Goal: Use online tool/utility: Use online tool/utility

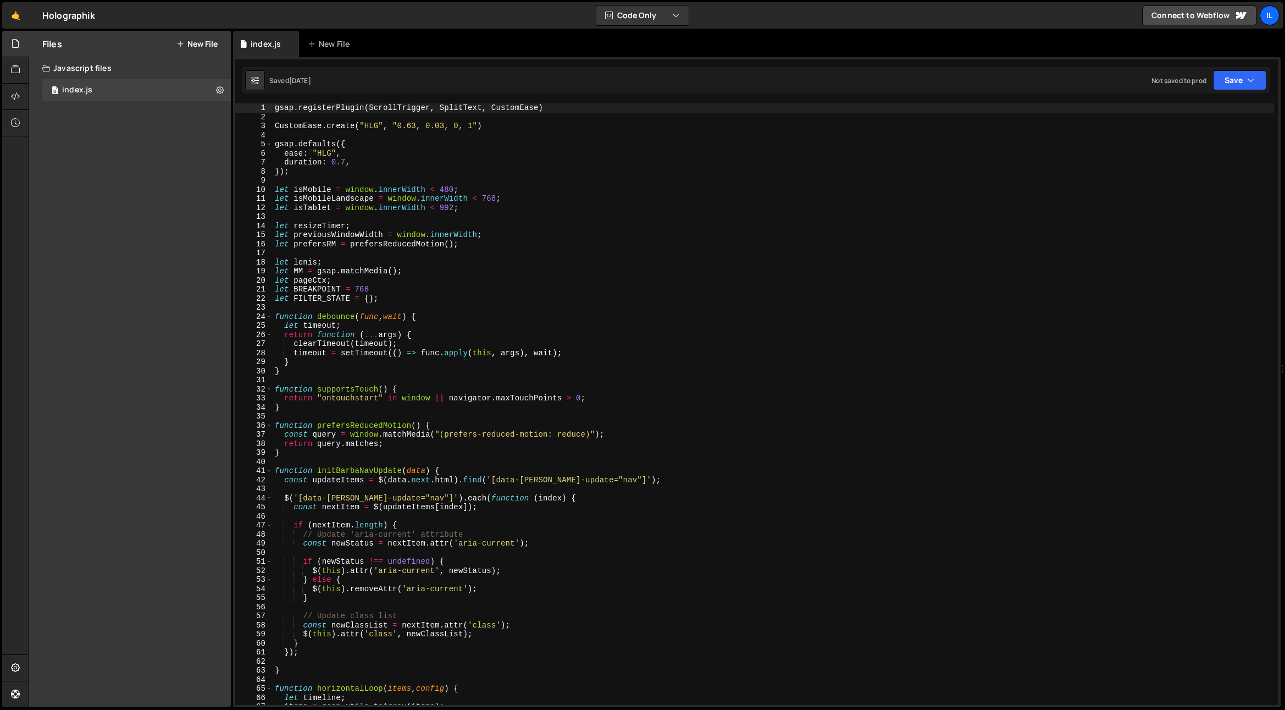
drag, startPoint x: 266, startPoint y: 321, endPoint x: 267, endPoint y: 312, distance: 9.4
click at [266, 321] on div "25" at bounding box center [253, 325] width 37 height 9
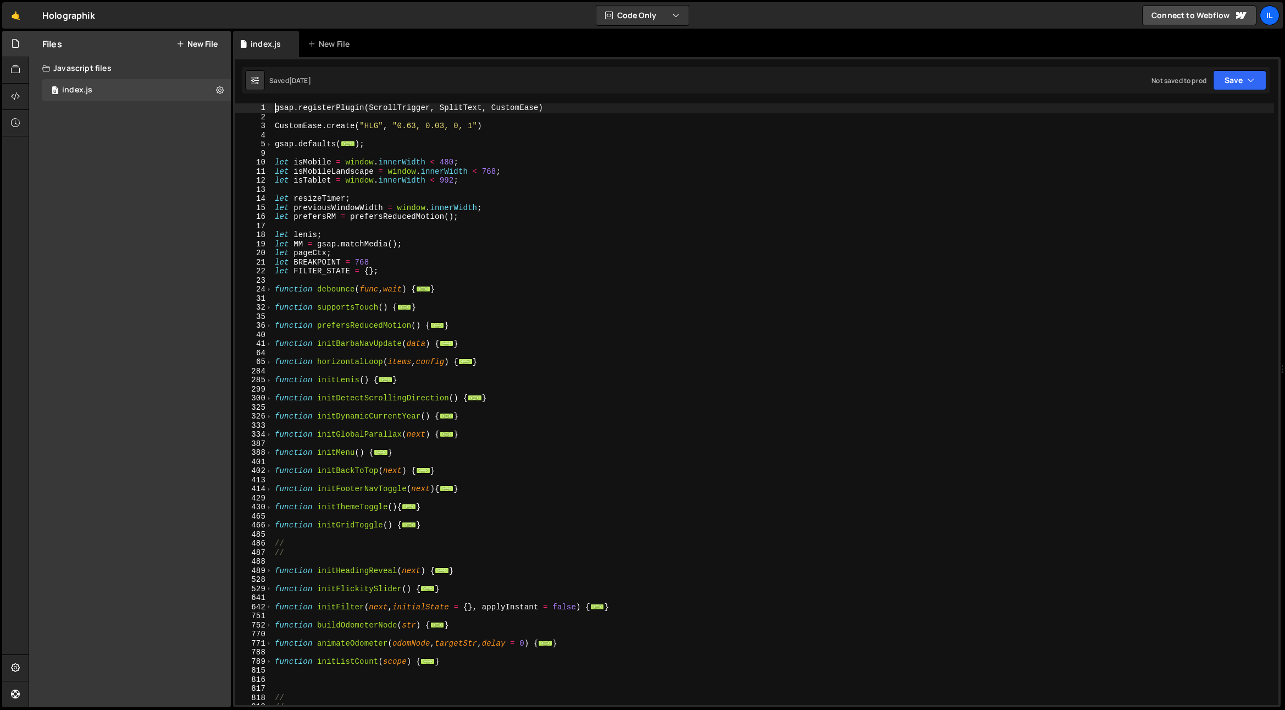
click at [267, 312] on div "35" at bounding box center [253, 316] width 37 height 9
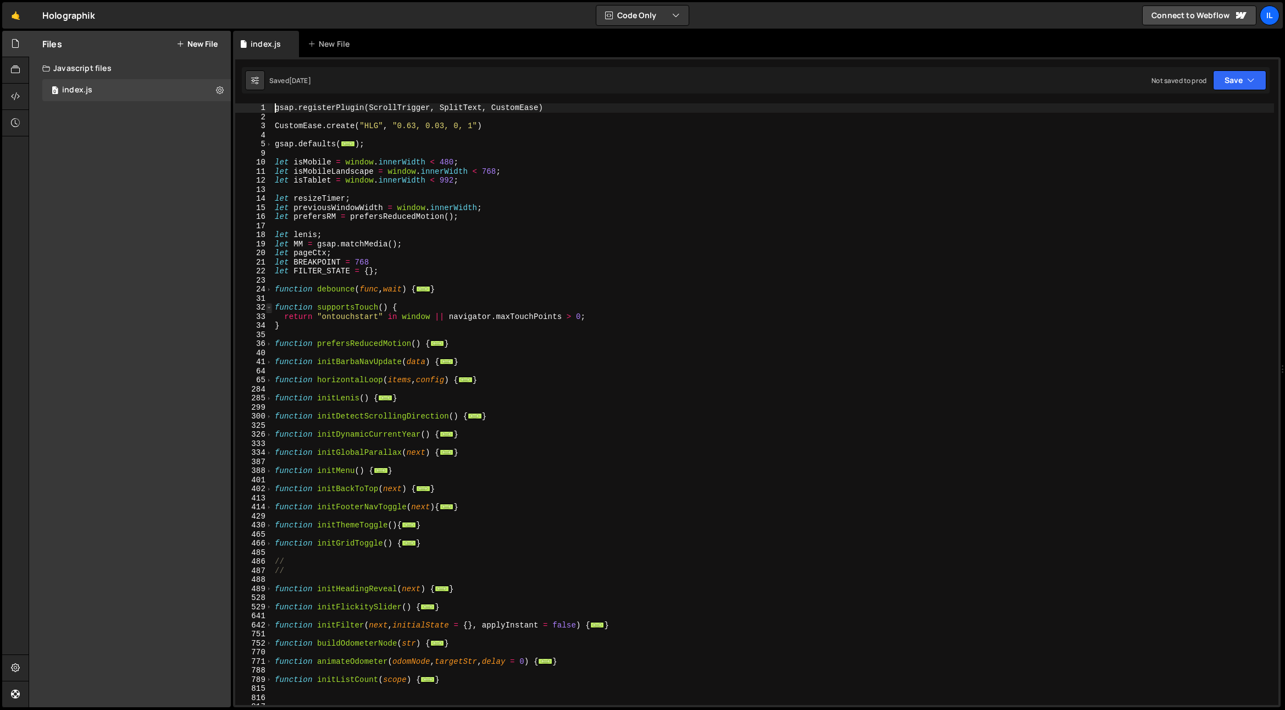
click at [266, 309] on span at bounding box center [269, 307] width 6 height 9
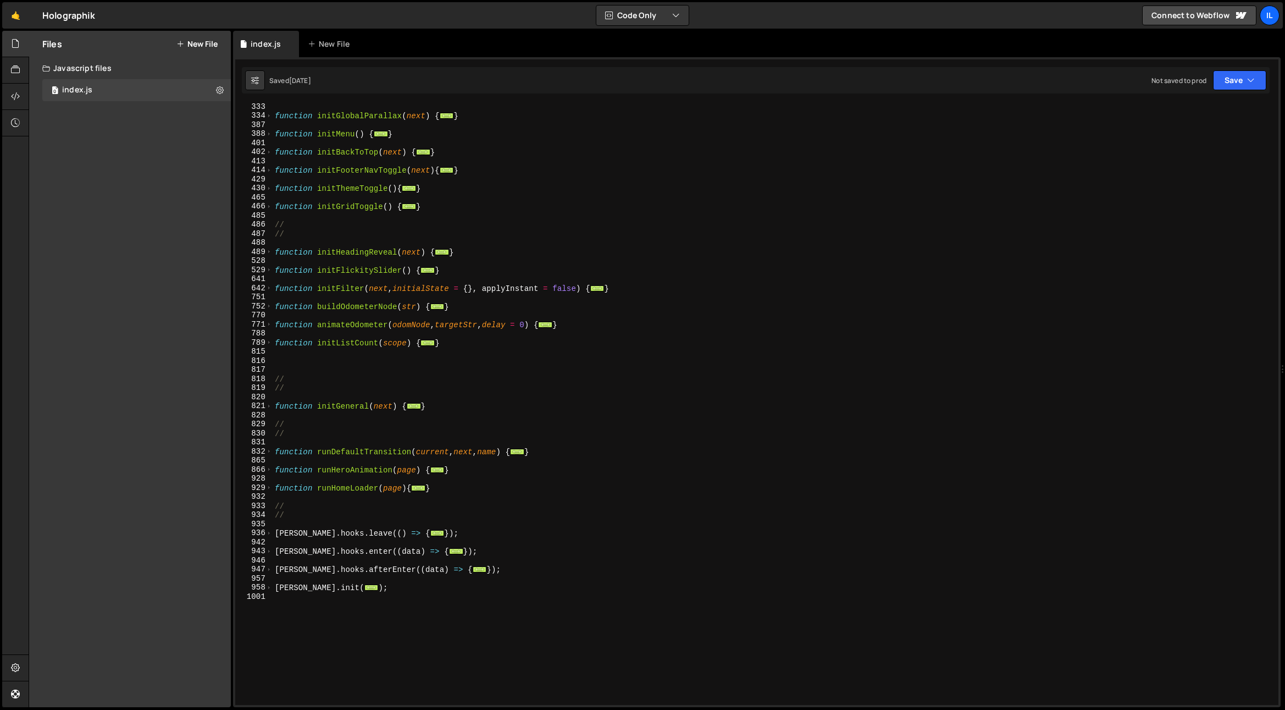
scroll to position [511, 0]
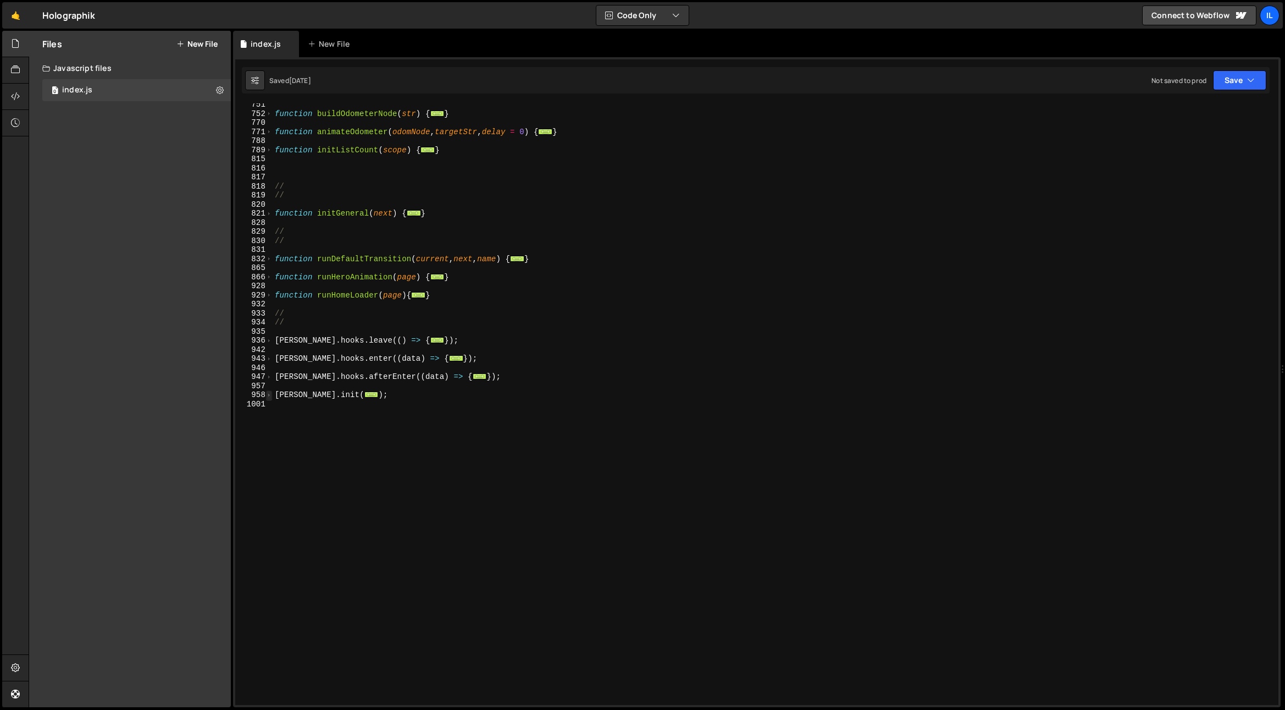
click at [272, 394] on span at bounding box center [269, 394] width 6 height 9
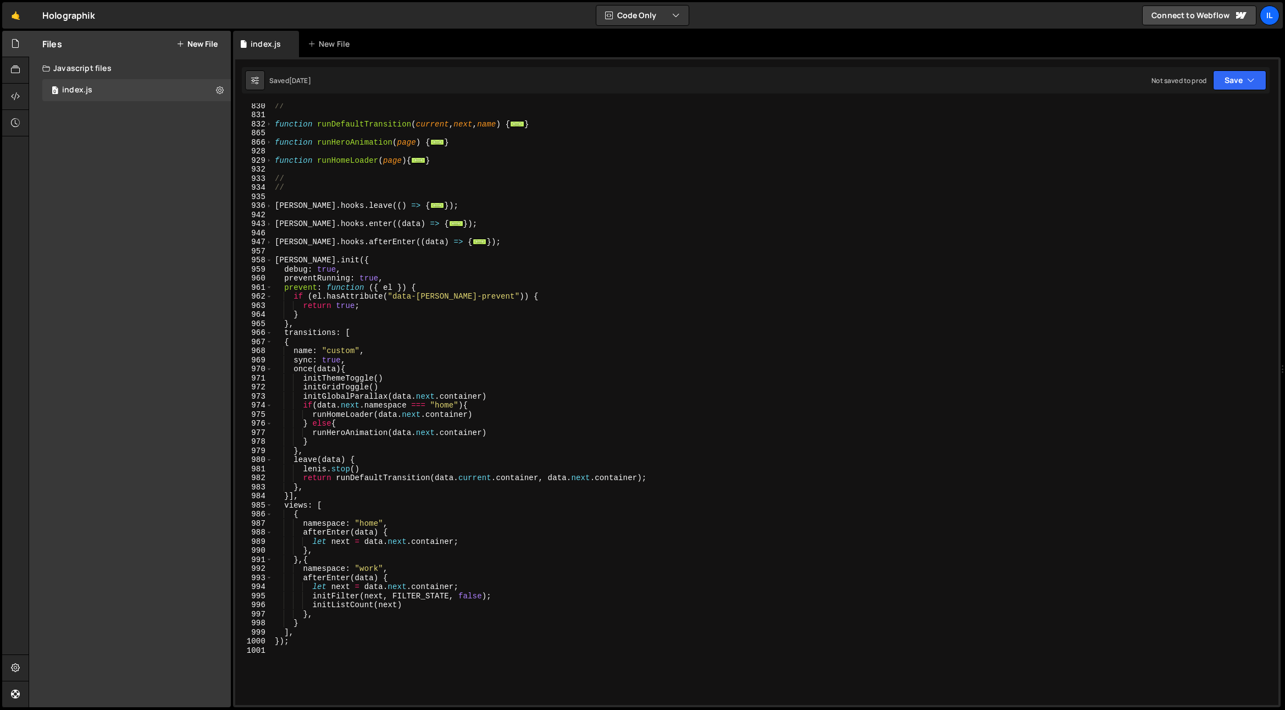
scroll to position [646, 0]
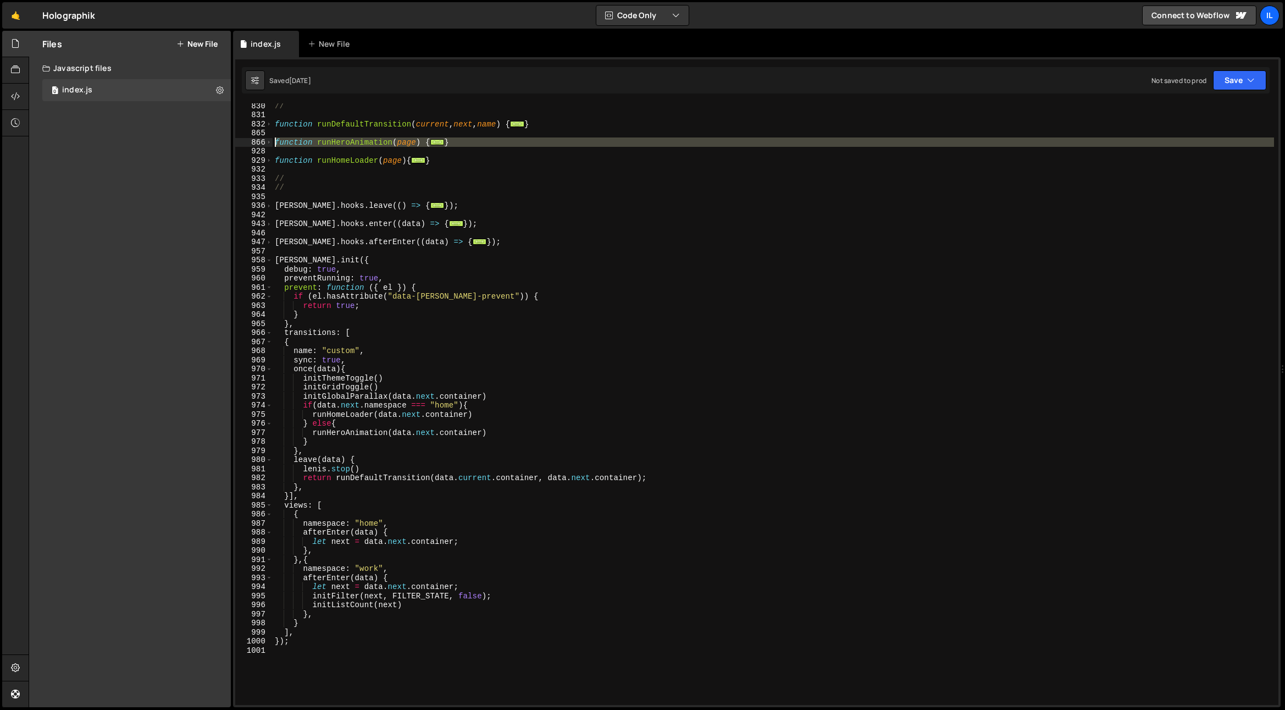
click at [265, 140] on div "866" at bounding box center [253, 142] width 37 height 9
click at [267, 141] on span at bounding box center [269, 142] width 6 height 9
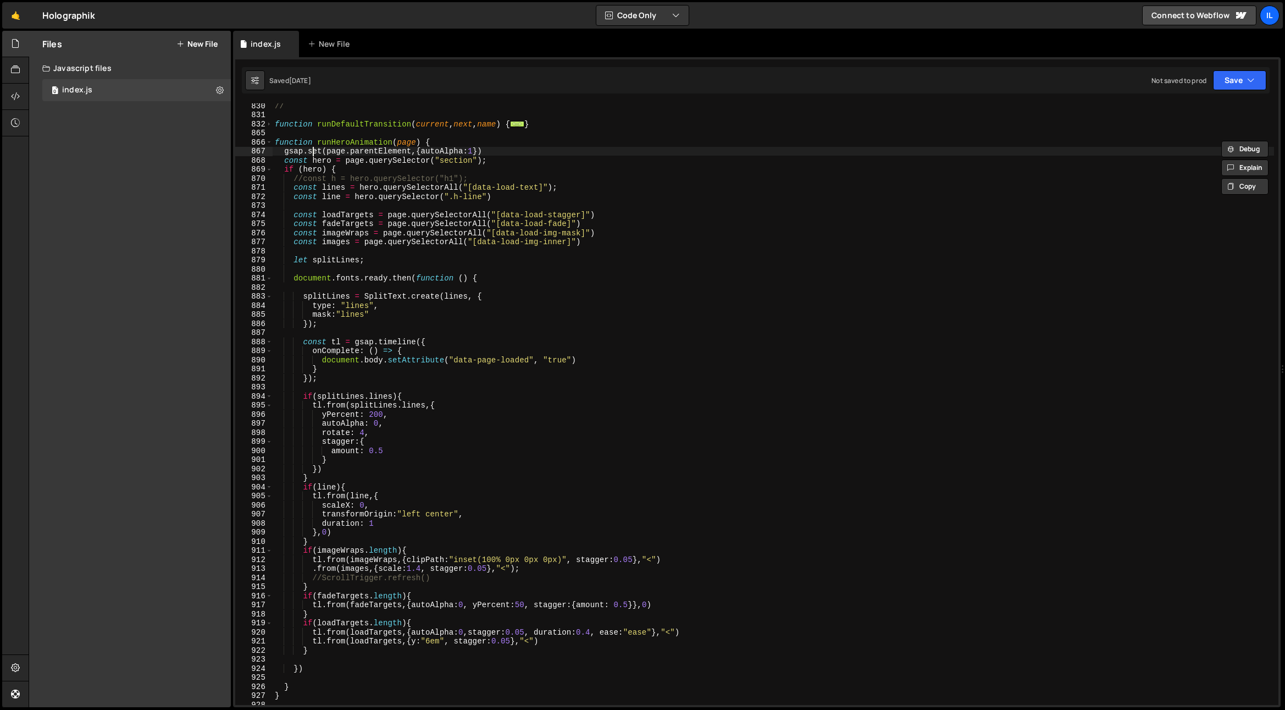
click at [314, 153] on div "// function runDefaultTransition ( current , next , name ) { ... } function run…" at bounding box center [773, 410] width 1001 height 619
click at [397, 211] on div "// function runDefaultTransition ( current , next , name ) { ... } function run…" at bounding box center [773, 410] width 1001 height 619
click at [365, 192] on div "// function runDefaultTransition ( current , next , name ) { ... } function run…" at bounding box center [773, 410] width 1001 height 619
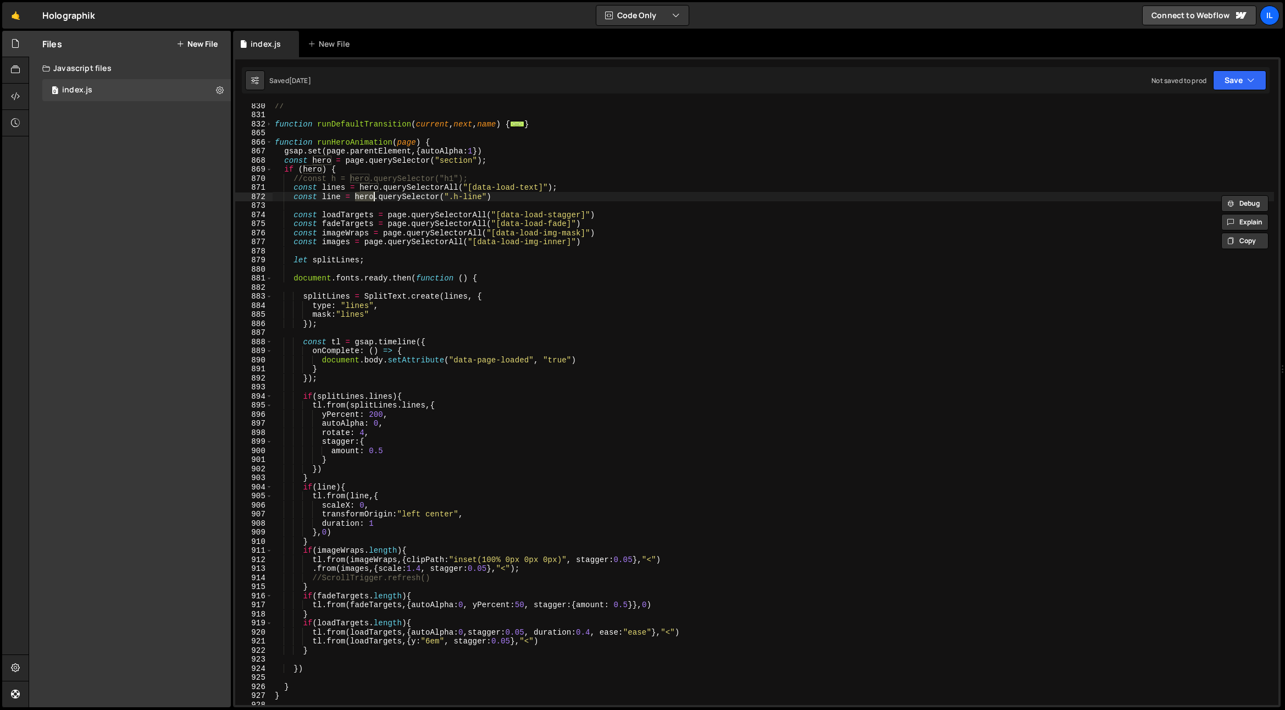
paste textarea "page"
click at [464, 215] on div "// function runDefaultTransition ( current , next , name ) { ... } function run…" at bounding box center [773, 410] width 1001 height 619
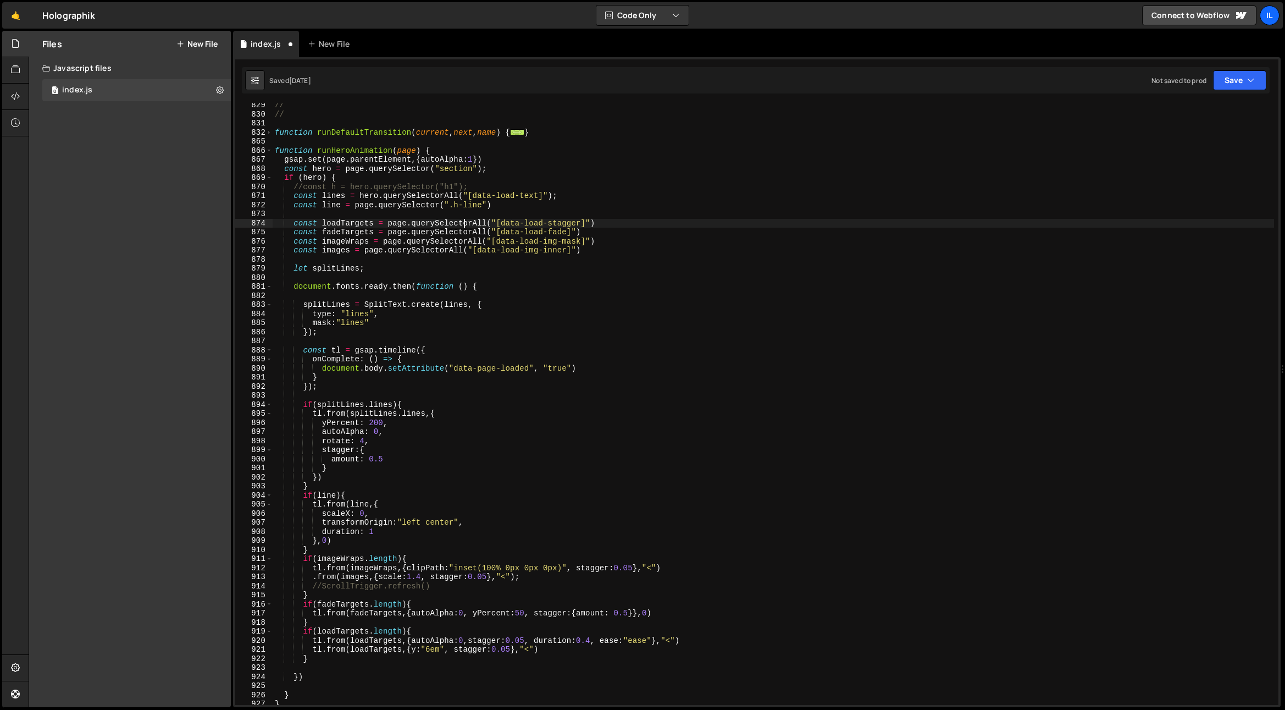
click at [320, 203] on div "// // function runDefaultTransition ( current , next , name ) { ... } function …" at bounding box center [773, 410] width 1001 height 619
click at [324, 203] on div "// // function runDefaultTransition ( current , next , name ) { ... } function …" at bounding box center [773, 410] width 1001 height 619
click at [336, 497] on div "// // function runDefaultTransition ( current , next , name ) { ... } function …" at bounding box center [773, 410] width 1001 height 619
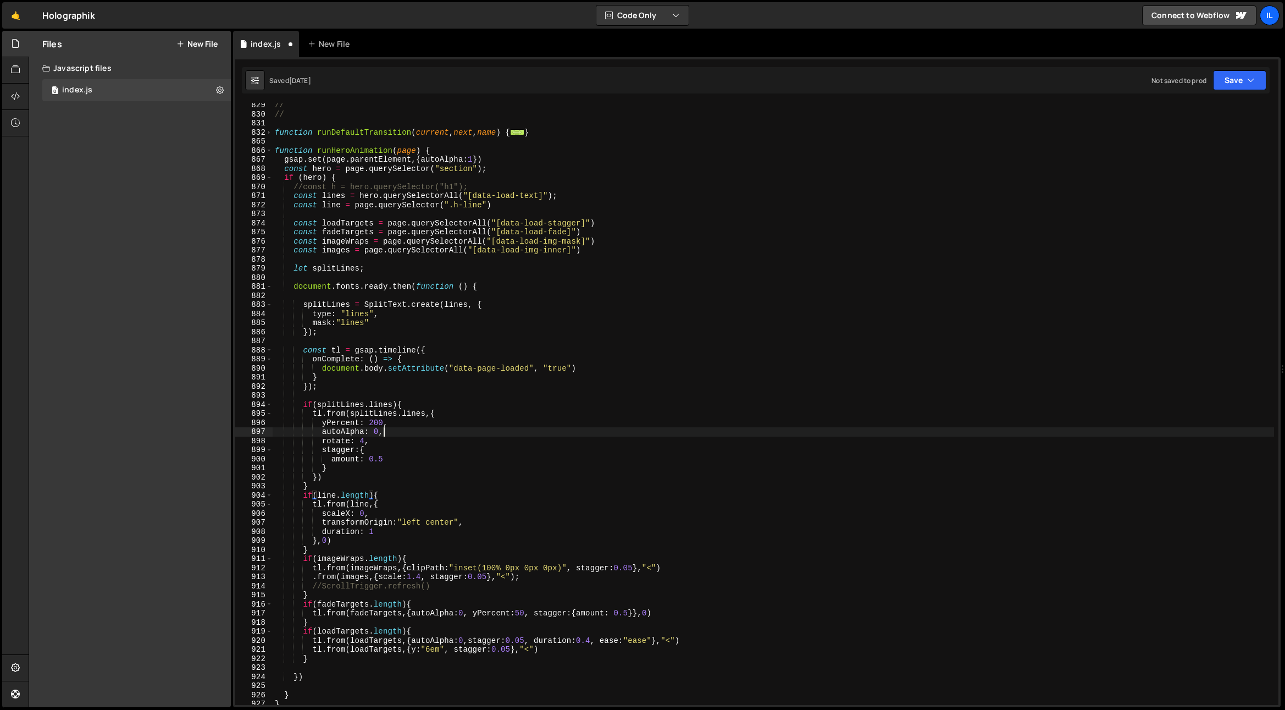
click at [409, 435] on div "// // function runDefaultTransition ( current , next , name ) { ... } function …" at bounding box center [773, 410] width 1001 height 619
click at [389, 531] on div "// // function runDefaultTransition ( current , next , name ) { ... } function …" at bounding box center [773, 410] width 1001 height 619
type textarea "duration: 1,"
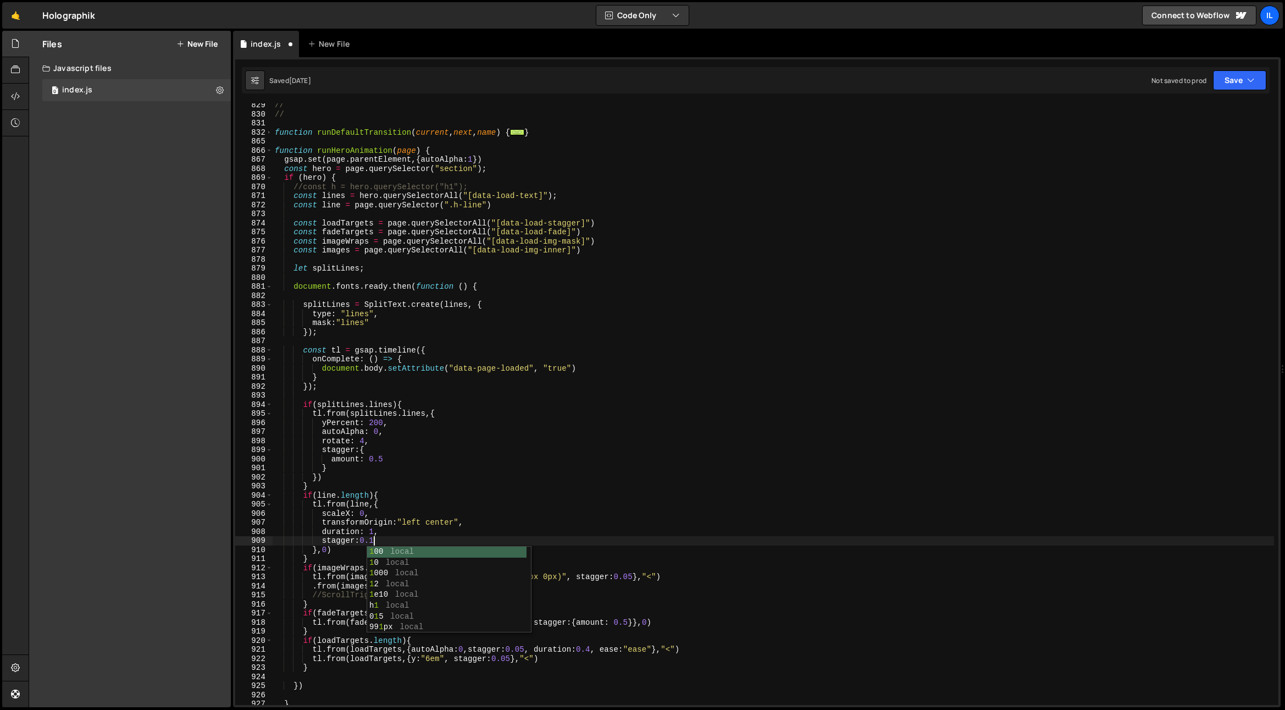
click at [457, 474] on div "// // function runDefaultTransition ( current , next , name ) { ... } function …" at bounding box center [773, 410] width 1001 height 619
click at [758, 404] on div "// // function runDefaultTransition ( current , next , name ) { ... } function …" at bounding box center [773, 410] width 1001 height 619
click at [351, 527] on div "// // function runDefaultTransition ( current , next , name ) { ... } function …" at bounding box center [773, 410] width 1001 height 619
click at [459, 535] on div "// // function runDefaultTransition ( current , next , name ) { ... } function …" at bounding box center [773, 410] width 1001 height 619
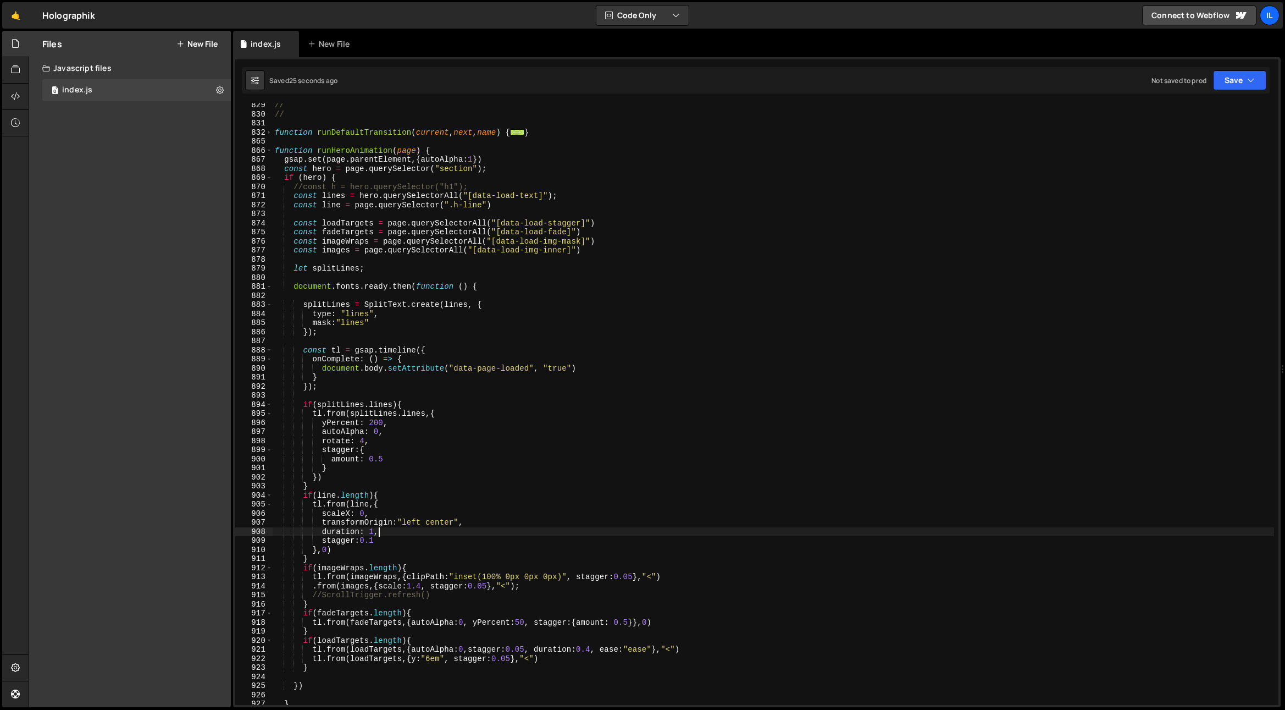
click at [441, 364] on div "// // function runDefaultTransition ( current , next , name ) { ... } function …" at bounding box center [773, 410] width 1001 height 619
click at [335, 235] on div "// // function runDefaultTransition ( current , next , name ) { ... } function …" at bounding box center [773, 410] width 1001 height 619
click at [362, 253] on div "// // function runDefaultTransition ( current , next , name ) { ... } function …" at bounding box center [773, 410] width 1001 height 619
click at [347, 237] on div "// // function runDefaultTransition ( current , next , name ) { ... } function …" at bounding box center [773, 410] width 1001 height 619
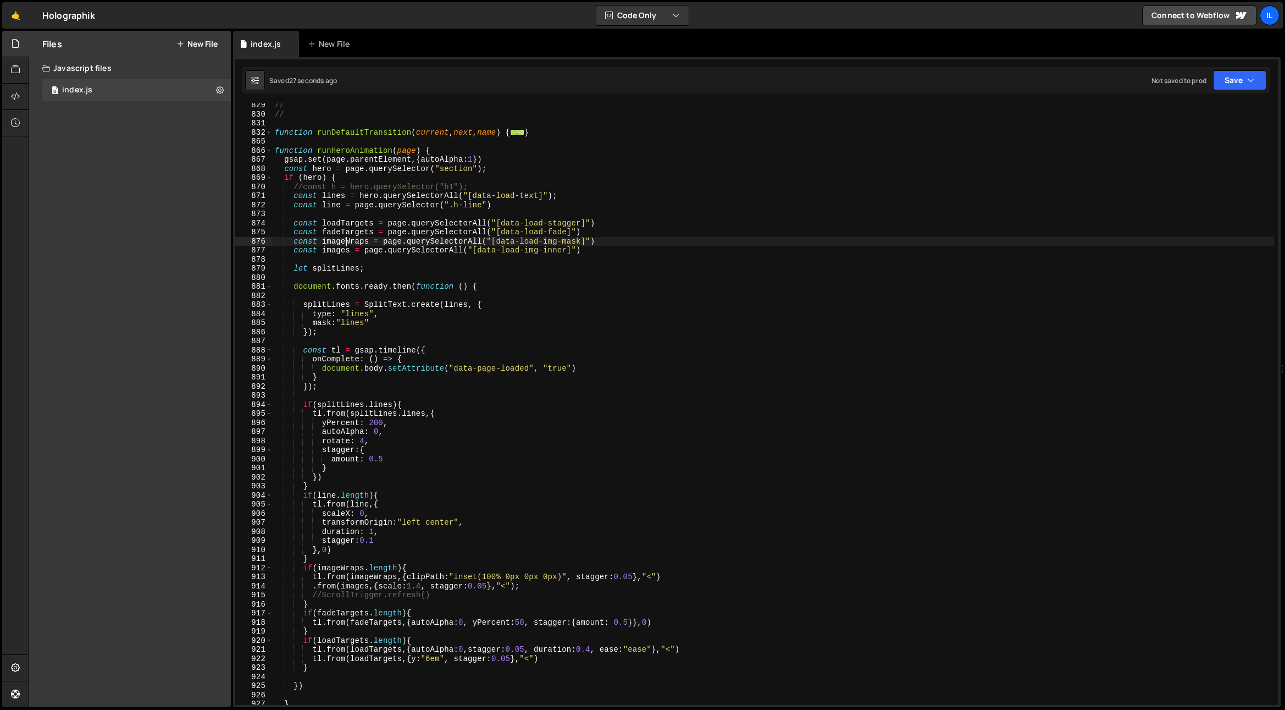
click at [344, 244] on div "// // function runDefaultTransition ( current , next , name ) { ... } function …" at bounding box center [773, 410] width 1001 height 619
click at [343, 244] on div "// // function runDefaultTransition ( current , next , name ) { ... } function …" at bounding box center [773, 410] width 1001 height 619
click at [516, 456] on div "// // function runDefaultTransition ( current , next , name ) { ... } function …" at bounding box center [773, 410] width 1001 height 619
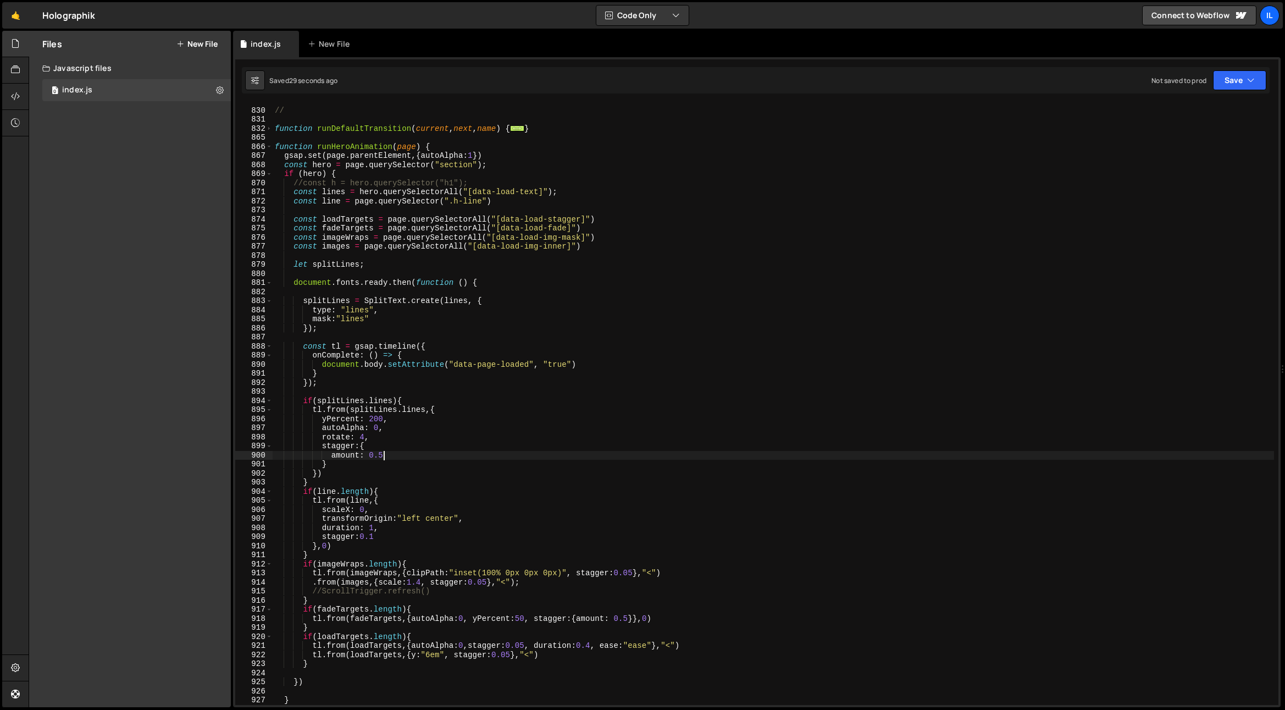
scroll to position [641, 0]
click at [576, 600] on div "// // function runDefaultTransition ( current , next , name ) { ... } function …" at bounding box center [773, 406] width 1001 height 619
drag, startPoint x: 535, startPoint y: 193, endPoint x: 473, endPoint y: 196, distance: 61.6
click at [473, 196] on div "// // function runDefaultTransition ( current , next , name ) { ... } function …" at bounding box center [773, 406] width 1001 height 619
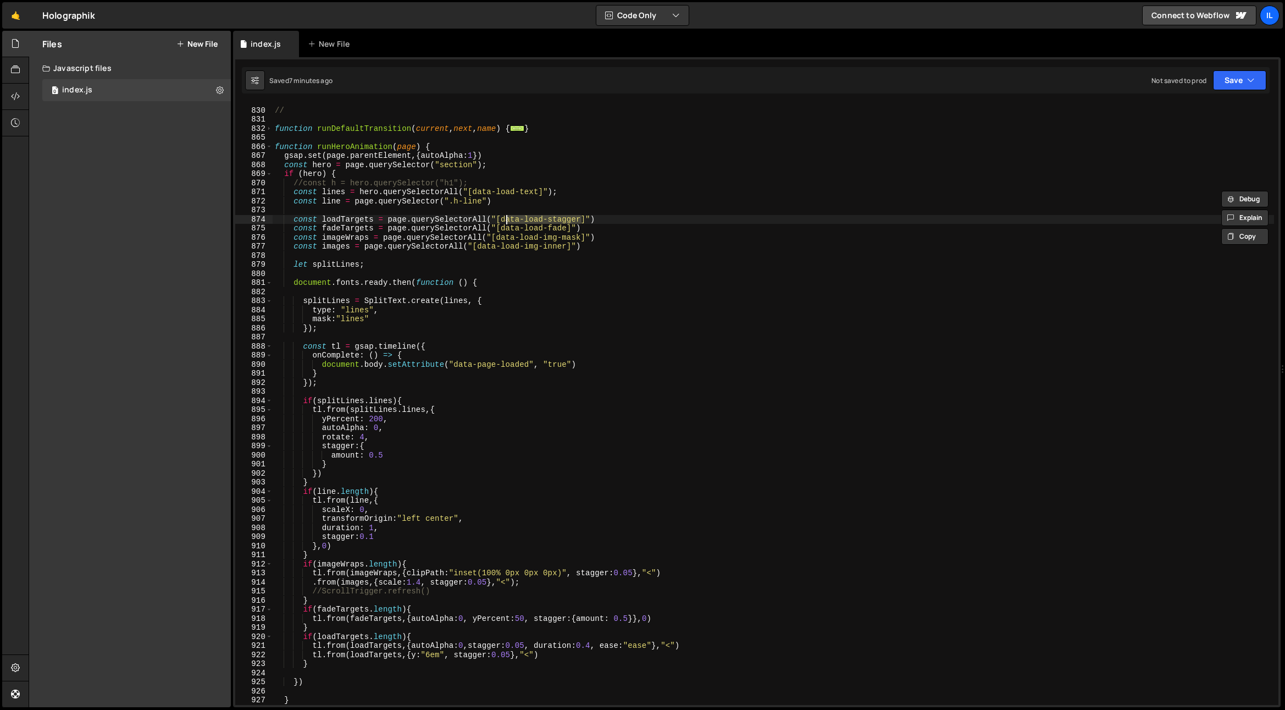
drag, startPoint x: 571, startPoint y: 220, endPoint x: 504, endPoint y: 222, distance: 66.5
click at [504, 222] on div "// // function runDefaultTransition ( current , next , name ) { ... } function …" at bounding box center [773, 406] width 1001 height 619
click at [485, 263] on div "// // function runDefaultTransition ( current , next , name ) { ... } function …" at bounding box center [773, 406] width 1001 height 619
drag, startPoint x: 544, startPoint y: 248, endPoint x: 479, endPoint y: 248, distance: 64.3
click at [479, 248] on div "// // function runDefaultTransition ( current , next , name ) { ... } function …" at bounding box center [773, 406] width 1001 height 619
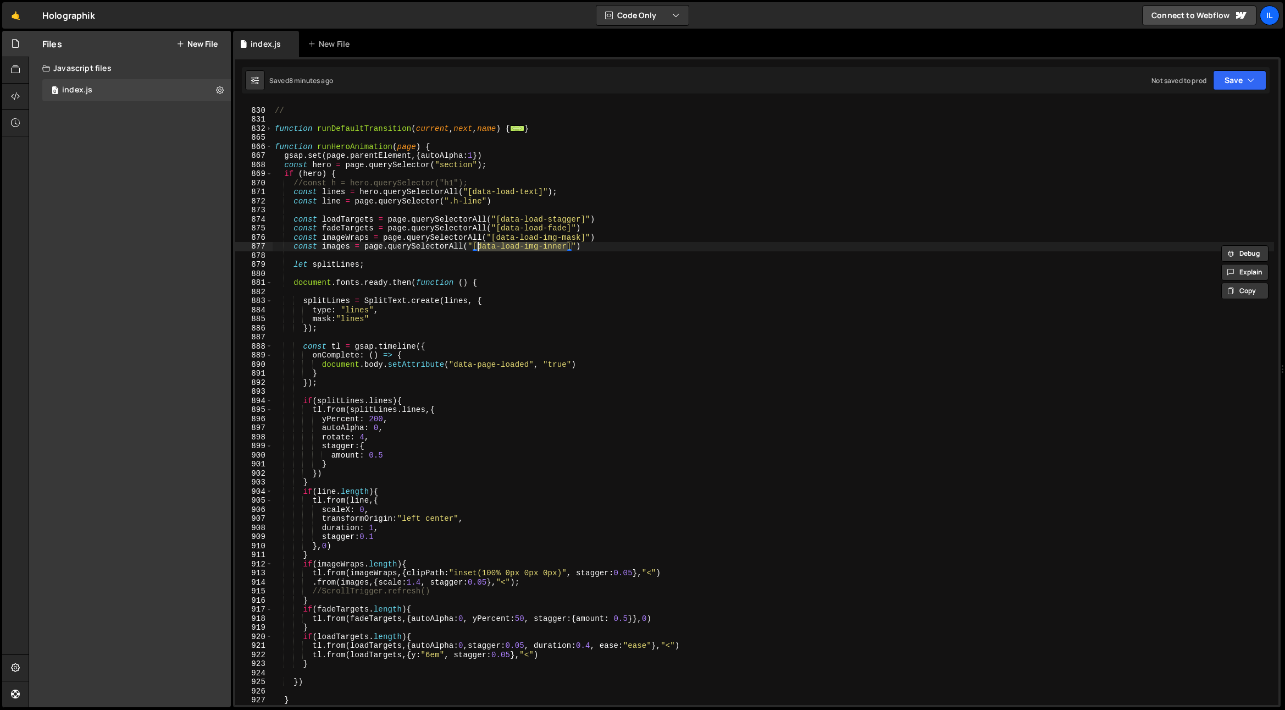
click at [523, 285] on div "// // function runDefaultTransition ( current , next , name ) { ... } function …" at bounding box center [773, 406] width 1001 height 619
click at [542, 314] on div "// // function runDefaultTransition ( current , next , name ) { ... } function …" at bounding box center [773, 406] width 1001 height 619
click at [324, 299] on div "// // function runDefaultTransition ( current , next , name ) { ... } function …" at bounding box center [773, 406] width 1001 height 619
click at [439, 369] on div "// // function runDefaultTransition ( current , next , name ) { ... } function …" at bounding box center [773, 406] width 1001 height 619
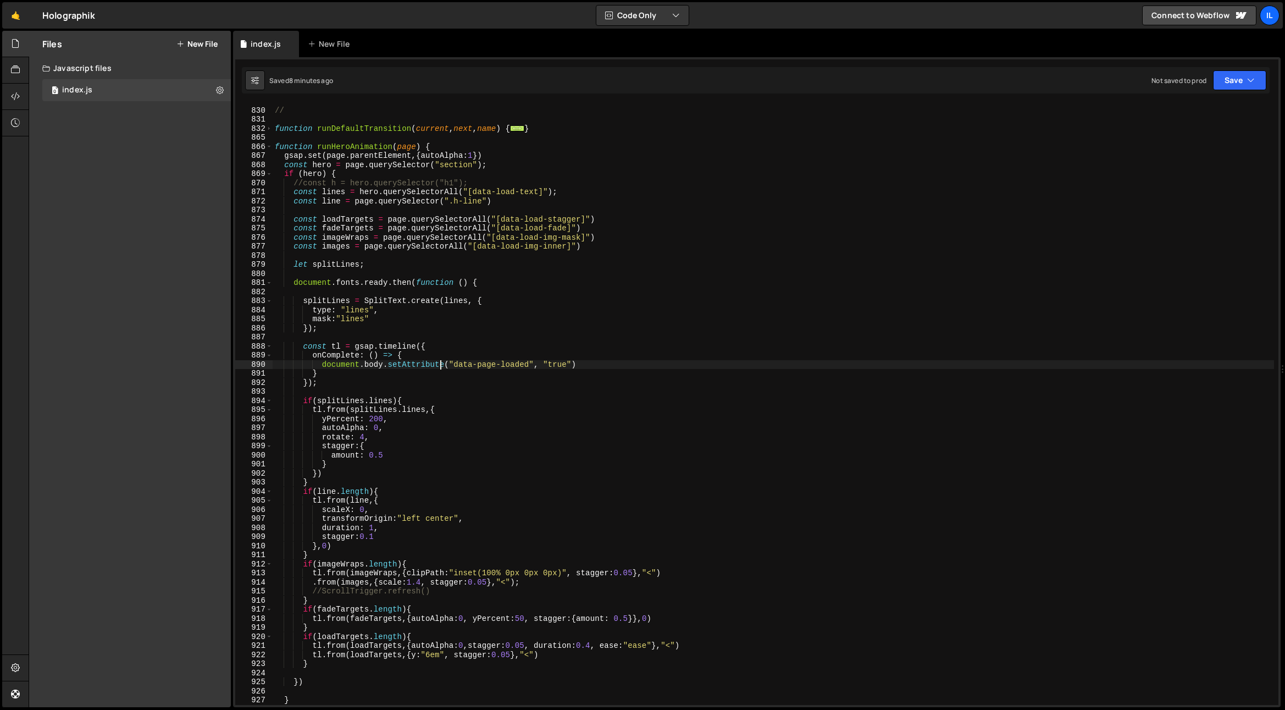
click at [341, 399] on div "// // function runDefaultTransition ( current , next , name ) { ... } function …" at bounding box center [773, 406] width 1001 height 619
click at [437, 434] on div "// // function runDefaultTransition ( current , next , name ) { ... } function …" at bounding box center [773, 406] width 1001 height 619
click at [473, 411] on div "// // function runDefaultTransition ( current , next , name ) { ... } function …" at bounding box center [773, 406] width 1001 height 619
click at [490, 485] on div "// // function runDefaultTransition ( current , next , name ) { ... } function …" at bounding box center [773, 406] width 1001 height 619
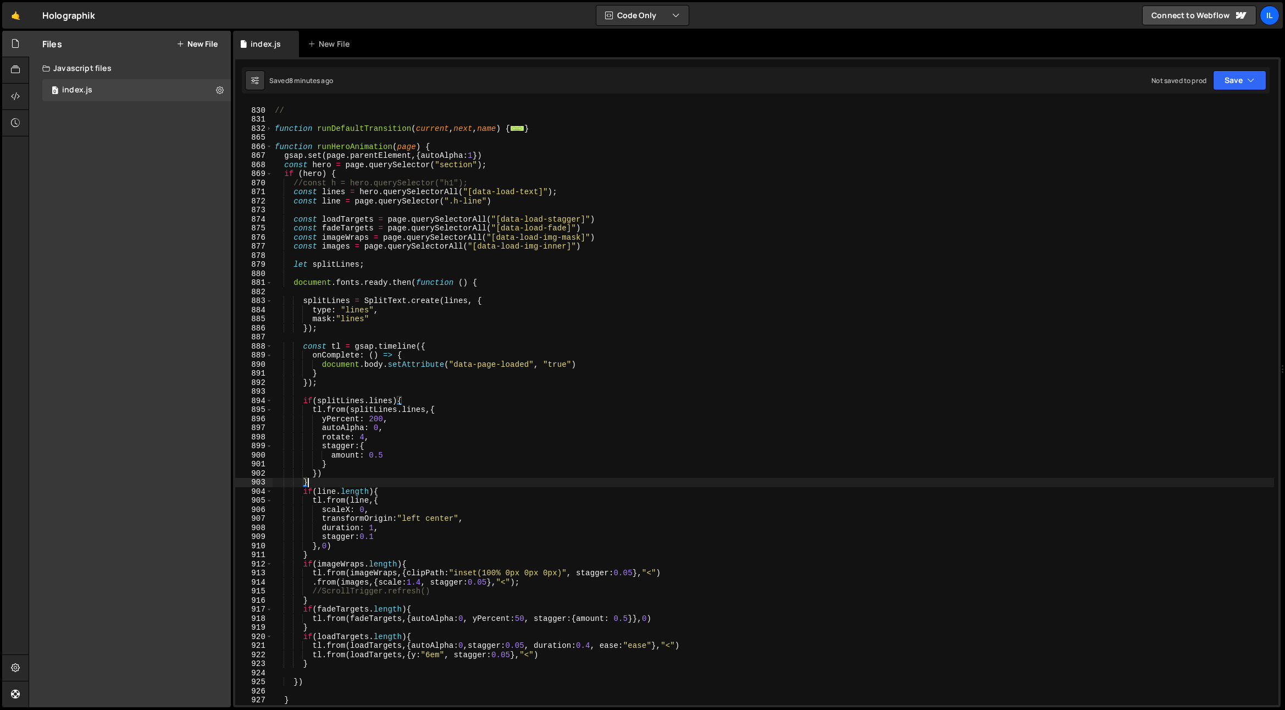
click at [365, 413] on div "// // function runDefaultTransition ( current , next , name ) { ... } function …" at bounding box center [773, 406] width 1001 height 619
click at [517, 398] on div "// // function runDefaultTransition ( current , next , name ) { ... } function …" at bounding box center [773, 406] width 1001 height 619
click at [499, 264] on div "// // function runDefaultTransition ( current , next , name ) { ... } function …" at bounding box center [773, 406] width 1001 height 619
click at [263, 144] on div "866" at bounding box center [253, 146] width 37 height 9
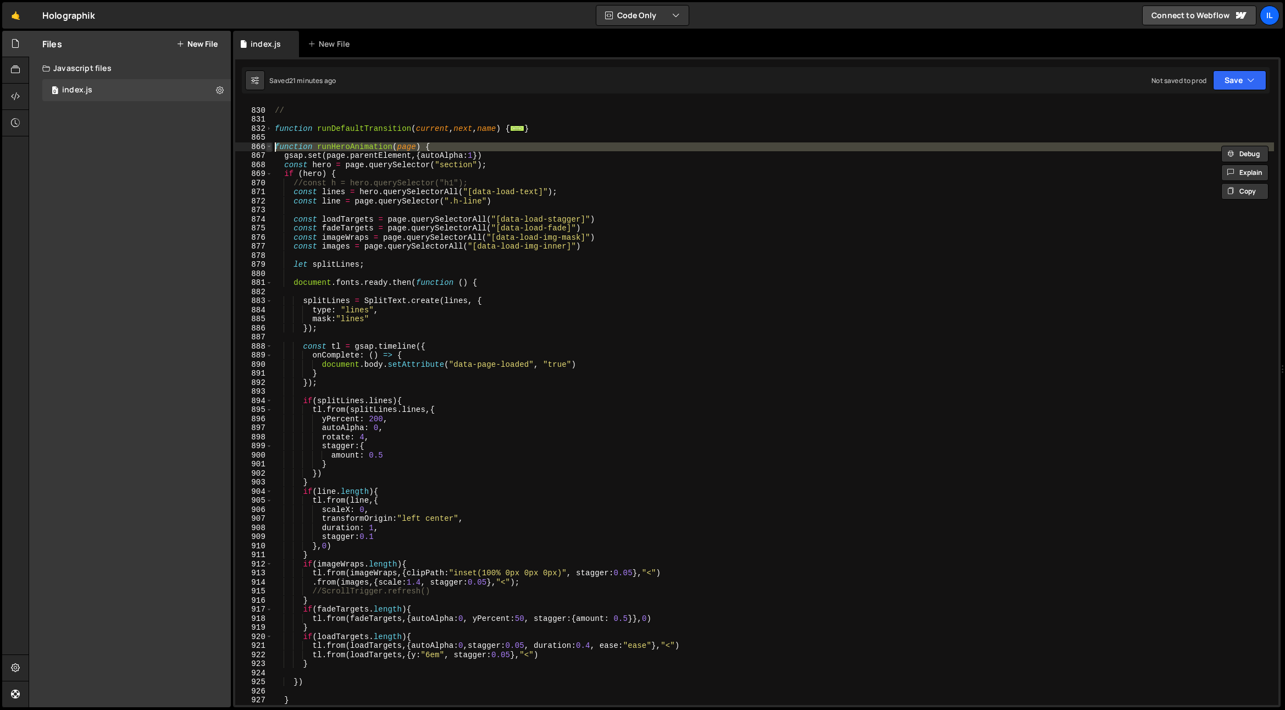
click at [268, 147] on span at bounding box center [269, 146] width 6 height 9
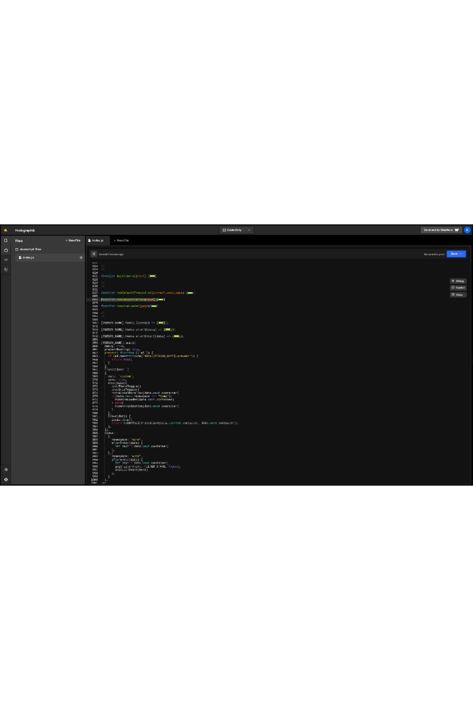
scroll to position [550, 0]
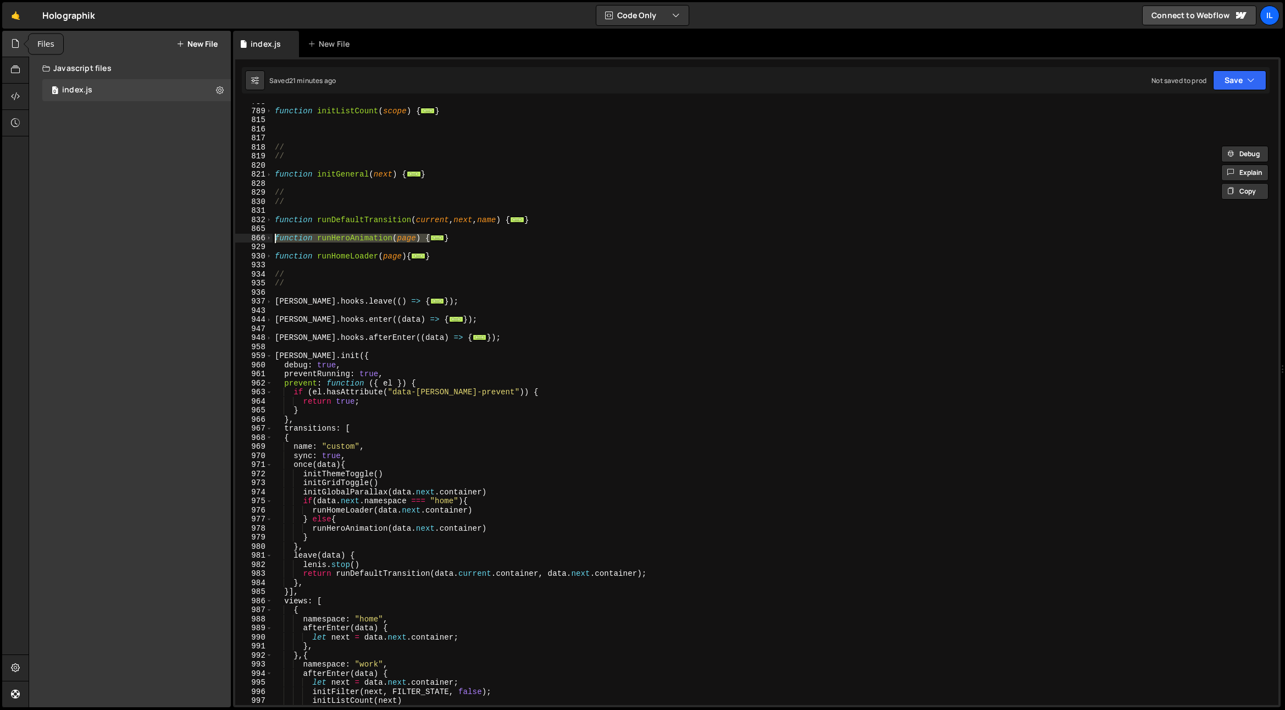
click at [20, 46] on icon at bounding box center [15, 43] width 9 height 12
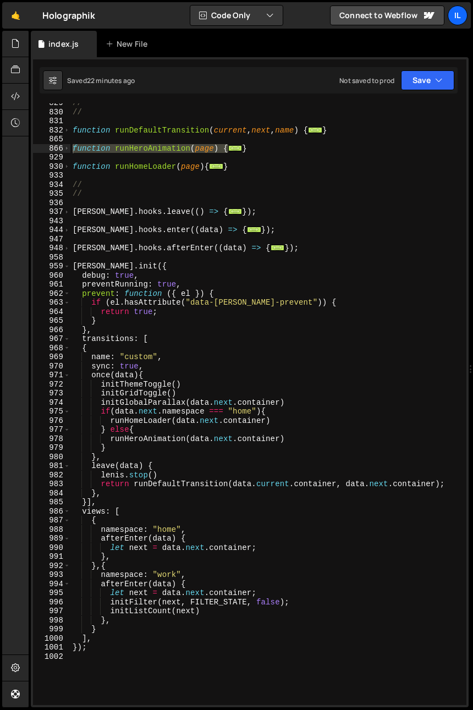
scroll to position [673, 0]
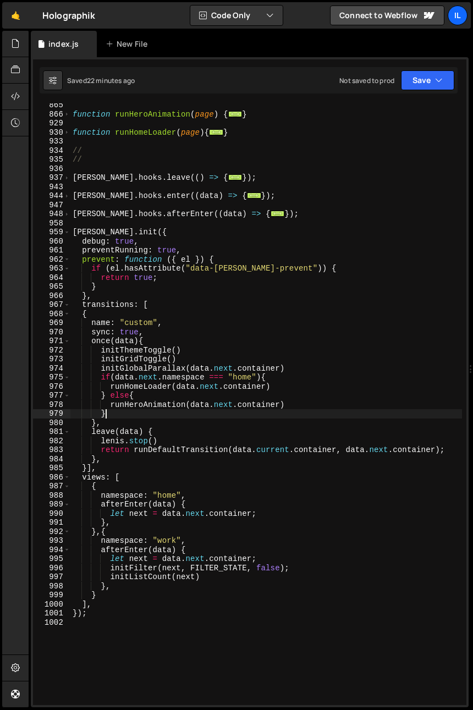
click at [137, 409] on div "function runHeroAnimation ( page ) { ... } function runHomeLoader ( page ) { ..…" at bounding box center [265, 410] width 391 height 619
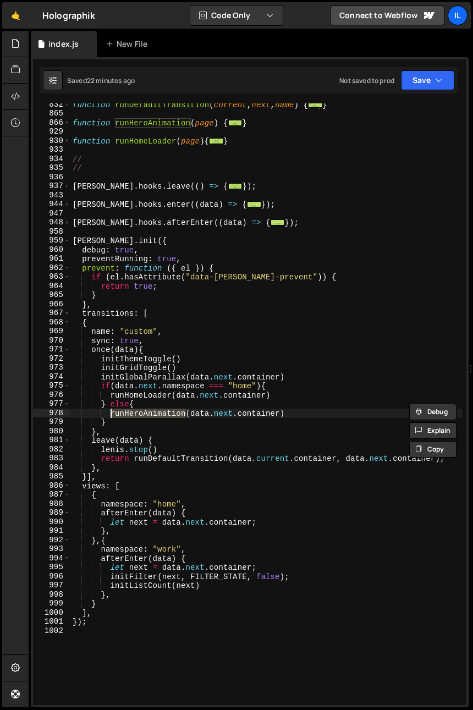
click at [137, 411] on div "function runDefaultTransition ( current , next , name ) { ... } function runHer…" at bounding box center [265, 403] width 391 height 601
click at [137, 411] on div "function runDefaultTransition ( current , next , name ) { ... } function runHer…" at bounding box center [265, 409] width 391 height 619
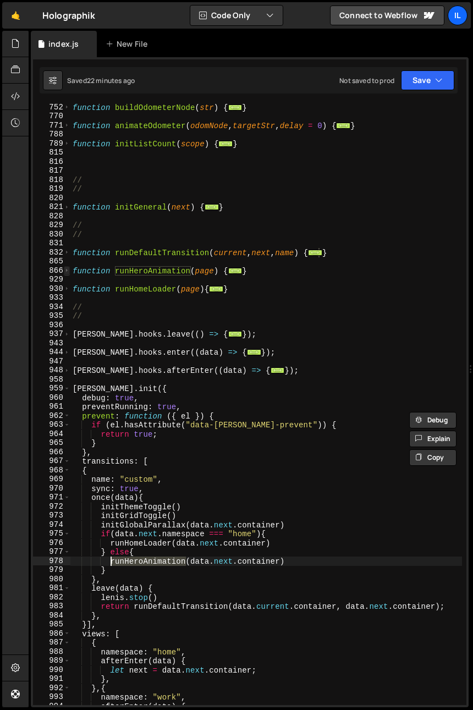
click at [65, 272] on span at bounding box center [67, 270] width 6 height 9
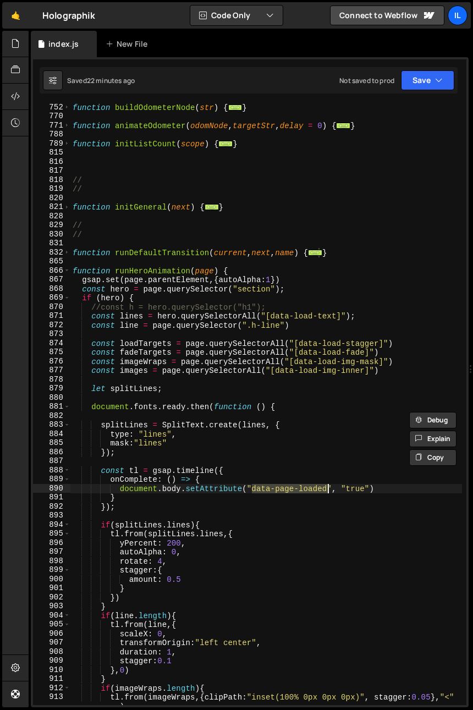
drag, startPoint x: 251, startPoint y: 491, endPoint x: 326, endPoint y: 491, distance: 75.3
click at [326, 491] on div "function buildOdometerNode ( str ) { ... } function animateOdometer ( odomNode …" at bounding box center [265, 412] width 391 height 619
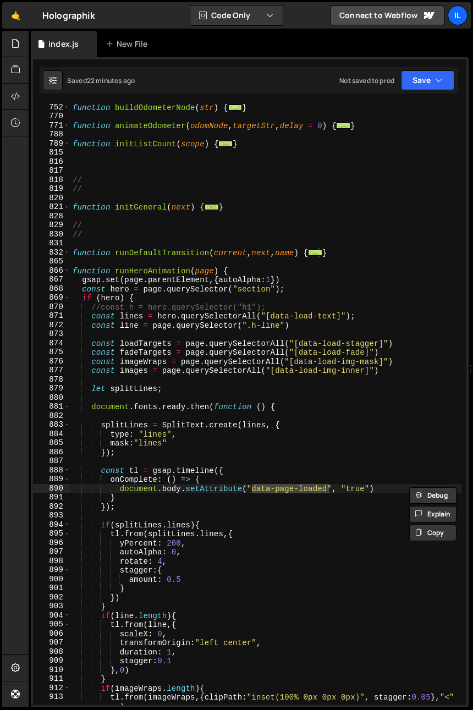
click at [146, 271] on div "function buildOdometerNode ( str ) { ... } function animateOdometer ( odomNode …" at bounding box center [265, 412] width 391 height 619
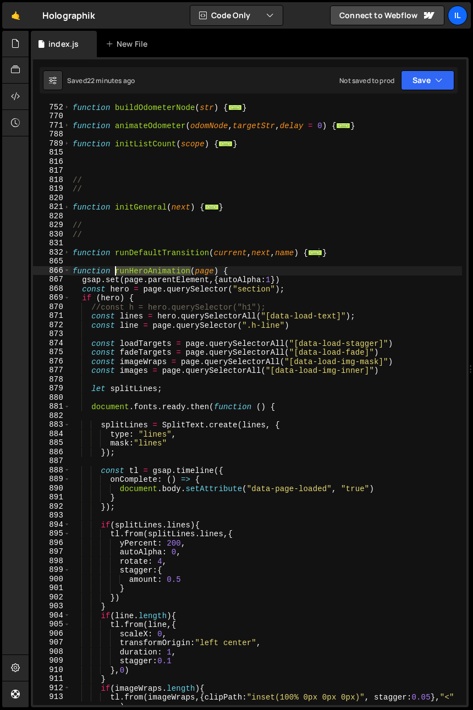
click at [146, 271] on div "function buildOdometerNode ( str ) { ... } function animateOdometer ( odomNode …" at bounding box center [265, 412] width 391 height 619
click at [67, 270] on span at bounding box center [67, 270] width 6 height 9
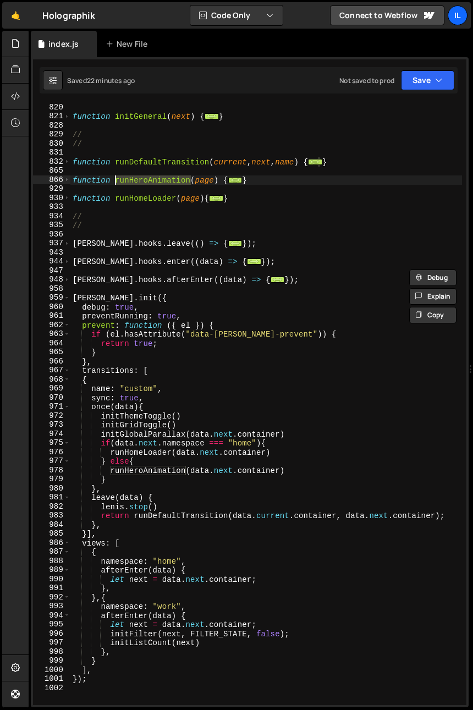
scroll to position [608, 0]
click at [134, 468] on div "function initGeneral ( next ) { ... } // // function runDefaultTransition ( cur…" at bounding box center [265, 412] width 391 height 619
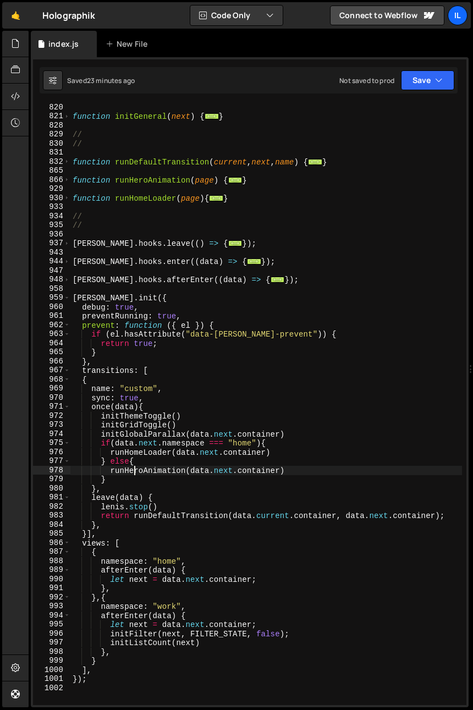
click at [134, 473] on div "function initGeneral ( next ) { ... } // // function runDefaultTransition ( cur…" at bounding box center [265, 412] width 391 height 619
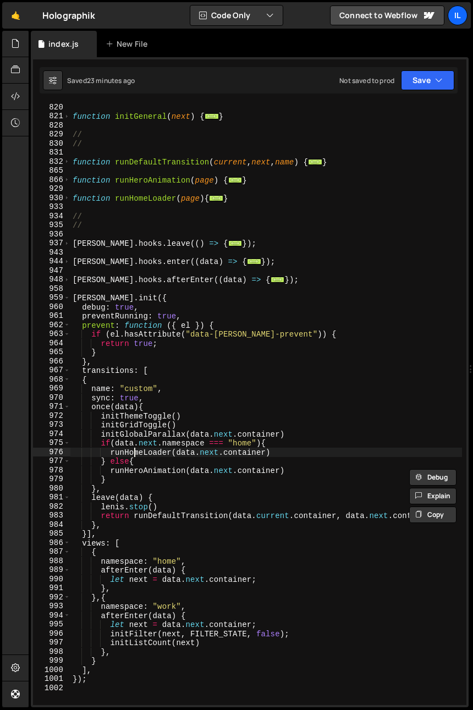
click at [136, 453] on div "function initGeneral ( next ) { ... } // // function runDefaultTransition ( cur…" at bounding box center [265, 412] width 391 height 619
paste textarea "eroAnimation"
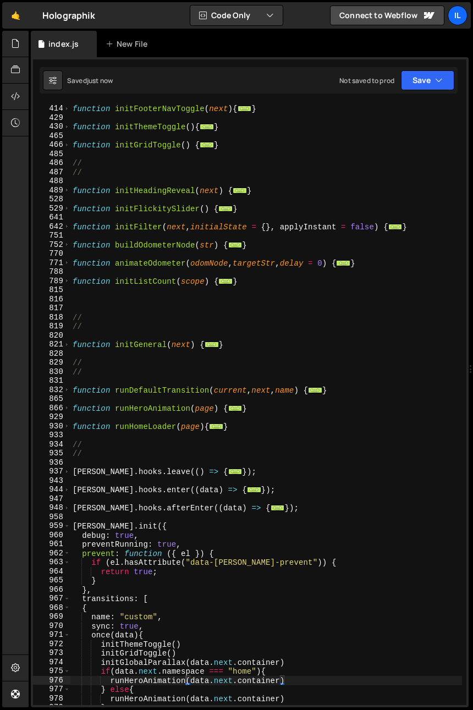
scroll to position [414, 0]
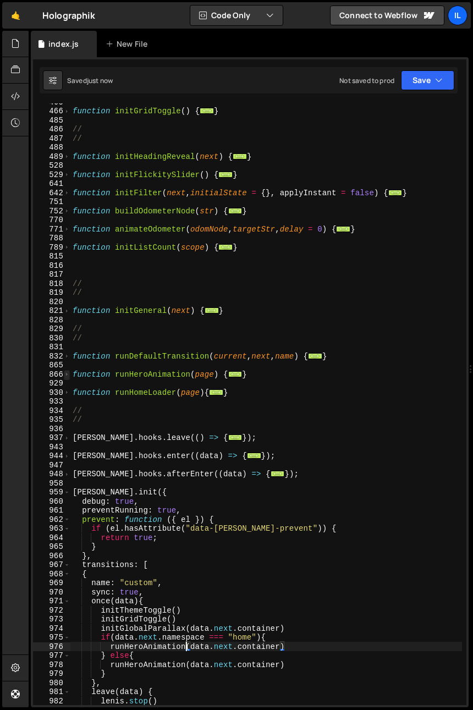
click at [68, 375] on span at bounding box center [67, 374] width 6 height 9
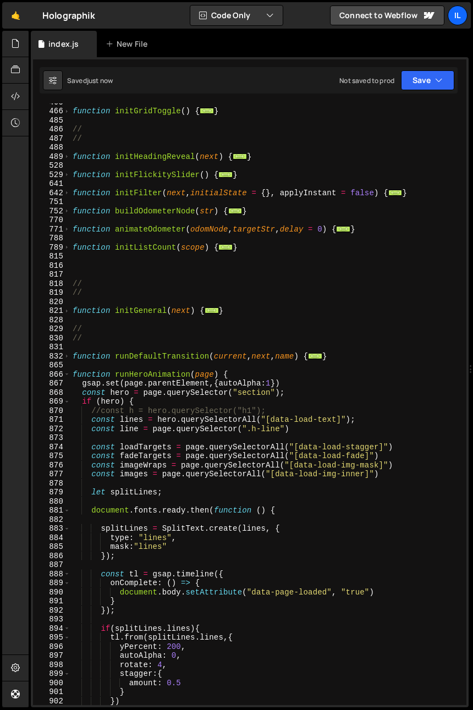
click at [132, 421] on div "function initGridToggle ( ) { ... } // // function initHeadingReveal ( next ) {…" at bounding box center [265, 406] width 391 height 619
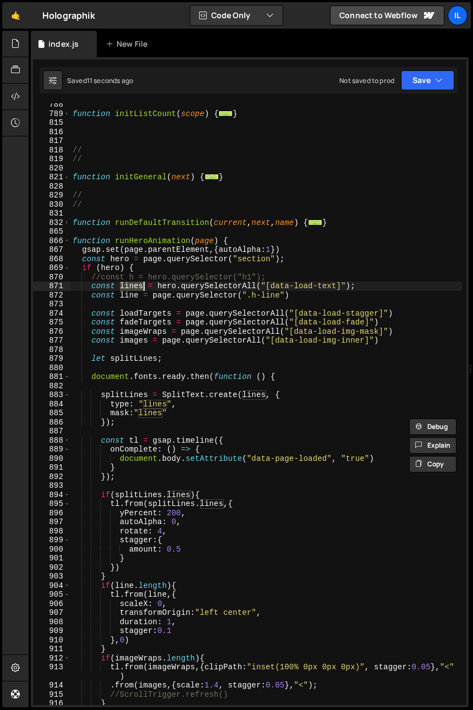
scroll to position [581, 0]
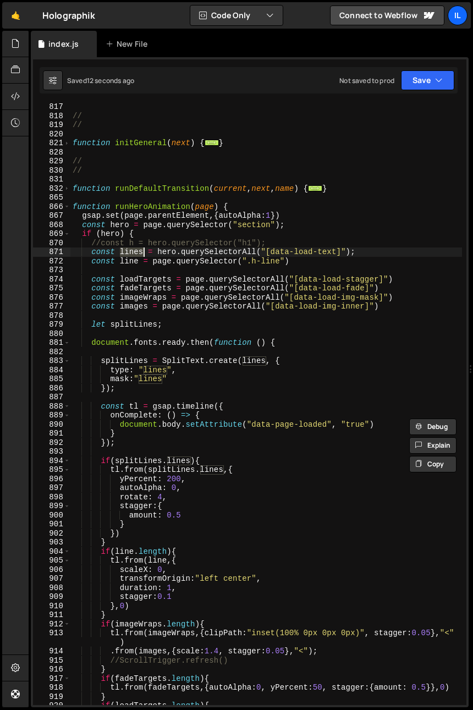
click at [130, 552] on div "// // function initGeneral ( next ) { ... } // // function runDefaultTransition…" at bounding box center [265, 416] width 391 height 629
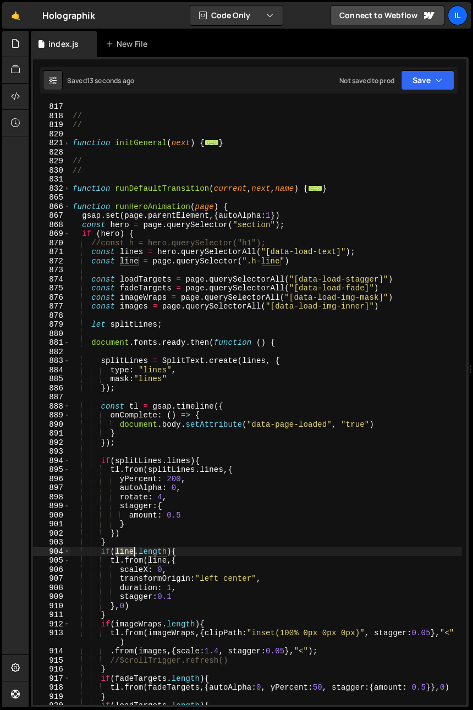
click at [130, 552] on div "// // function initGeneral ( next ) { ... } // // function runDefaultTransition…" at bounding box center [265, 416] width 391 height 629
click at [239, 263] on div "// // function initGeneral ( next ) { ... } // // function runDefaultTransition…" at bounding box center [265, 416] width 391 height 629
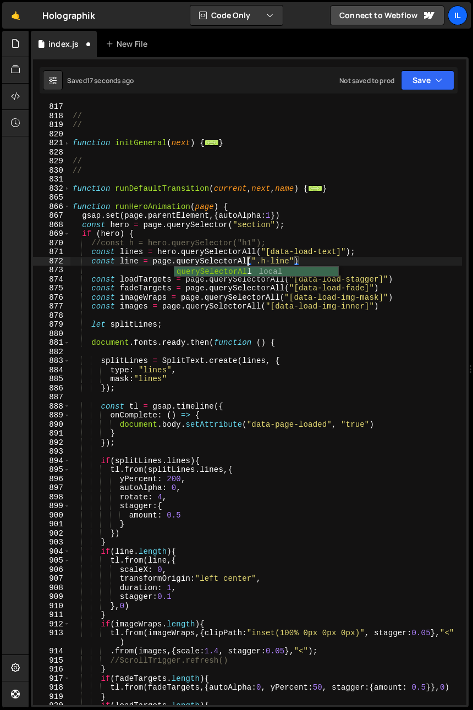
scroll to position [0, 12]
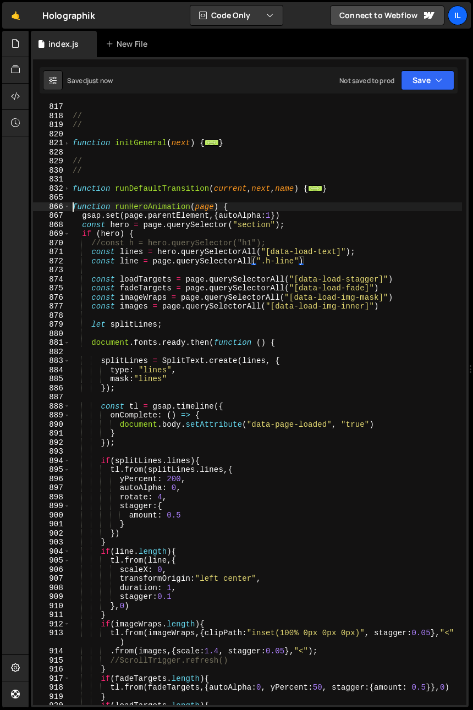
click at [70, 207] on div "// // function initGeneral ( next ) { ... } // // function runDefaultTransition…" at bounding box center [265, 416] width 391 height 629
click at [67, 208] on span at bounding box center [67, 206] width 6 height 9
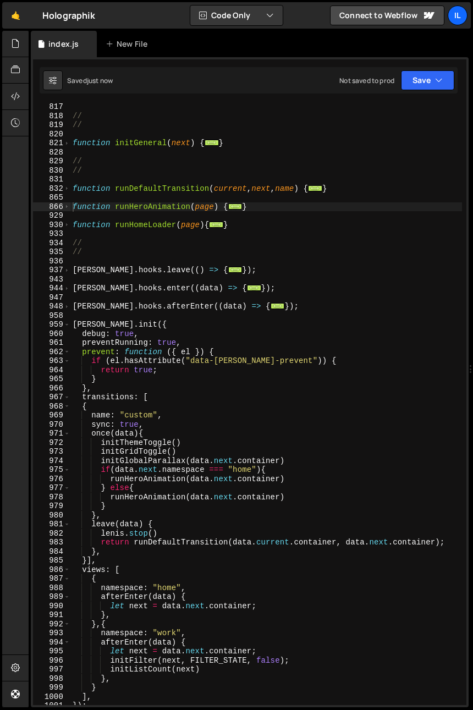
click at [258, 475] on div "// // function initGeneral ( next ) { ... } // // function runDefaultTransition…" at bounding box center [265, 411] width 391 height 619
type textarea "runHeroAnimation(data.next.container)"
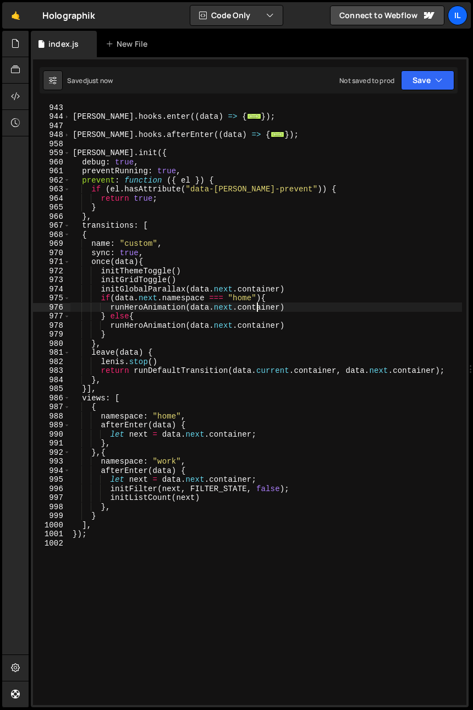
scroll to position [516, 0]
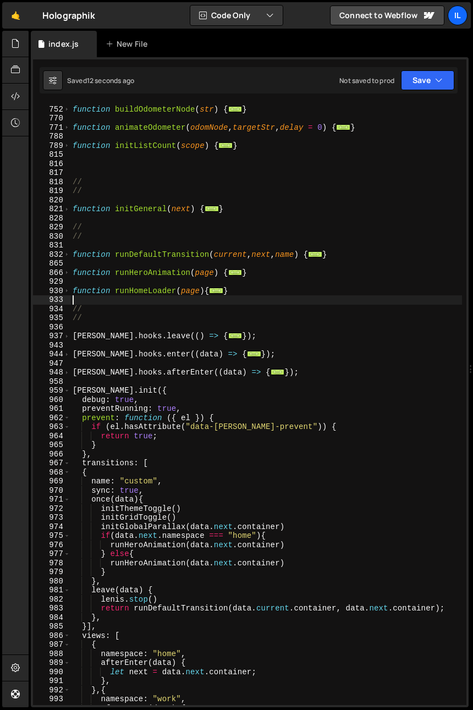
click at [148, 297] on div "function buildOdometerNode ( str ) { ... } function animateOdometer ( odomNode …" at bounding box center [265, 405] width 391 height 619
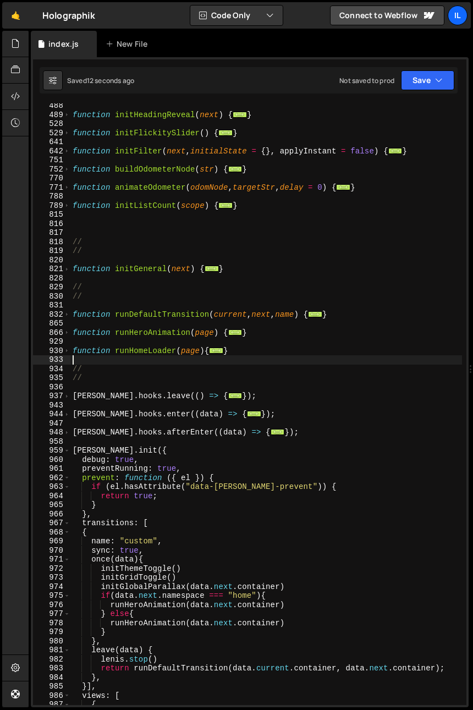
scroll to position [422, 0]
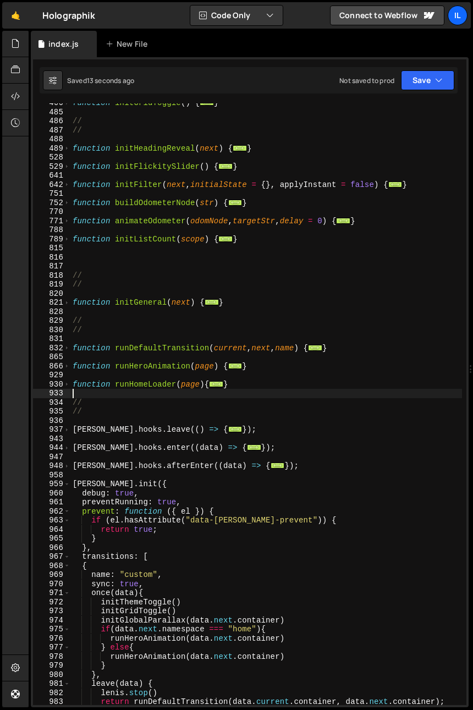
click at [148, 247] on div "function initGridToggle ( ) { ... } // // function initHeadingReveal ( next ) {…" at bounding box center [265, 407] width 391 height 619
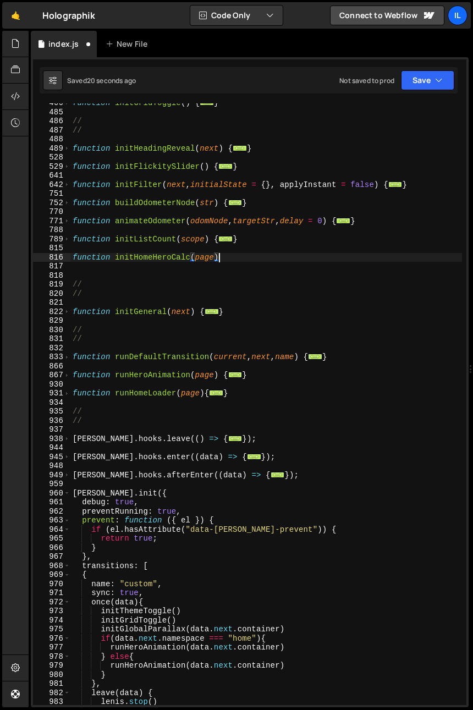
type textarea "function initHomeHeroCalc(page){"
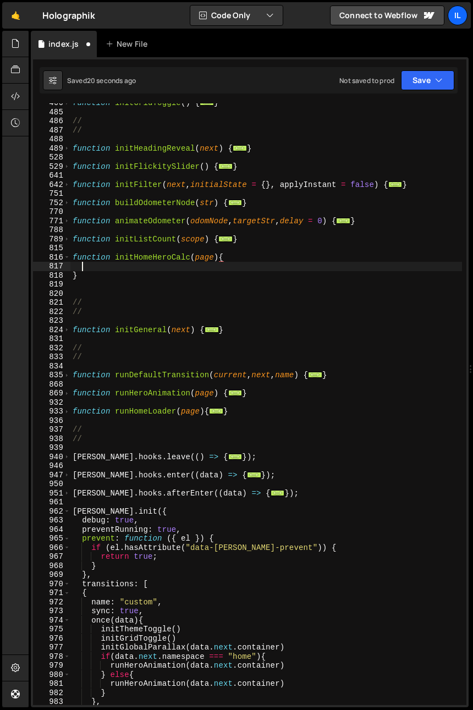
scroll to position [0, 0]
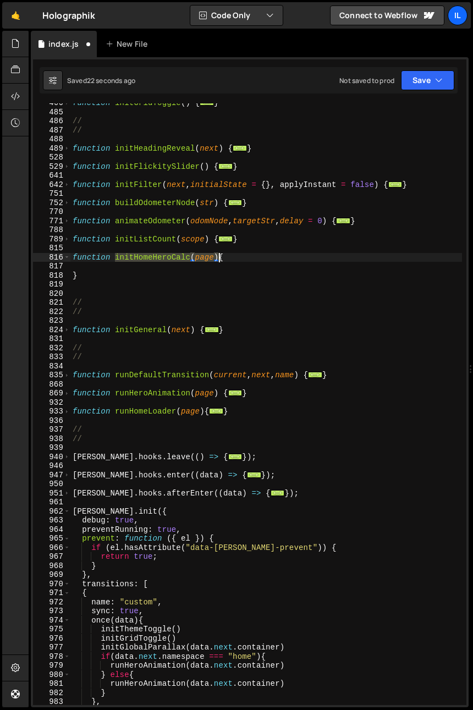
drag, startPoint x: 115, startPoint y: 258, endPoint x: 185, endPoint y: 295, distance: 78.7
click at [218, 257] on div "function initGridToggle ( ) { ... } // // function initHeadingReveal ( next ) {…" at bounding box center [265, 407] width 391 height 619
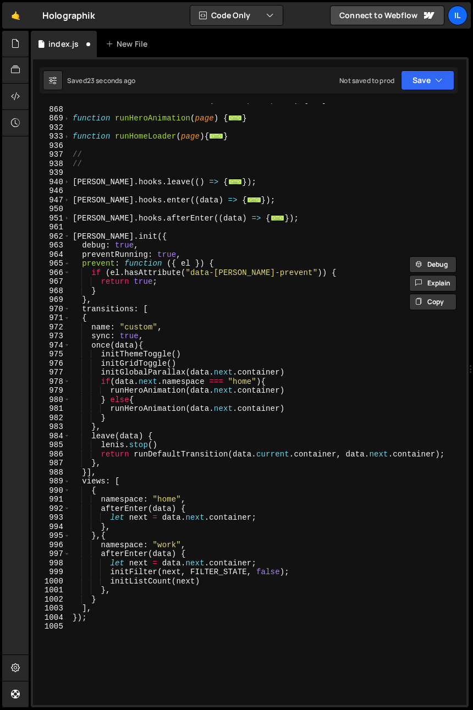
scroll to position [697, 0]
click at [285, 516] on div "function runDefaultTransition ( current , next , name ) { ... } function runHer…" at bounding box center [265, 405] width 391 height 619
type textarea "let next = data.next.container;"
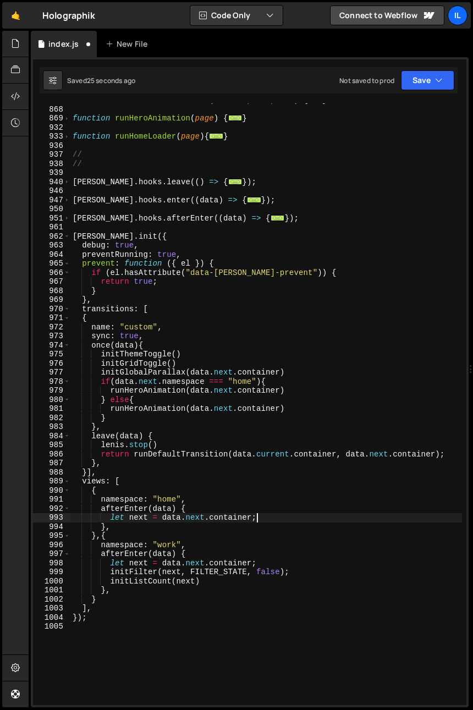
scroll to position [0, 2]
paste textarea "initHomeHeroCalc(page)"
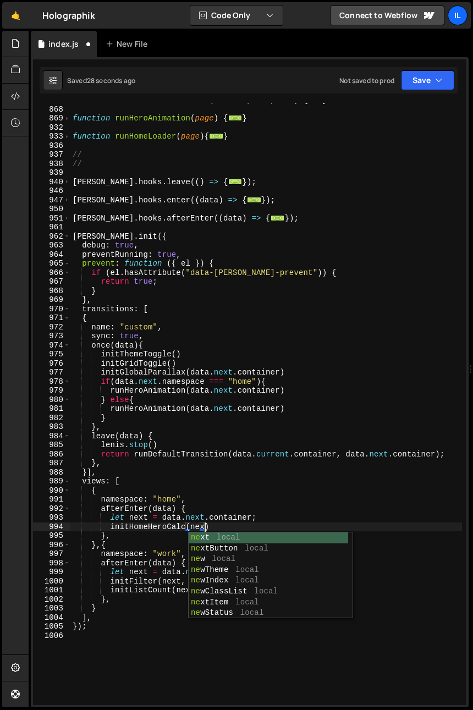
type textarea "initHomeHeroCalc(next)"
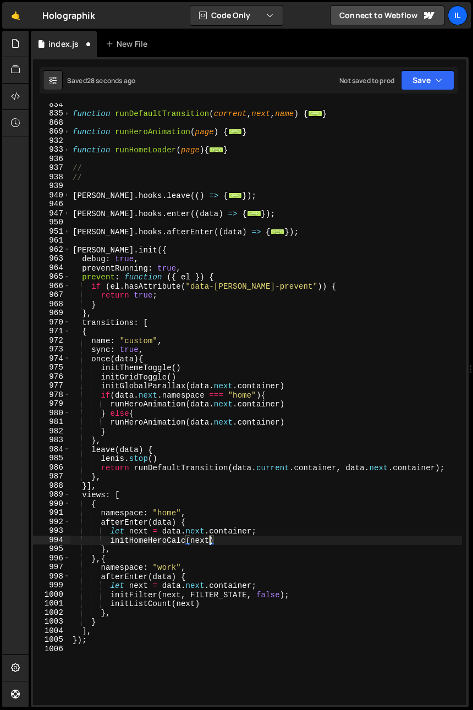
scroll to position [446, 0]
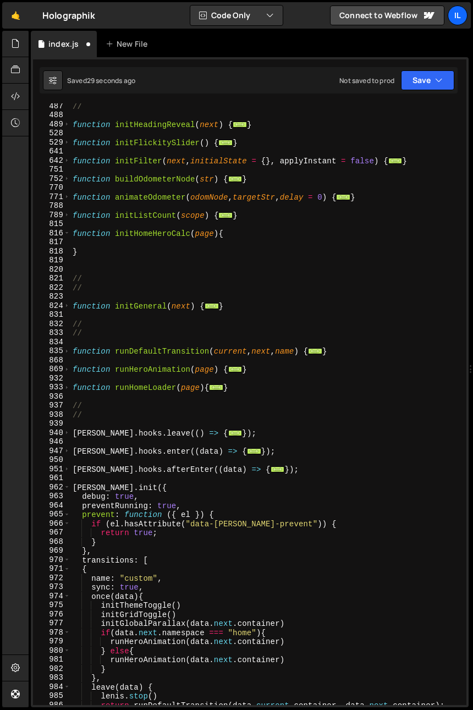
click at [168, 243] on div "// function initHeadingReveal ( next ) { ... } function initFlickitySlider ( ) …" at bounding box center [265, 411] width 391 height 619
paste textarea "data-home-hero-content")"
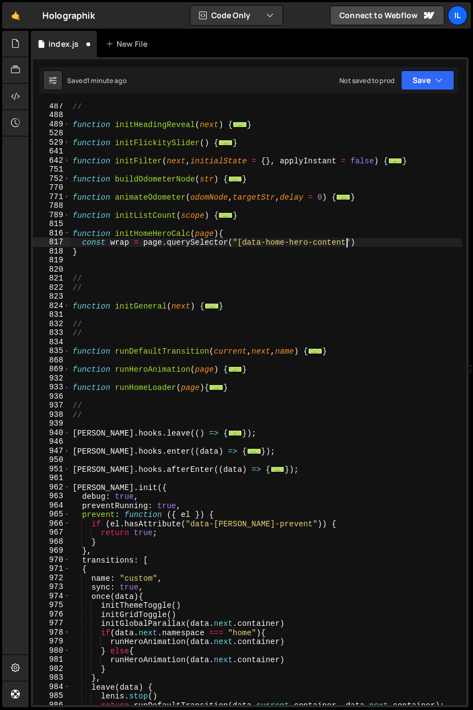
type textarea "const wrap = page.querySelector("[data-home-hero-content]")"
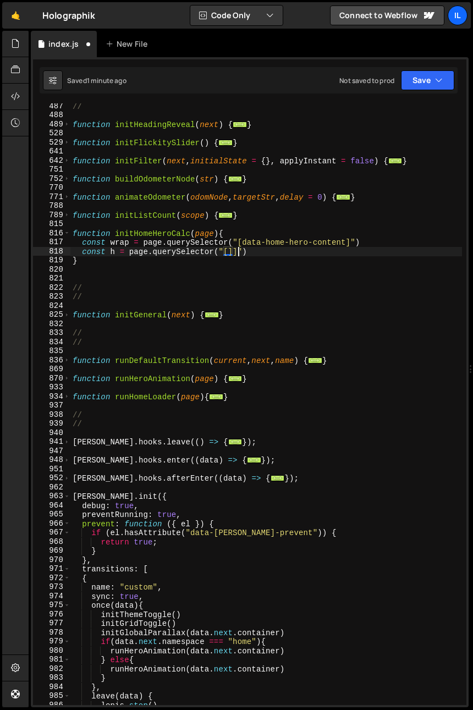
scroll to position [0, 11]
paste textarea "data-home-hero-content"
click at [77, 261] on div "// function initHeadingReveal ( next ) { ... } function initFlickitySlider ( ) …" at bounding box center [265, 411] width 391 height 619
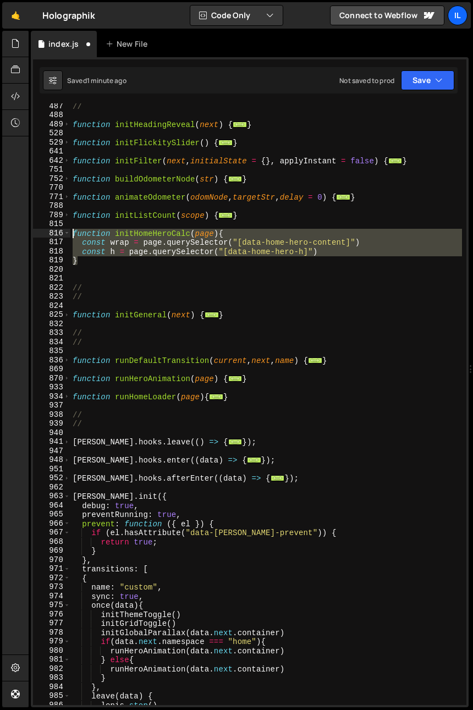
drag, startPoint x: 80, startPoint y: 251, endPoint x: 59, endPoint y: 229, distance: 30.3
click at [59, 229] on div "} 487 488 489 528 529 641 642 751 752 770 771 788 789 815 816 817 818 819 820 8…" at bounding box center [249, 403] width 433 height 601
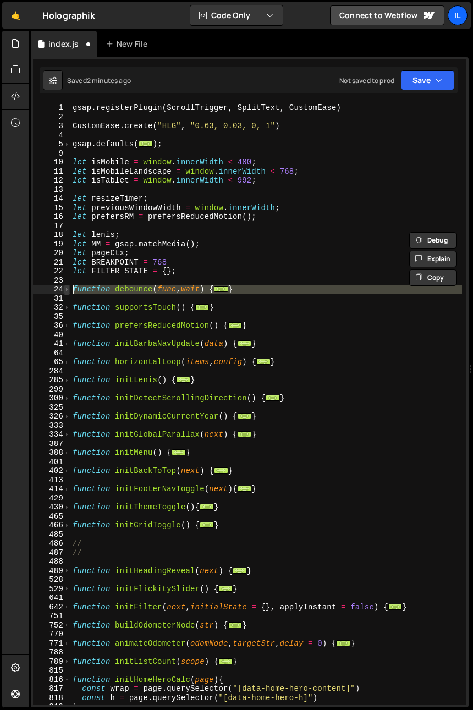
drag, startPoint x: 82, startPoint y: 300, endPoint x: 67, endPoint y: 289, distance: 18.6
click at [67, 289] on div "function initHomeHeroCalc(page){ const wrap = page.querySelector("[data-home-he…" at bounding box center [249, 403] width 433 height 601
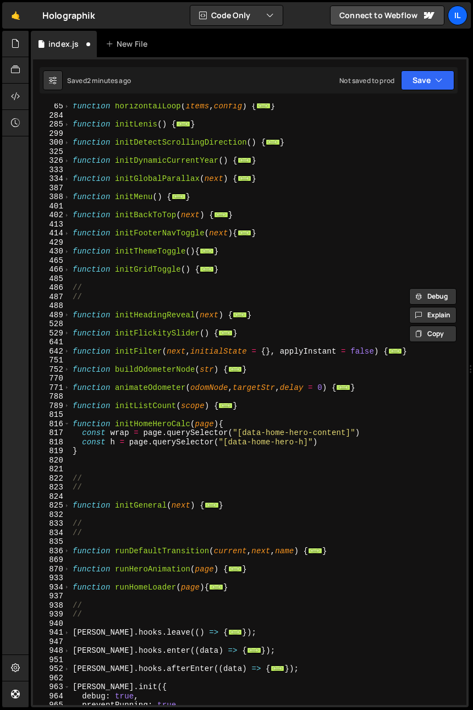
scroll to position [371, 0]
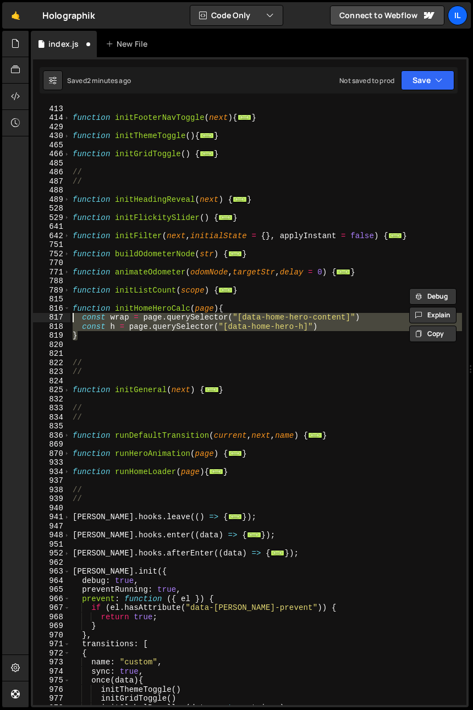
drag, startPoint x: 87, startPoint y: 335, endPoint x: 69, endPoint y: 314, distance: 27.7
click at [69, 314] on div "function debounce(func, wait) { let timeout; 402 413 414 429 430 465 466 485 48…" at bounding box center [249, 403] width 433 height 601
click at [84, 334] on div "function initBackToTop ( next ) { ... } function initFooterNavToggle ( next ) {…" at bounding box center [265, 404] width 391 height 619
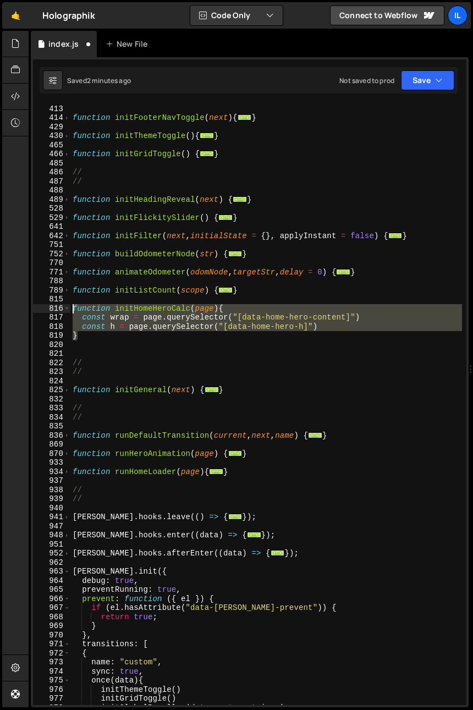
drag, startPoint x: 85, startPoint y: 336, endPoint x: 72, endPoint y: 302, distance: 36.3
click at [72, 302] on div "function initBackToTop ( next ) { ... } function initFooterNavToggle ( next ) {…" at bounding box center [265, 404] width 391 height 619
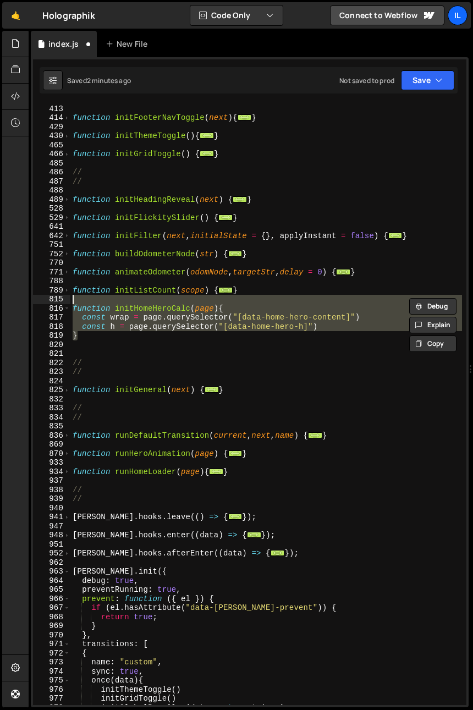
click at [84, 326] on div "function initBackToTop ( next ) { ... } function initFooterNavToggle ( next ) {…" at bounding box center [265, 403] width 391 height 601
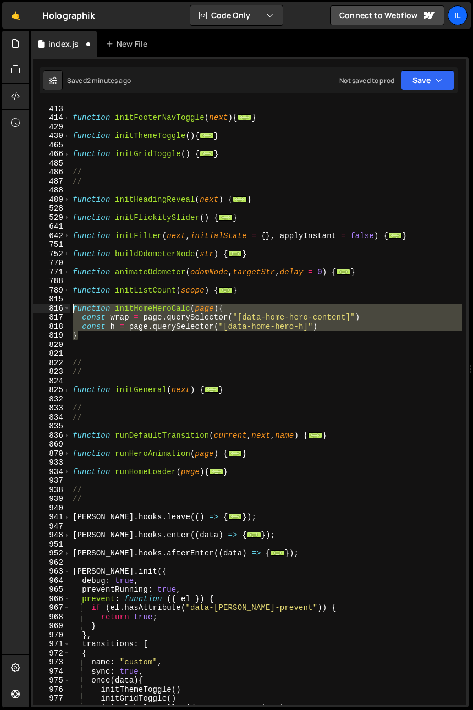
drag, startPoint x: 84, startPoint y: 336, endPoint x: 58, endPoint y: 309, distance: 36.9
click at [58, 309] on div "const h = page.querySelector("[data-home-hero-h]") 402 413 414 429 430 465 466 …" at bounding box center [249, 403] width 433 height 601
paste textarea "}"
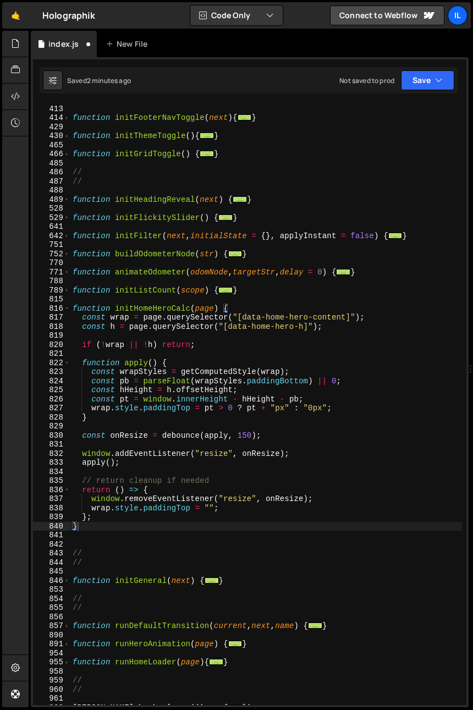
click at [115, 485] on div "function initBackToTop ( next ) { ... } function initFooterNavToggle ( next ) {…" at bounding box center [265, 404] width 391 height 619
type textarea "return () => {"
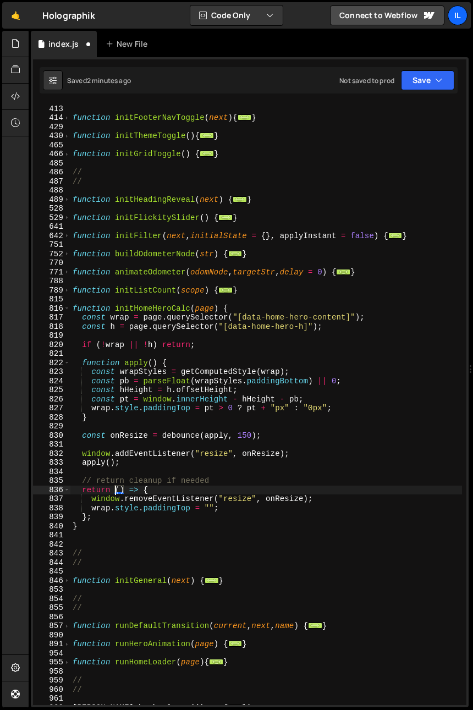
click at [185, 475] on div "function initBackToTop ( next ) { ... } function initFooterNavToggle ( next ) {…" at bounding box center [265, 404] width 391 height 619
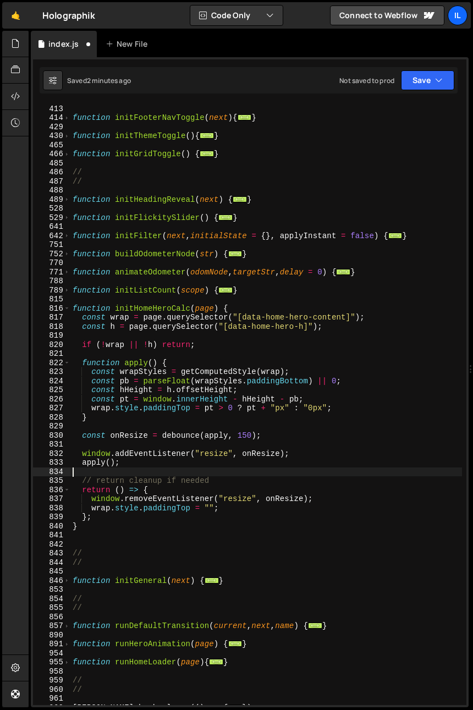
click at [185, 475] on div "function initBackToTop ( next ) { ... } function initFooterNavToggle ( next ) {…" at bounding box center [265, 404] width 391 height 619
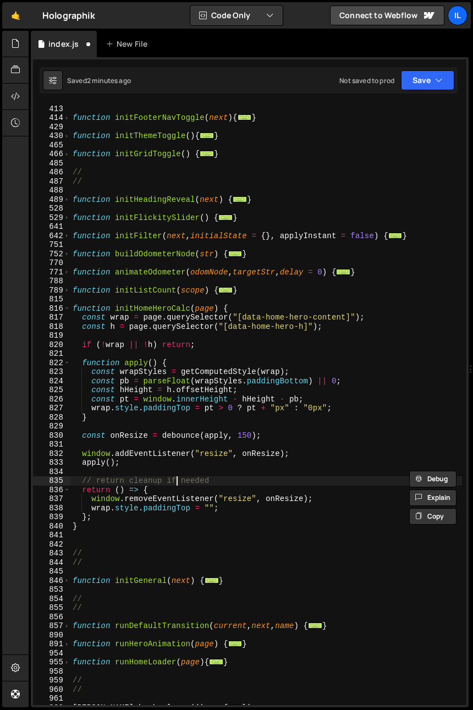
click at [177, 479] on div "function initBackToTop ( next ) { ... } function initFooterNavToggle ( next ) {…" at bounding box center [265, 404] width 391 height 619
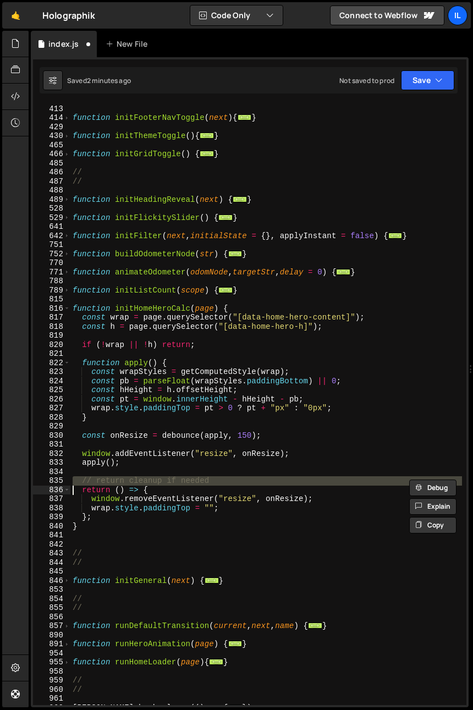
click at [177, 479] on div "function initBackToTop ( next ) { ... } function initFooterNavToggle ( next ) {…" at bounding box center [265, 404] width 391 height 619
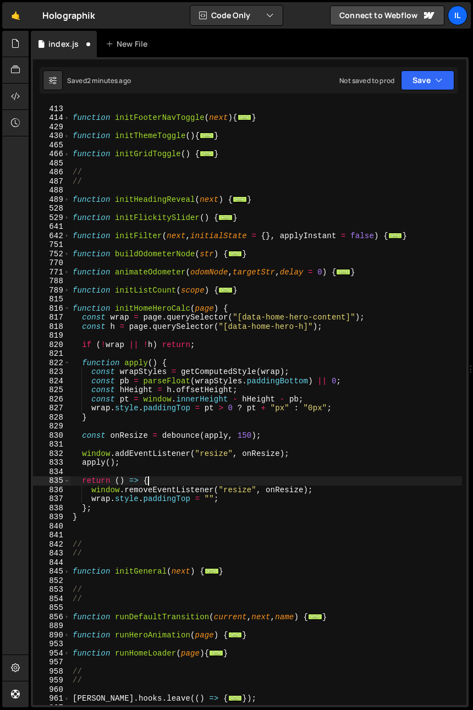
click at [181, 479] on div "function initBackToTop ( next ) { ... } function initFooterNavToggle ( next ) {…" at bounding box center [265, 404] width 391 height 619
drag, startPoint x: 136, startPoint y: 434, endPoint x: 140, endPoint y: 369, distance: 64.9
click at [136, 434] on div "function initBackToTop ( next ) { ... } function initFooterNavToggle ( next ) {…" at bounding box center [265, 404] width 391 height 619
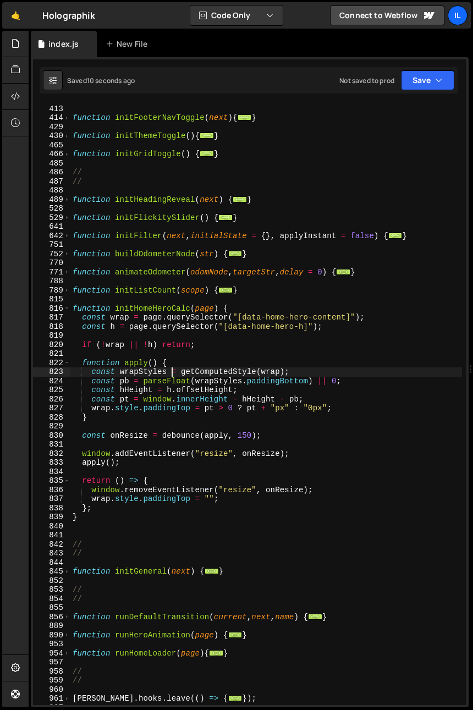
click at [174, 372] on div "function initBackToTop ( next ) { ... } function initFooterNavToggle ( next ) {…" at bounding box center [265, 404] width 391 height 619
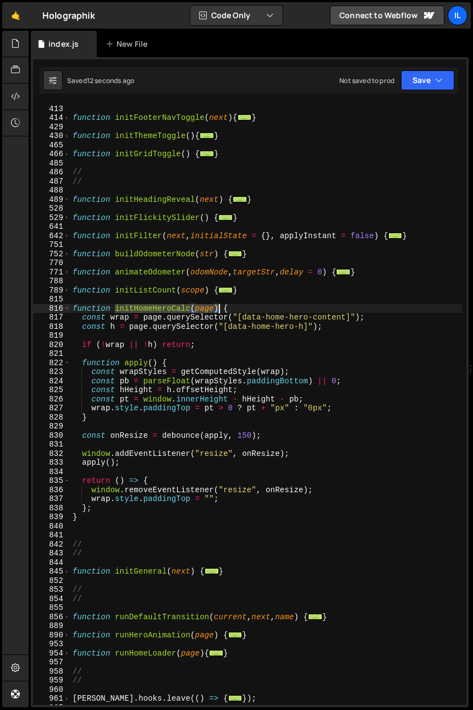
drag, startPoint x: 118, startPoint y: 309, endPoint x: 219, endPoint y: 313, distance: 101.2
click at [219, 311] on div "function initBackToTop ( next ) { ... } function initFooterNavToggle ( next ) {…" at bounding box center [265, 404] width 391 height 619
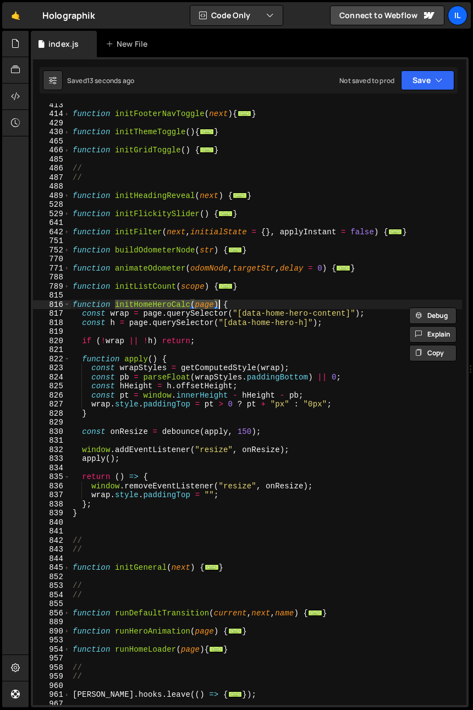
scroll to position [1118, 0]
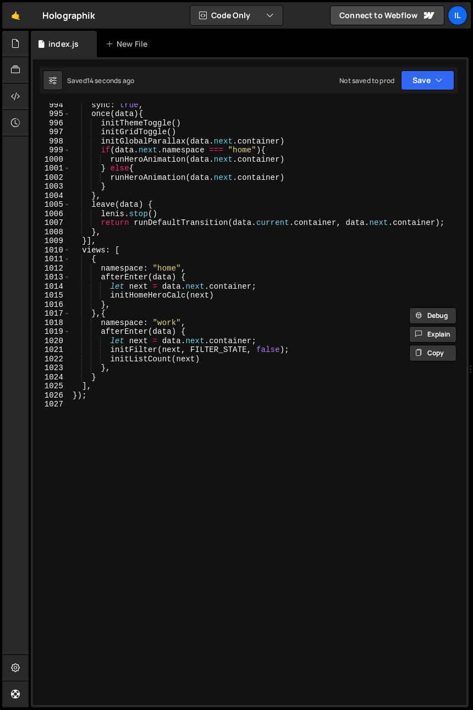
click at [125, 300] on div "sync : true , once ( data ) { initThemeToggle ( ) initGridToggle ( ) initGlobal…" at bounding box center [265, 409] width 391 height 619
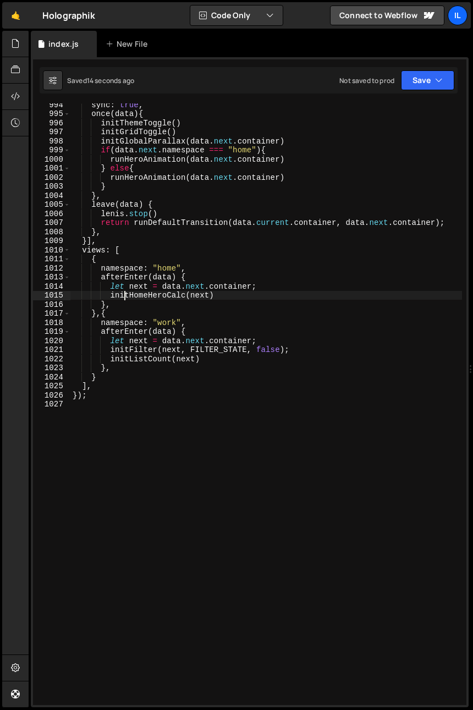
drag, startPoint x: 125, startPoint y: 300, endPoint x: 125, endPoint y: 310, distance: 10.5
click at [125, 300] on div "sync : true , once ( data ) { initThemeToggle ( ) initGridToggle ( ) initGlobal…" at bounding box center [265, 409] width 391 height 619
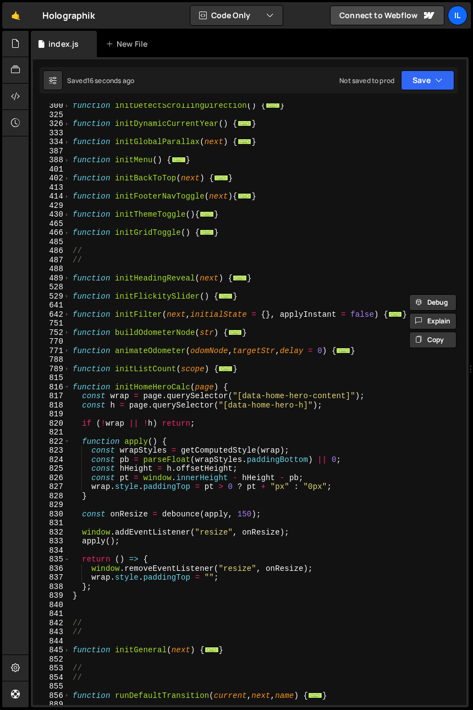
scroll to position [422, 0]
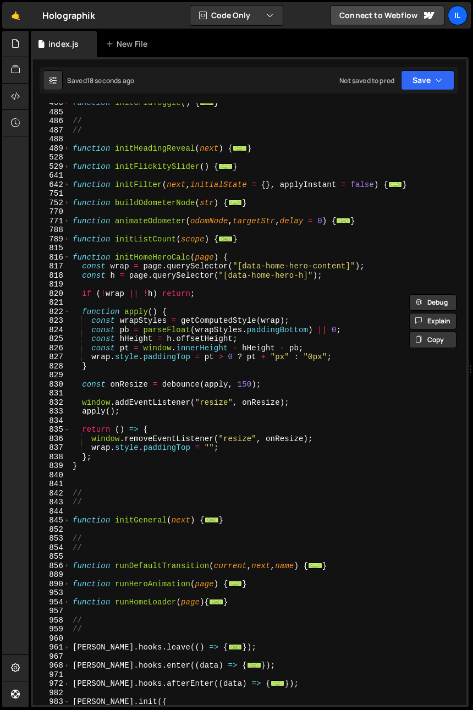
click at [202, 335] on div "function initGridToggle ( ) { ... } // // function initHeadingReveal ( next ) {…" at bounding box center [265, 407] width 391 height 619
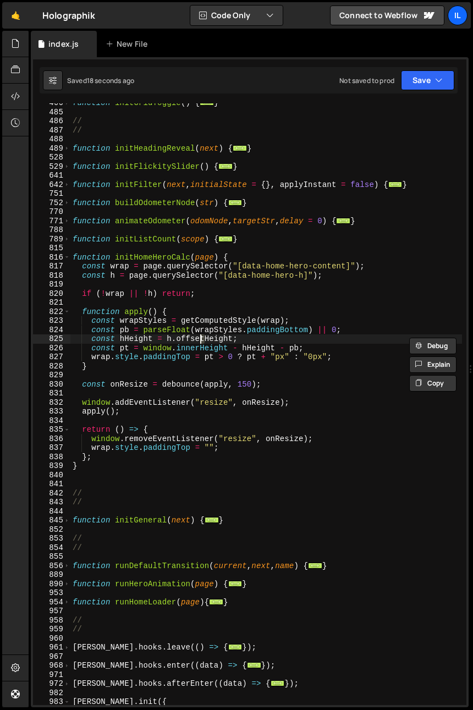
click at [179, 311] on div "function initGridToggle ( ) { ... } // // function initHeadingReveal ( next ) {…" at bounding box center [265, 407] width 391 height 619
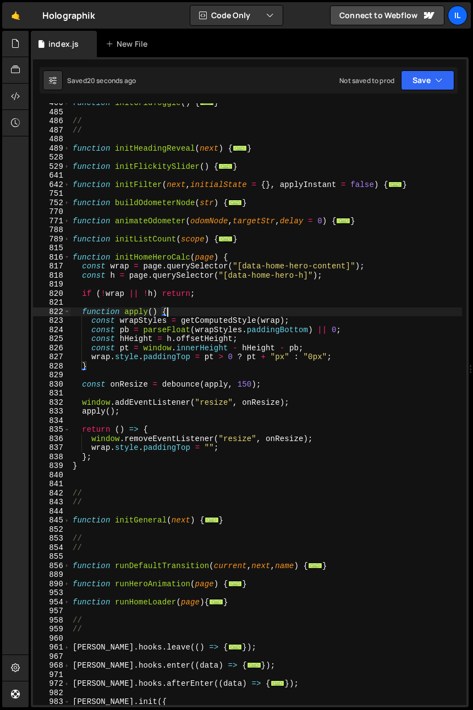
click at [140, 411] on div "function initGridToggle ( ) { ... } // // function initHeadingReveal ( next ) {…" at bounding box center [265, 407] width 391 height 619
type textarea "apply();"
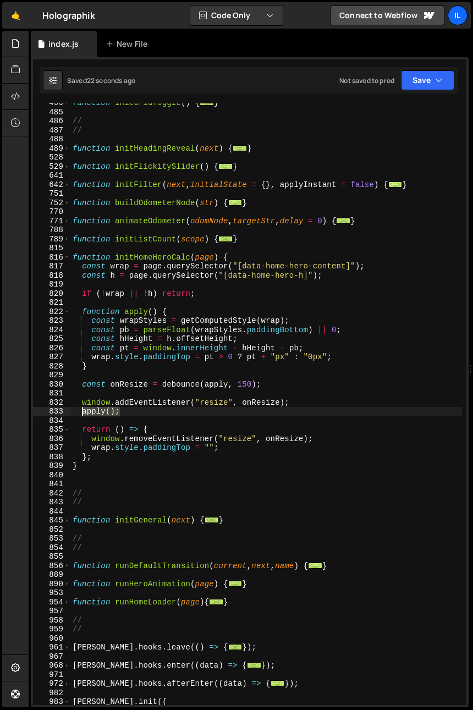
drag, startPoint x: 121, startPoint y: 413, endPoint x: 84, endPoint y: 409, distance: 37.5
click at [82, 414] on div "function initGridToggle ( ) { ... } // // function initHeadingReveal ( next ) {…" at bounding box center [265, 407] width 391 height 619
click at [104, 370] on div "function initGridToggle ( ) { ... } // // function initHeadingReveal ( next ) {…" at bounding box center [265, 407] width 391 height 619
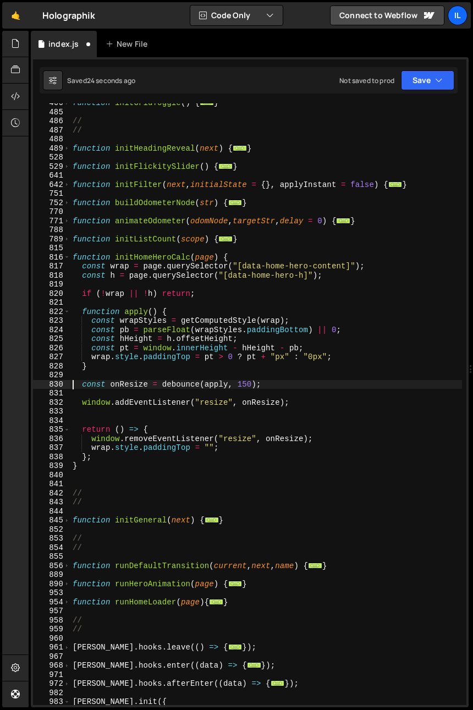
type textarea "const onResize = debounce(apply, 150);"
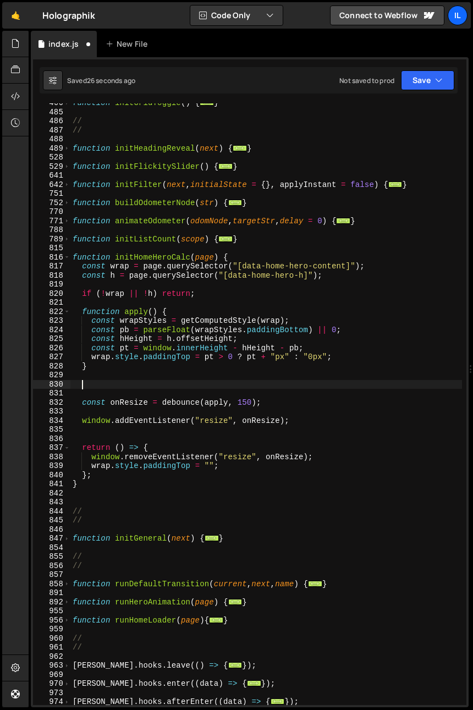
paste textarea "apply();"
click at [208, 256] on div "function initGridToggle ( ) { ... } // // function initHeadingReveal ( next ) {…" at bounding box center [265, 407] width 391 height 619
type textarea "function initHomeHeroCalc(page) {"
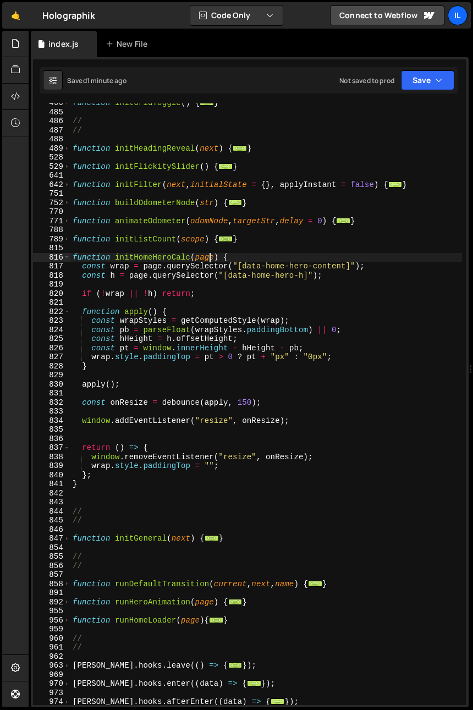
click at [375, 282] on div "function initGridToggle ( ) { ... } // // function initHeadingReveal ( next ) {…" at bounding box center [265, 407] width 391 height 619
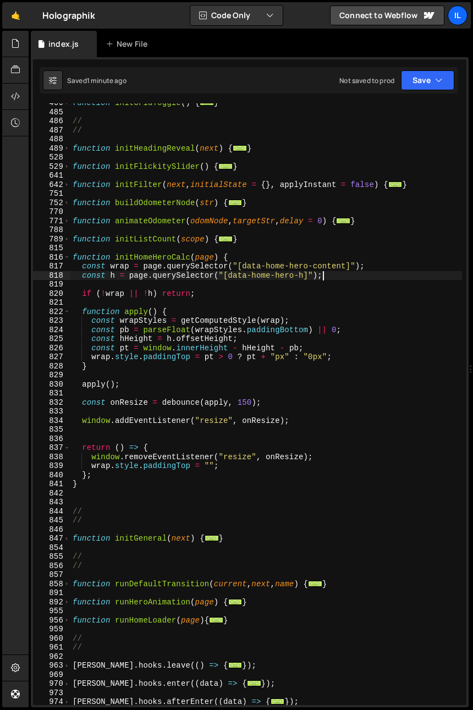
click at [369, 275] on div "function initGridToggle ( ) { ... } // // function initHeadingReveal ( next ) {…" at bounding box center [265, 407] width 391 height 619
type textarea "const h = page.querySelector("[data-home-hero-h]");"
type textarea "c"
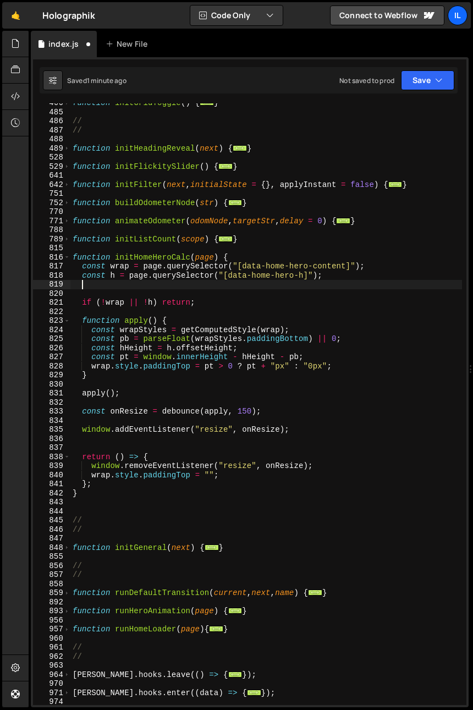
scroll to position [0, 0]
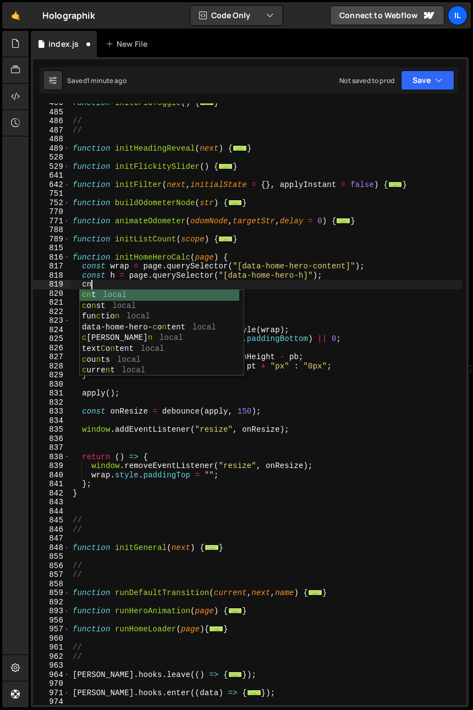
type textarea "c"
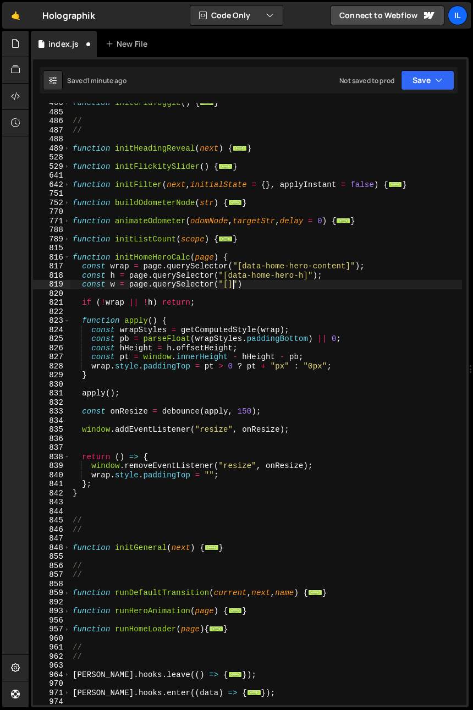
scroll to position [0, 10]
paste textarea "data-home-hero-w"
click at [156, 304] on div "function initGridToggle ( ) { ... } // // function initHeadingReveal ( next ) {…" at bounding box center [265, 407] width 391 height 619
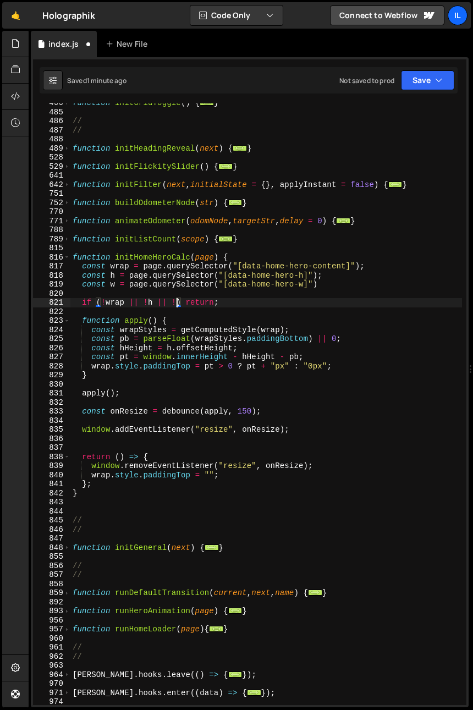
scroll to position [0, 7]
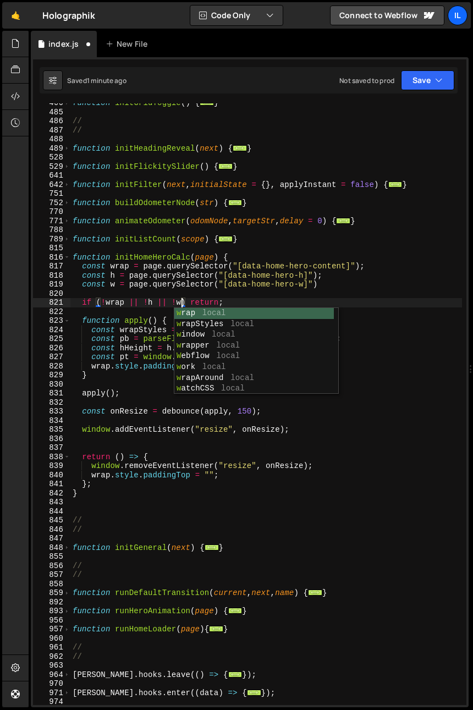
click at [135, 279] on div "function initGridToggle ( ) { ... } // // function initHeadingReveal ( next ) {…" at bounding box center [265, 407] width 391 height 619
type textarea "const h = page.querySelector("[data-home-hero-h]");"
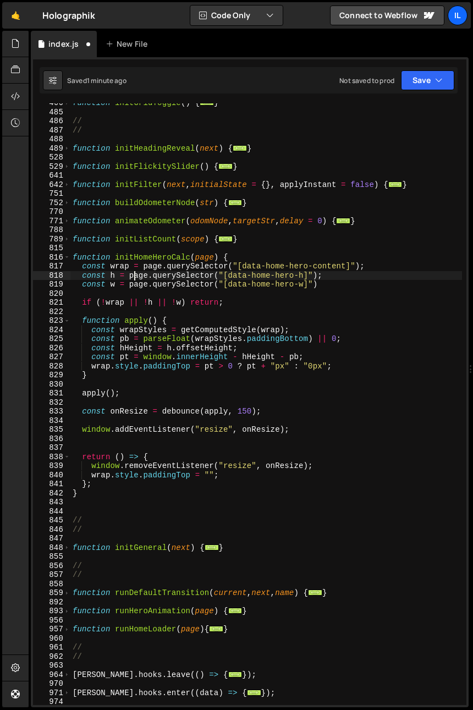
click at [174, 297] on div "function initGridToggle ( ) { ... } // // function initHeadingReveal ( next ) {…" at bounding box center [265, 407] width 391 height 619
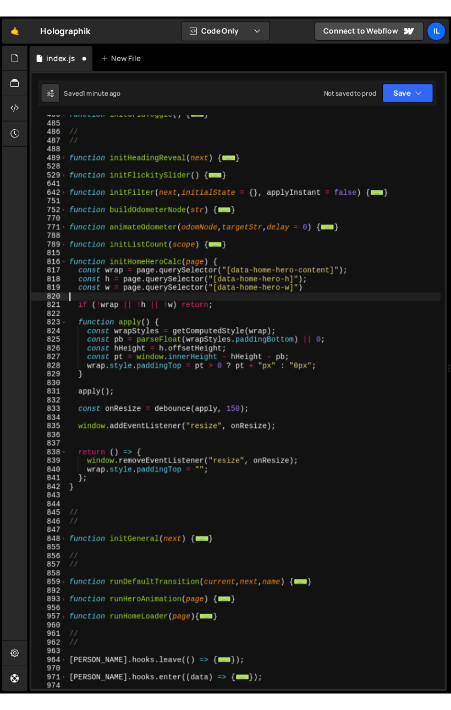
scroll to position [0, 0]
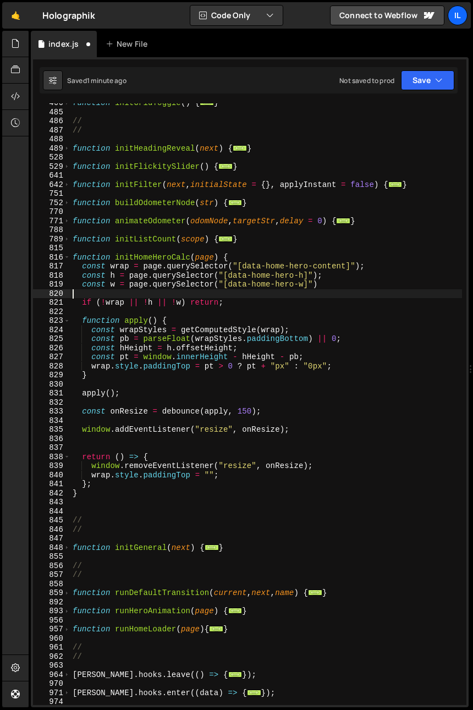
click at [263, 317] on div "function initGridToggle ( ) { ... } // // function initHeadingReveal ( next ) {…" at bounding box center [265, 407] width 391 height 619
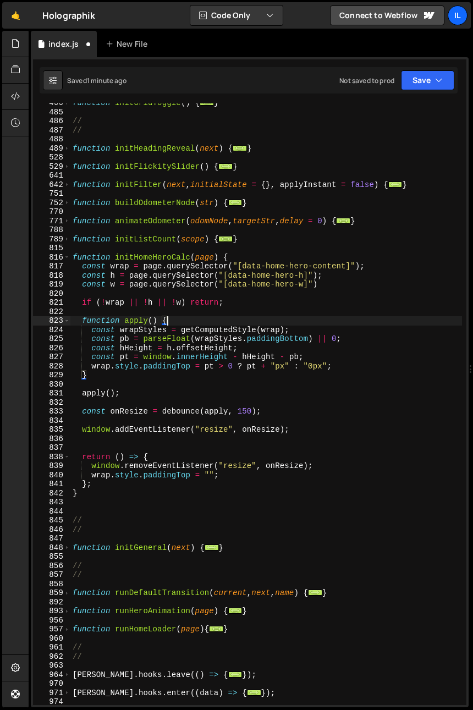
click at [319, 317] on div "function initGridToggle ( ) { ... } // // function initHeadingReveal ( next ) {…" at bounding box center [265, 407] width 391 height 619
click at [184, 332] on div "function initGridToggle ( ) { ... } // // function initHeadingReveal ( next ) {…" at bounding box center [265, 407] width 391 height 619
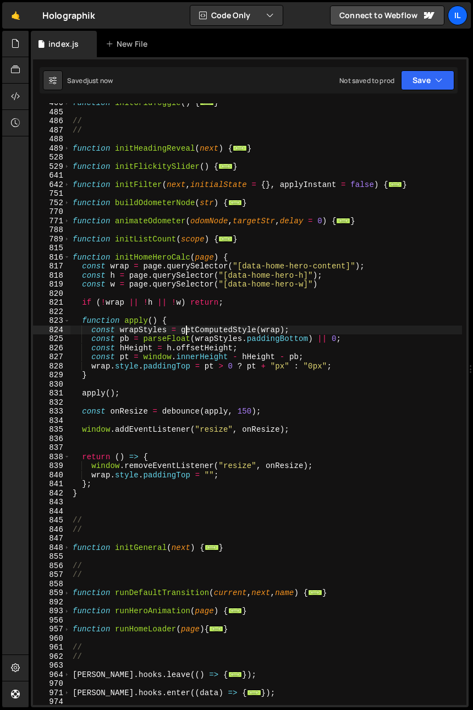
click at [173, 363] on div "function initGridToggle ( ) { ... } // // function initHeadingReveal ( next ) {…" at bounding box center [265, 407] width 391 height 619
type textarea "wrap.style.paddingTop = pt > 0 ? pt + "px" : "0px";"
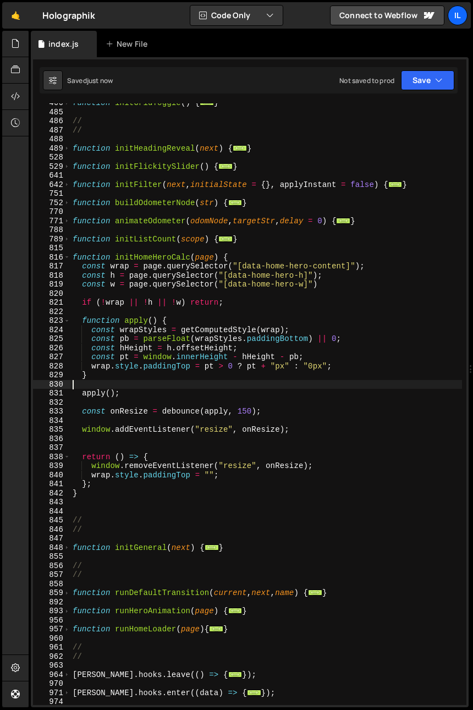
click at [177, 383] on div "function initGridToggle ( ) { ... } // // function initHeadingReveal ( next ) {…" at bounding box center [265, 407] width 391 height 619
click at [131, 370] on div "function initGridToggle ( ) { ... } // // function initHeadingReveal ( next ) {…" at bounding box center [265, 407] width 391 height 619
click at [397, 375] on div "function initGridToggle ( ) { ... } // // function initHeadingReveal ( next ) {…" at bounding box center [265, 407] width 391 height 619
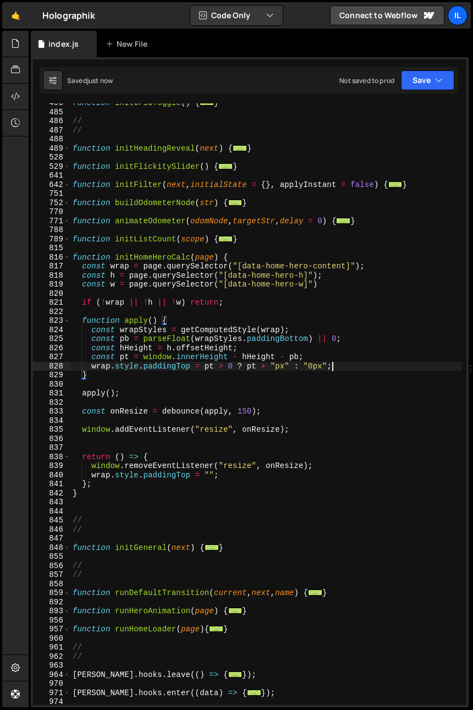
click at [370, 368] on div "function initGridToggle ( ) { ... } // // function initHeadingReveal ( next ) {…" at bounding box center [265, 407] width 391 height 619
type textarea "wrap.style.paddingTop = pt > 0 ? pt + "px" : "0px";"
click at [109, 446] on div "function initGridToggle ( ) { ... } // // function initHeadingReveal ( next ) {…" at bounding box center [265, 407] width 391 height 619
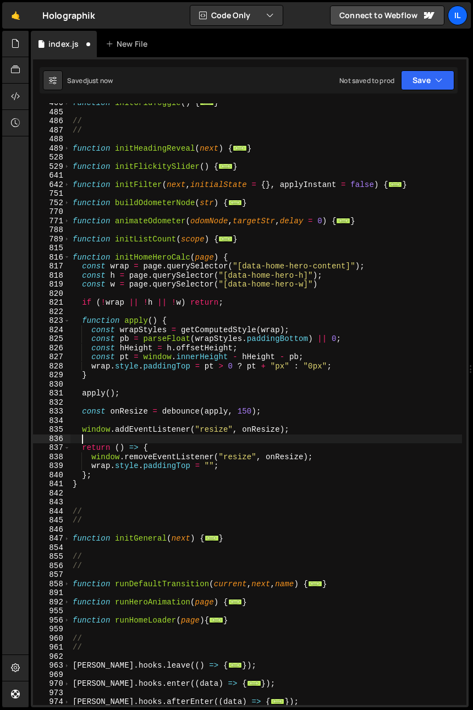
click at [119, 413] on div "function initGridToggle ( ) { ... } // // function initHeadingReveal ( next ) {…" at bounding box center [265, 407] width 391 height 619
type textarea "const onResize = debounce(apply, 150);"
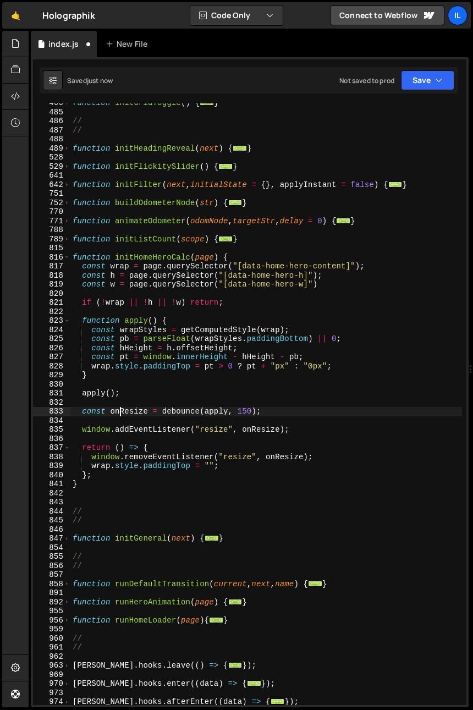
click at [119, 414] on div "function initGridToggle ( ) { ... } // // function initHeadingReveal ( next ) {…" at bounding box center [265, 407] width 391 height 619
click at [117, 419] on div "function initGridToggle ( ) { ... } // // function initHeadingReveal ( next ) {…" at bounding box center [265, 407] width 391 height 619
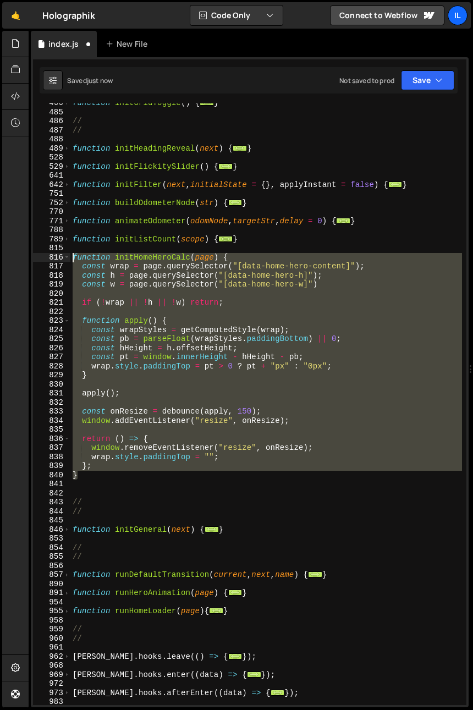
drag, startPoint x: 88, startPoint y: 475, endPoint x: 43, endPoint y: 257, distance: 222.3
click at [43, 257] on div "const onResize = debounce(apply, 150); 466 485 486 487 488 489 528 529 641 642 …" at bounding box center [249, 403] width 433 height 601
type textarea "function initHomeHeroCalc(page) { const wrap = page.querySelector("[data-home-h…"
click at [80, 481] on div "function initGridToggle ( ) { ... } // // function initHeadingReveal ( next ) {…" at bounding box center [265, 407] width 391 height 619
drag, startPoint x: 82, startPoint y: 475, endPoint x: 55, endPoint y: 263, distance: 213.4
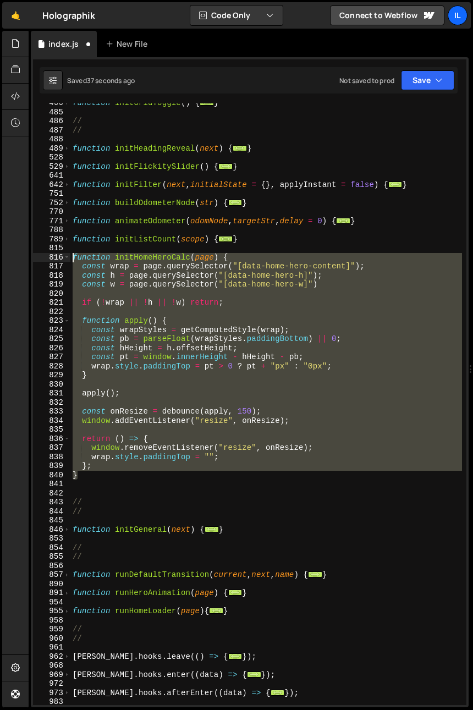
click at [54, 258] on div "466 485 486 487 488 489 528 529 641 642 751 752 770 771 788 789 815 816 817 818…" at bounding box center [249, 403] width 433 height 601
paste textarea "}"
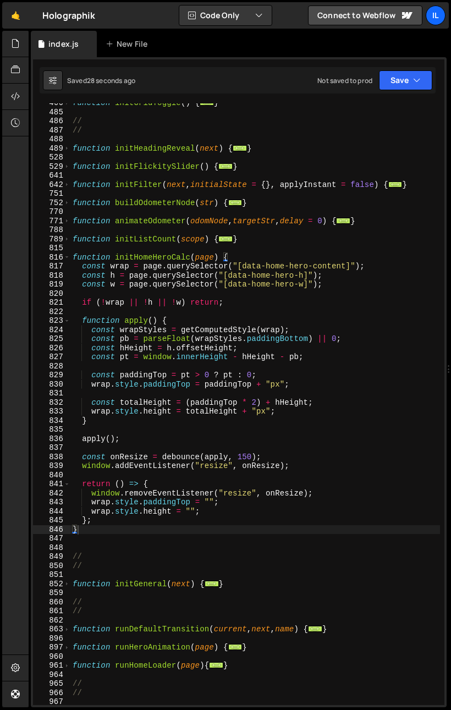
click at [103, 347] on div "function initGridToggle ( ) { ... } // // function initHeadingReveal ( next ) {…" at bounding box center [254, 407] width 369 height 619
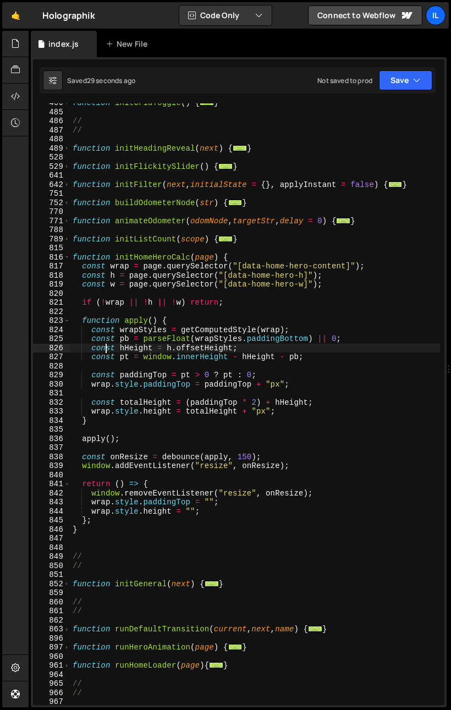
click at [103, 408] on div "function initGridToggle ( ) { ... } // // function initHeadingReveal ( next ) {…" at bounding box center [254, 407] width 369 height 619
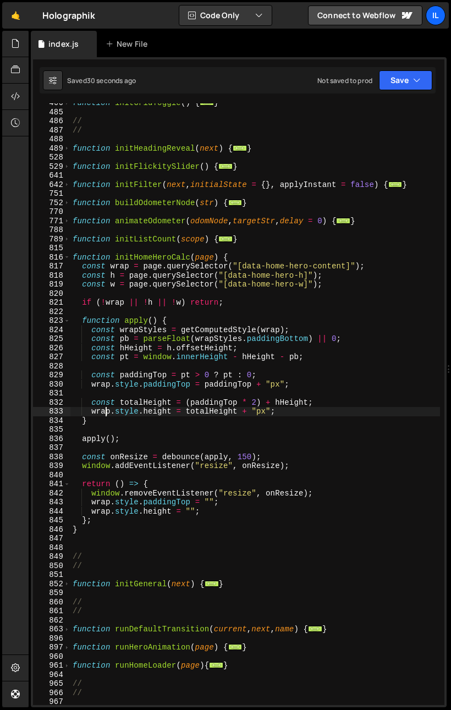
click at [103, 413] on div "function initGridToggle ( ) { ... } // // function initHeadingReveal ( next ) {…" at bounding box center [254, 407] width 369 height 619
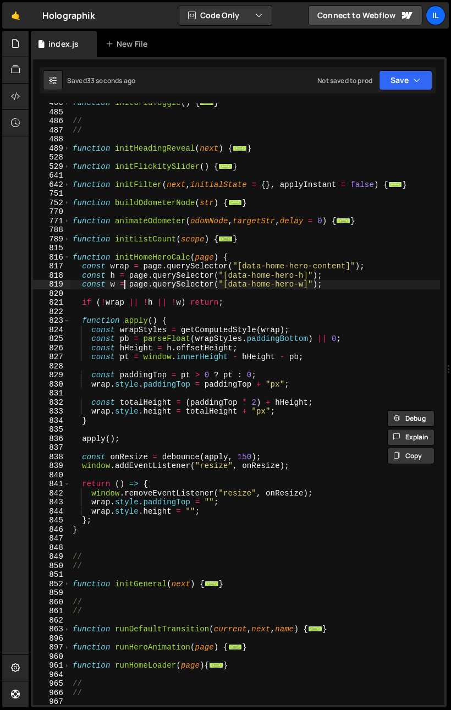
click at [123, 283] on div "function initGridToggle ( ) { ... } // // function initHeadingReveal ( next ) {…" at bounding box center [254, 407] width 369 height 619
click at [100, 410] on div "function initGridToggle ( ) { ... } // // function initHeadingReveal ( next ) {…" at bounding box center [254, 407] width 369 height 619
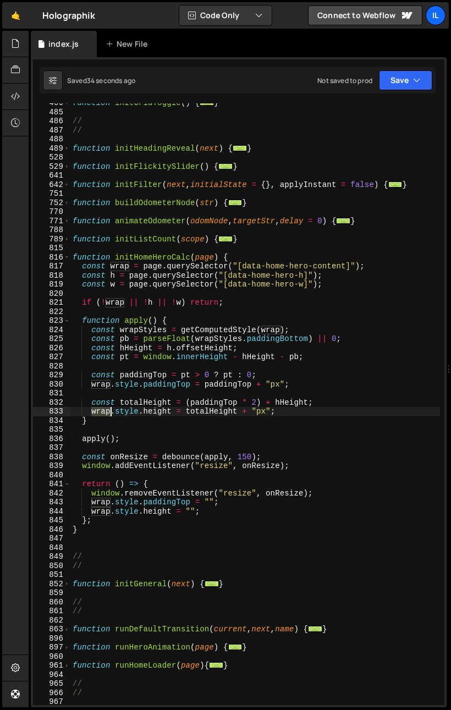
click at [100, 410] on div "function initGridToggle ( ) { ... } // // function initHeadingReveal ( next ) {…" at bounding box center [254, 407] width 369 height 619
type textarea "w.style.height = totalHeight + "px";"
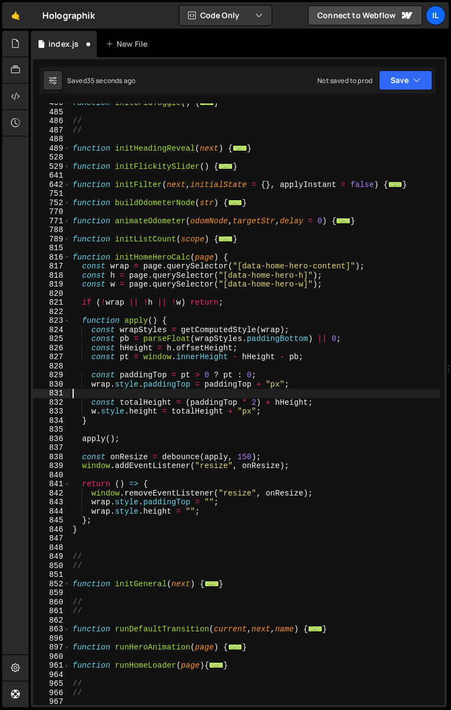
click at [143, 397] on div "function initGridToggle ( ) { ... } // // function initHeadingReveal ( next ) {…" at bounding box center [254, 407] width 369 height 619
click at [156, 400] on div "function initGridToggle ( ) { ... } // // function initHeadingReveal ( next ) {…" at bounding box center [254, 407] width 369 height 619
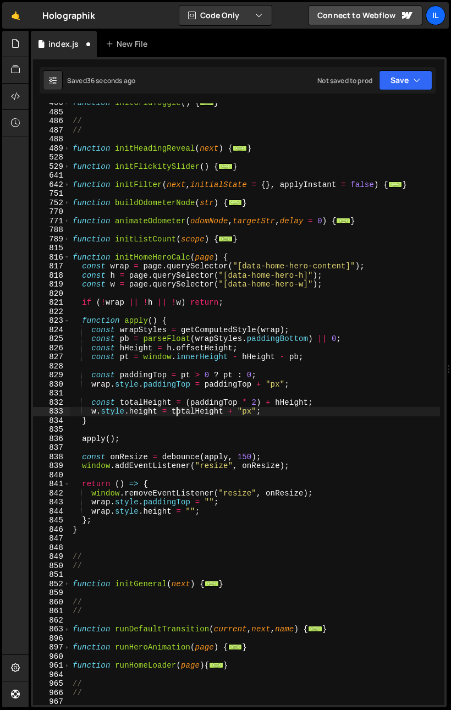
click at [177, 410] on div "function initGridToggle ( ) { ... } // // function initHeadingReveal ( next ) {…" at bounding box center [254, 407] width 369 height 619
click at [277, 286] on div "function initGridToggle ( ) { ... } // // function initHeadingReveal ( next ) {…" at bounding box center [254, 407] width 369 height 619
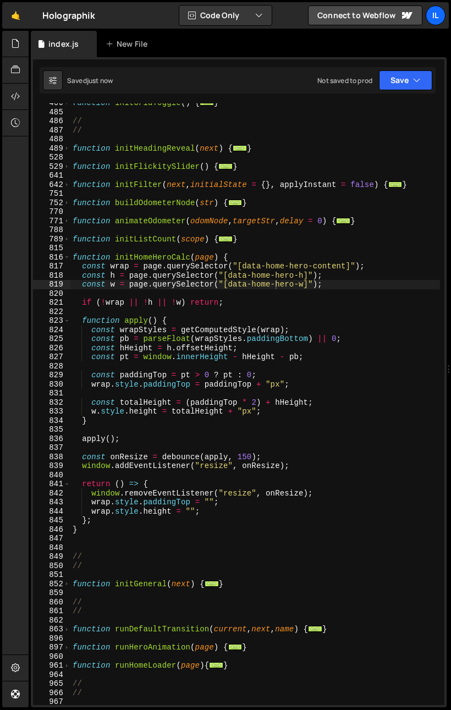
click at [126, 266] on div "function initGridToggle ( ) { ... } // // function initHeadingReveal ( next ) {…" at bounding box center [254, 407] width 369 height 619
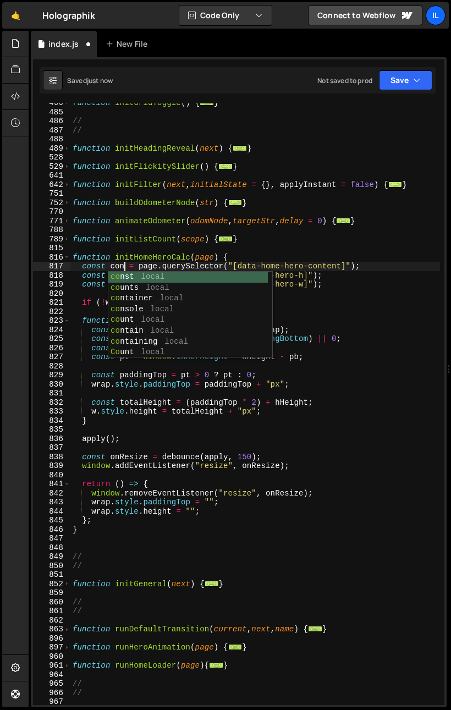
type textarea "const content = page.querySelector("[data-home-hero-content]");"
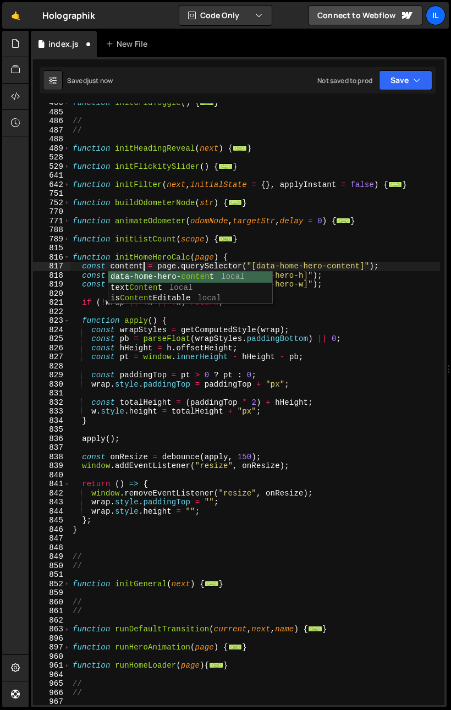
scroll to position [0, 4]
click at [136, 267] on div "function initGridToggle ( ) { ... } // // function initHeadingReveal ( next ) {…" at bounding box center [254, 407] width 369 height 619
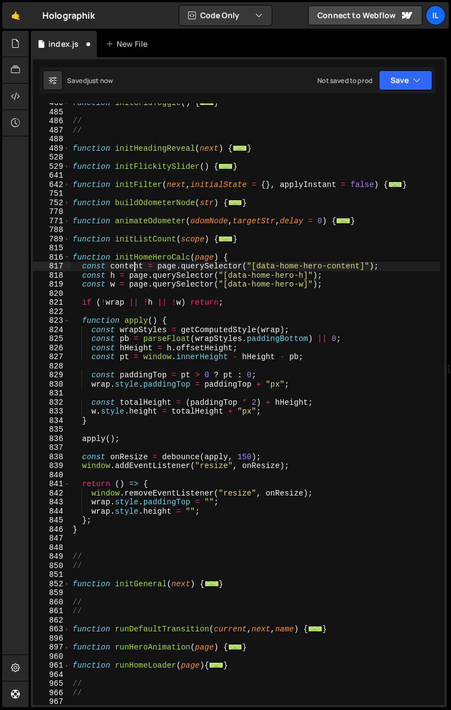
click at [136, 267] on div "function initGridToggle ( ) { ... } // // function initHeadingReveal ( next ) {…" at bounding box center [254, 407] width 369 height 619
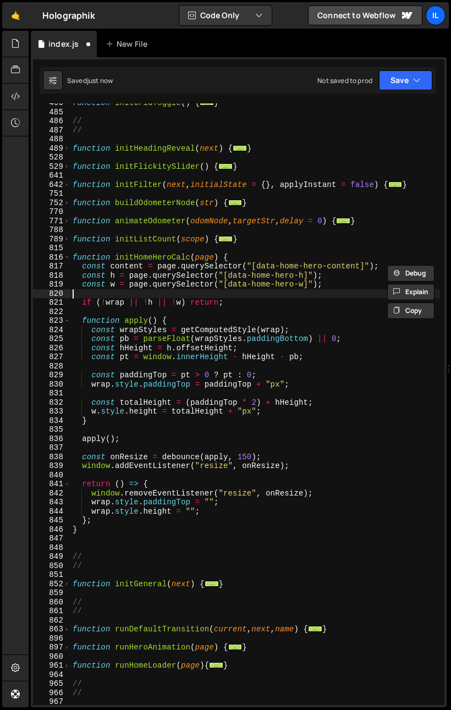
click at [110, 296] on div "function initGridToggle ( ) { ... } // // function initHeadingReveal ( next ) {…" at bounding box center [254, 407] width 369 height 619
click at [115, 301] on div "function initGridToggle ( ) { ... } // // function initHeadingReveal ( next ) {…" at bounding box center [254, 407] width 369 height 619
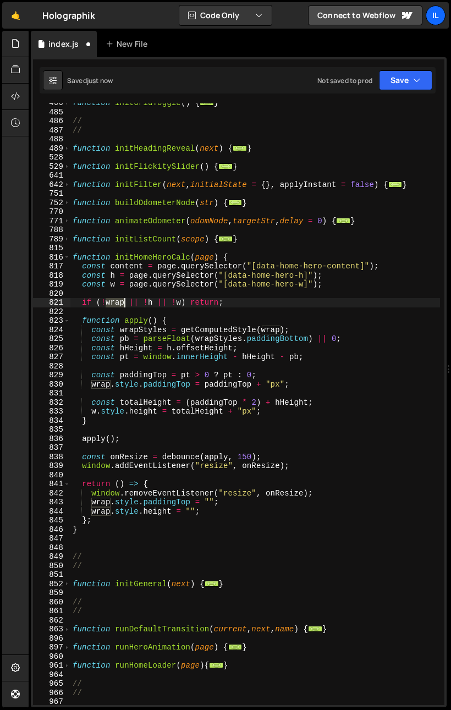
click at [115, 301] on div "function initGridToggle ( ) { ... } // // function initHeadingReveal ( next ) {…" at bounding box center [254, 407] width 369 height 619
paste textarea "content"
click at [273, 324] on div "function initGridToggle ( ) { ... } // // function initHeadingReveal ( next ) {…" at bounding box center [254, 407] width 369 height 619
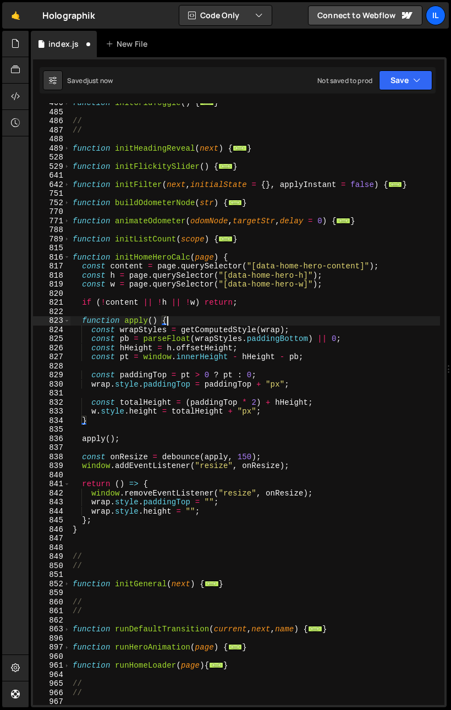
click at [270, 329] on div "function initGridToggle ( ) { ... } // // function initHeadingReveal ( next ) {…" at bounding box center [254, 407] width 369 height 619
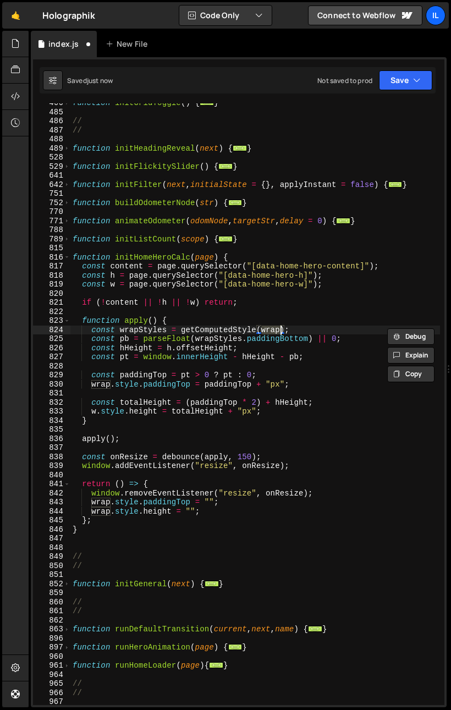
paste textarea "content"
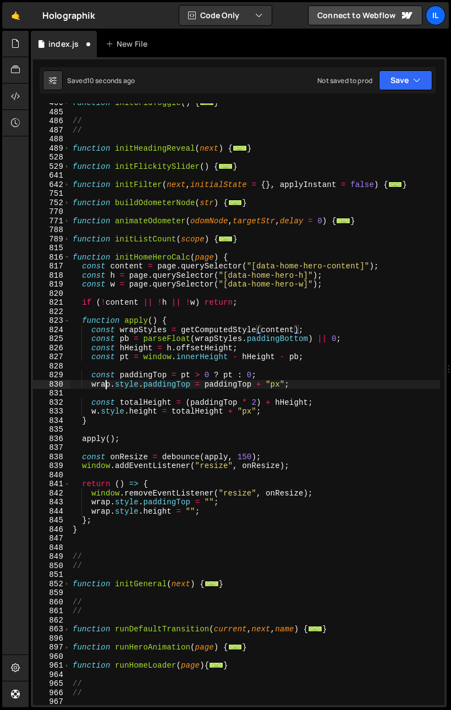
click at [104, 381] on div "function initGridToggle ( ) { ... } // // function initHeadingReveal ( next ) {…" at bounding box center [254, 407] width 369 height 619
paste textarea "content"
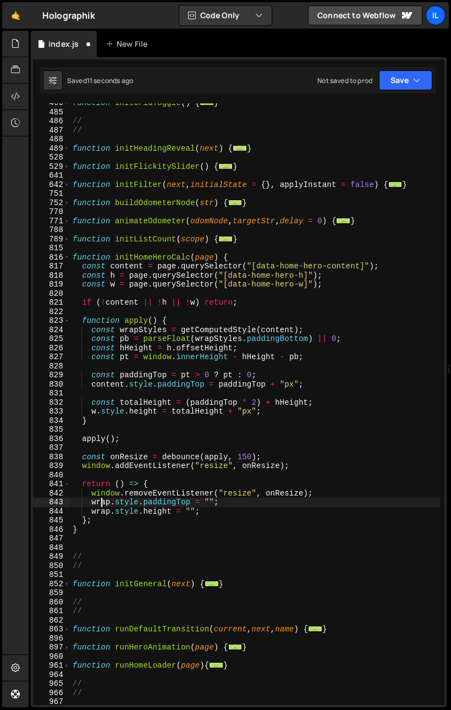
click at [99, 502] on div "function initGridToggle ( ) { ... } // // function initHeadingReveal ( next ) {…" at bounding box center [254, 407] width 369 height 619
paste textarea "content"
click at [99, 511] on div "function initGridToggle ( ) { ... } // // function initHeadingReveal ( next ) {…" at bounding box center [254, 407] width 369 height 619
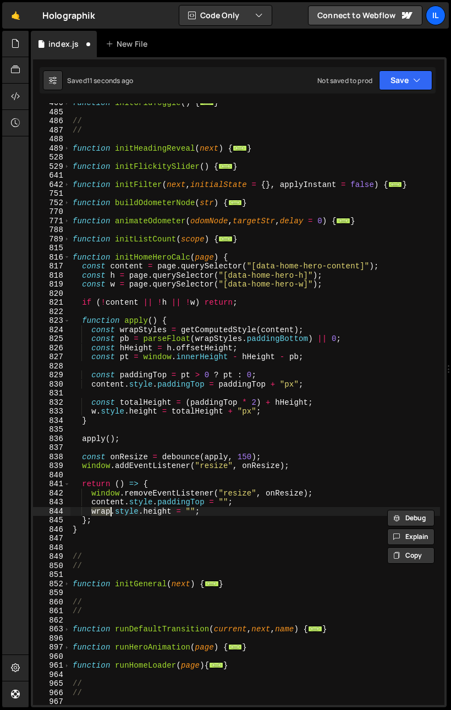
paste textarea "content"
type textarea "content.style.height = "";"
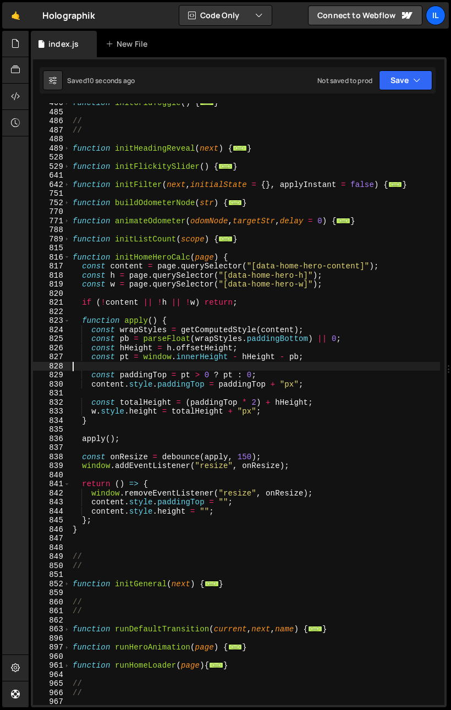
click at [158, 368] on div "function initGridToggle ( ) { ... } // // function initHeadingReveal ( next ) {…" at bounding box center [254, 407] width 369 height 619
click at [286, 425] on div "function initGridToggle ( ) { ... } // // function initHeadingReveal ( next ) {…" at bounding box center [254, 407] width 369 height 619
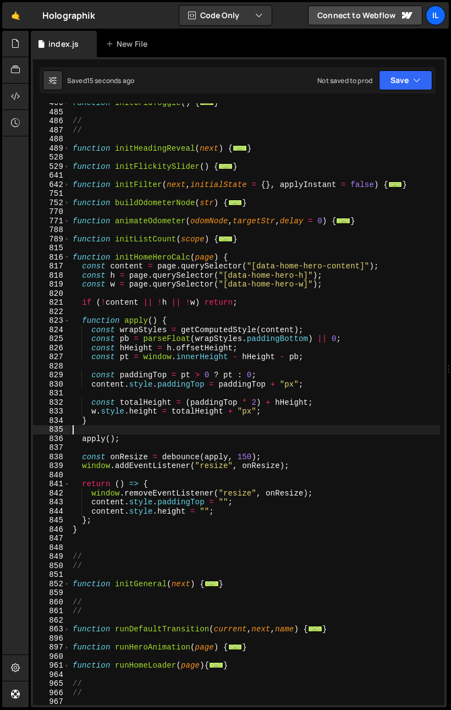
click at [254, 358] on div "function initGridToggle ( ) { ... } // // function initHeadingReveal ( next ) {…" at bounding box center [254, 407] width 369 height 619
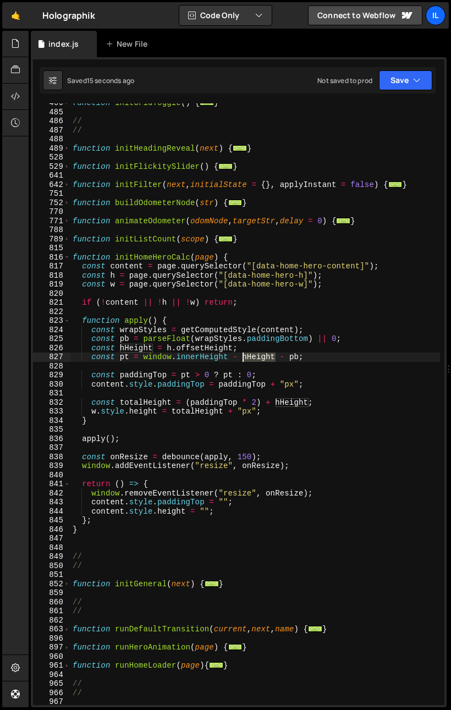
click at [254, 358] on div "function initGridToggle ( ) { ... } // // function initHeadingReveal ( next ) {…" at bounding box center [254, 407] width 369 height 619
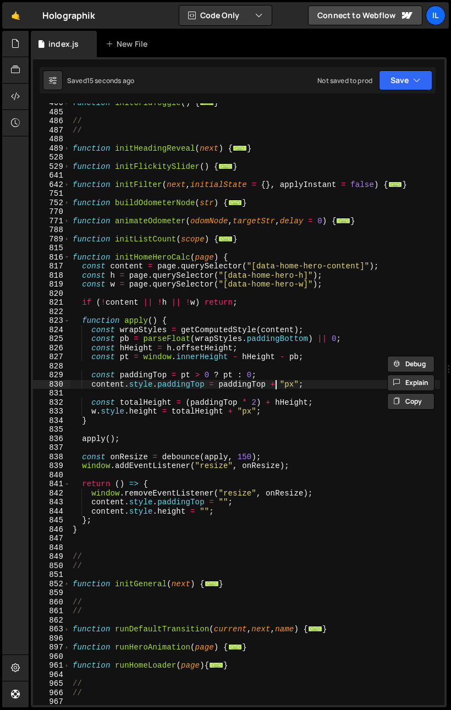
click at [274, 383] on div "function initGridToggle ( ) { ... } // // function initHeadingReveal ( next ) {…" at bounding box center [254, 407] width 369 height 619
click at [293, 361] on div "function initGridToggle ( ) { ... } // // function initHeadingReveal ( next ) {…" at bounding box center [254, 407] width 369 height 619
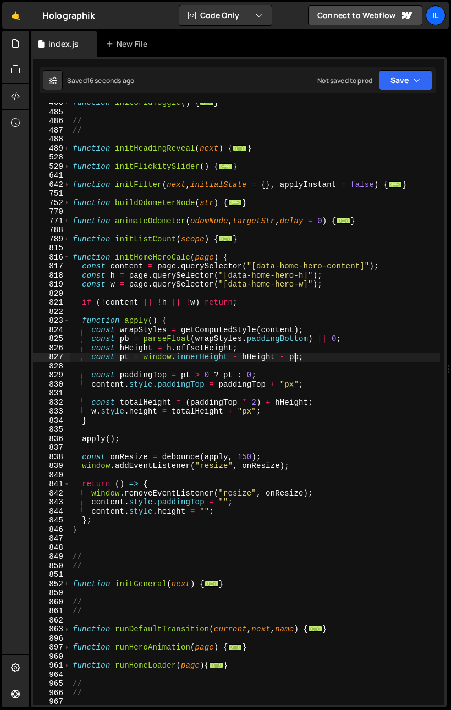
click at [294, 357] on div "function initGridToggle ( ) { ... } // // function initHeadingReveal ( next ) {…" at bounding box center [254, 407] width 369 height 619
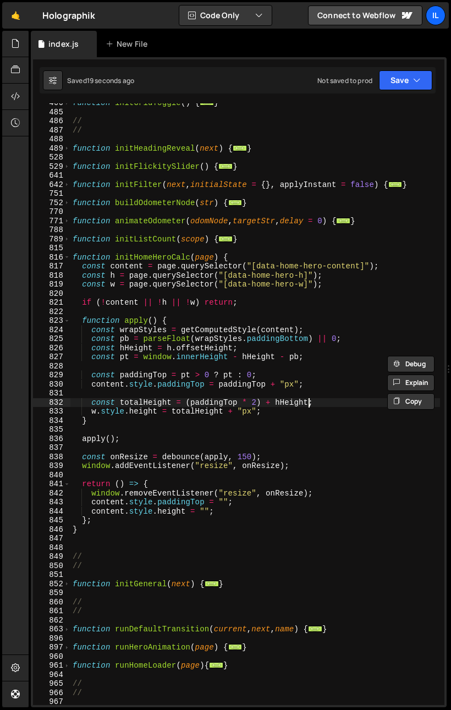
click at [308, 401] on div "function initGridToggle ( ) { ... } // // function initHeadingReveal ( next ) {…" at bounding box center [254, 407] width 369 height 619
paste textarea "pb"
click at [315, 405] on div "function initGridToggle ( ) { ... } // // function initHeadingReveal ( next ) {…" at bounding box center [254, 407] width 369 height 619
click at [333, 403] on div "function initGridToggle ( ) { ... } // // function initHeadingReveal ( next ) {…" at bounding box center [254, 407] width 369 height 619
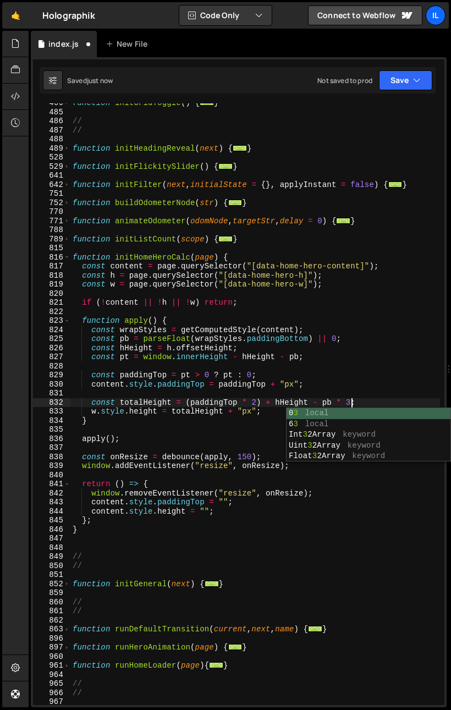
scroll to position [0, 19]
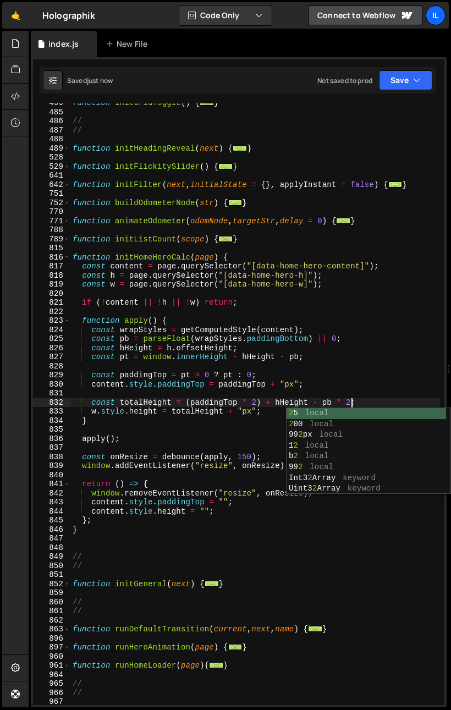
type textarea "const totalHeight = (paddingTop * 2) + hHeight - pb * 2;"
click at [367, 362] on div "function initGridToggle ( ) { ... } // // function initHeadingReveal ( next ) {…" at bounding box center [254, 407] width 369 height 619
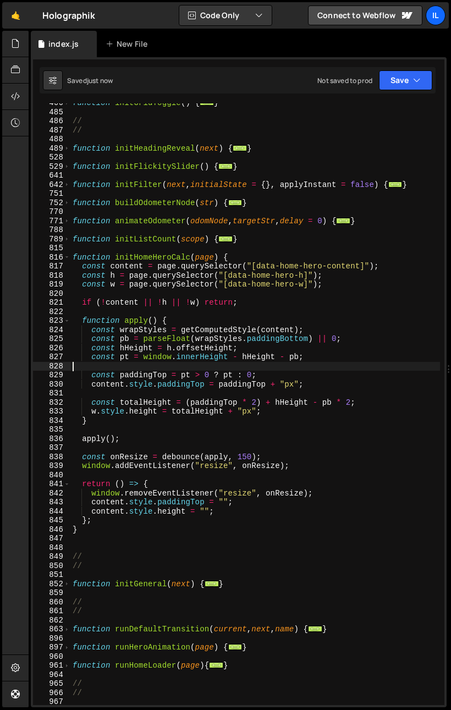
scroll to position [0, 0]
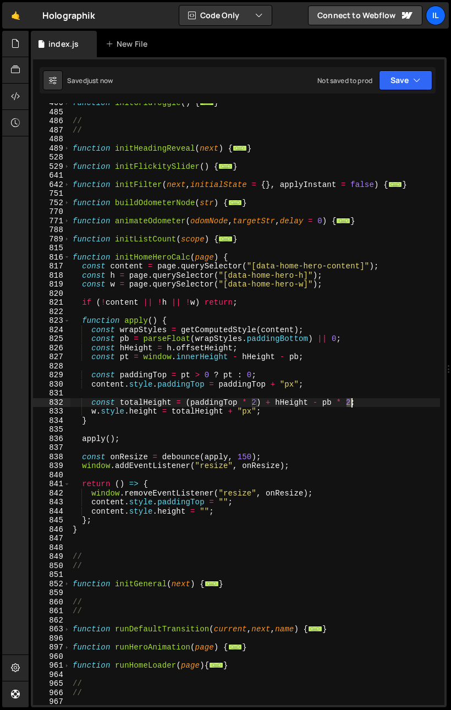
click at [351, 403] on div "function initGridToggle ( ) { ... } // // function initHeadingReveal ( next ) {…" at bounding box center [254, 407] width 369 height 619
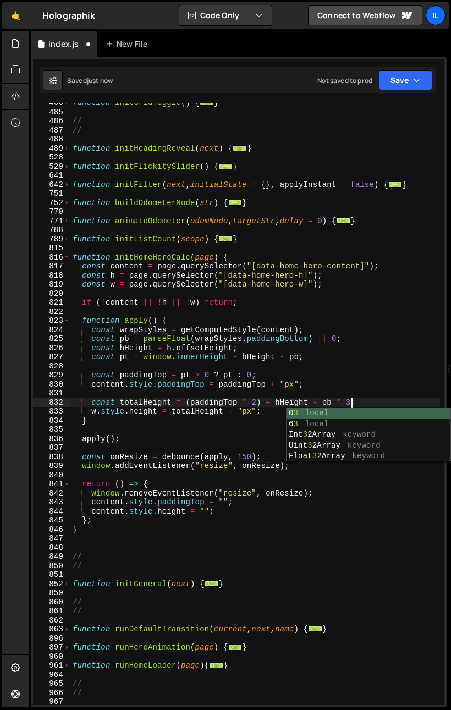
scroll to position [0, 19]
click at [329, 414] on div "0 3 local 6 3 local Int 3 2Array keyword Uint 3 2Array keyword Float 3 2Array k…" at bounding box center [368, 445] width 164 height 75
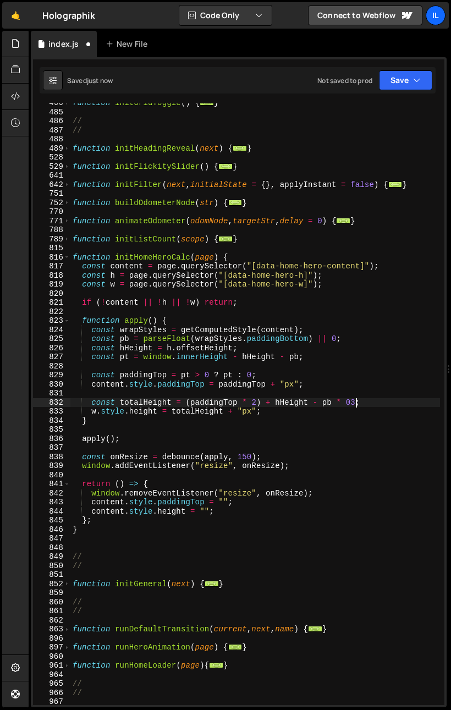
click at [354, 401] on div "function initGridToggle ( ) { ... } // // function initHeadingReveal ( next ) {…" at bounding box center [254, 407] width 369 height 619
click at [65, 253] on span at bounding box center [67, 257] width 6 height 9
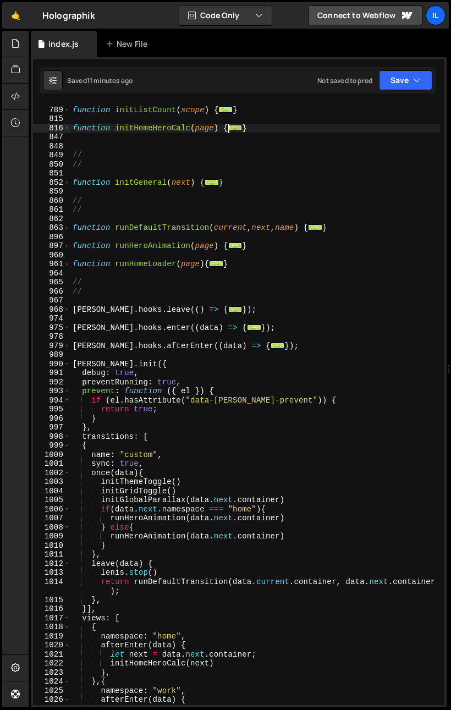
scroll to position [547, 0]
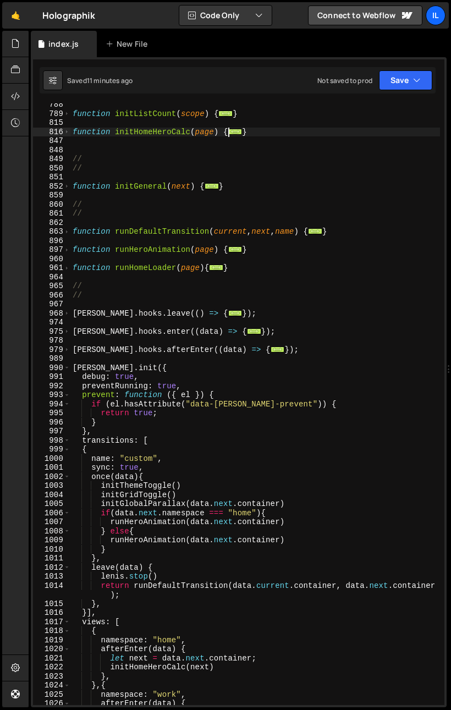
click at [70, 182] on div "function initListCount ( scope ) { ... } function initHomeHeroCalc ( page ) { .…" at bounding box center [254, 409] width 369 height 619
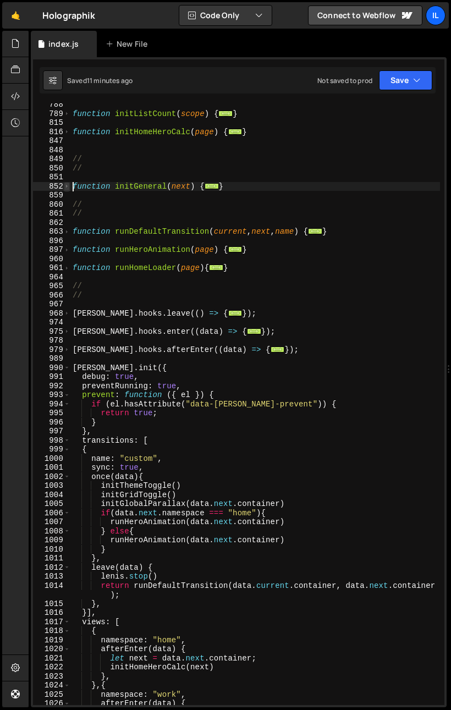
scroll to position [0, 9]
click at [68, 184] on span at bounding box center [67, 186] width 6 height 9
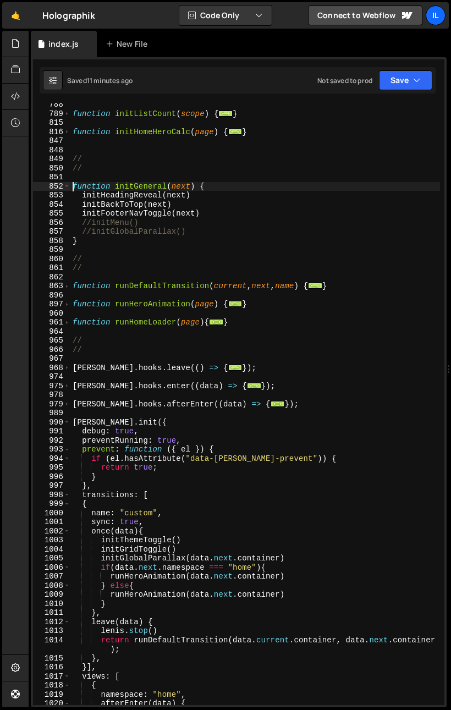
click at [106, 218] on div "function initListCount ( scope ) { ... } function initHomeHeroCalc ( page ) { .…" at bounding box center [254, 409] width 369 height 619
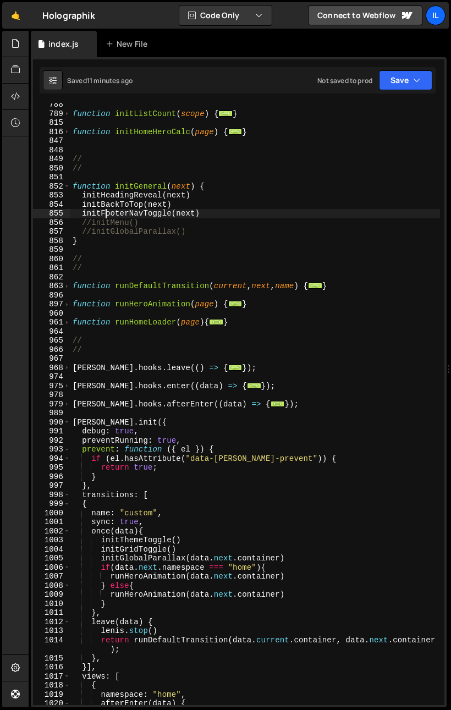
click at [109, 214] on div "function initListCount ( scope ) { ... } function initHomeHeroCalc ( page ) { .…" at bounding box center [254, 409] width 369 height 619
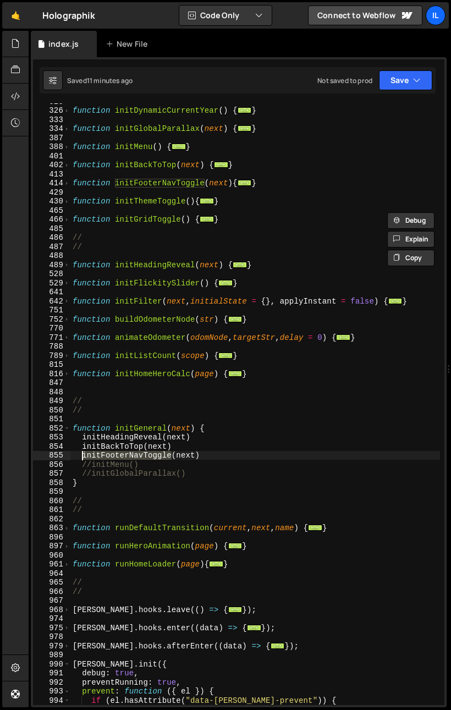
scroll to position [309, 0]
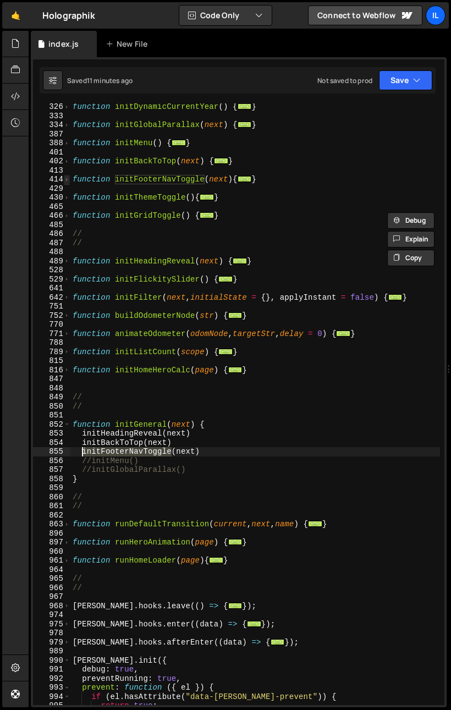
click at [67, 177] on span at bounding box center [67, 179] width 6 height 9
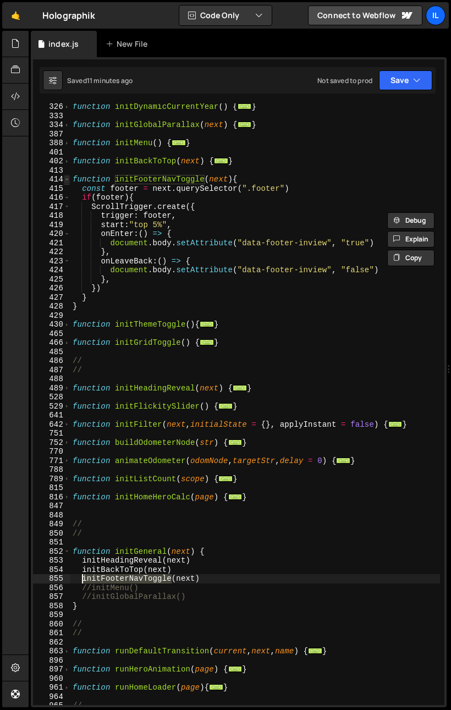
click at [64, 179] on span at bounding box center [67, 179] width 6 height 9
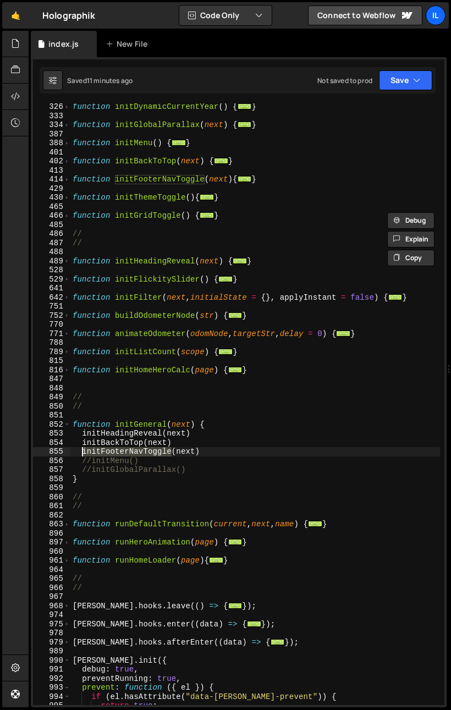
click at [71, 200] on div "function initDynamicCurrentYear ( ) { ... } function initGlobalParallax ( next …" at bounding box center [254, 411] width 369 height 619
type textarea "function initThemeToggle(){"
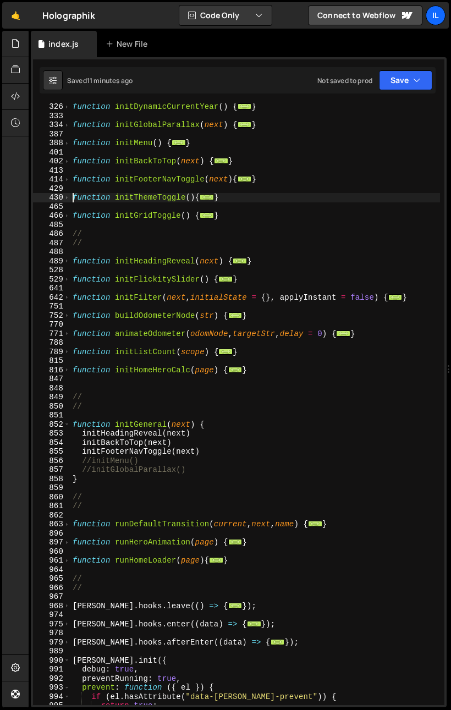
click at [131, 206] on div "function initDynamicCurrentYear ( ) { ... } function initGlobalParallax ( next …" at bounding box center [254, 411] width 369 height 619
click at [135, 200] on div "function initDynamicCurrentYear ( ) { ... } function initGlobalParallax ( next …" at bounding box center [254, 411] width 369 height 619
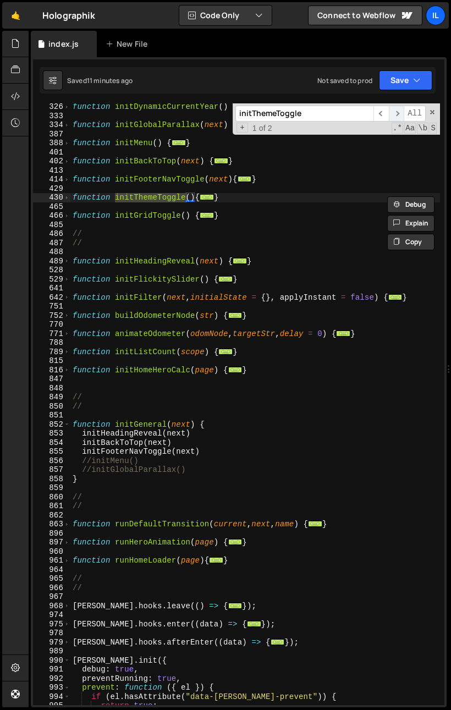
click at [400, 115] on span "​" at bounding box center [396, 114] width 15 height 16
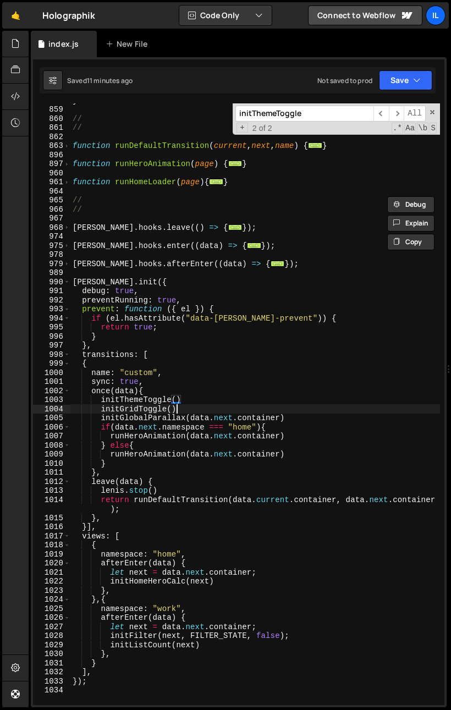
click at [179, 411] on div "} // // function runDefaultTransition ( current , next , name ) { ... } functio…" at bounding box center [254, 405] width 369 height 619
drag, startPoint x: 103, startPoint y: 408, endPoint x: 187, endPoint y: 411, distance: 84.7
click at [185, 408] on div "} // // function runDefaultTransition ( current , next , name ) { ... } functio…" at bounding box center [254, 405] width 369 height 619
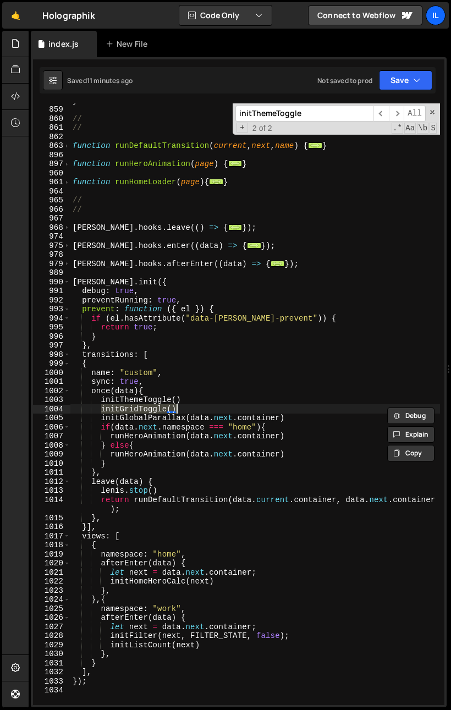
click at [165, 391] on div "} // // function runDefaultTransition ( current , next , name ) { ... } functio…" at bounding box center [254, 405] width 369 height 619
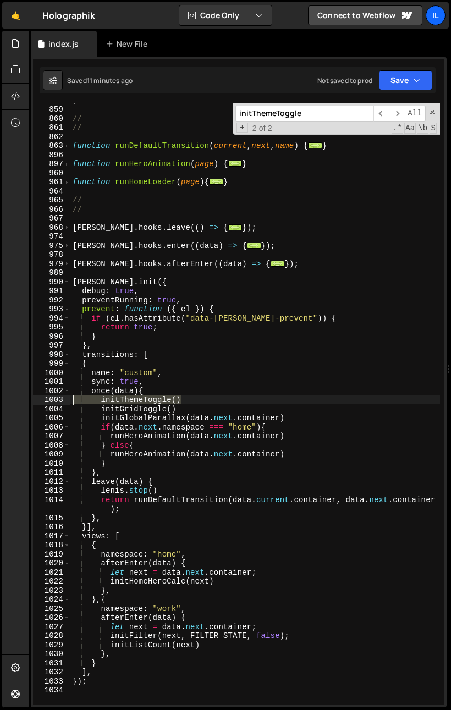
drag, startPoint x: 146, startPoint y: 397, endPoint x: 57, endPoint y: 401, distance: 89.1
click at [57, 401] on div "once(data){ 858 859 860 861 862 863 896 897 960 961 964 965 966 967 968 974 975…" at bounding box center [238, 403] width 411 height 601
type textarea "initThemeToggle()"
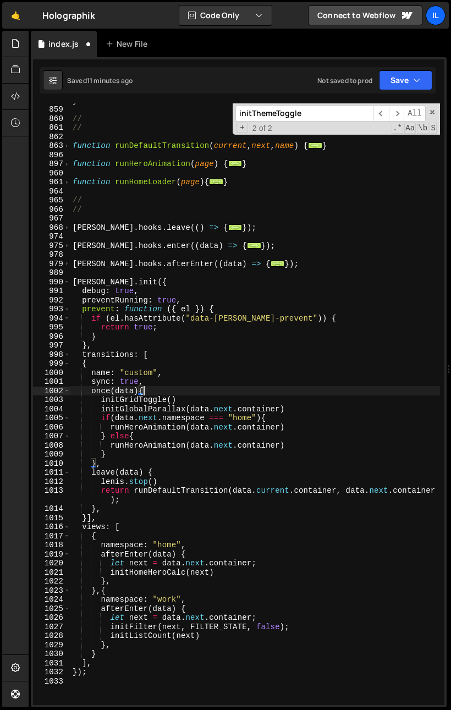
click at [295, 443] on div "} // // function runDefaultTransition ( current , next , name ) { ... } functio…" at bounding box center [254, 405] width 369 height 619
type textarea "runHeroAnimation(data.next.container)"
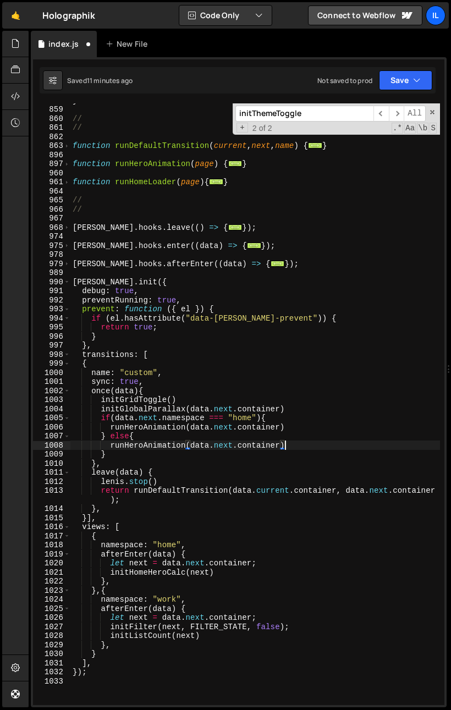
scroll to position [0, 2]
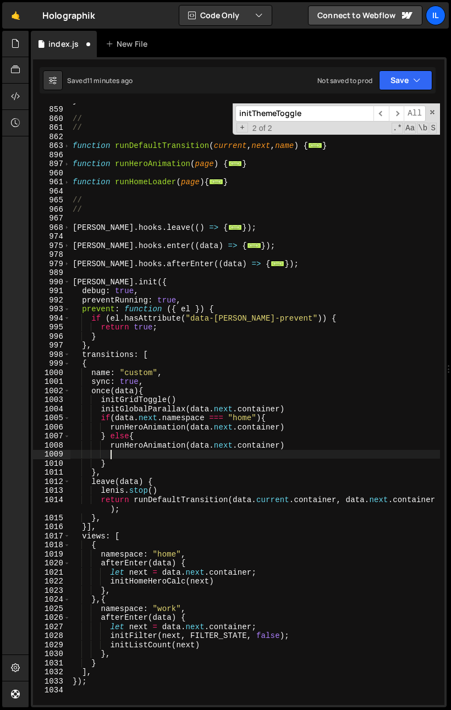
paste textarea "initThemeToggle()"
type textarea "initThemeToggle()"
drag, startPoint x: 137, startPoint y: 456, endPoint x: 108, endPoint y: 457, distance: 29.1
click at [108, 456] on div "} // // function runDefaultTransition ( current , next , name ) { ... } functio…" at bounding box center [254, 405] width 369 height 619
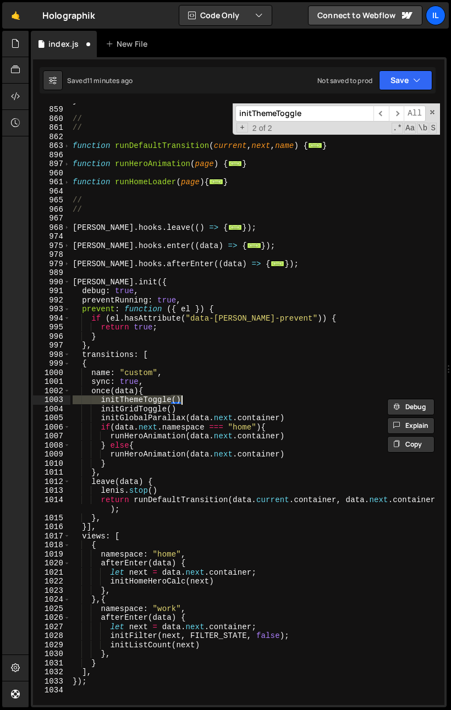
type textarea "initThemeToggle()"
click at [147, 240] on div "} // // function runDefaultTransition ( current , next , name ) { ... } functio…" at bounding box center [254, 405] width 369 height 619
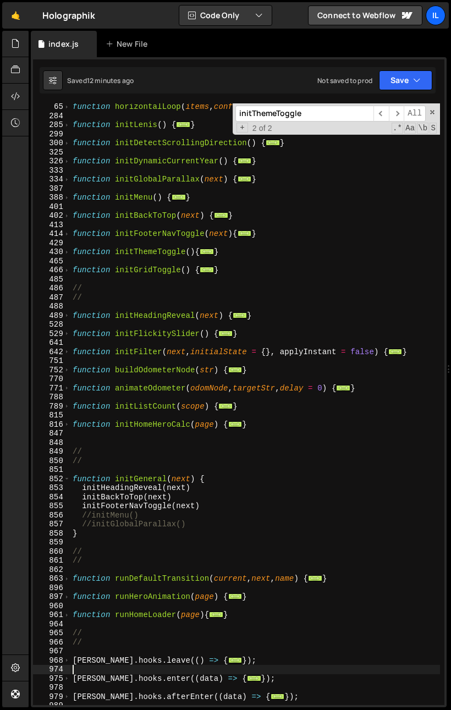
scroll to position [254, 0]
click at [434, 110] on span at bounding box center [432, 112] width 8 height 8
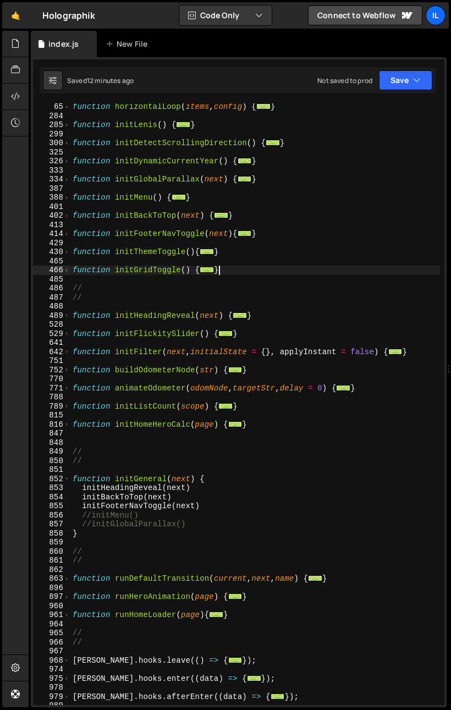
click at [324, 269] on div "function horizontalLoop ( items , config ) { ... } function initLenis ( ) { ...…" at bounding box center [254, 411] width 369 height 619
type textarea "}"
click at [135, 280] on div "function horizontalLoop ( items , config ) { ... } function initLenis ( ) { ...…" at bounding box center [254, 411] width 369 height 619
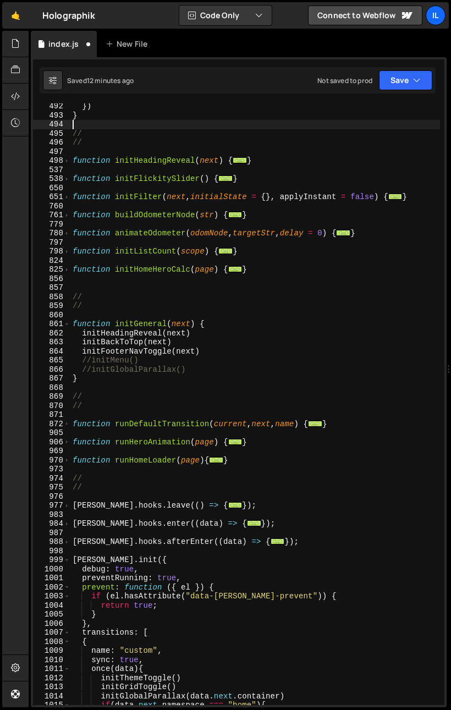
scroll to position [675, 0]
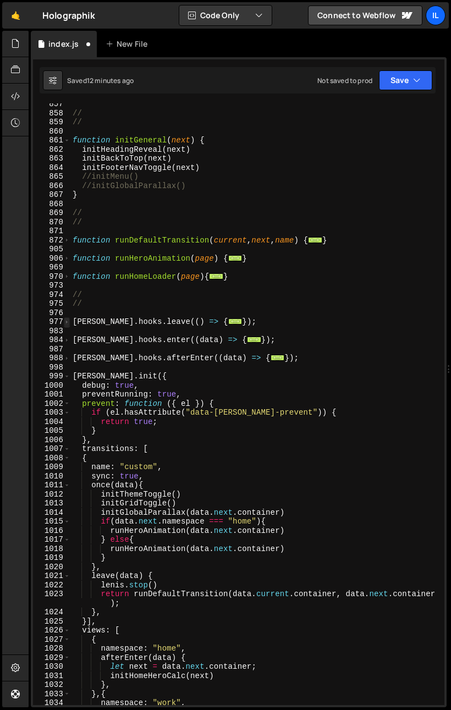
click at [66, 320] on span at bounding box center [67, 321] width 6 height 9
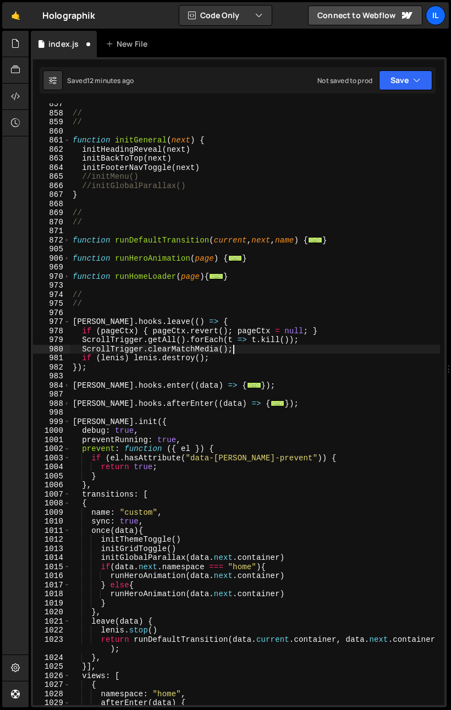
click at [239, 350] on div "// // function initGeneral ( next ) { initHeadingReveal ( next ) initBackToTop …" at bounding box center [254, 408] width 369 height 619
click at [231, 357] on div "// // function initGeneral ( next ) { initHeadingReveal ( next ) initBackToTop …" at bounding box center [254, 408] width 369 height 619
type textarea "if ([PERSON_NAME]) [PERSON_NAME].destroy();"
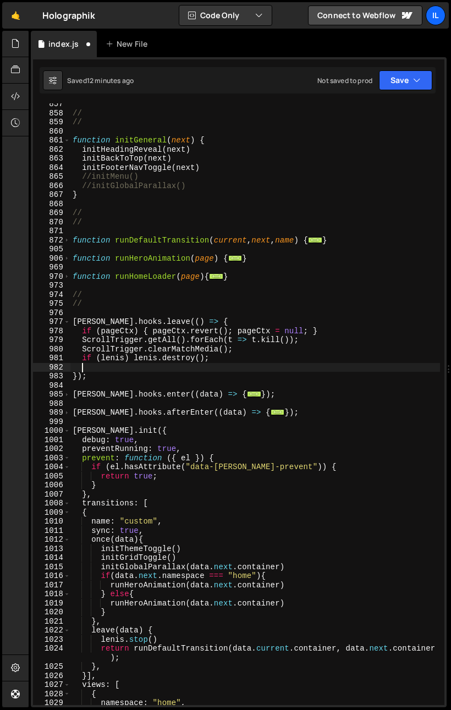
paste textarea "applyThemeFrom(data.next.container);"
click at [163, 322] on div "// // function initGeneral ( next ) { initHeadingReveal ( next ) initBackToTop …" at bounding box center [254, 408] width 369 height 619
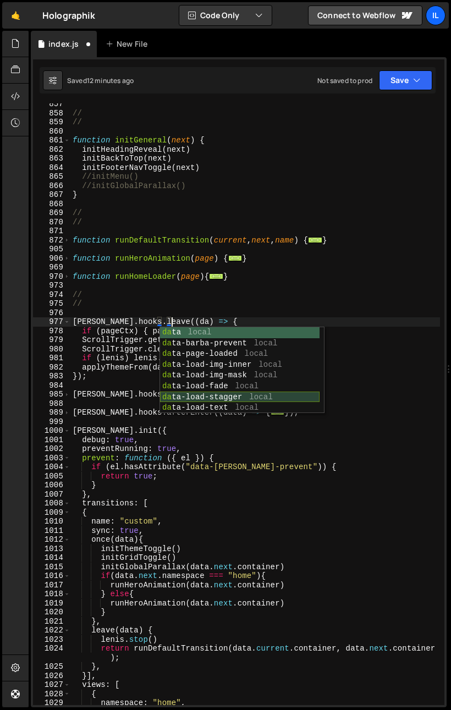
type textarea "[PERSON_NAME].hooks.leave((data) => {"
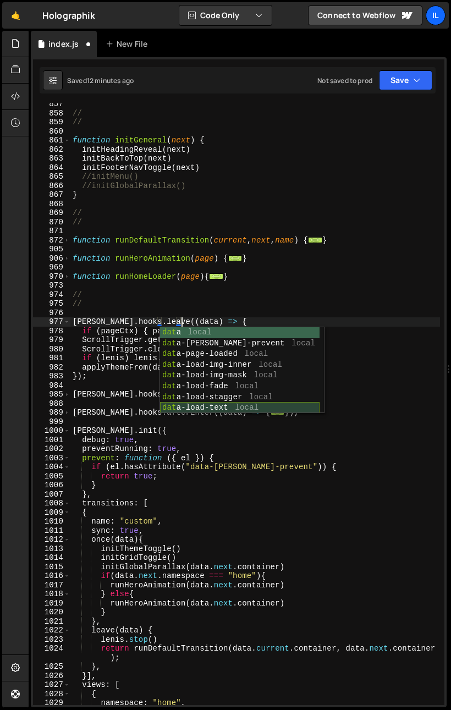
scroll to position [0, 7]
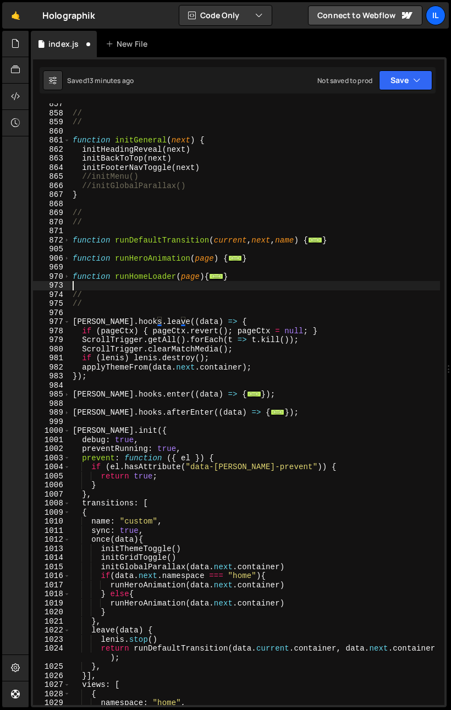
click at [168, 284] on div "// // function initGeneral ( next ) { initHeadingReveal ( next ) initBackToTop …" at bounding box center [254, 408] width 369 height 619
click at [184, 364] on div "// // function initGeneral ( next ) { initHeadingReveal ( next ) initBackToTop …" at bounding box center [254, 408] width 369 height 619
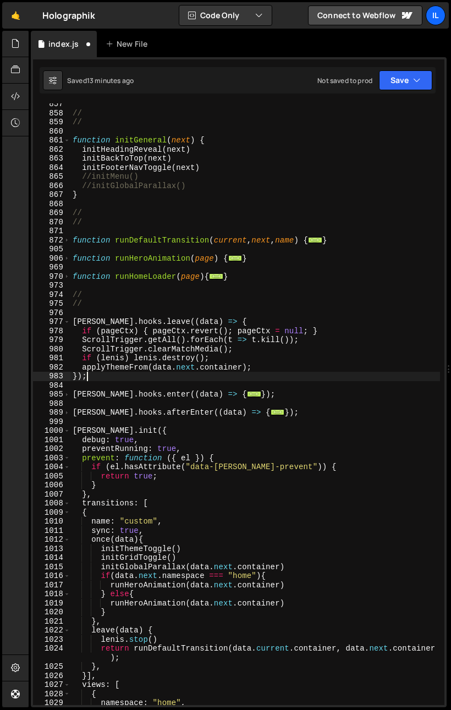
click at [289, 373] on div "// // function initGeneral ( next ) { initHeadingReveal ( next ) initBackToTop …" at bounding box center [254, 408] width 369 height 619
click at [113, 370] on div "// // function initGeneral ( next ) { initHeadingReveal ( next ) initBackToTop …" at bounding box center [254, 408] width 369 height 619
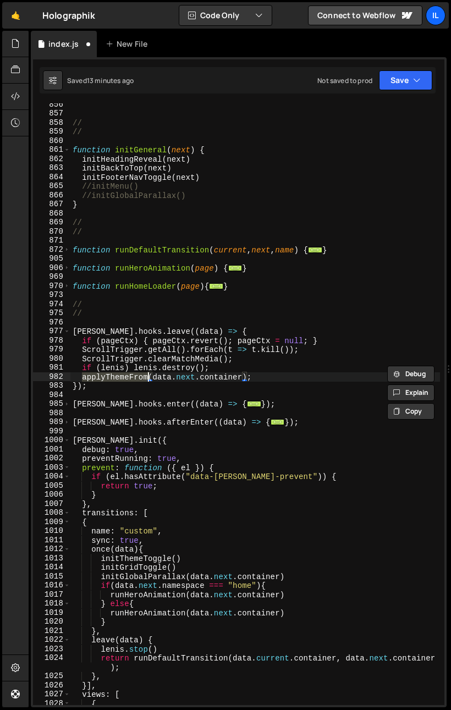
scroll to position [390, 0]
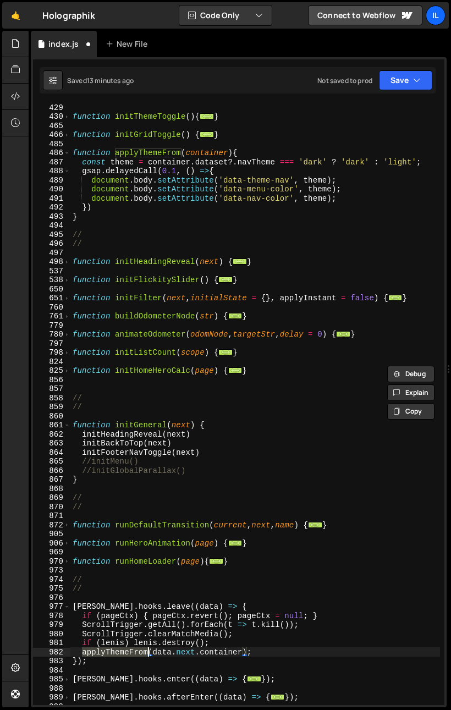
click at [320, 198] on div "function initThemeToggle ( ) { ... } function initGridToggle ( ) { ... } functi…" at bounding box center [254, 412] width 369 height 619
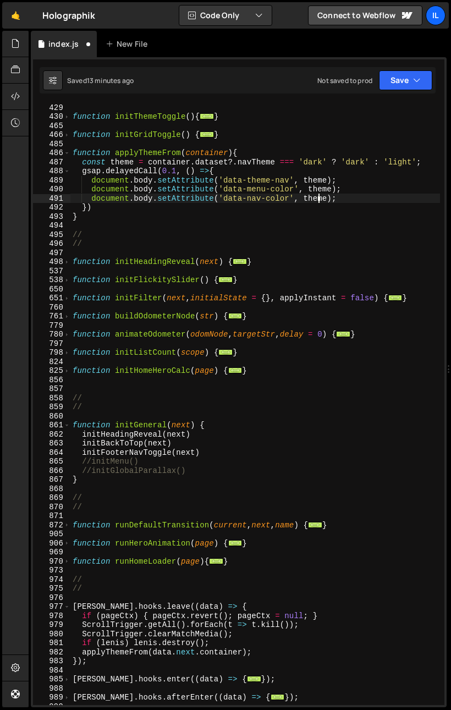
click at [231, 191] on div "function initThemeToggle ( ) { ... } function initGridToggle ( ) { ... } functi…" at bounding box center [254, 412] width 369 height 619
click at [396, 203] on div "function initThemeToggle ( ) { ... } function initGridToggle ( ) { ... } functi…" at bounding box center [254, 412] width 369 height 619
type textarea "})"
click at [291, 256] on div "function initThemeToggle ( ) { ... } function initGridToggle ( ) { ... } functi…" at bounding box center [254, 412] width 369 height 619
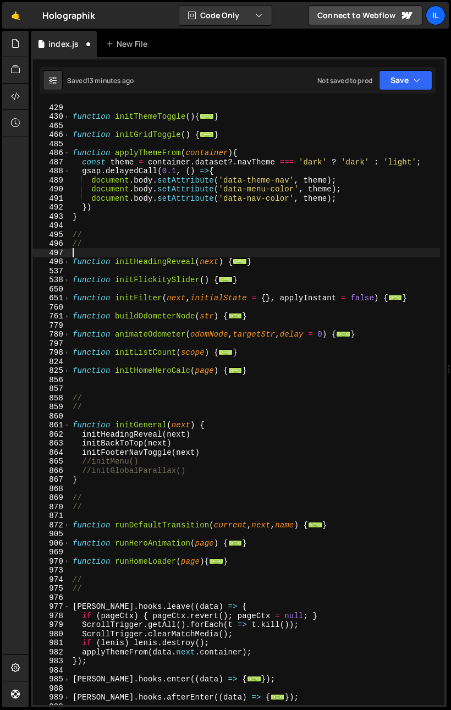
click at [270, 192] on div "function initThemeToggle ( ) { ... } function initGridToggle ( ) { ... } functi…" at bounding box center [254, 412] width 369 height 619
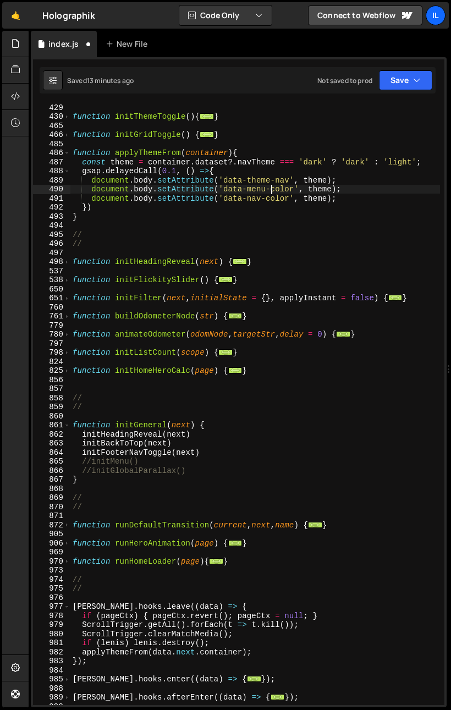
click at [298, 163] on div "function initThemeToggle ( ) { ... } function initGridToggle ( ) { ... } functi…" at bounding box center [254, 412] width 369 height 619
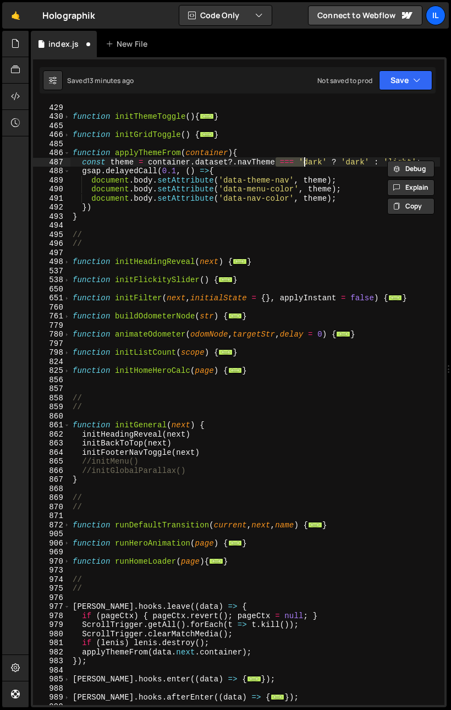
click at [317, 173] on div "function initThemeToggle ( ) { ... } function initGridToggle ( ) { ... } functi…" at bounding box center [254, 412] width 369 height 619
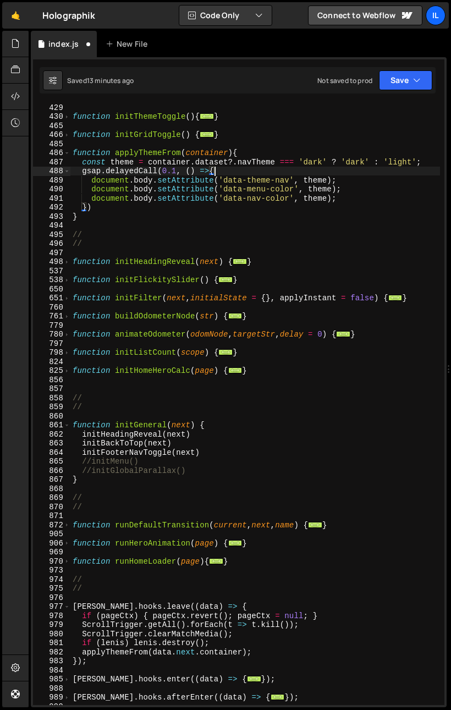
click at [218, 166] on div "function initThemeToggle ( ) { ... } function initGridToggle ( ) { ... } functi…" at bounding box center [254, 412] width 369 height 619
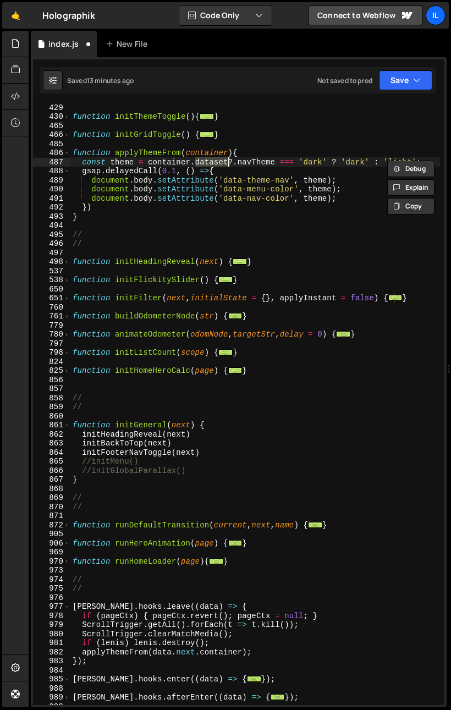
click at [253, 160] on div "function initThemeToggle ( ) { ... } function initGridToggle ( ) { ... } functi…" at bounding box center [254, 412] width 369 height 619
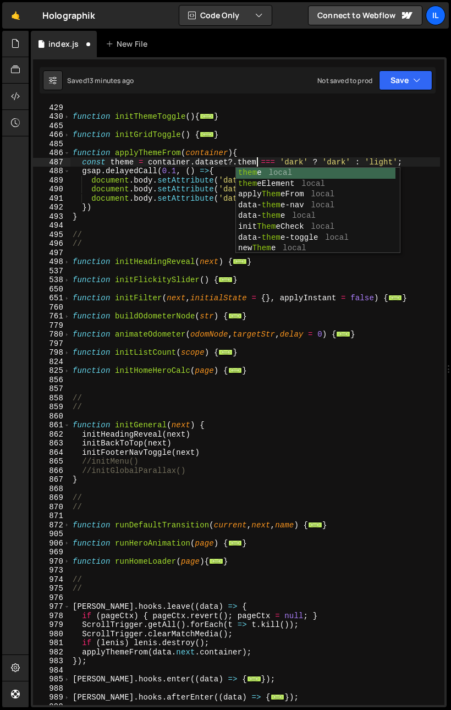
scroll to position [0, 13]
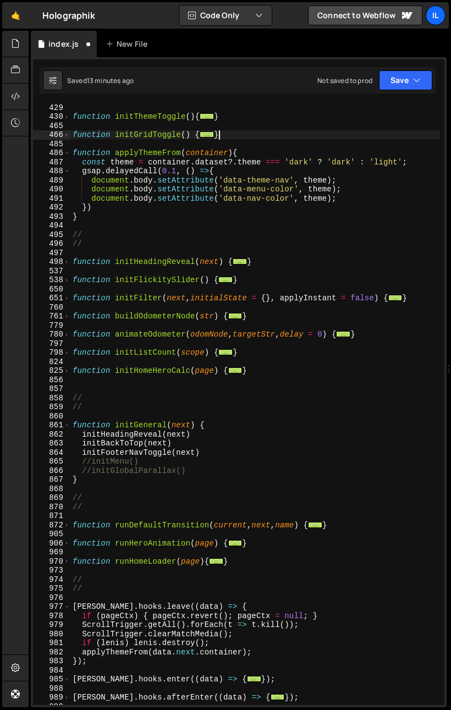
click at [245, 139] on div "function initThemeToggle ( ) { ... } function initGridToggle ( ) { ... } functi…" at bounding box center [254, 412] width 369 height 619
click at [242, 163] on div "function initThemeToggle ( ) { ... } function initGridToggle ( ) { ... } functi…" at bounding box center [254, 412] width 369 height 619
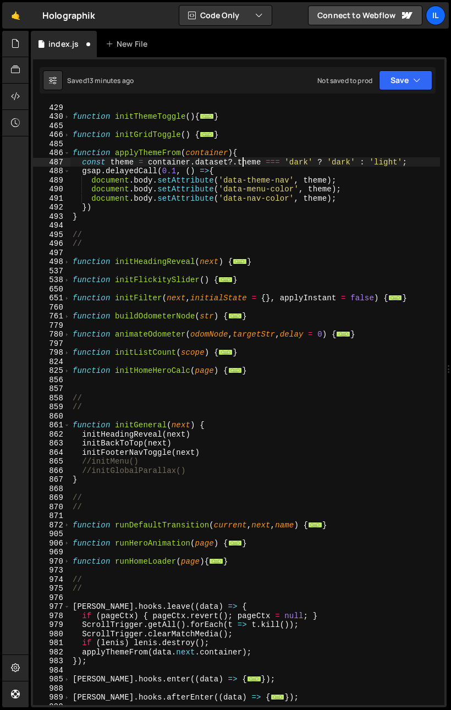
click at [242, 163] on div "function initThemeToggle ( ) { ... } function initGridToggle ( ) { ... } functi…" at bounding box center [254, 412] width 369 height 619
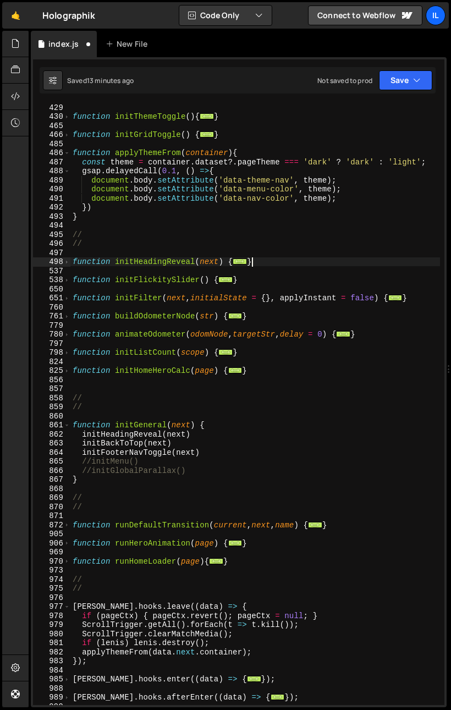
click at [325, 264] on div "function initThemeToggle ( ) { ... } function initGridToggle ( ) { ... } functi…" at bounding box center [254, 412] width 369 height 619
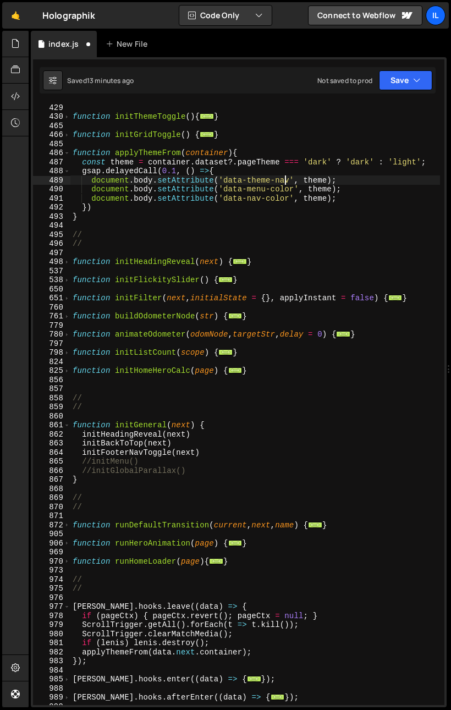
click at [285, 182] on div "function initThemeToggle ( ) { ... } function initGridToggle ( ) { ... } functi…" at bounding box center [254, 412] width 369 height 619
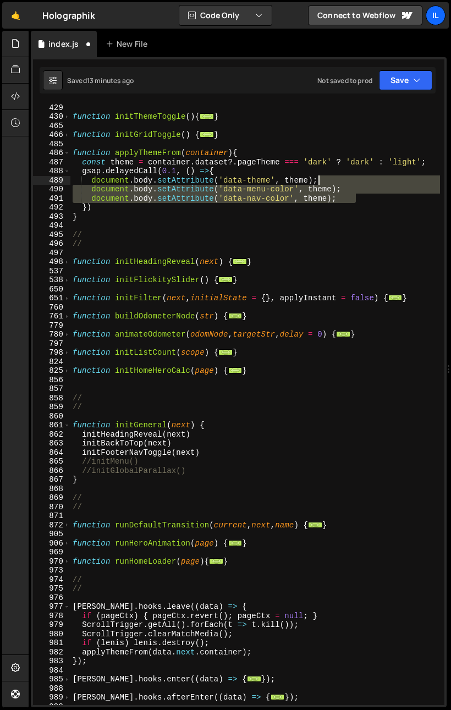
drag, startPoint x: 356, startPoint y: 195, endPoint x: 355, endPoint y: 182, distance: 13.2
click at [355, 182] on div "function initThemeToggle ( ) { ... } function initGridToggle ( ) { ... } functi…" at bounding box center [254, 412] width 369 height 619
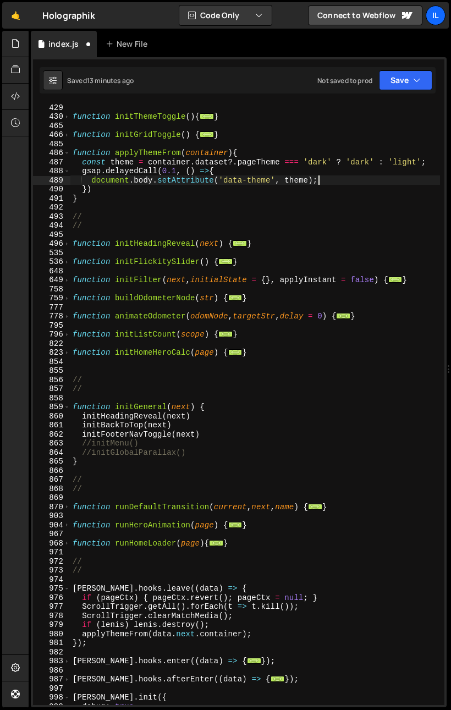
click at [352, 186] on div "function initThemeToggle ( ) { ... } function initGridToggle ( ) { ... } functi…" at bounding box center [254, 412] width 369 height 619
click at [346, 184] on div "function initThemeToggle ( ) { ... } function initGridToggle ( ) { ... } functi…" at bounding box center [254, 412] width 369 height 619
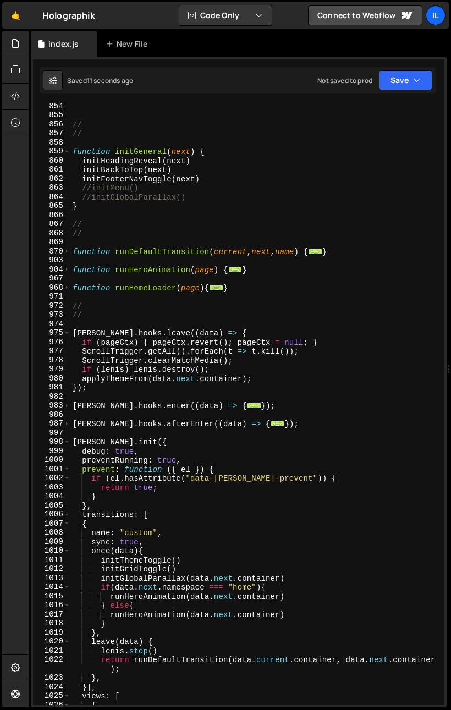
scroll to position [853, 0]
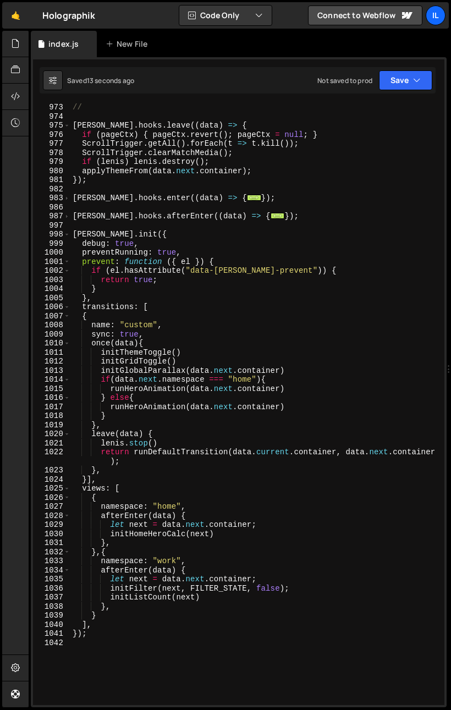
click at [100, 429] on div "// [PERSON_NAME] . hooks . leave (( data ) => { if ( pageCtx ) { pageCtx . reve…" at bounding box center [254, 412] width 369 height 619
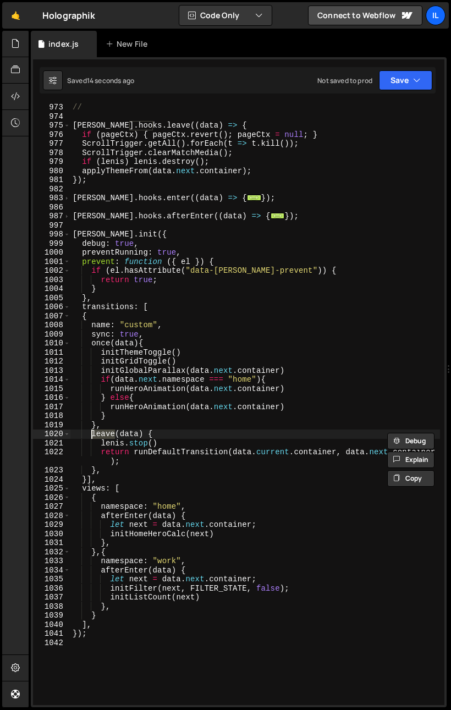
click at [146, 461] on div "// [PERSON_NAME] . hooks . leave (( data ) => { if ( pageCtx ) { pageCtx . reve…" at bounding box center [254, 412] width 369 height 619
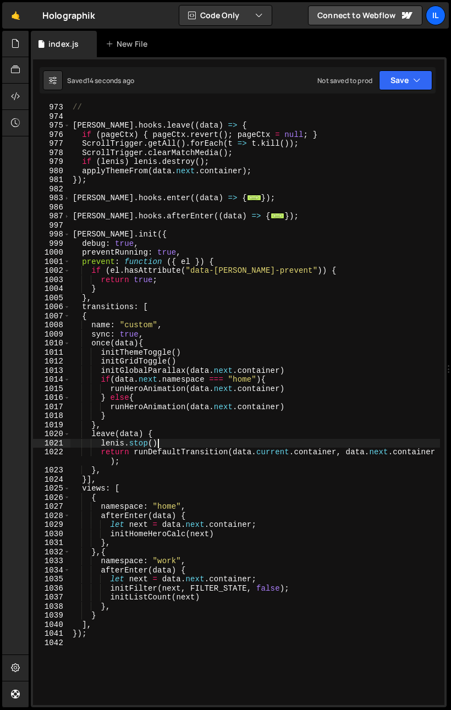
click at [164, 444] on div "// [PERSON_NAME] . hooks . leave (( data ) => { if ( pageCtx ) { pageCtx . reve…" at bounding box center [254, 412] width 369 height 619
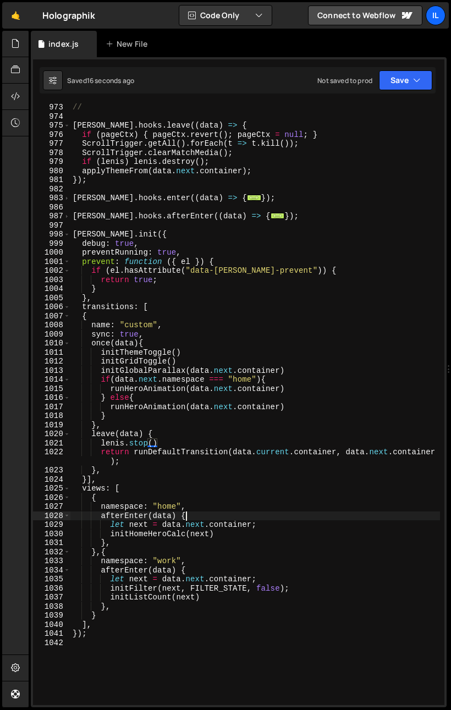
click at [209, 513] on div "// [PERSON_NAME] . hooks . leave (( data ) => { if ( pageCtx ) { pageCtx . reve…" at bounding box center [254, 412] width 369 height 619
click at [2, 331] on div at bounding box center [15, 369] width 26 height 677
click at [186, 379] on div "// [PERSON_NAME] . hooks . leave (( data ) => { if ( pageCtx ) { pageCtx . reve…" at bounding box center [254, 412] width 369 height 619
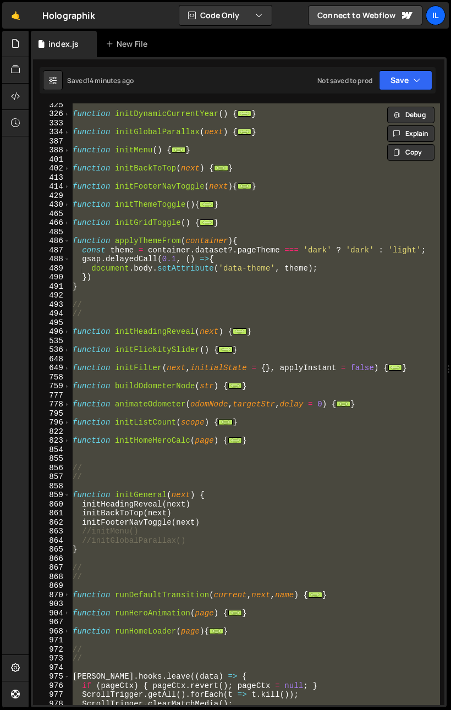
scroll to position [302, 0]
click at [124, 306] on div "function initDynamicCurrentYear ( ) { ... } function initGlobalParallax ( next …" at bounding box center [254, 403] width 369 height 601
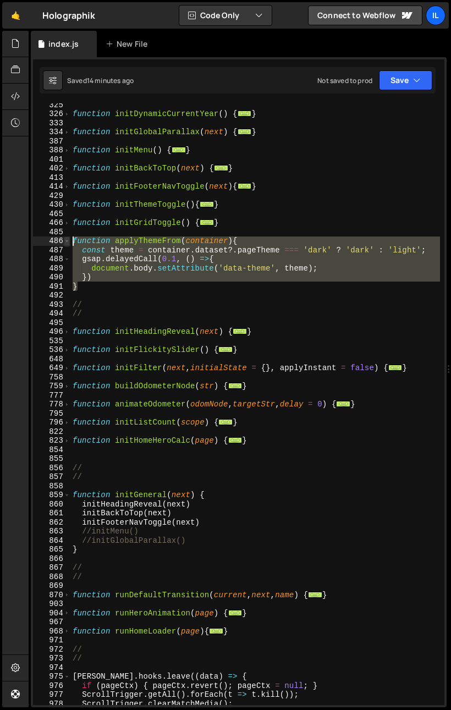
drag, startPoint x: 84, startPoint y: 290, endPoint x: 64, endPoint y: 243, distance: 50.4
click at [64, 243] on div "// 325 326 333 334 387 388 401 402 413 414 429 430 465 466 485 486 487 488 489 …" at bounding box center [238, 403] width 411 height 601
paste textarea "}"
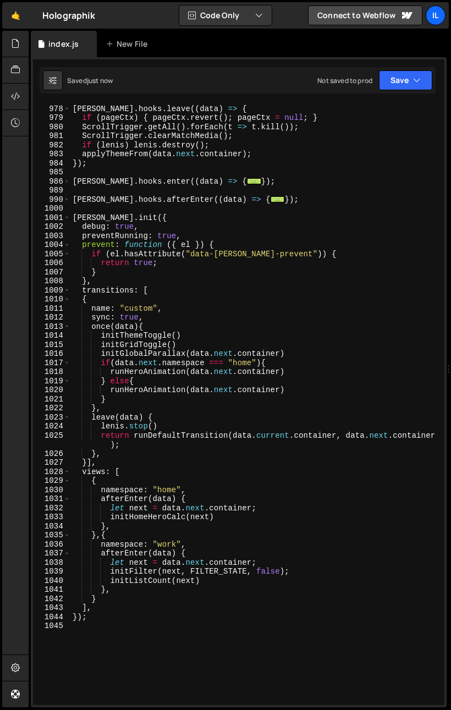
scroll to position [897, 0]
click at [302, 358] on div "[PERSON_NAME] . hooks . leave (( data ) => { if ( pageCtx ) { pageCtx . revert …" at bounding box center [254, 404] width 369 height 619
type textarea "initGlobalParallax(data.next.container)"
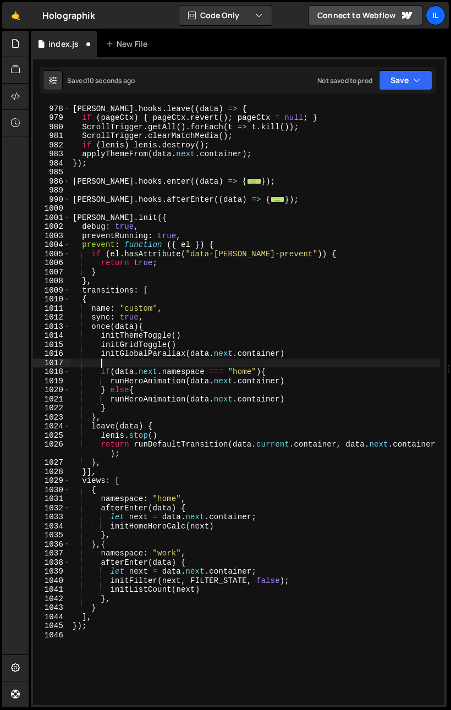
scroll to position [0, 1]
paste textarea "applyThemeFrom(data.next.container)"
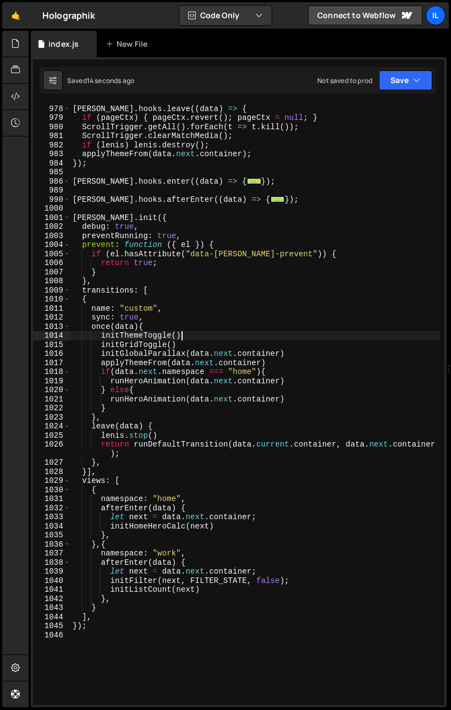
click at [304, 338] on div "[PERSON_NAME] . hooks . leave (( data ) => { if ( pageCtx ) { pageCtx . revert …" at bounding box center [254, 404] width 369 height 619
click at [332, 511] on div "[PERSON_NAME] . hooks . leave (( data ) => { if ( pageCtx ) { pageCtx . revert …" at bounding box center [254, 404] width 369 height 619
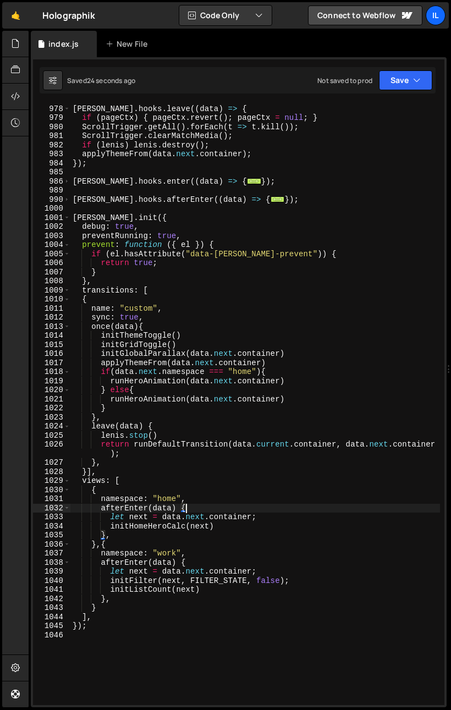
type textarea "});"
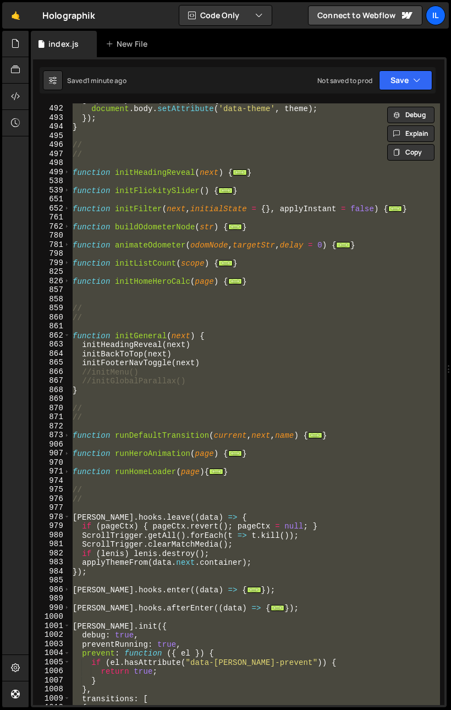
scroll to position [330, 0]
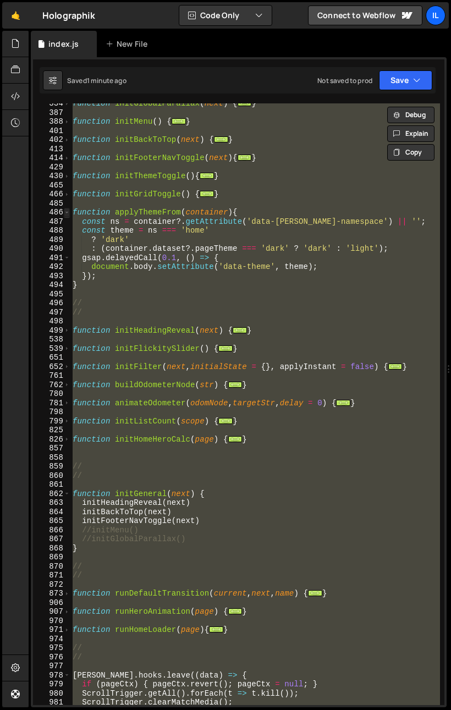
click at [69, 214] on span at bounding box center [67, 212] width 6 height 9
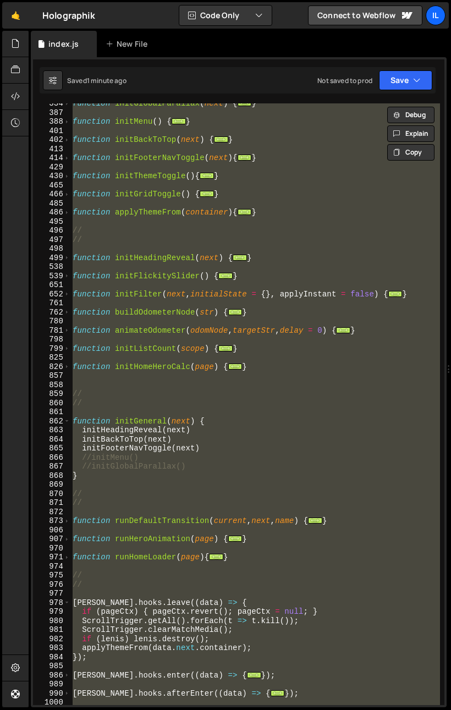
click at [80, 221] on div "function initGlobalParallax ( next ) { ... } function initMenu ( ) { ... } func…" at bounding box center [254, 403] width 369 height 601
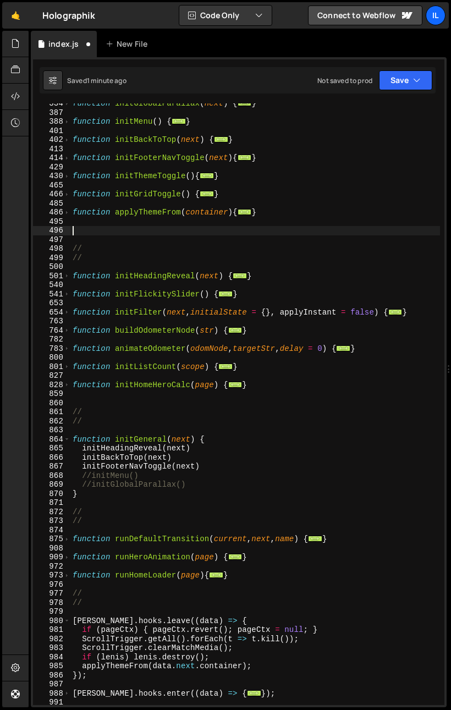
paste textarea "}"
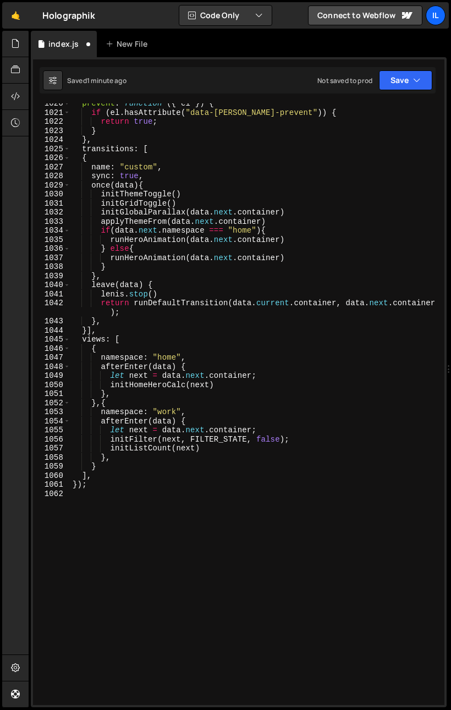
scroll to position [1110, 0]
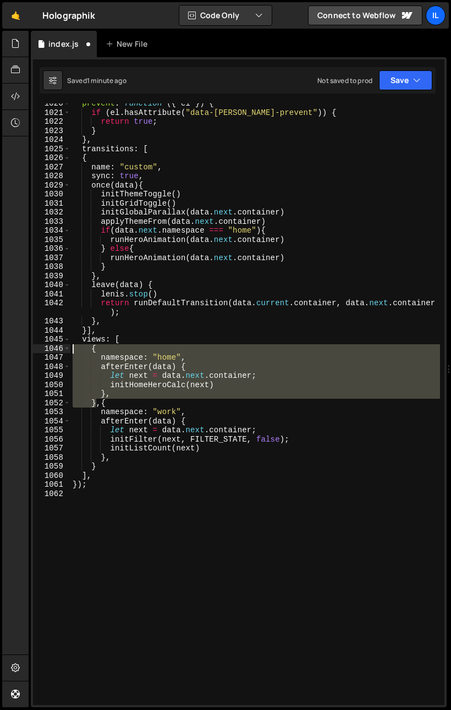
drag, startPoint x: 93, startPoint y: 398, endPoint x: 36, endPoint y: 351, distance: 74.2
click at [36, 351] on div "} 1020 1021 1022 1023 1024 1025 1026 1027 1028 1029 1030 1031 1032 1033 1034 10…" at bounding box center [238, 403] width 411 height 601
paste textarea "},,{"
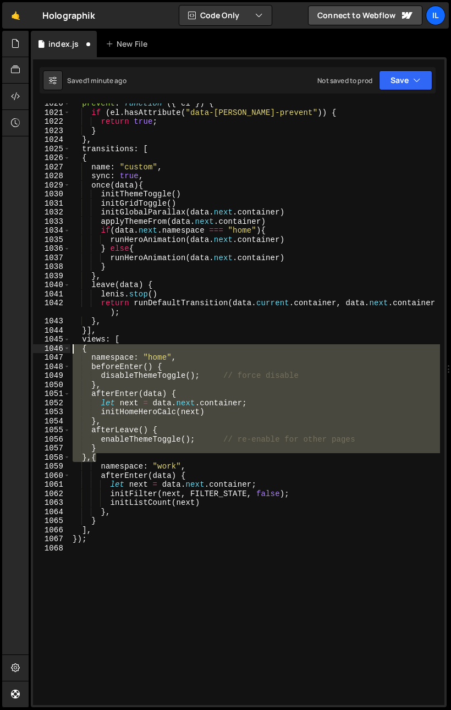
drag, startPoint x: 103, startPoint y: 454, endPoint x: 56, endPoint y: 351, distance: 113.9
click at [56, 351] on div "},{ 1020 1021 1022 1023 1024 1025 1026 1027 1028 1029 1030 1031 1032 1033 1034 …" at bounding box center [238, 403] width 411 height 601
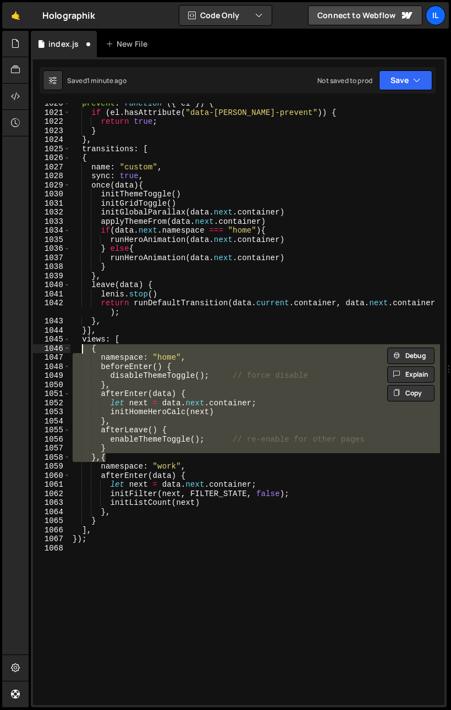
click at [157, 374] on div "prevent : function ( { el }) { if ( el . hasAttribute ( "data-[PERSON_NAME]-pre…" at bounding box center [254, 403] width 369 height 601
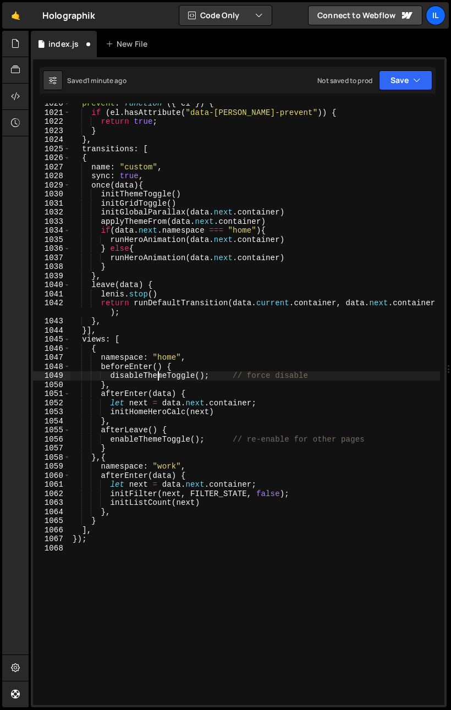
click at [206, 395] on div "prevent : function ( { el }) { if ( el . hasAttribute ( "data-[PERSON_NAME]-pre…" at bounding box center [254, 408] width 369 height 619
drag, startPoint x: 216, startPoint y: 375, endPoint x: 329, endPoint y: 373, distance: 113.2
click at [329, 373] on div "prevent : function ( { el }) { if ( el . hasAttribute ( "data-[PERSON_NAME]-pre…" at bounding box center [254, 408] width 369 height 619
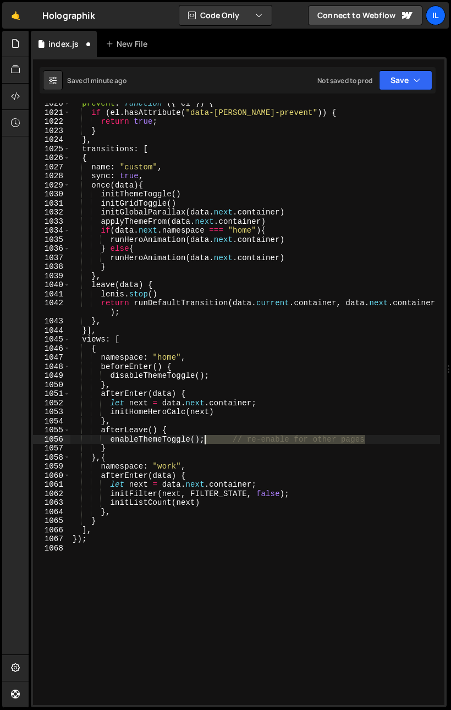
drag, startPoint x: 373, startPoint y: 438, endPoint x: 206, endPoint y: 439, distance: 167.1
click at [206, 439] on div "prevent : function ( { el }) { if ( el . hasAttribute ( "data-[PERSON_NAME]-pre…" at bounding box center [254, 408] width 369 height 619
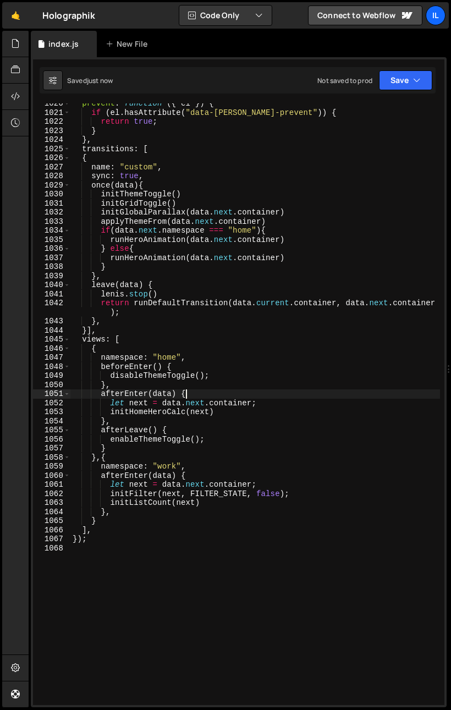
drag, startPoint x: 216, startPoint y: 390, endPoint x: 212, endPoint y: 394, distance: 5.8
click at [215, 390] on div "prevent : function ( { el }) { if ( el . hasAttribute ( "data-[PERSON_NAME]-pre…" at bounding box center [254, 408] width 369 height 619
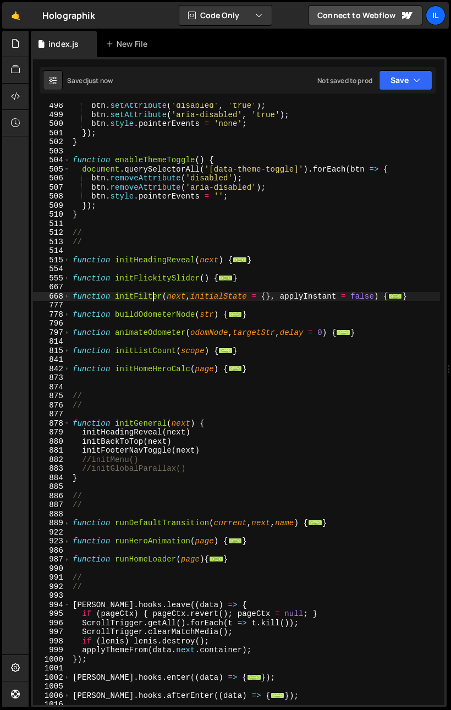
click at [152, 297] on div "btn . setAttribute ( 'disabled' , 'true' ) ; btn . setAttribute ( 'aria-disable…" at bounding box center [254, 410] width 369 height 619
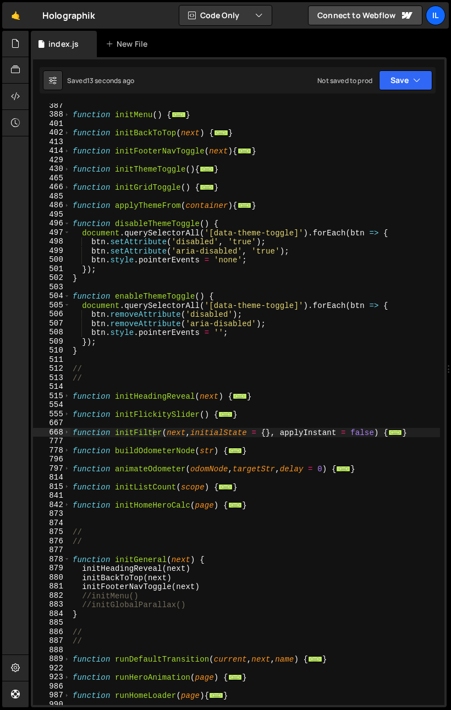
scroll to position [338, 0]
click at [109, 250] on div "function initMenu ( ) { ... } function initBackToTop ( next ) { ... } function …" at bounding box center [254, 410] width 369 height 619
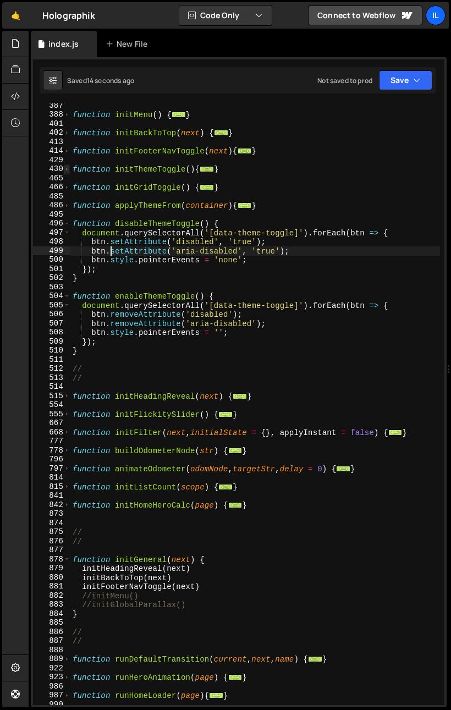
click at [65, 169] on span at bounding box center [67, 168] width 6 height 9
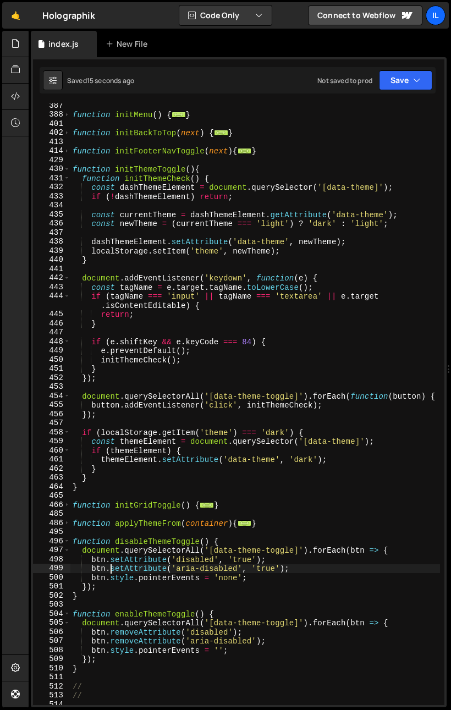
click at [108, 297] on div "function initMenu ( ) { ... } function initBackToTop ( next ) { ... } function …" at bounding box center [254, 410] width 369 height 619
type textarea "});"
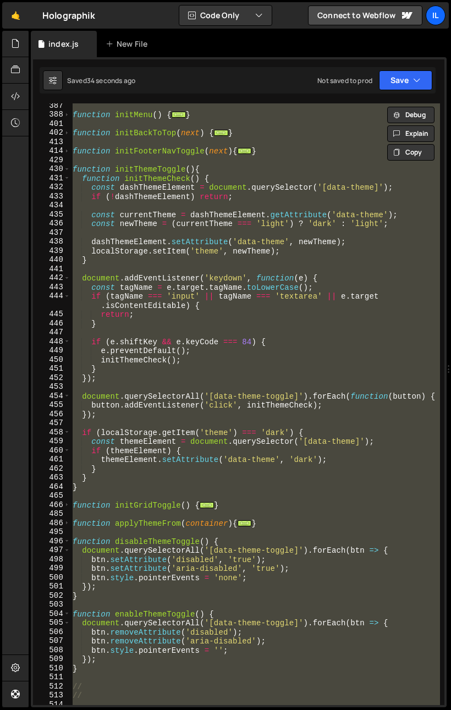
scroll to position [0, 0]
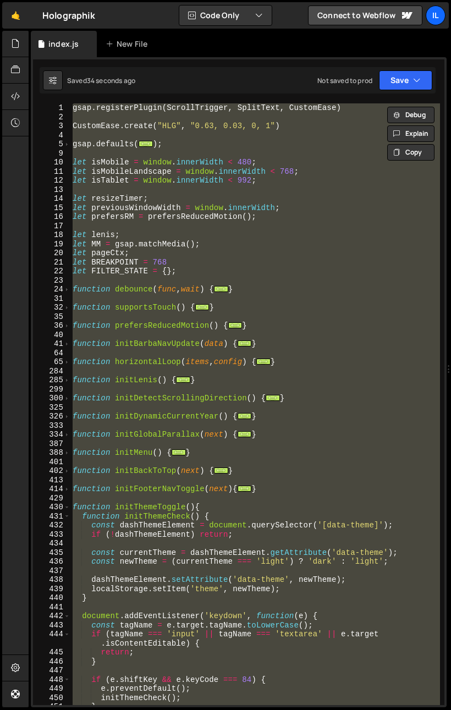
click at [199, 280] on div "gsap . registerPlugin ( ScrollTrigger , SplitText , CustomEase ) CustomEase . c…" at bounding box center [254, 403] width 369 height 601
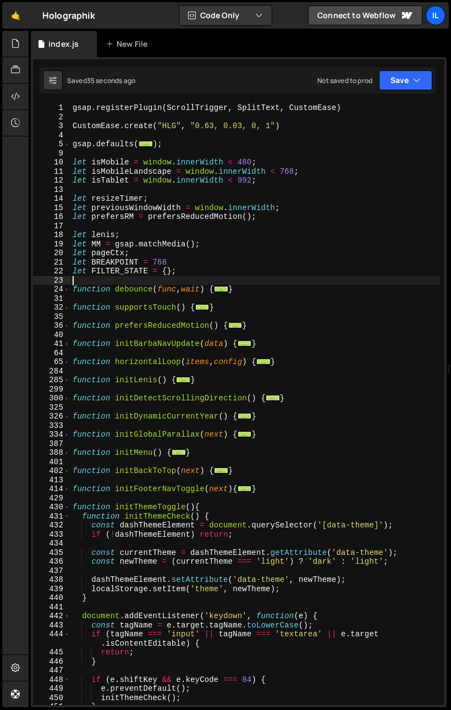
click at [201, 276] on div "gsap . registerPlugin ( ScrollTrigger , SplitText , CustomEase ) CustomEase . c…" at bounding box center [254, 412] width 369 height 619
click at [204, 270] on div "gsap . registerPlugin ( ScrollTrigger , SplitText , CustomEase ) CustomEase . c…" at bounding box center [254, 412] width 369 height 619
type textarea "let FILTER_STATE = {};"
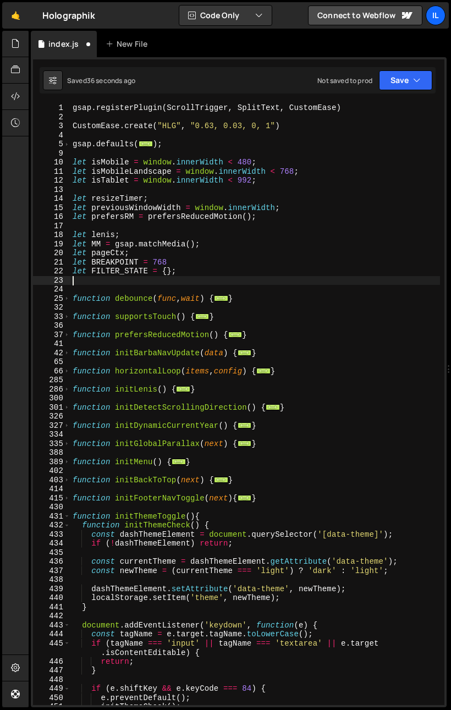
paste textarea
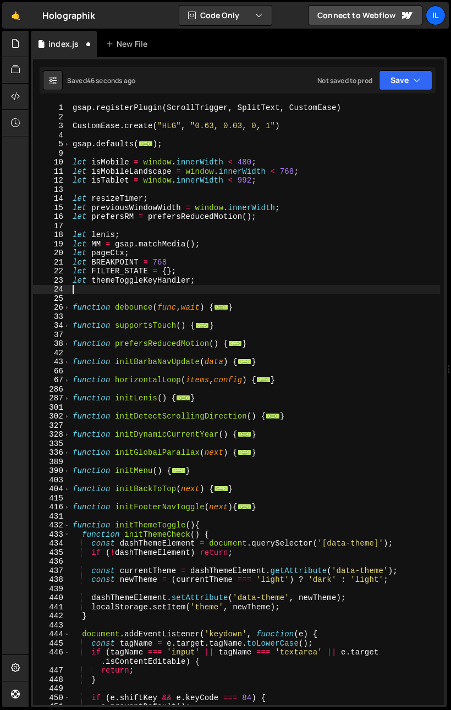
scroll to position [182, 0]
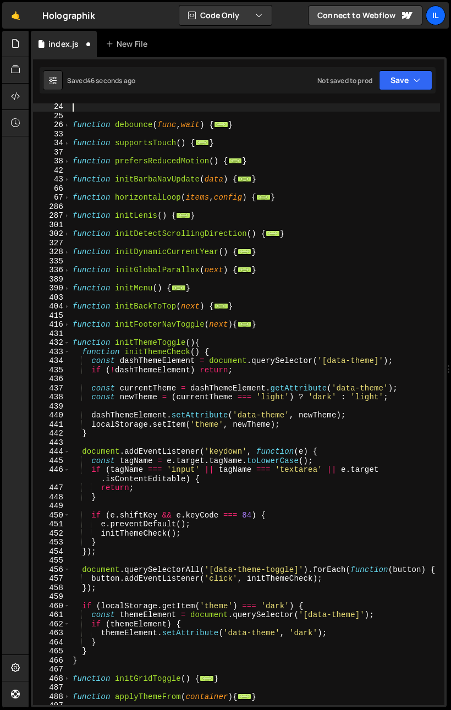
drag, startPoint x: 208, startPoint y: 341, endPoint x: 196, endPoint y: 364, distance: 26.1
click at [208, 341] on div "function debounce ( func , wait ) { ... } function supportsTouch ( ) { ... } fu…" at bounding box center [254, 411] width 369 height 619
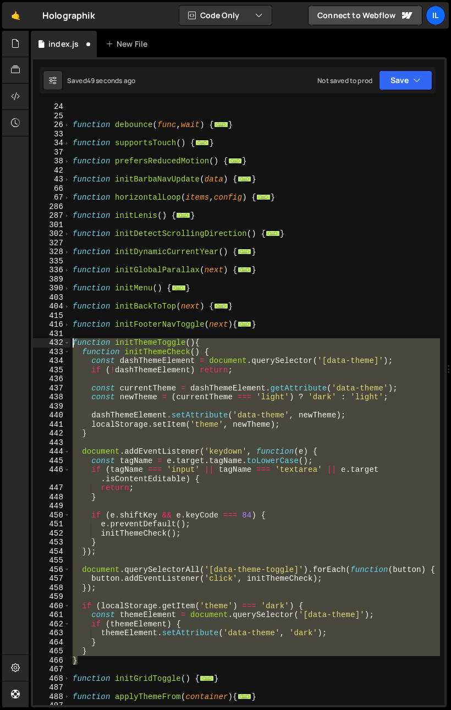
drag, startPoint x: 81, startPoint y: 660, endPoint x: 51, endPoint y: 345, distance: 316.3
click at [51, 345] on div "function initThemeToggle(){ 24 25 26 33 34 37 38 42 43 66 67 286 287 301 302 32…" at bounding box center [238, 403] width 411 height 601
paste textarea "}"
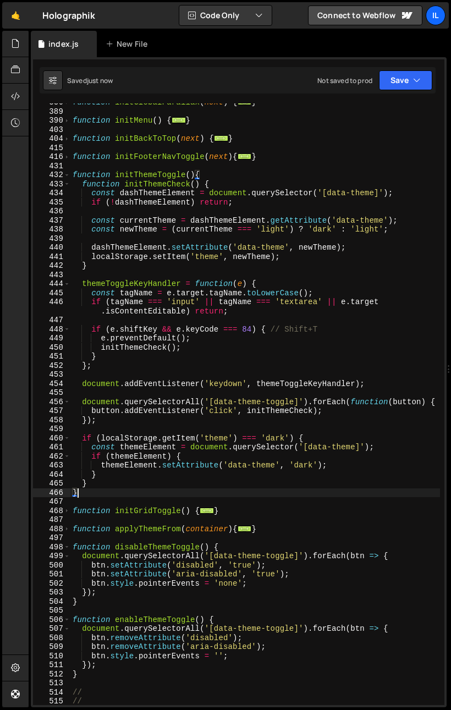
scroll to position [451, 0]
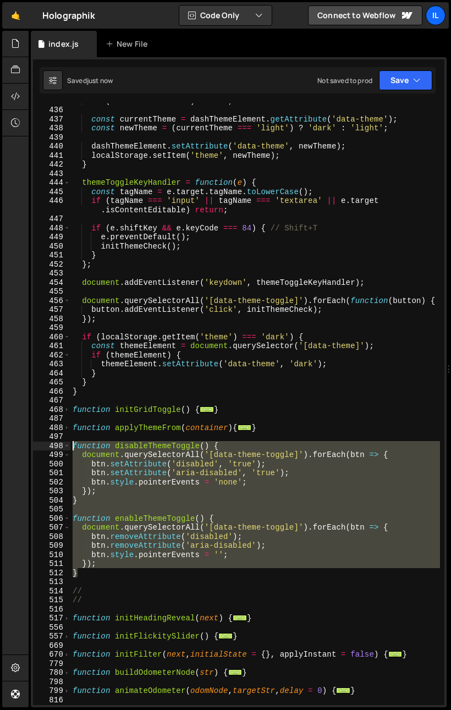
drag, startPoint x: 79, startPoint y: 553, endPoint x: 48, endPoint y: 443, distance: 114.0
click at [48, 443] on div "} 435 436 437 438 439 440 441 442 443 444 445 446 447 448 449 450 451 452 453 4…" at bounding box center [238, 403] width 411 height 601
paste textarea "}"
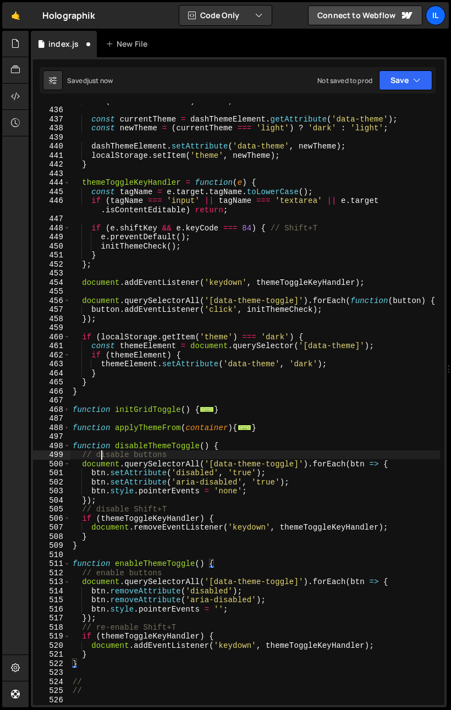
click at [101, 459] on div "if ( ! dashThemeElement ) return ; const currentTheme = dashThemeElement . getA…" at bounding box center [254, 405] width 369 height 619
click at [105, 454] on div "if ( ! dashThemeElement ) return ; const currentTheme = dashThemeElement . getA…" at bounding box center [254, 405] width 369 height 619
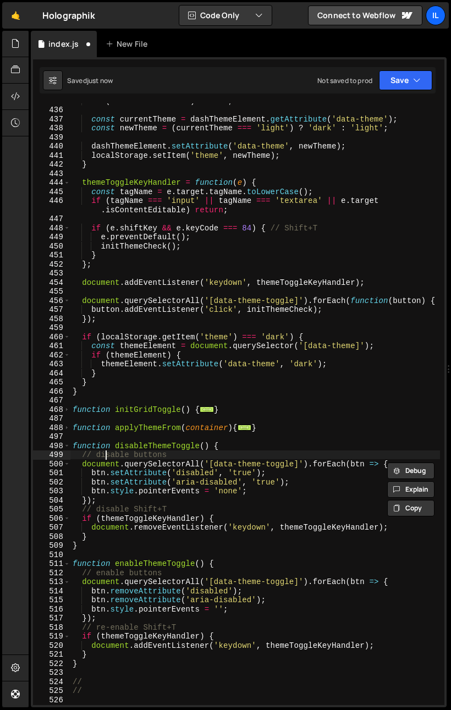
click at [105, 454] on div "if ( ! dashThemeElement ) return ; const currentTheme = dashThemeElement . getA…" at bounding box center [254, 405] width 369 height 619
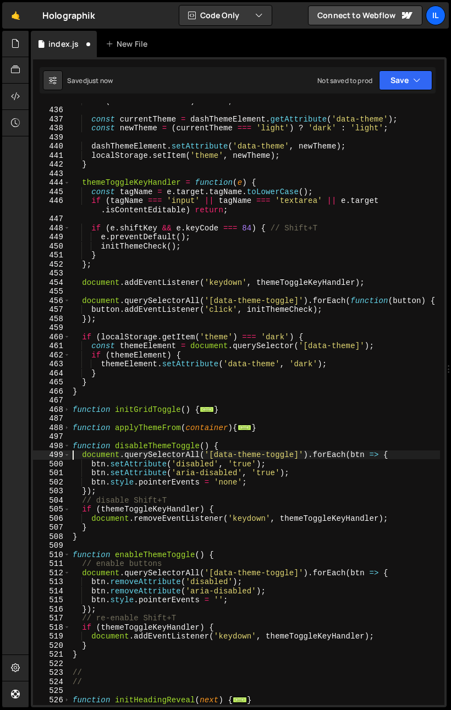
click at [125, 492] on div "if ( ! dashThemeElement ) return ; const currentTheme = dashThemeElement . getA…" at bounding box center [254, 405] width 369 height 619
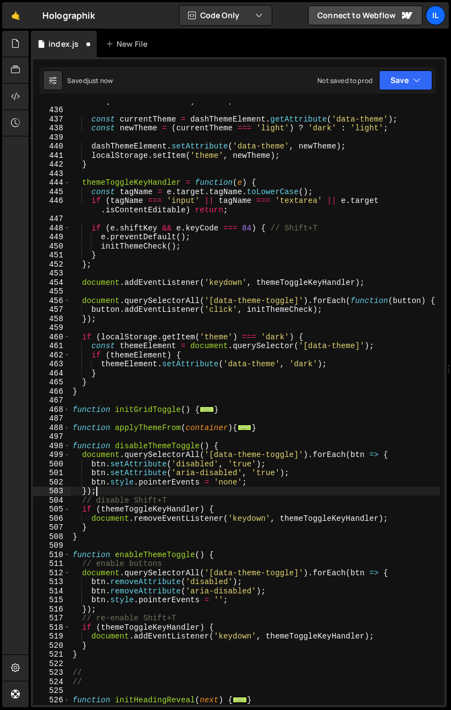
click at [123, 497] on div "if ( ! dashThemeElement ) return ; const currentTheme = dashThemeElement . getA…" at bounding box center [254, 405] width 369 height 619
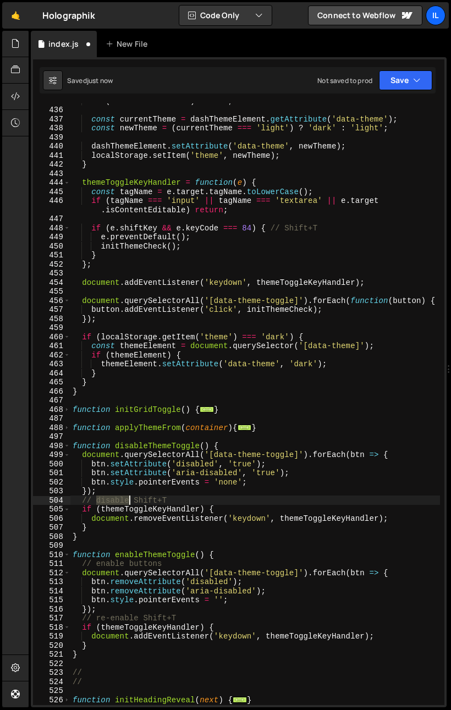
click at [123, 497] on div "if ( ! dashThemeElement ) return ; const currentTheme = dashThemeElement . getA…" at bounding box center [254, 405] width 369 height 619
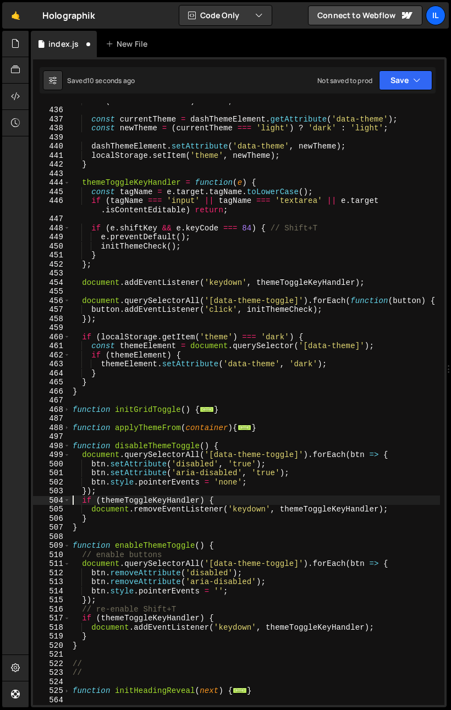
click at [122, 554] on div "if ( ! dashThemeElement ) return ; const currentTheme = dashThemeElement . getA…" at bounding box center [254, 405] width 369 height 619
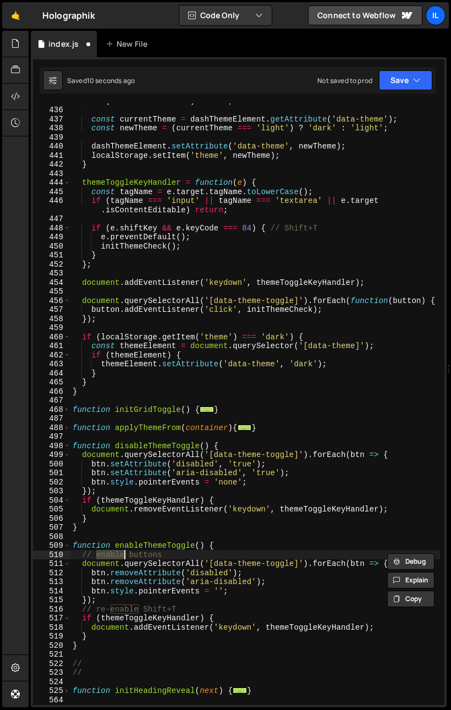
click at [122, 554] on div "if ( ! dashThemeElement ) return ; const currentTheme = dashThemeElement . getA…" at bounding box center [254, 405] width 369 height 619
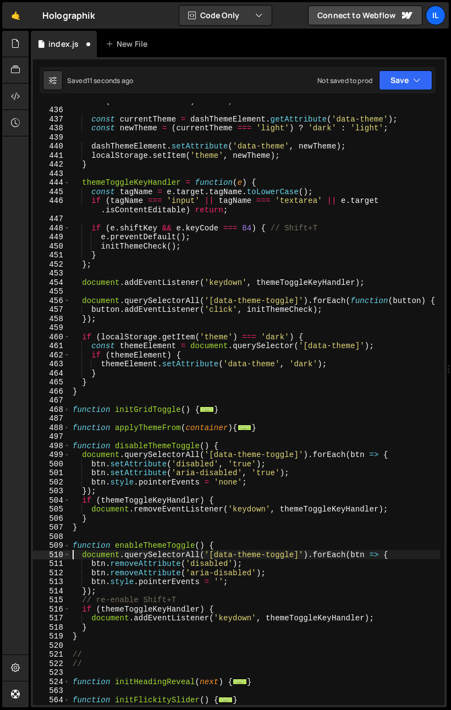
click at [118, 598] on div "if ( ! dashThemeElement ) return ; const currentTheme = dashThemeElement . getA…" at bounding box center [254, 405] width 369 height 619
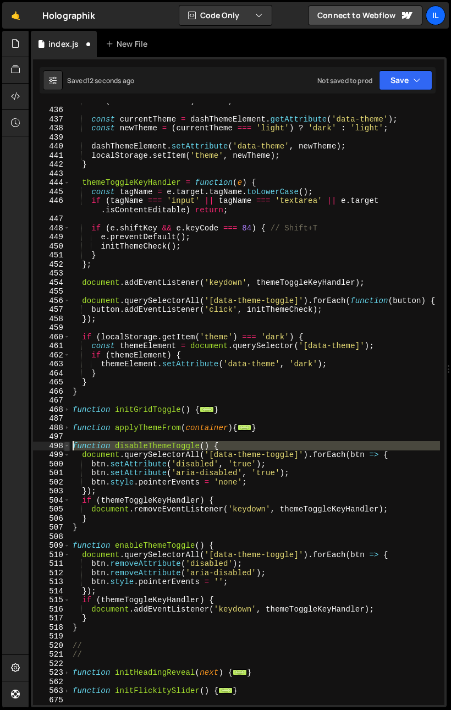
click at [63, 445] on div "498" at bounding box center [51, 445] width 37 height 9
click at [69, 446] on span at bounding box center [67, 445] width 6 height 9
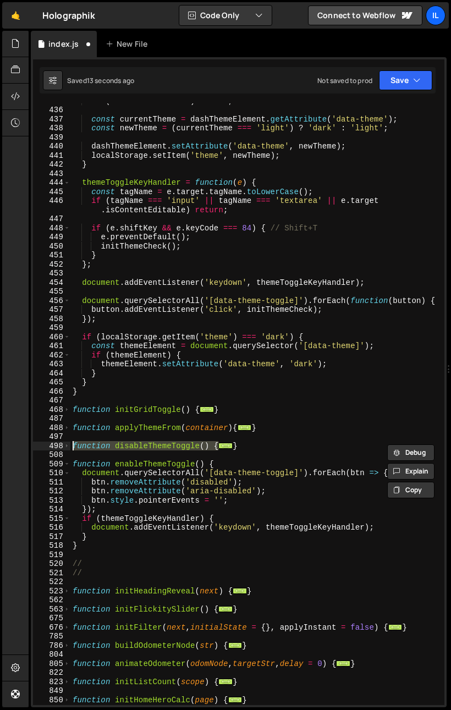
click at [182, 441] on div "if ( ! dashThemeElement ) return ; const currentTheme = dashThemeElement . getA…" at bounding box center [254, 403] width 369 height 601
type textarea "function disableThemeToggle() {"
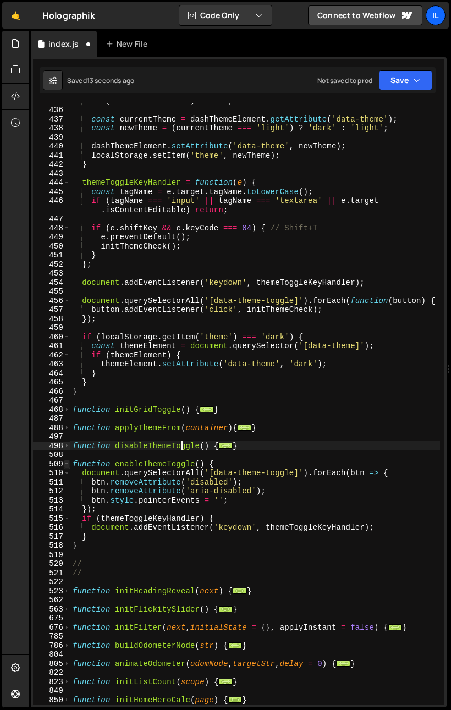
click at [67, 463] on span at bounding box center [67, 463] width 6 height 9
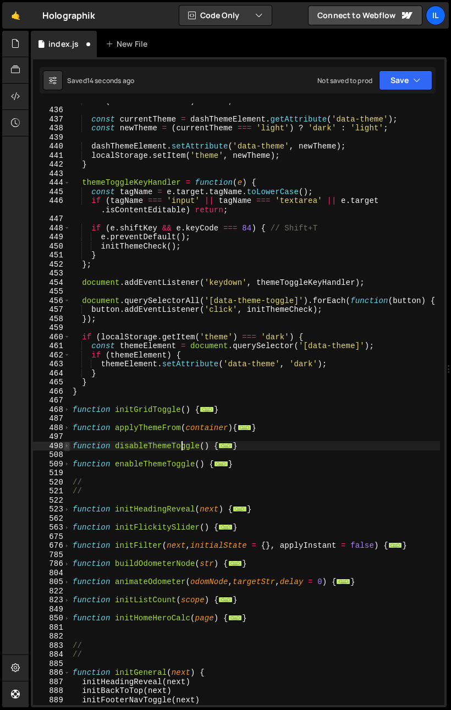
click at [69, 448] on span at bounding box center [67, 445] width 6 height 9
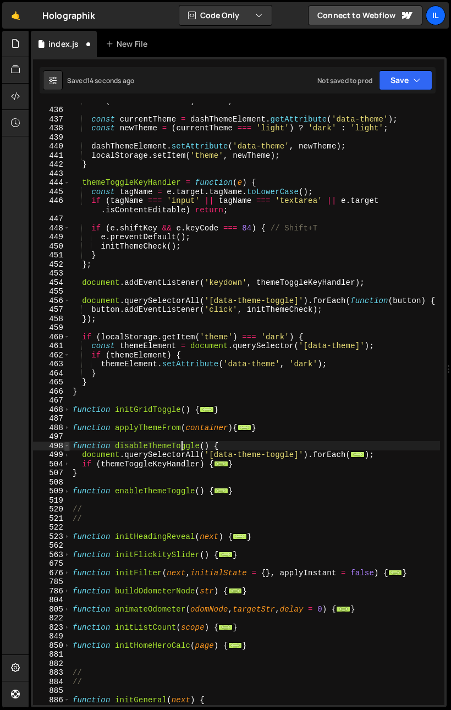
click at [69, 445] on span at bounding box center [67, 445] width 6 height 9
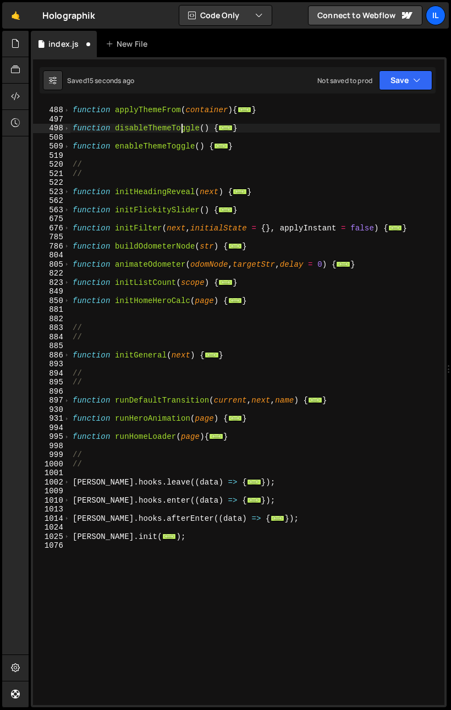
click at [126, 442] on div "function applyThemeFrom ( container ) { ... } function disableThemeToggle ( ) {…" at bounding box center [254, 405] width 369 height 619
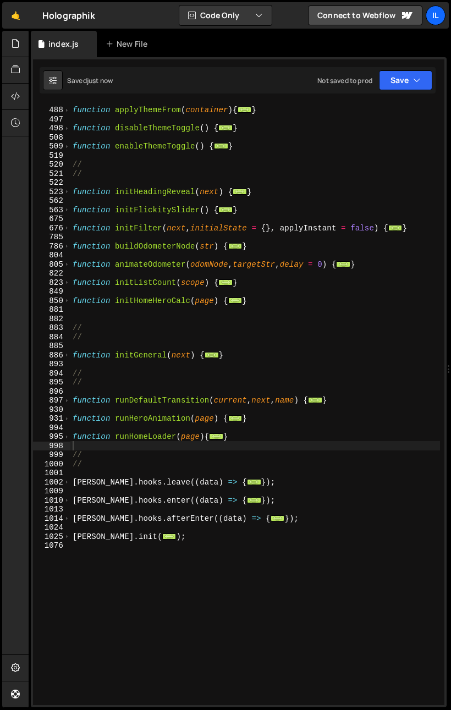
click at [241, 283] on div "function applyThemeFrom ( container ) { ... } function disableThemeToggle ( ) {…" at bounding box center [254, 405] width 369 height 619
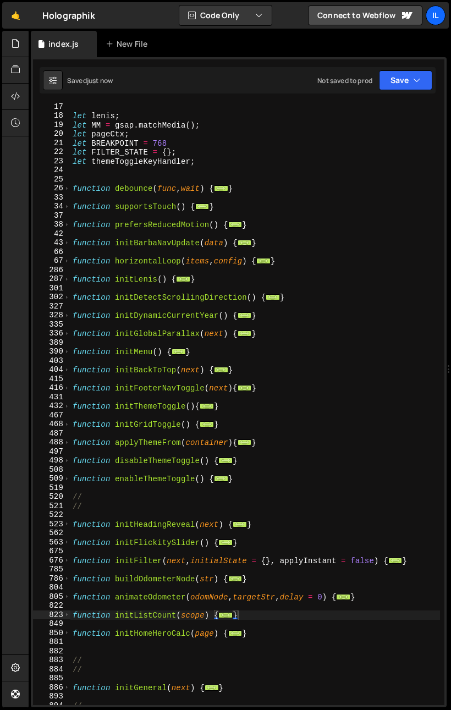
scroll to position [85, 0]
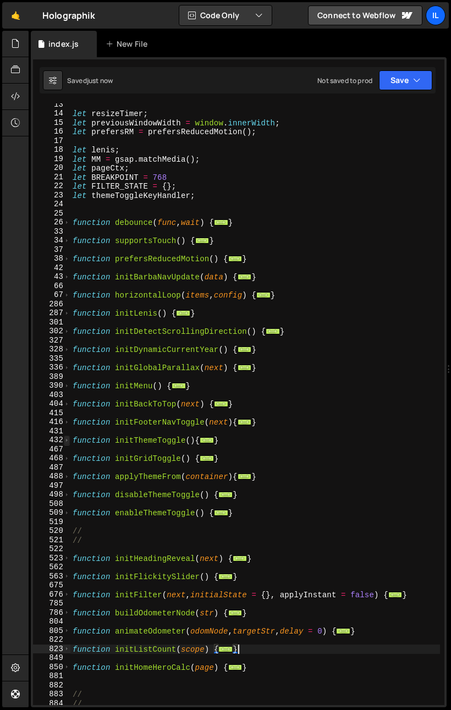
click at [69, 444] on span at bounding box center [67, 439] width 6 height 9
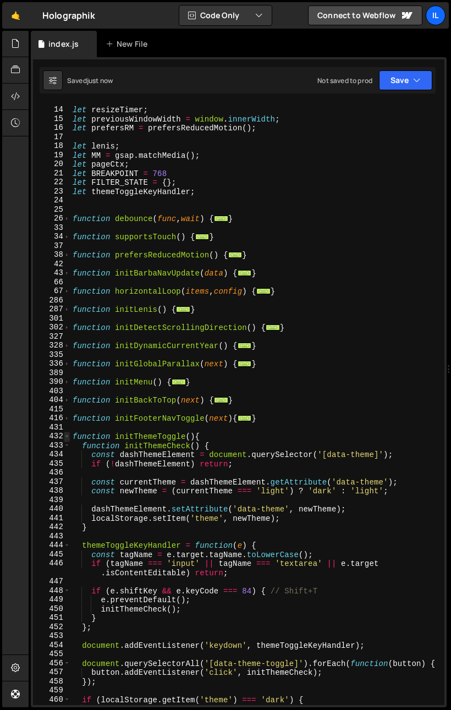
scroll to position [162, 0]
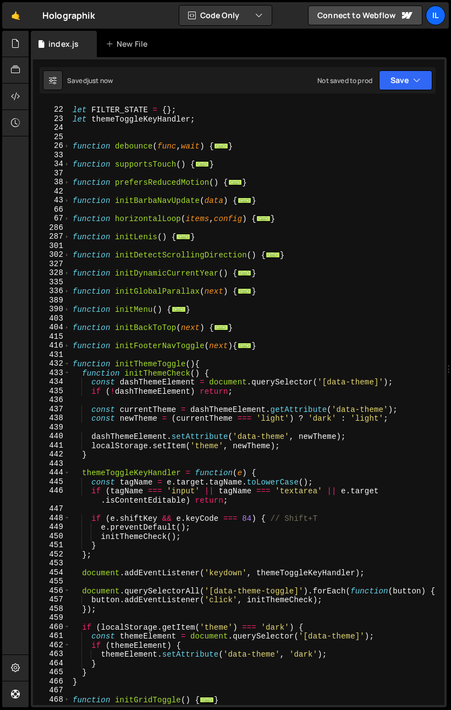
click at [117, 475] on div "let BREAKPOINT = 768 let FILTER_STATE = { } ; let themeToggleKeyHandler ; funct…" at bounding box center [254, 405] width 369 height 619
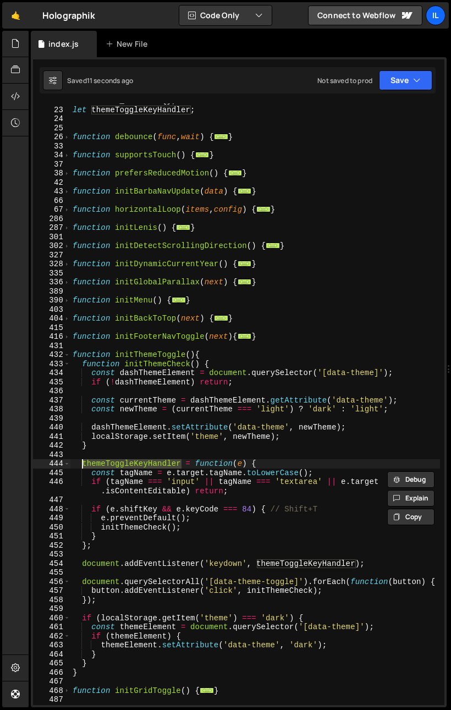
scroll to position [174, 0]
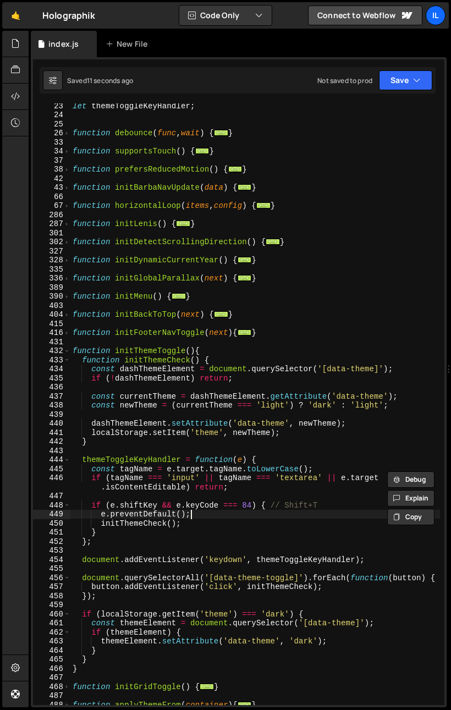
click at [306, 515] on div "let themeToggleKeyHandler ; function debounce ( func , wait ) { ... } function …" at bounding box center [254, 410] width 369 height 619
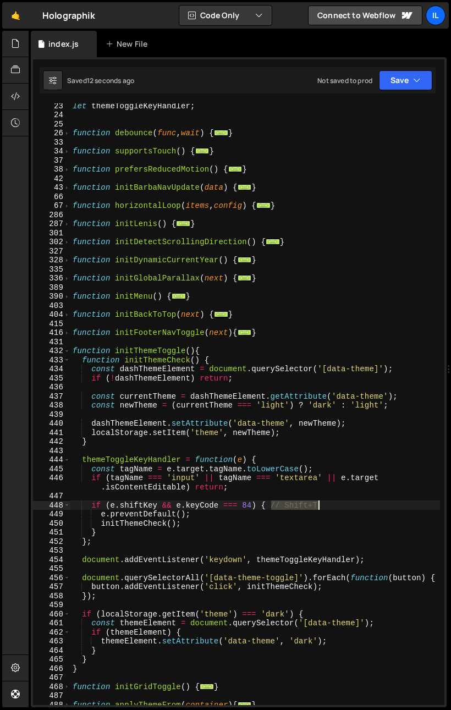
drag, startPoint x: 271, startPoint y: 507, endPoint x: 342, endPoint y: 509, distance: 70.9
click at [342, 509] on div "let themeToggleKeyHandler ; function debounce ( func , wait ) { ... } function …" at bounding box center [254, 410] width 369 height 619
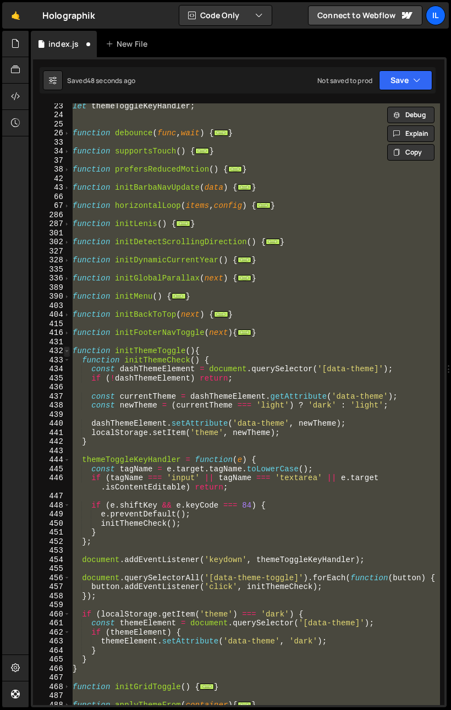
click at [69, 351] on span at bounding box center [67, 350] width 6 height 9
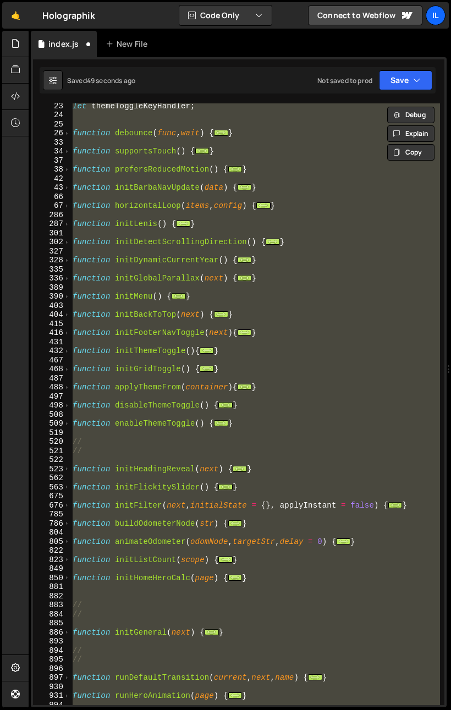
type textarea "function initGridToggle() {"
click at [173, 366] on div "let themeToggleKeyHandler ; function debounce ( func , wait ) { ... } function …" at bounding box center [254, 410] width 369 height 619
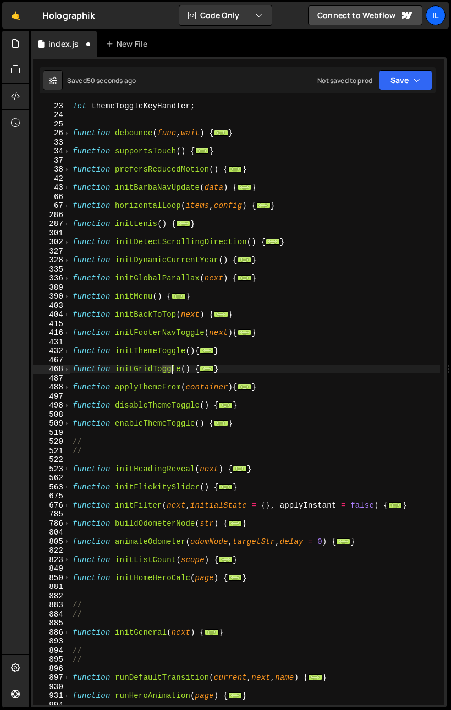
click at [138, 412] on div "let themeToggleKeyHandler ; function debounce ( func , wait ) { ... } function …" at bounding box center [254, 410] width 369 height 619
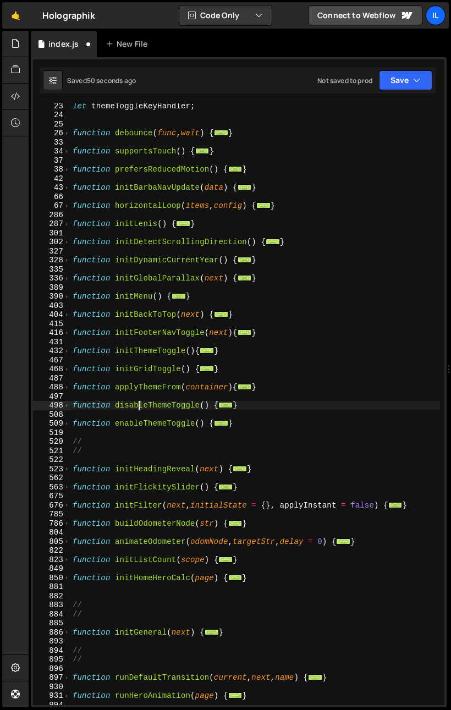
click at [140, 408] on div "let themeToggleKeyHandler ; function debounce ( func , wait ) { ... } function …" at bounding box center [254, 410] width 369 height 619
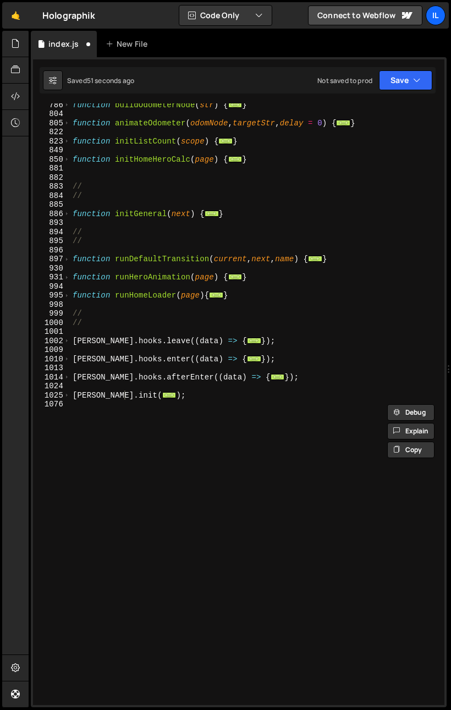
scroll to position [592, 0]
click at [67, 396] on span at bounding box center [67, 395] width 6 height 9
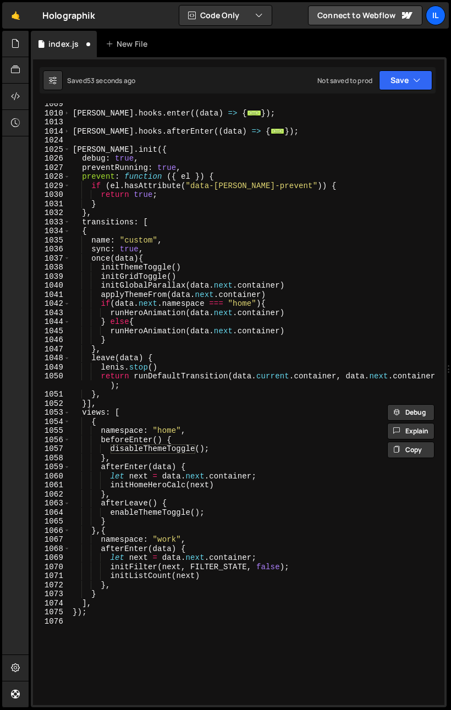
scroll to position [838, 0]
click at [226, 488] on div "[PERSON_NAME] . hooks . enter (( data ) => { ... }) ; [PERSON_NAME] . hooks . a…" at bounding box center [254, 408] width 369 height 619
type textarea "initHomeHeroCalc(next)"
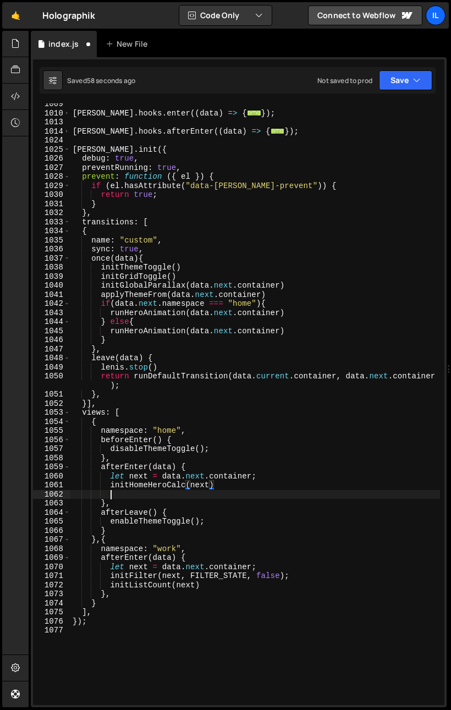
scroll to position [0, 2]
paste textarea "disableThemeToggle"
click at [230, 488] on div "[PERSON_NAME] . hooks . enter (( data ) => { ... }) ; [PERSON_NAME] . hooks . a…" at bounding box center [254, 408] width 369 height 619
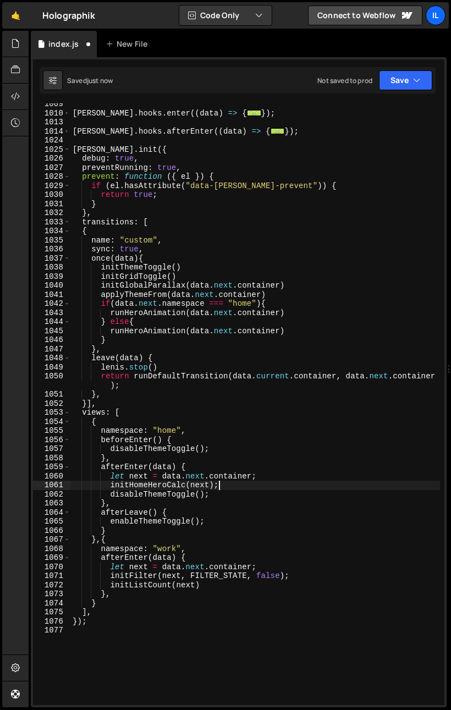
click at [281, 482] on div "[PERSON_NAME] . hooks . enter (( data ) => { ... }) ; [PERSON_NAME] . hooks . a…" at bounding box center [254, 408] width 369 height 619
click at [153, 309] on div "[PERSON_NAME] . hooks . enter (( data ) => { ... }) ; [PERSON_NAME] . hooks . a…" at bounding box center [254, 408] width 369 height 619
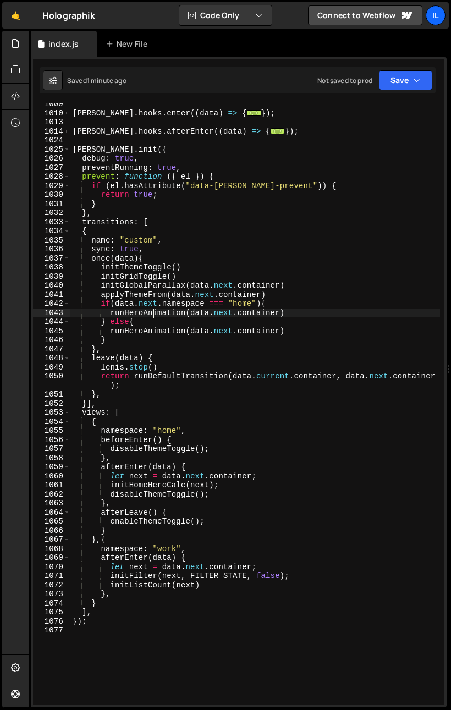
click at [148, 450] on div "[PERSON_NAME] . hooks . enter (( data ) => { ... }) ; [PERSON_NAME] . hooks . a…" at bounding box center [254, 408] width 369 height 619
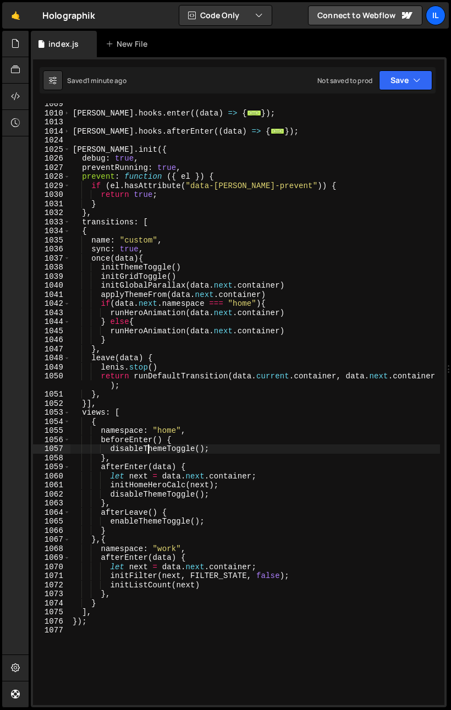
click at [144, 481] on div "[PERSON_NAME] . hooks . enter (( data ) => { ... }) ; [PERSON_NAME] . hooks . a…" at bounding box center [254, 408] width 369 height 619
type textarea "initHomeHeroCalc(next);"
click at [144, 481] on div "[PERSON_NAME] . hooks . enter (( data ) => { ... }) ; [PERSON_NAME] . hooks . a…" at bounding box center [254, 408] width 369 height 619
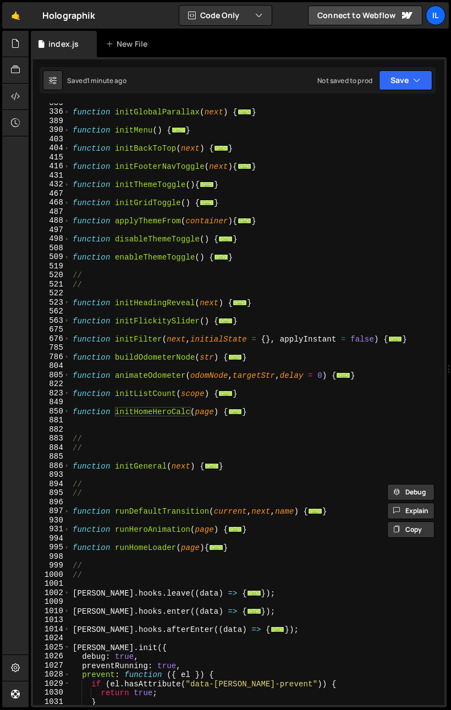
scroll to position [341, 0]
click at [92, 422] on div "function initGlobalParallax ( next ) { ... } function initMenu ( ) { ... } func…" at bounding box center [254, 407] width 369 height 619
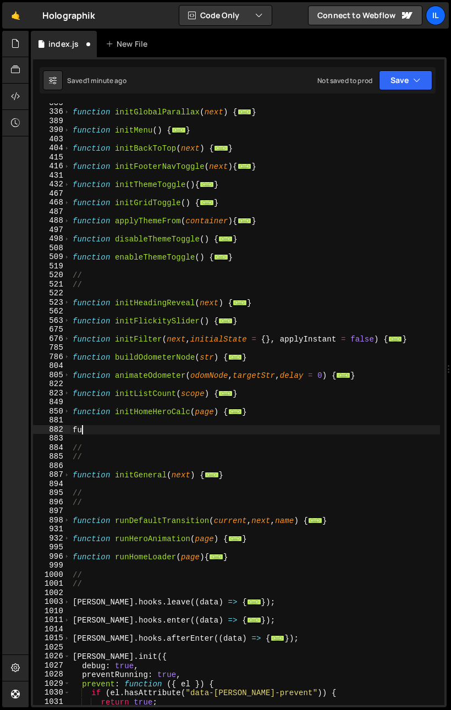
scroll to position [0, 0]
type textarea "f"
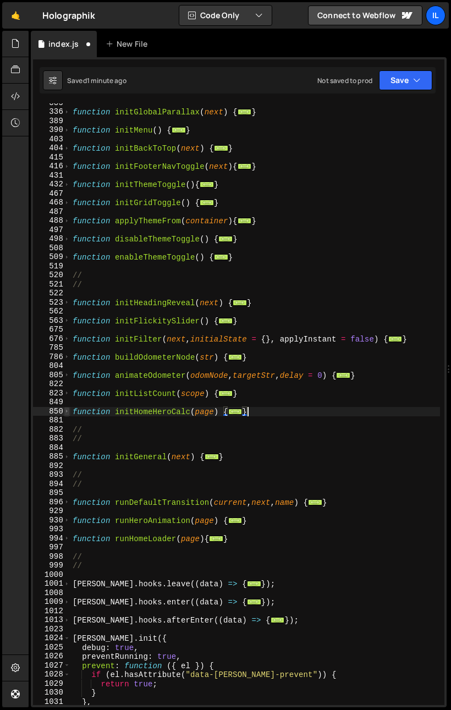
click at [67, 413] on span at bounding box center [67, 411] width 6 height 9
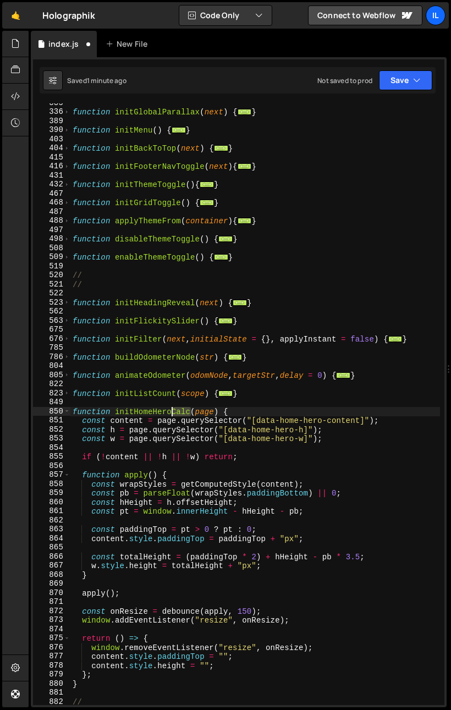
drag, startPoint x: 191, startPoint y: 412, endPoint x: 173, endPoint y: 413, distance: 18.7
click at [173, 413] on div "function initGlobalParallax ( next ) { ... } function initMenu ( ) { ... } func…" at bounding box center [254, 407] width 369 height 619
click at [160, 412] on div "function initGlobalParallax ( next ) { ... } function initMenu ( ) { ... } func…" at bounding box center [254, 407] width 369 height 619
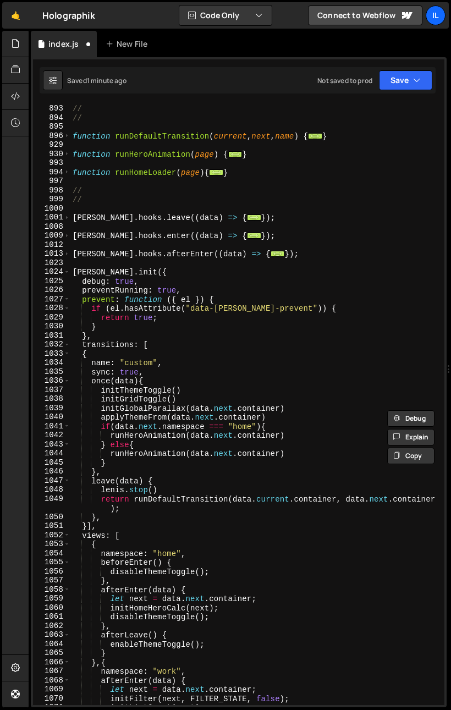
scroll to position [1327, 0]
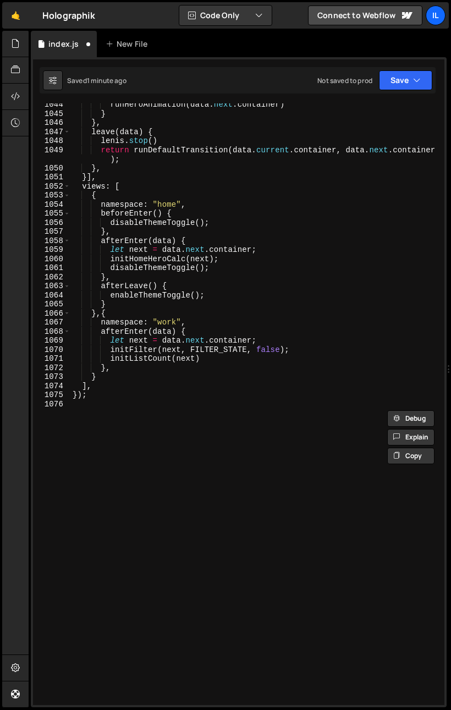
click at [144, 256] on div "runHeroAnimation ( data . next . container ) } } , leave ( data ) { [PERSON_NAM…" at bounding box center [254, 409] width 369 height 619
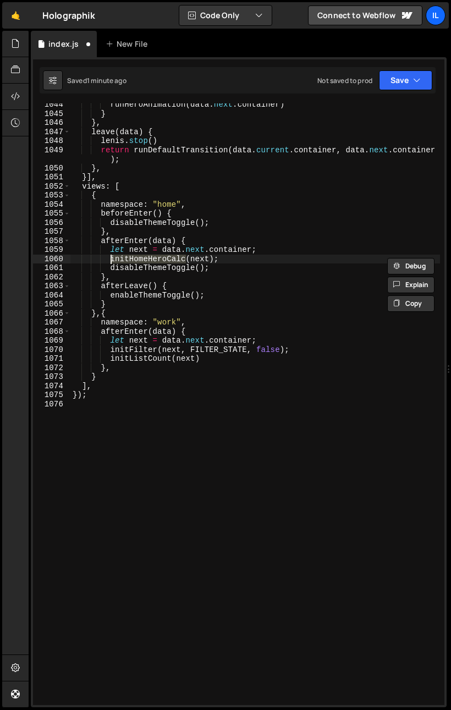
paste textarea
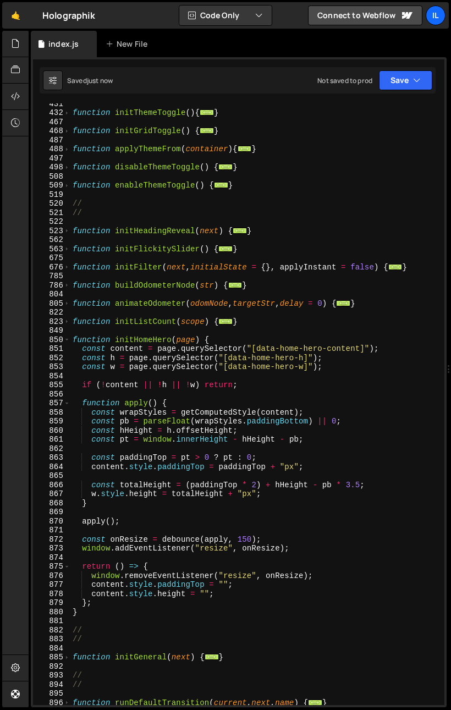
scroll to position [456, 0]
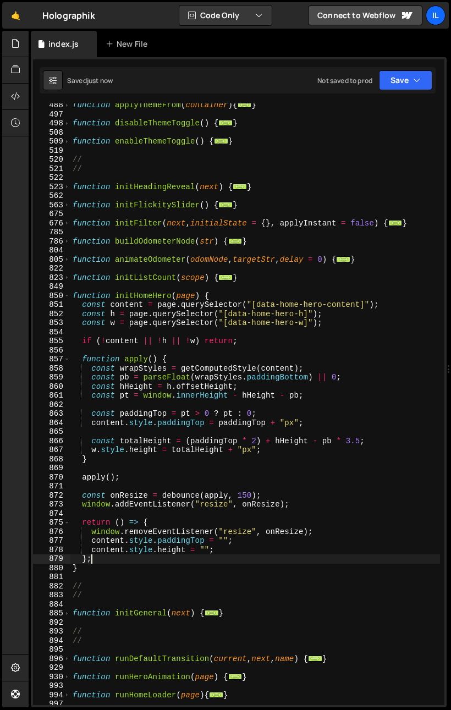
click at [117, 561] on div "function applyThemeFrom ( container ) { ... } function disableThemeToggle ( ) {…" at bounding box center [254, 410] width 369 height 619
click at [335, 503] on div "function applyThemeFrom ( container ) { ... } function disableThemeToggle ( ) {…" at bounding box center [254, 410] width 369 height 619
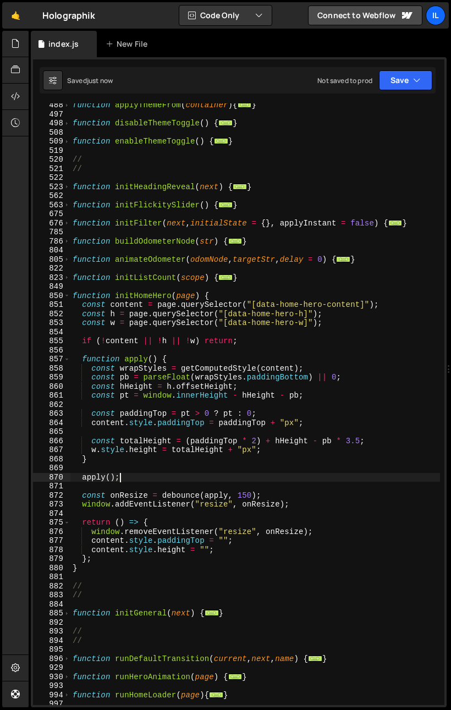
click at [294, 478] on div "function applyThemeFrom ( container ) { ... } function disableThemeToggle ( ) {…" at bounding box center [254, 410] width 369 height 619
type textarea "apply();"
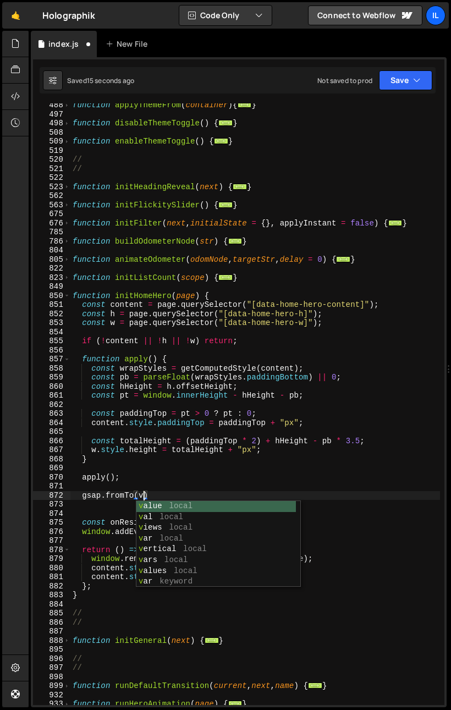
type textarea "gsap.fromTo(vid)"
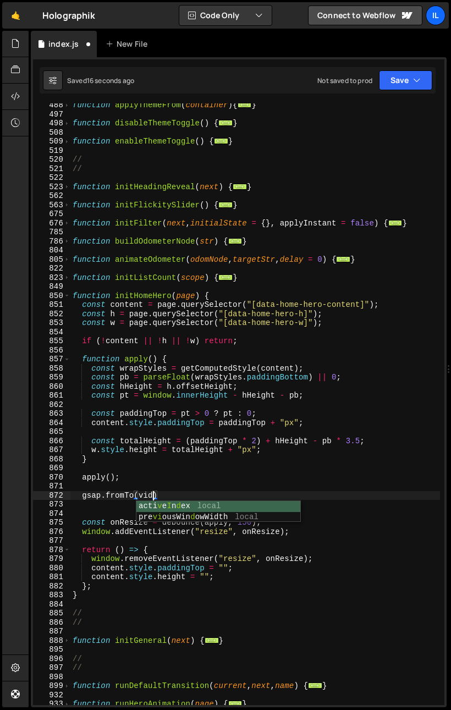
click at [280, 347] on div "function applyThemeFrom ( container ) { ... } function disableThemeToggle ( ) {…" at bounding box center [254, 410] width 369 height 619
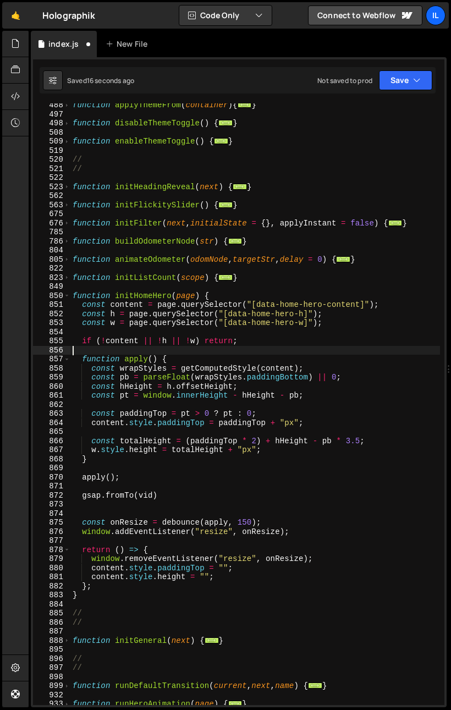
scroll to position [0, 0]
click at [280, 346] on div "function applyThemeFrom ( container ) { ... } function disableThemeToggle ( ) {…" at bounding box center [254, 410] width 369 height 619
click at [279, 342] on div "function applyThemeFrom ( container ) { ... } function disableThemeToggle ( ) {…" at bounding box center [254, 410] width 369 height 619
type textarea "if (!content || !h || !w) return;"
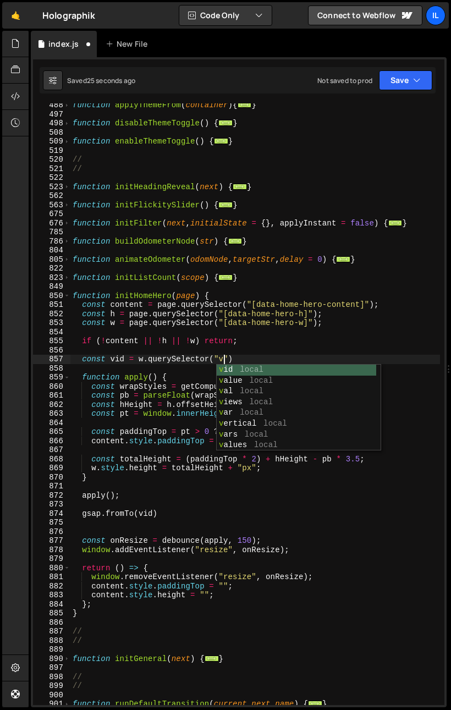
scroll to position [0, 11]
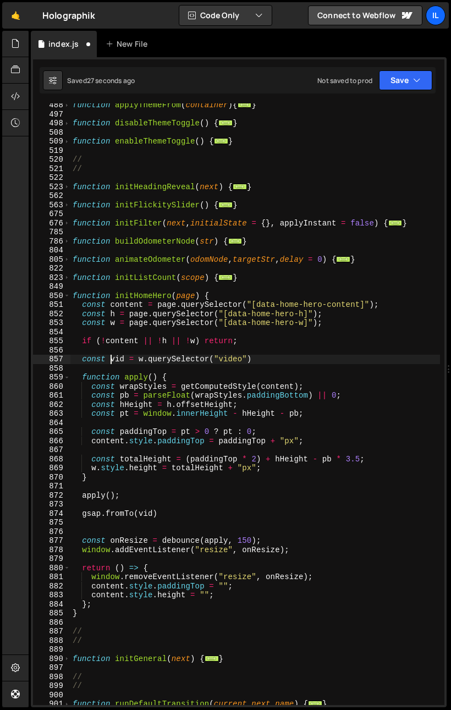
click at [110, 360] on div "function applyThemeFrom ( container ) { ... } function disableThemeToggle ( ) {…" at bounding box center [254, 410] width 369 height 619
click at [237, 375] on div "function applyThemeFrom ( container ) { ... } function disableThemeToggle ( ) {…" at bounding box center [254, 410] width 369 height 619
type textarea "function apply() {"
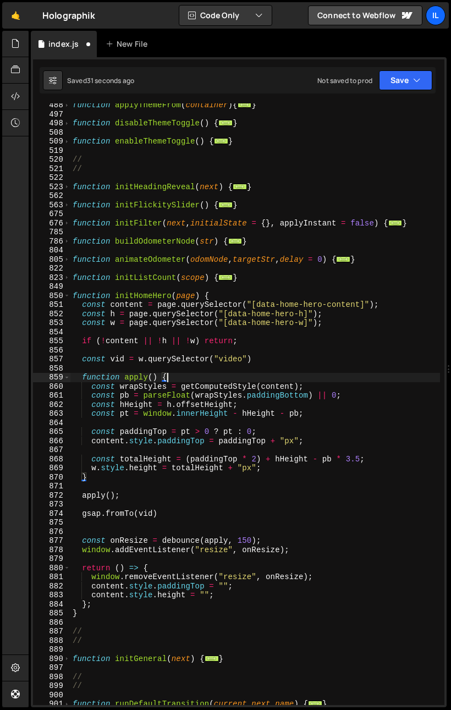
scroll to position [0, 6]
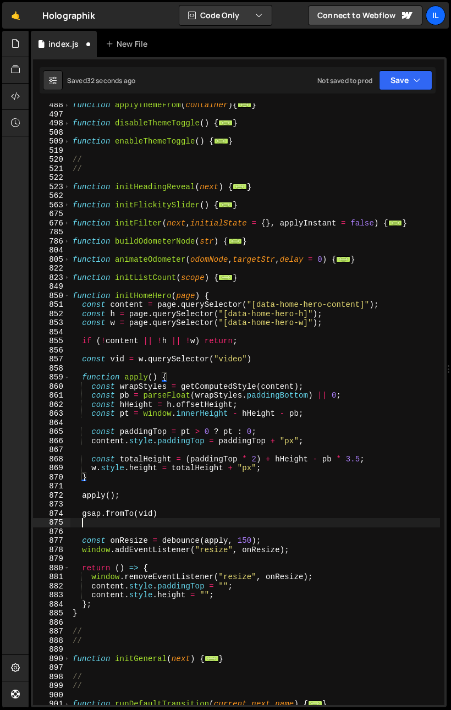
click at [202, 521] on div "function applyThemeFrom ( container ) { ... } function disableThemeToggle ( ) {…" at bounding box center [254, 410] width 369 height 619
click at [153, 516] on div "function applyThemeFrom ( container ) { ... } function disableThemeToggle ( ) {…" at bounding box center [254, 410] width 369 height 619
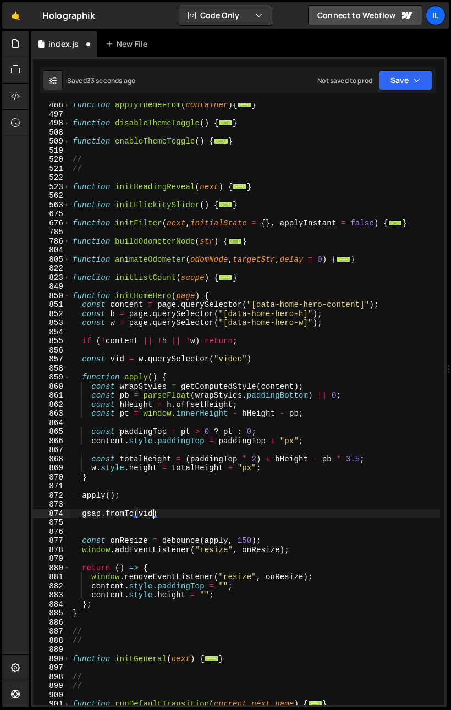
type textarea "gsap.fromTo(vid,{)"
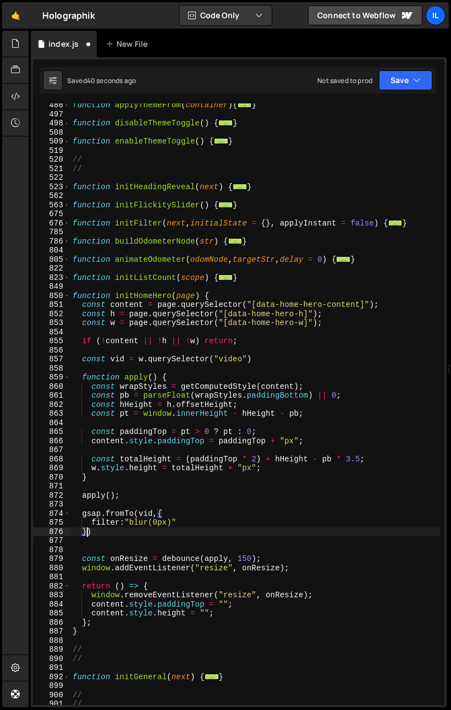
type textarea "},{)"
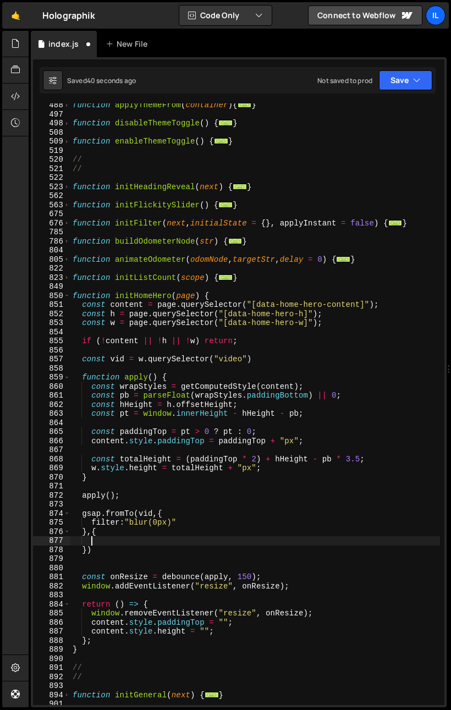
type textarea "v"
type textarea "filter:"blur(80px)","
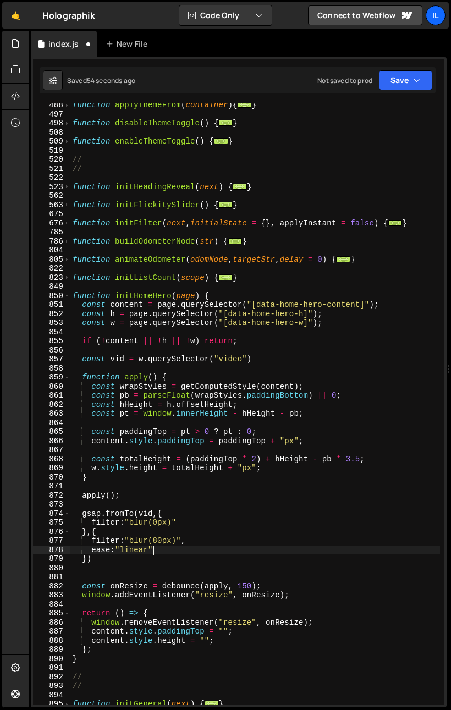
type textarea "ease:"linear","
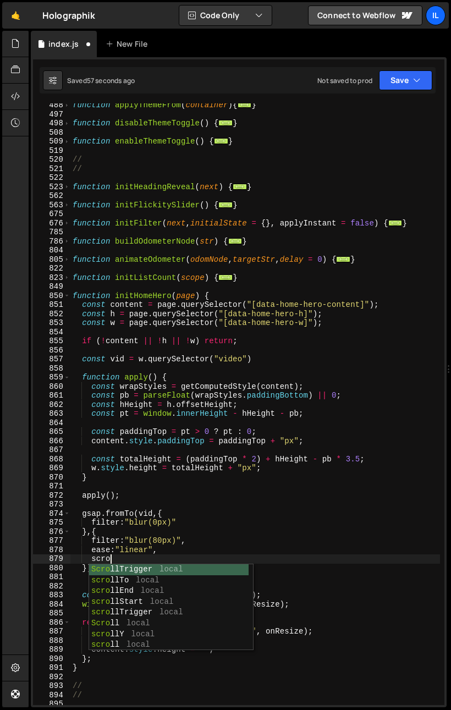
scroll to position [0, 3]
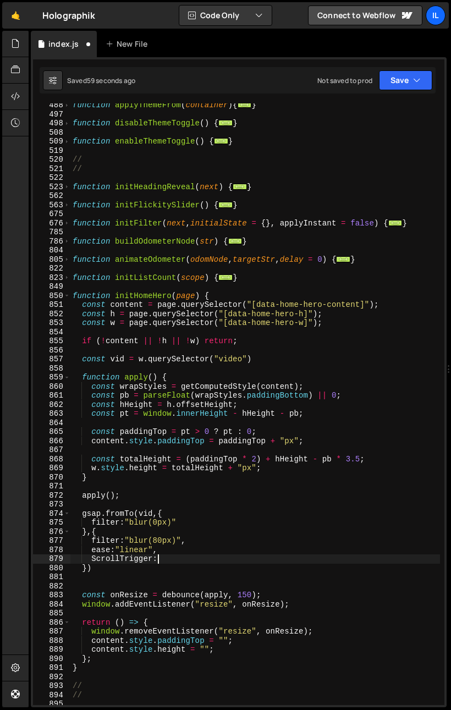
type textarea "ScrollTrigger:{"
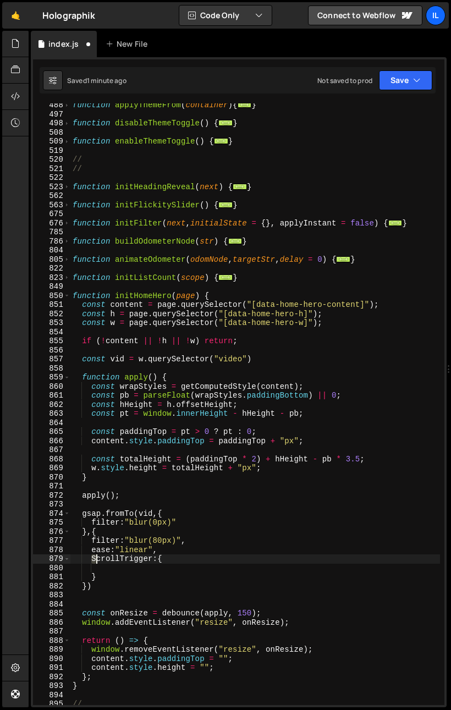
click at [97, 560] on div "function applyThemeFrom ( container ) { ... } function disableThemeToggle ( ) {…" at bounding box center [254, 410] width 369 height 619
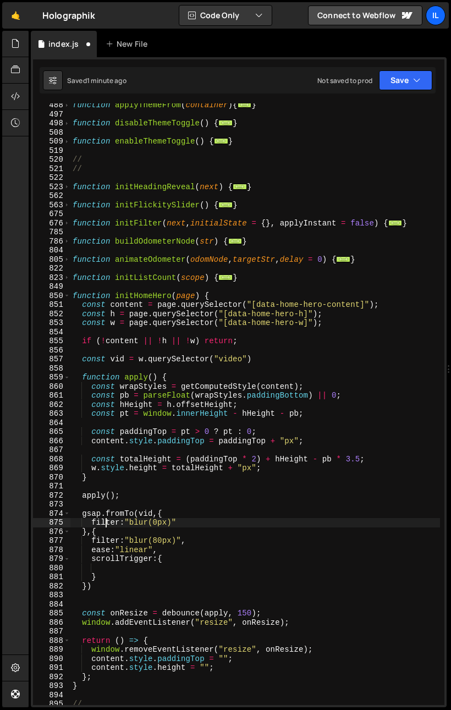
click at [108, 526] on div "function applyThemeFrom ( container ) { ... } function disableThemeToggle ( ) {…" at bounding box center [254, 410] width 369 height 619
click at [113, 563] on div "function applyThemeFrom ( container ) { ... } function disableThemeToggle ( ) {…" at bounding box center [254, 410] width 369 height 619
type textarea "scrollTrigger:{"
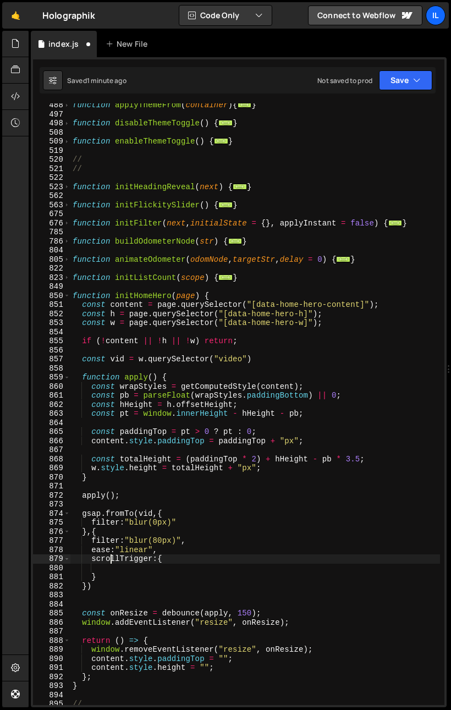
click at [115, 566] on div "function applyThemeFrom ( container ) { ... } function disableThemeToggle ( ) {…" at bounding box center [254, 410] width 369 height 619
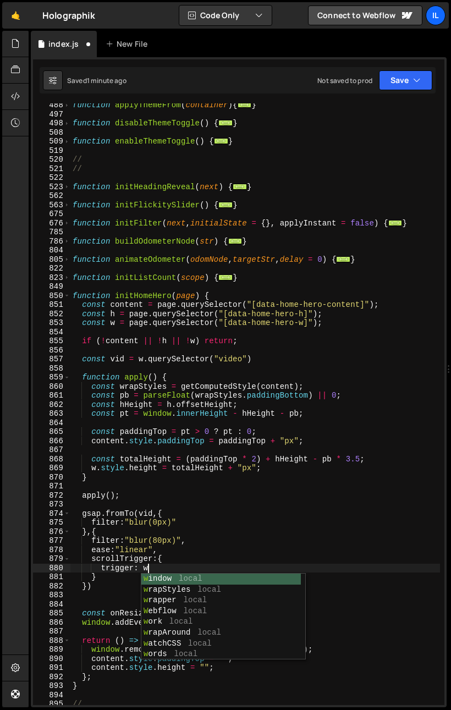
type textarea "trigger: w,"
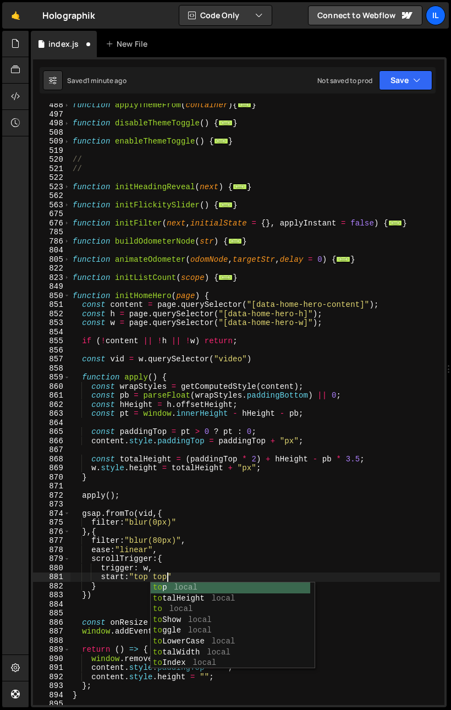
scroll to position [0, 6]
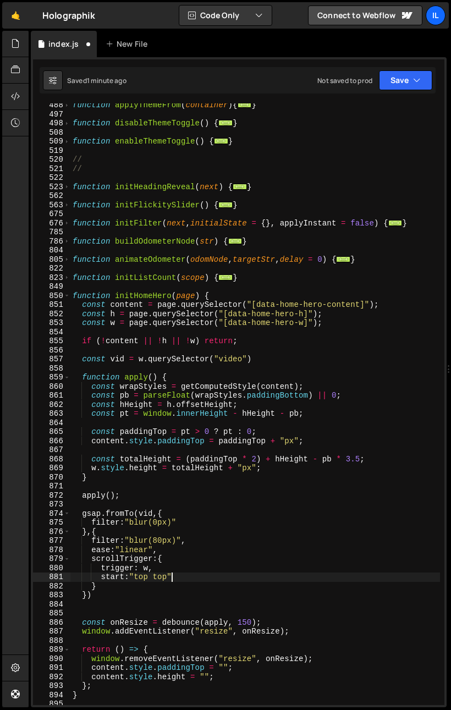
type textarea "start:"top top","
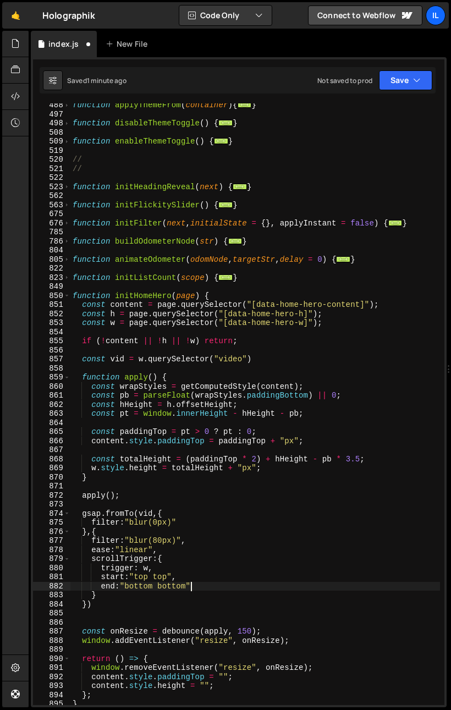
type textarea "end:"bottom bottom","
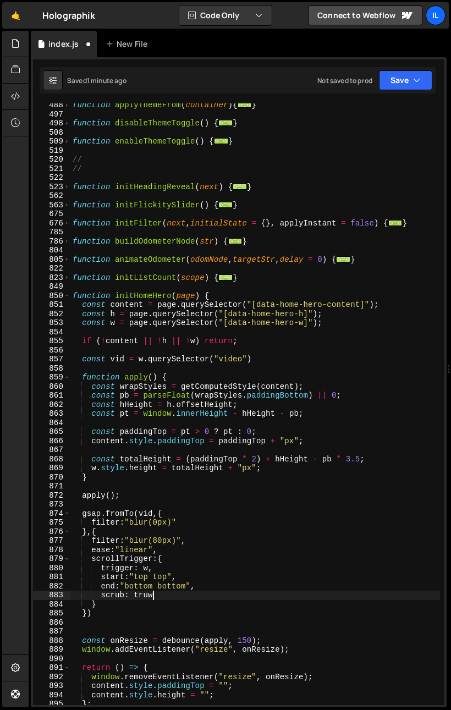
scroll to position [0, 5]
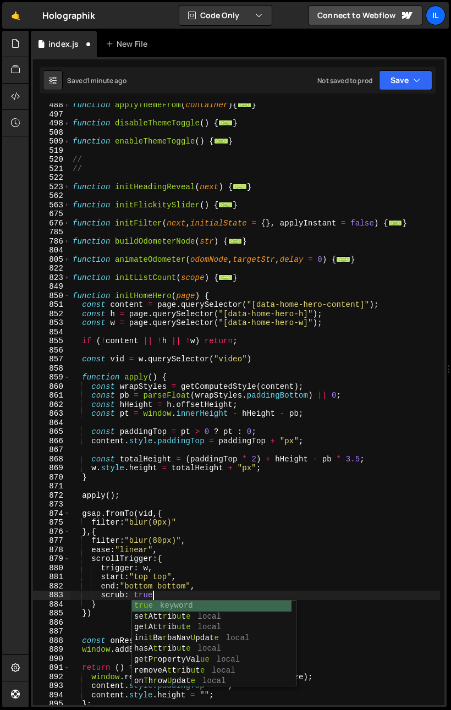
click at [135, 520] on div "function applyThemeFrom ( container ) { ... } function disableThemeToggle ( ) {…" at bounding box center [254, 410] width 369 height 619
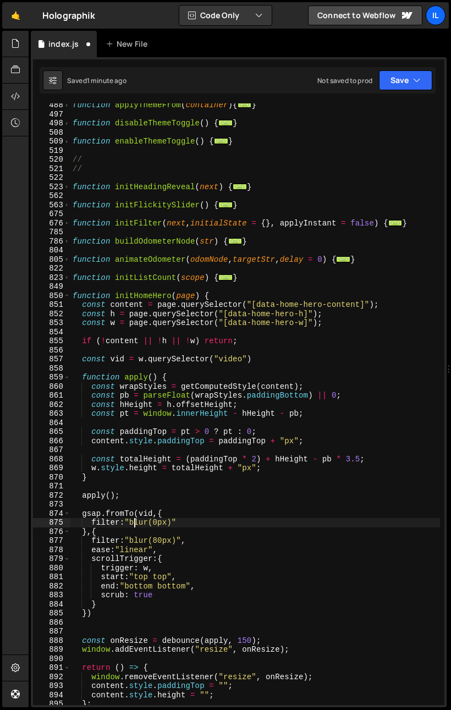
click at [143, 545] on div "function applyThemeFrom ( container ) { ... } function disableThemeToggle ( ) {…" at bounding box center [254, 410] width 369 height 619
type textarea "ease:"linear","
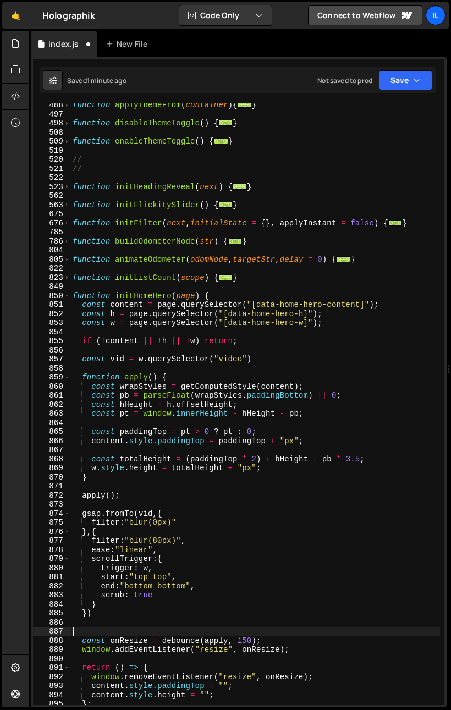
click at [128, 632] on div "function applyThemeFrom ( container ) { ... } function disableThemeToggle ( ) {…" at bounding box center [254, 410] width 369 height 619
click at [115, 629] on div "function applyThemeFrom ( container ) { ... } function disableThemeToggle ( ) {…" at bounding box center [254, 410] width 369 height 619
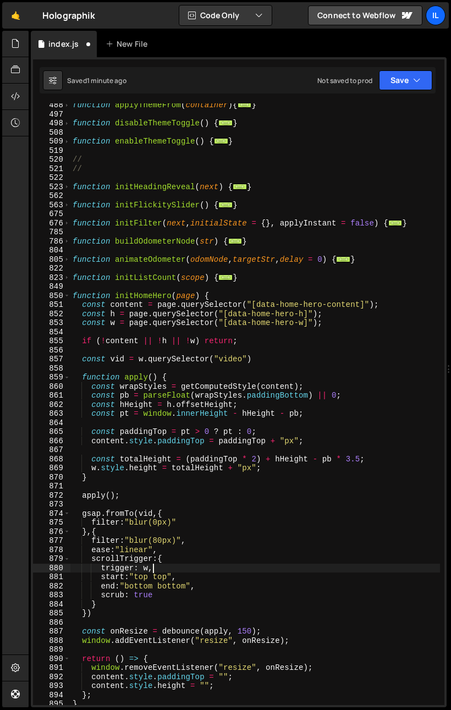
click at [154, 571] on div "function applyThemeFrom ( container ) { ... } function disableThemeToggle ( ) {…" at bounding box center [254, 410] width 369 height 619
type textarea "trigger: w,"
click at [68, 293] on span at bounding box center [67, 295] width 6 height 9
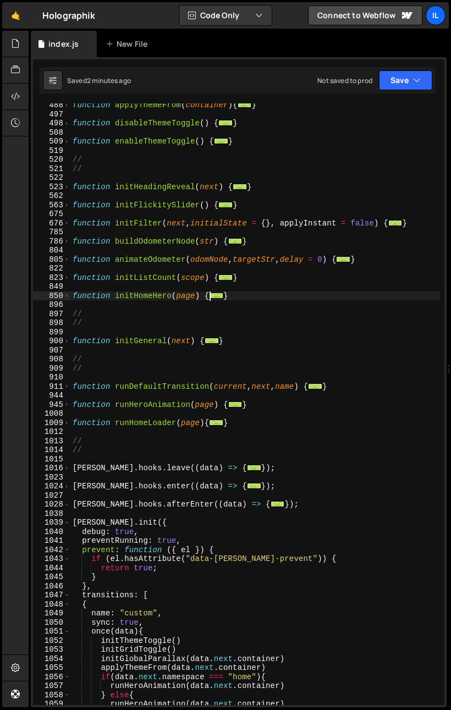
scroll to position [409, 0]
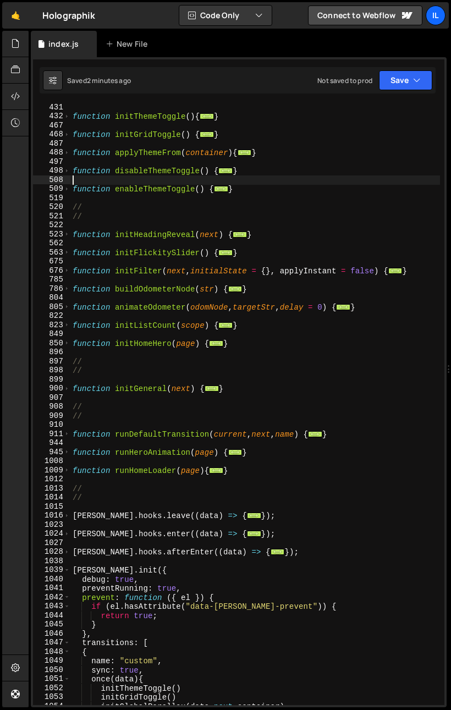
click at [265, 181] on div "function initThemeToggle ( ) { ... } function initGridToggle ( ) { ... } functi…" at bounding box center [254, 412] width 369 height 619
click at [262, 186] on div "function initThemeToggle ( ) { ... } function initGridToggle ( ) { ... } functi…" at bounding box center [254, 412] width 369 height 619
type textarea "}"
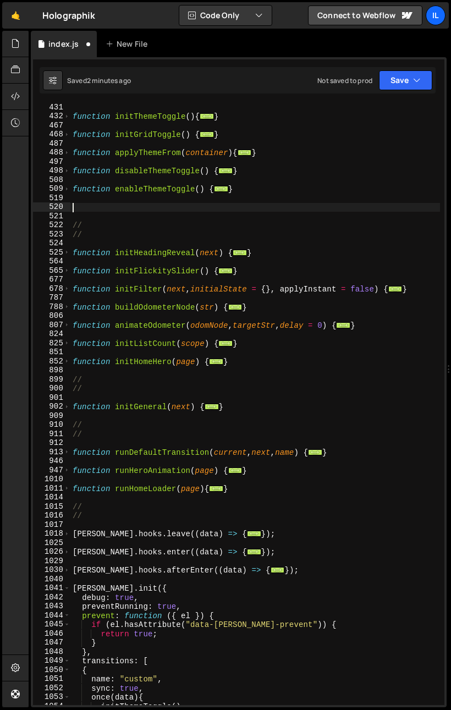
paste textarea "}"
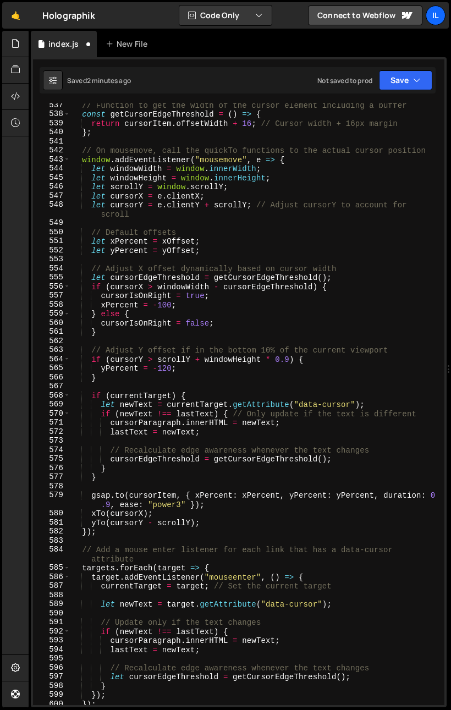
scroll to position [428, 0]
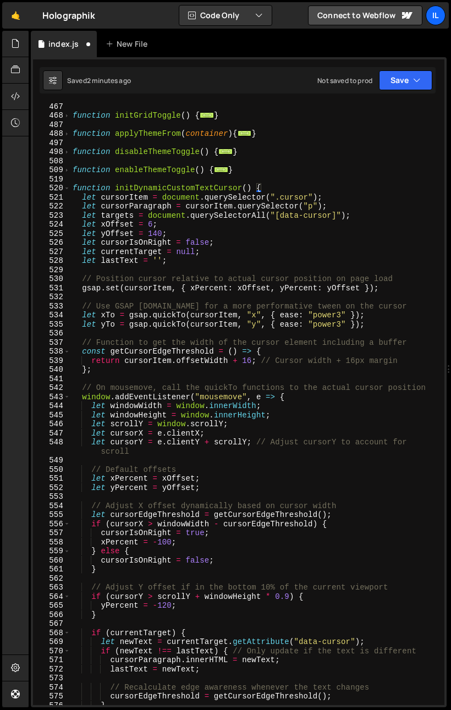
click at [162, 184] on div "function initGridToggle ( ) { ... } function applyThemeFrom ( container ) { ...…" at bounding box center [254, 411] width 369 height 619
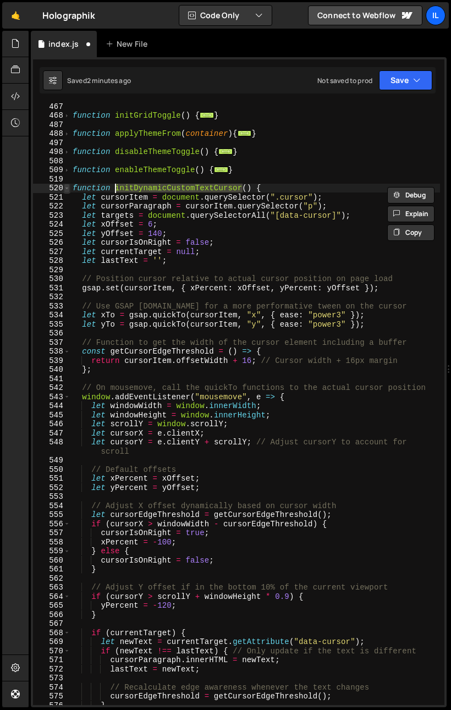
click at [67, 187] on span at bounding box center [67, 188] width 6 height 9
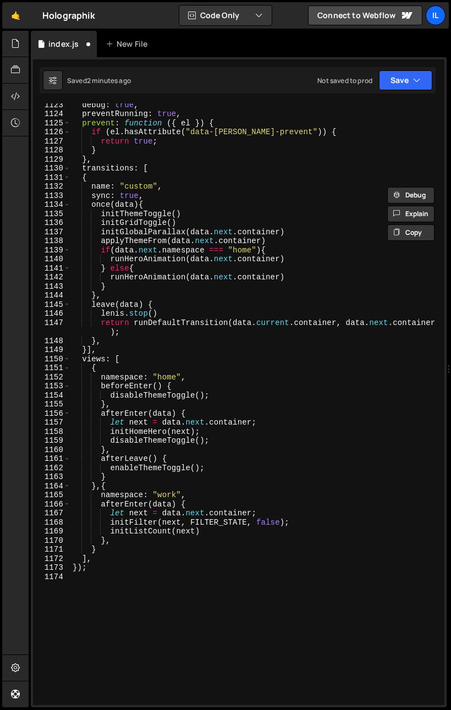
scroll to position [901, 0]
click at [243, 397] on div "debug : true , preventRunning : true , prevent : function ( { el }) { if ( el .…" at bounding box center [254, 409] width 369 height 619
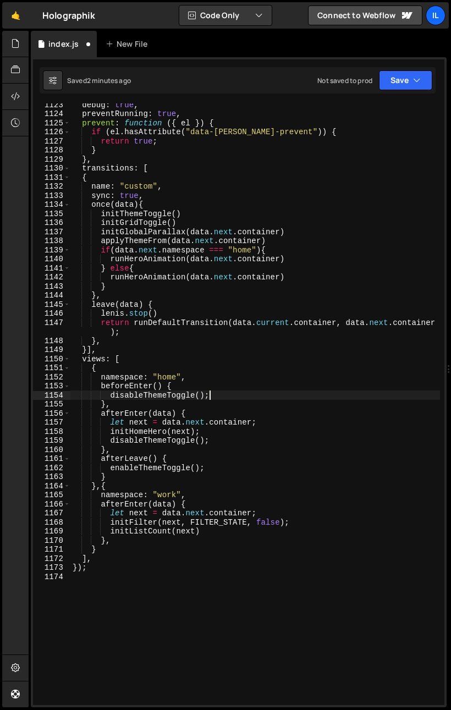
click at [233, 434] on div "debug : true , preventRunning : true , prevent : function ( { el }) { if ( el .…" at bounding box center [254, 409] width 369 height 619
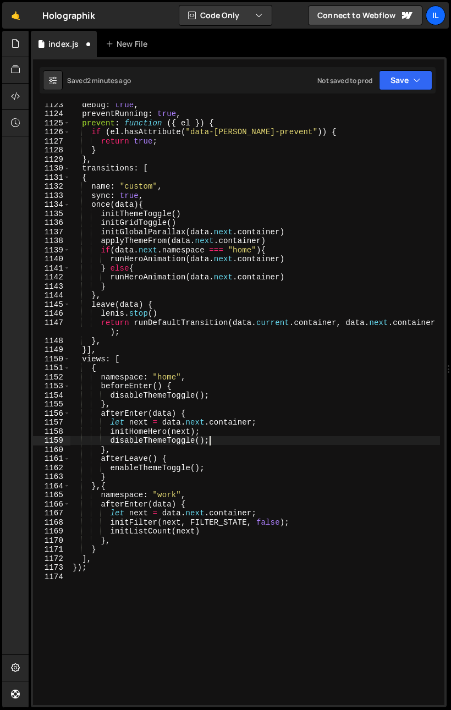
click at [235, 436] on div "debug : true , preventRunning : true , prevent : function ( { el }) { if ( el .…" at bounding box center [254, 409] width 369 height 619
type textarea "disableThemeToggle();"
paste textarea "initDynamicCustomTextCursor"
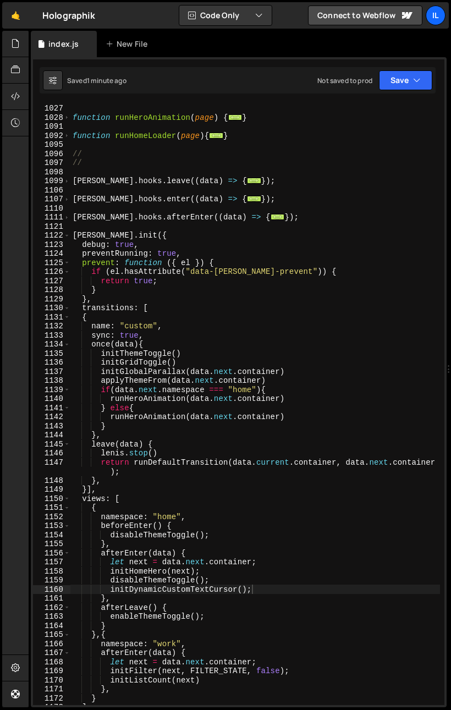
scroll to position [389, 0]
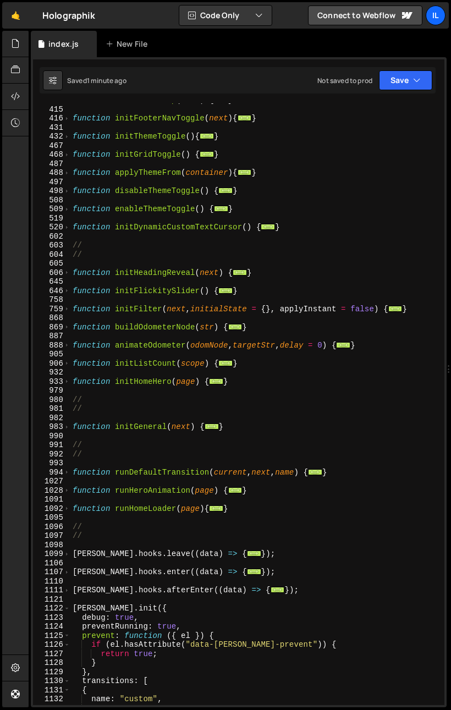
click at [74, 230] on div "function initBackToTop ( next ) { ... } function initFooterNavToggle ( next ) {…" at bounding box center [254, 405] width 369 height 619
click at [66, 224] on span at bounding box center [67, 227] width 6 height 9
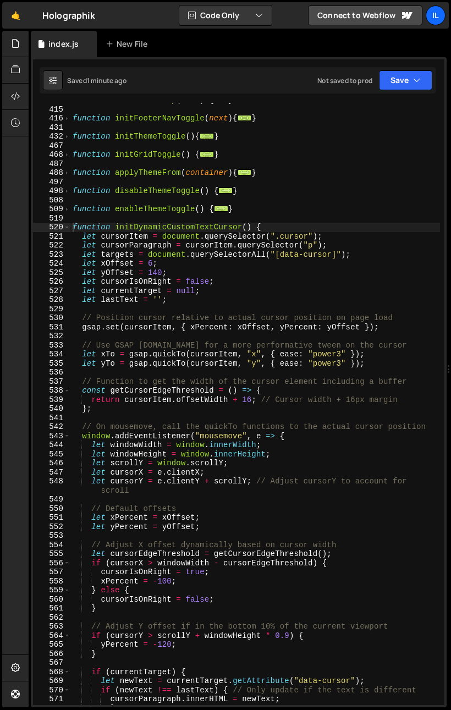
click at [218, 265] on div "function initBackToTop ( next ) { ... } function initFooterNavToggle ( next ) {…" at bounding box center [254, 405] width 369 height 619
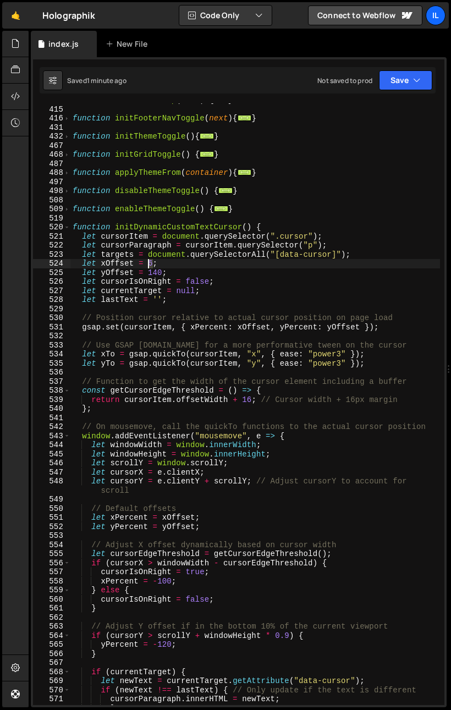
click at [150, 263] on div "function initBackToTop ( next ) { ... } function initFooterNavToggle ( next ) {…" at bounding box center [254, 405] width 369 height 619
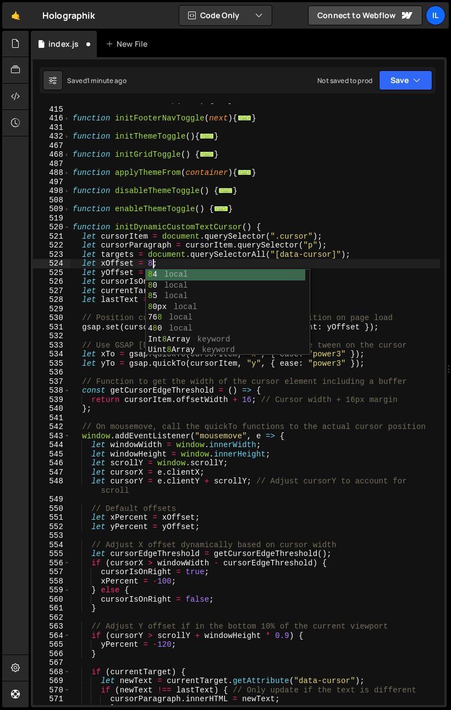
drag, startPoint x: 147, startPoint y: 246, endPoint x: 151, endPoint y: 269, distance: 23.9
click at [148, 248] on div "function initBackToTop ( next ) { ... } function initFooterNavToggle ( next ) {…" at bounding box center [254, 405] width 369 height 619
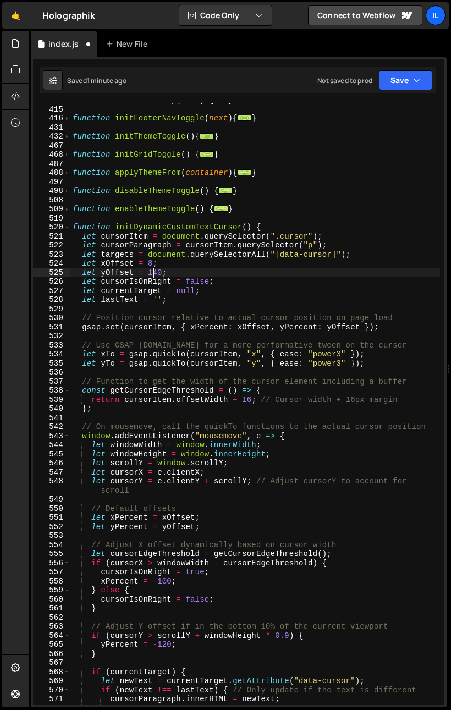
click at [156, 272] on div "function initBackToTop ( next ) { ... } function initFooterNavToggle ( next ) {…" at bounding box center [254, 405] width 369 height 619
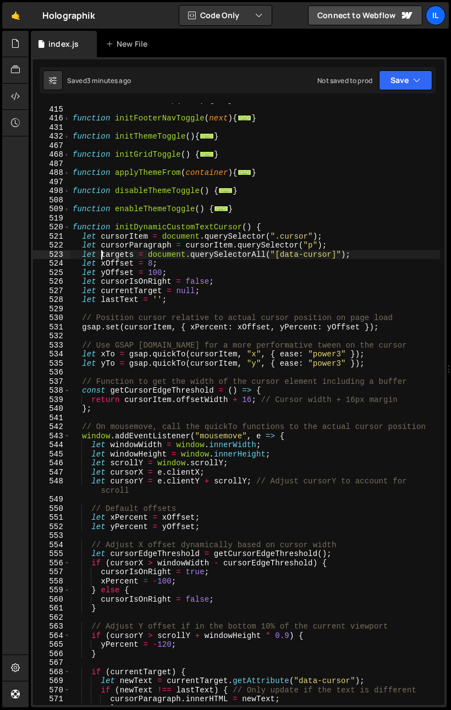
click at [101, 256] on div "function initBackToTop ( next ) { ... } function initFooterNavToggle ( next ) {…" at bounding box center [254, 405] width 369 height 619
click at [160, 315] on div "function initBackToTop ( next ) { ... } function initFooterNavToggle ( next ) {…" at bounding box center [254, 405] width 369 height 619
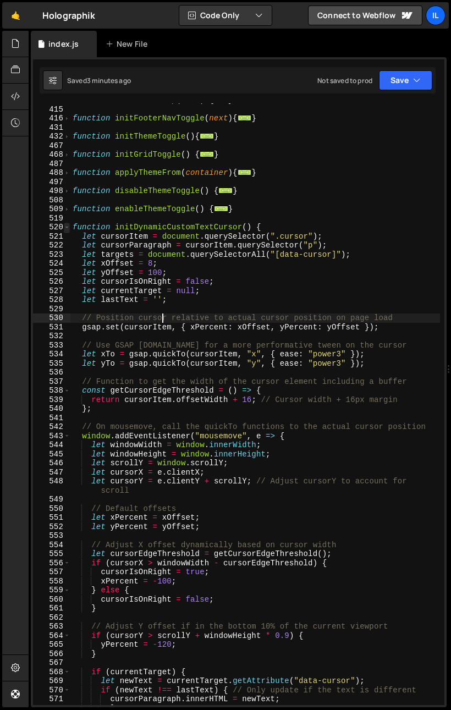
click at [65, 226] on span at bounding box center [67, 227] width 6 height 9
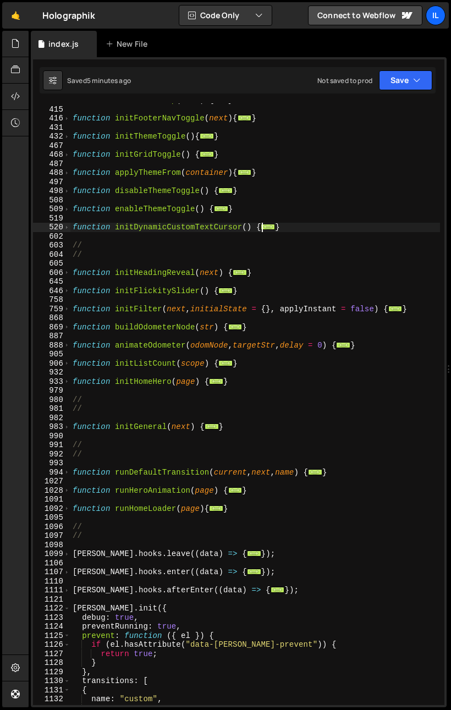
click at [106, 272] on div "function initBackToTop ( next ) { ... } function initFooterNavToggle ( next ) {…" at bounding box center [254, 405] width 369 height 619
type textarea "function initHeadingReveal(next) {"
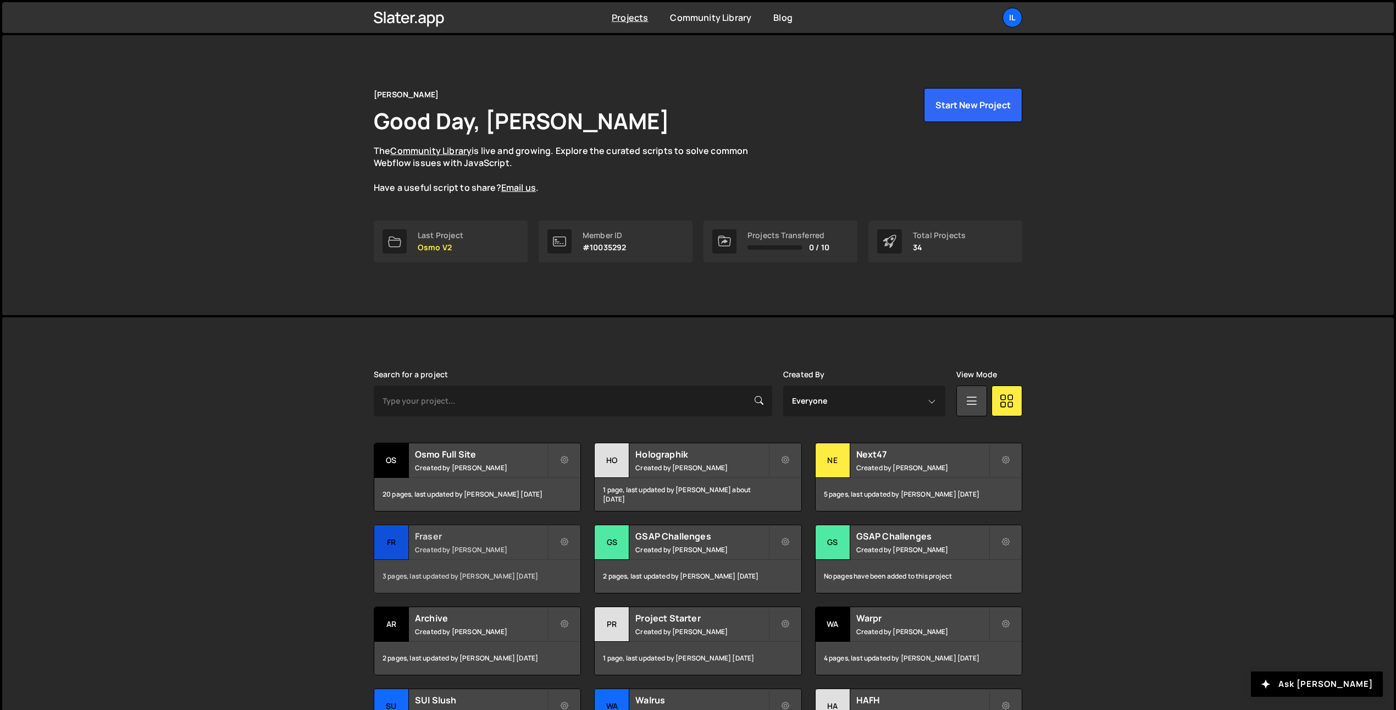
click at [401, 542] on div "Fr" at bounding box center [391, 542] width 35 height 35
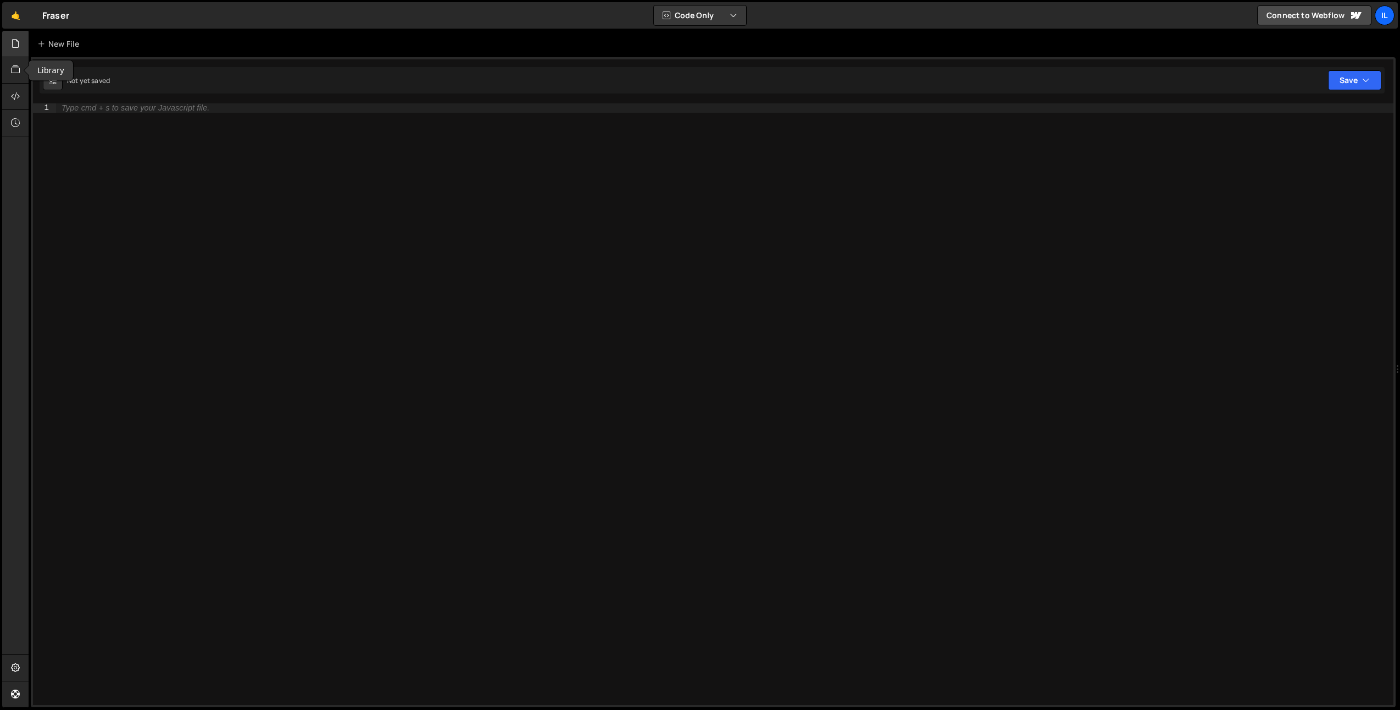
click at [14, 48] on icon at bounding box center [15, 43] width 9 height 12
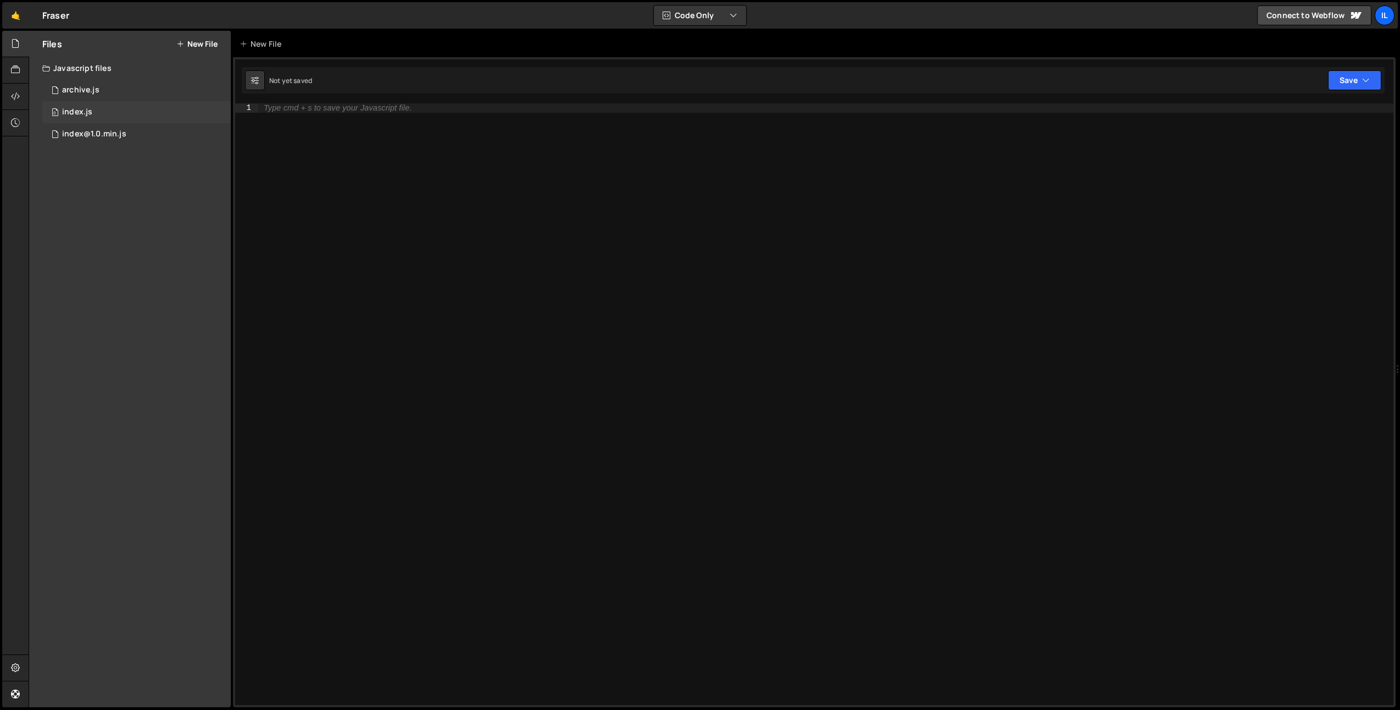
drag, startPoint x: 84, startPoint y: 108, endPoint x: 90, endPoint y: 115, distance: 9.4
click at [84, 108] on div "index.js" at bounding box center [77, 112] width 30 height 10
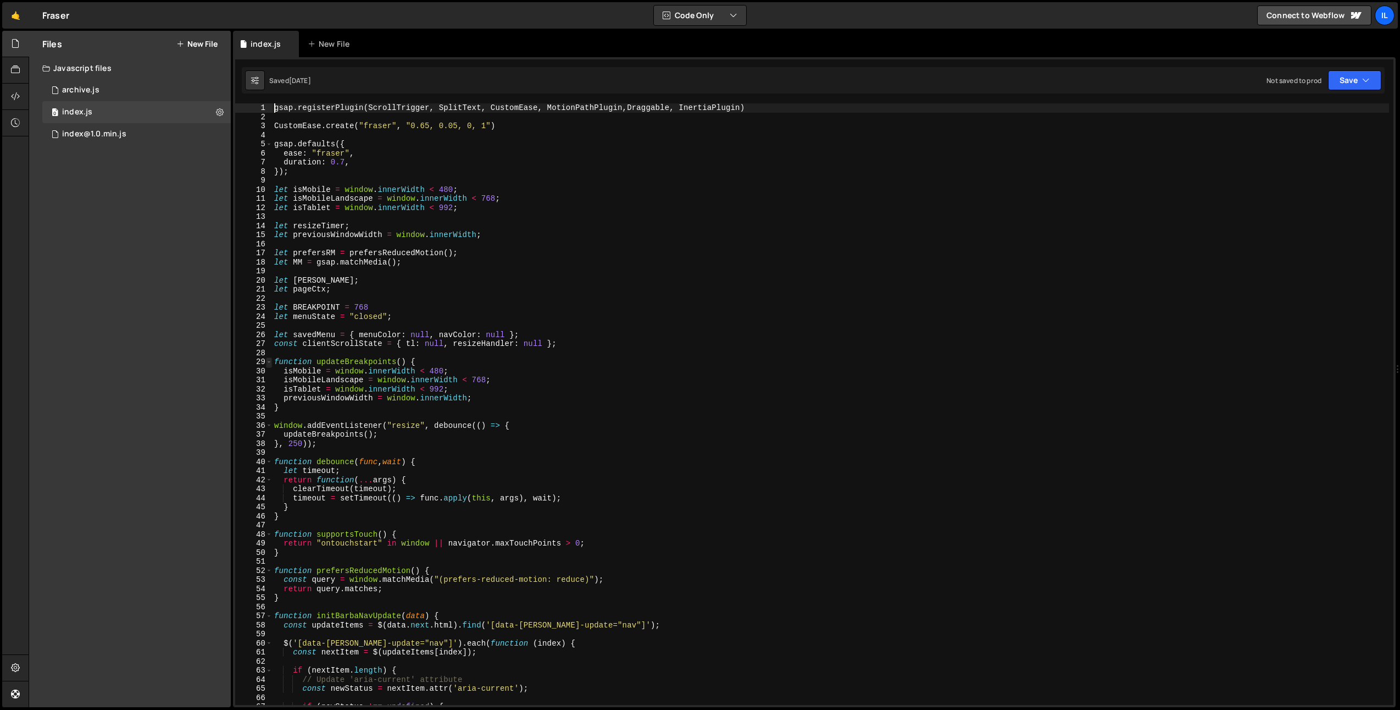
click at [268, 361] on span at bounding box center [269, 361] width 6 height 9
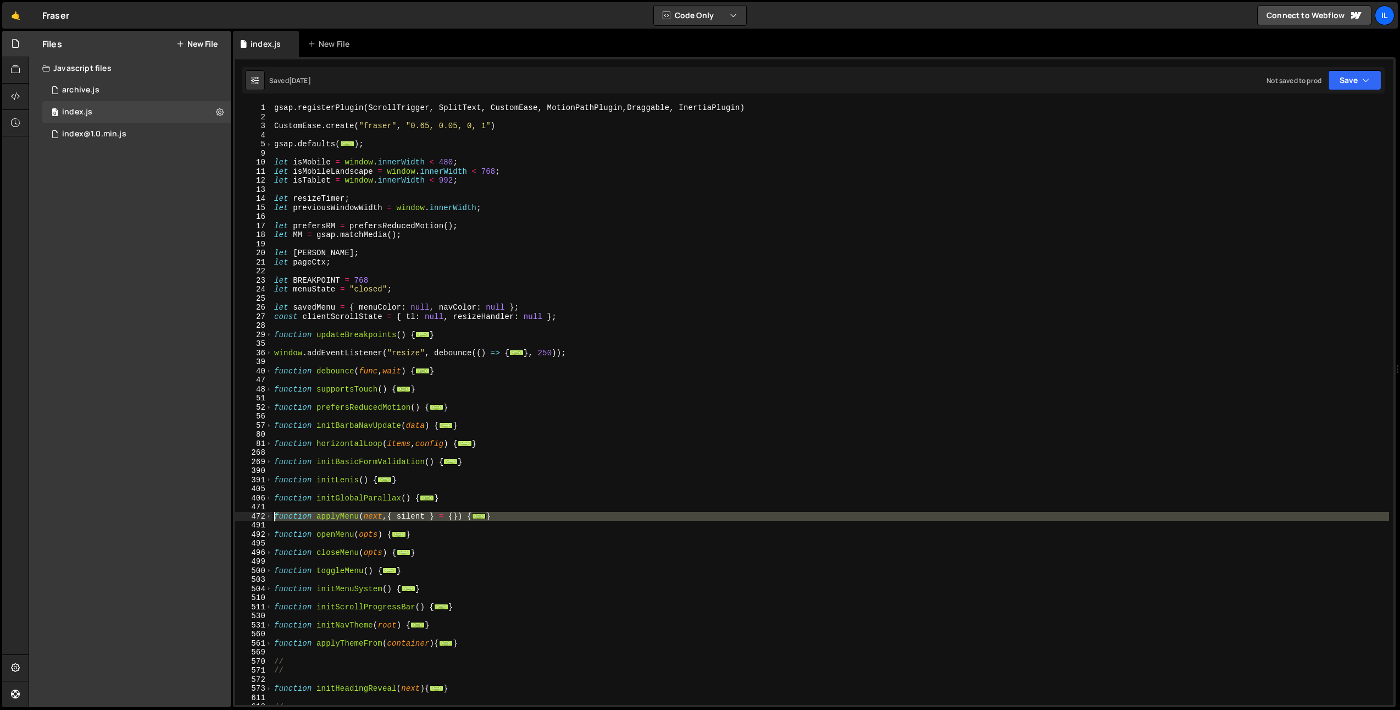
drag, startPoint x: 275, startPoint y: 521, endPoint x: 272, endPoint y: 512, distance: 9.2
click at [272, 512] on div "gsap.registerPlugin(ScrollTrigger, SplitText, CustomEase, MotionPathPlugin,Drag…" at bounding box center [814, 403] width 1159 height 601
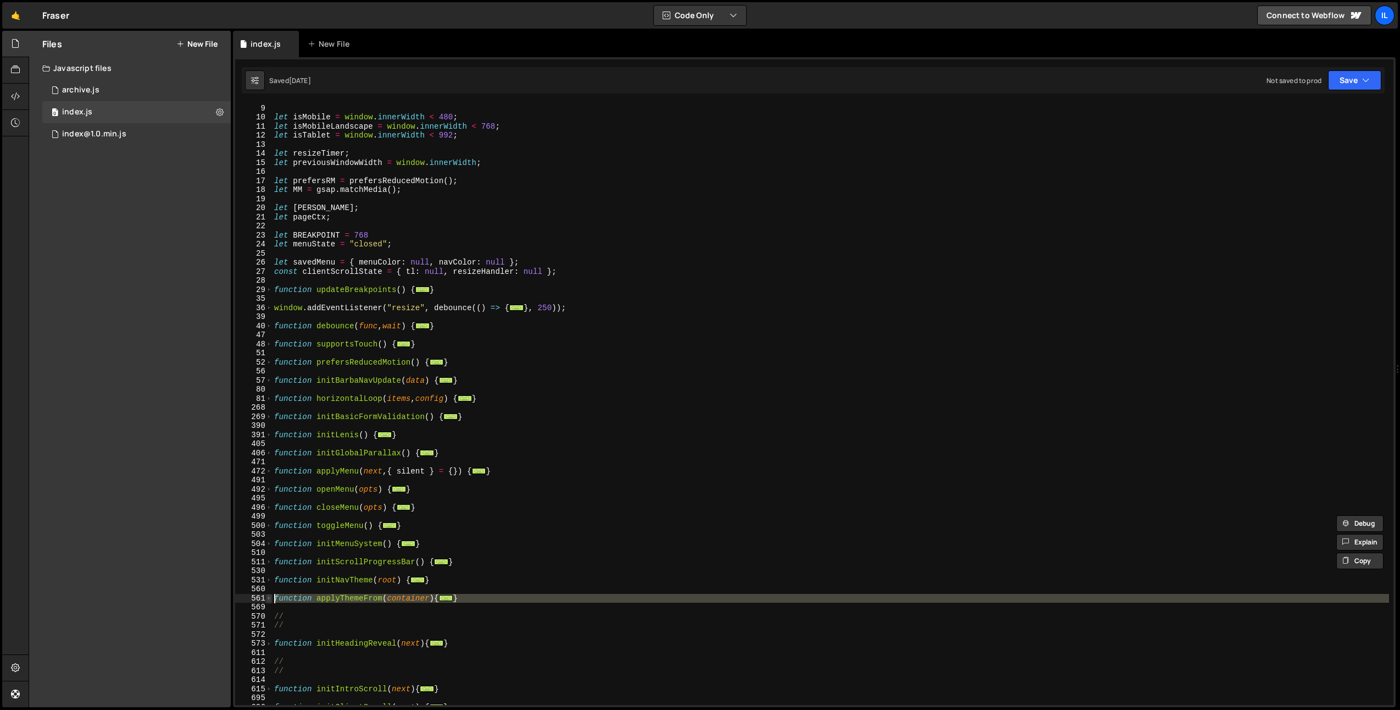
drag, startPoint x: 278, startPoint y: 602, endPoint x: 267, endPoint y: 594, distance: 13.4
click at [267, 594] on div "function applyMenu(next, { silent } = {}) { const nav = document.querySelector(…" at bounding box center [814, 403] width 1159 height 601
click at [346, 596] on div "gsap . defaults ( ... ) ; let isMobile = window . innerWidth < 480 ; let isMobi…" at bounding box center [830, 403] width 1117 height 601
click at [346, 596] on div "gsap . defaults ( ... ) ; let isMobile = window . innerWidth < 480 ; let isMobi…" at bounding box center [830, 404] width 1117 height 619
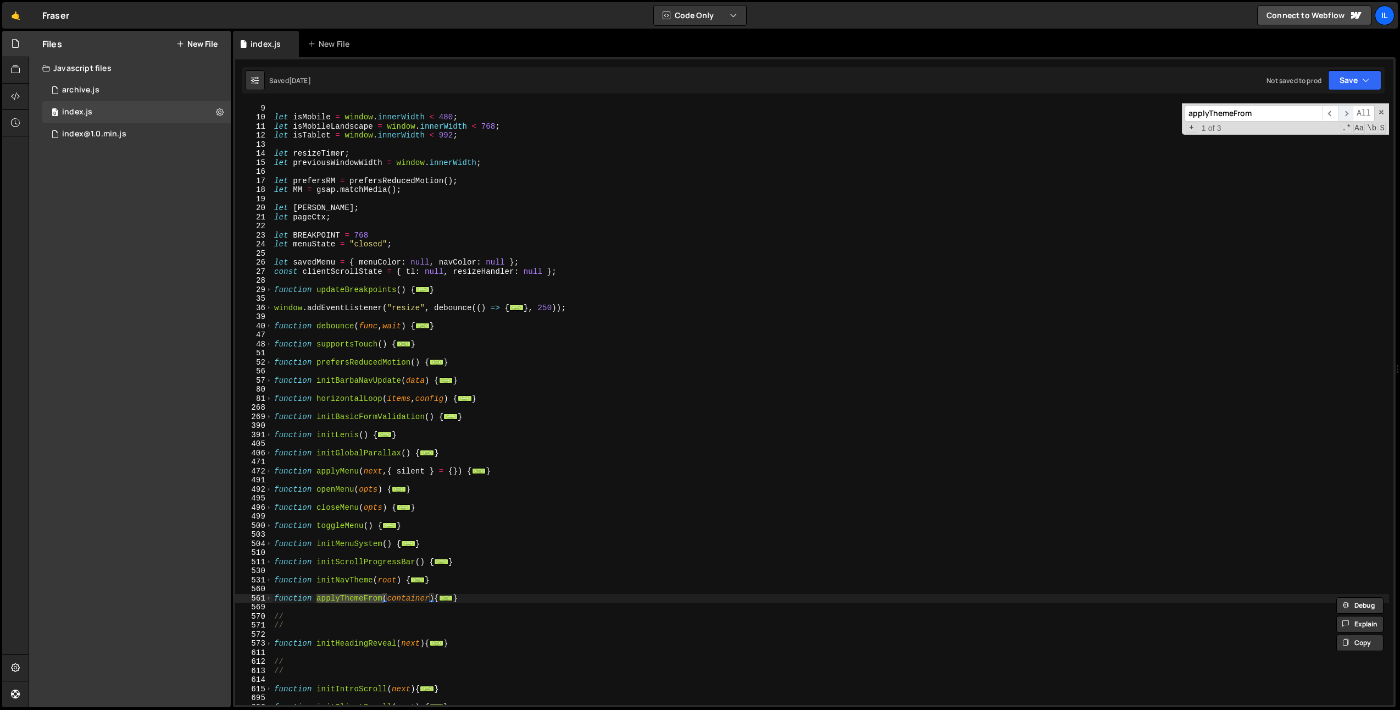
click at [1349, 115] on span "​" at bounding box center [1345, 114] width 15 height 16
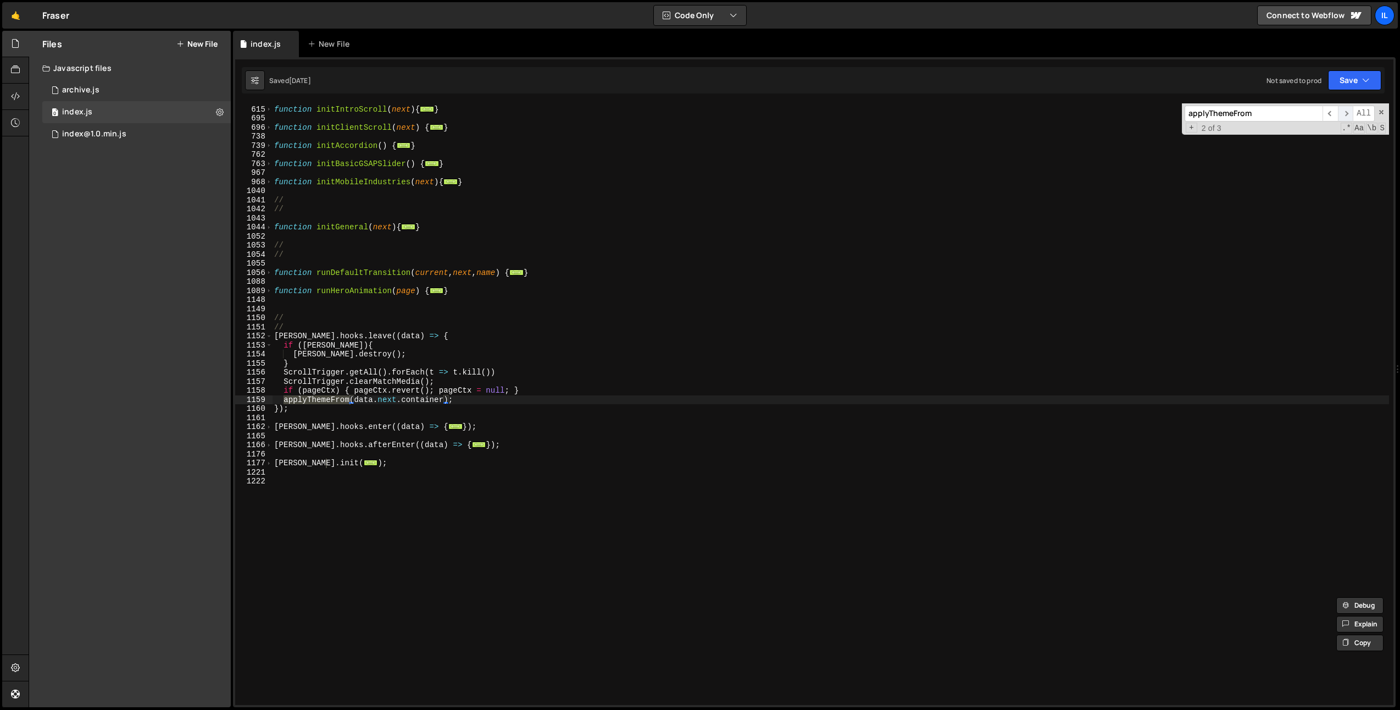
scroll to position [624, 0]
click at [1349, 116] on span "​" at bounding box center [1345, 114] width 15 height 16
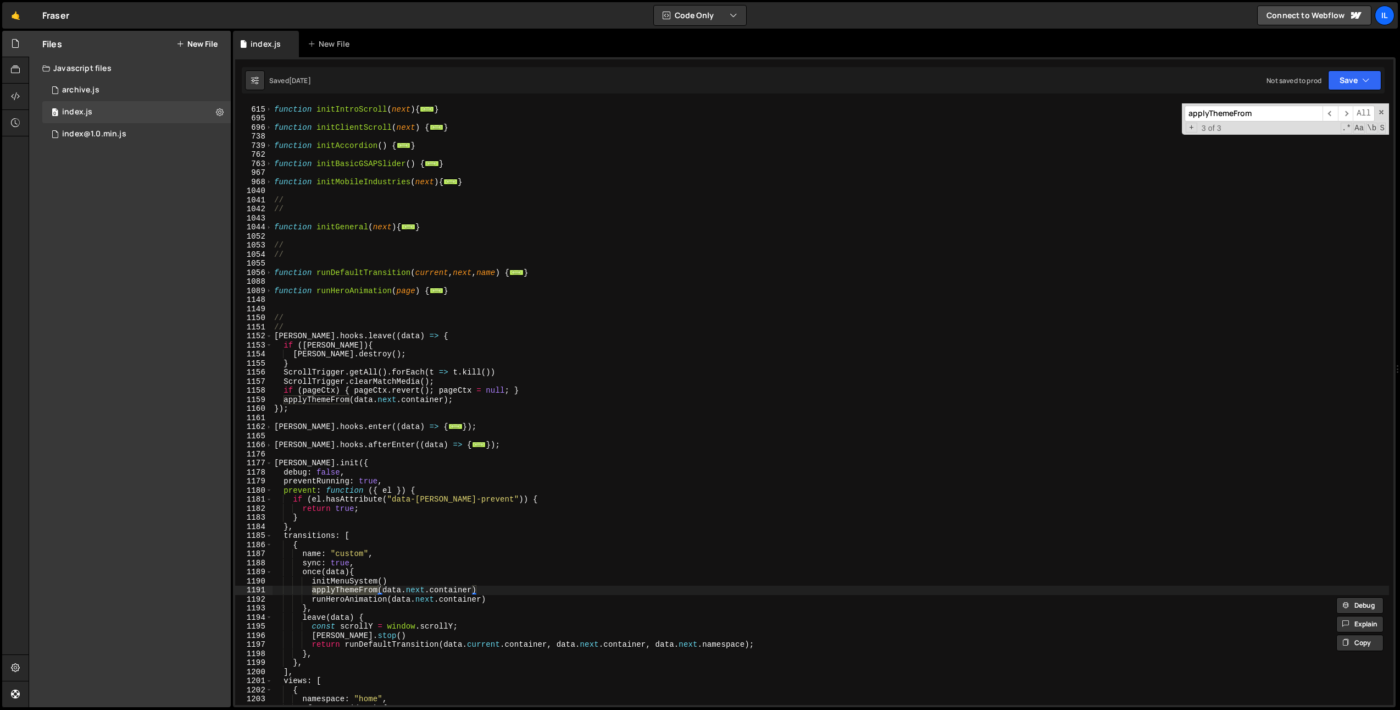
type textarea "applyThemeFrom(data.next.container);"
drag, startPoint x: 284, startPoint y: 399, endPoint x: 472, endPoint y: 396, distance: 187.4
click at [472, 396] on div "function initIntroScroll ( next ) { ... } function initClientScroll ( next ) { …" at bounding box center [830, 405] width 1117 height 619
click at [497, 432] on div "function initIntroScroll ( next ) { ... } function initClientScroll ( next ) { …" at bounding box center [830, 405] width 1117 height 619
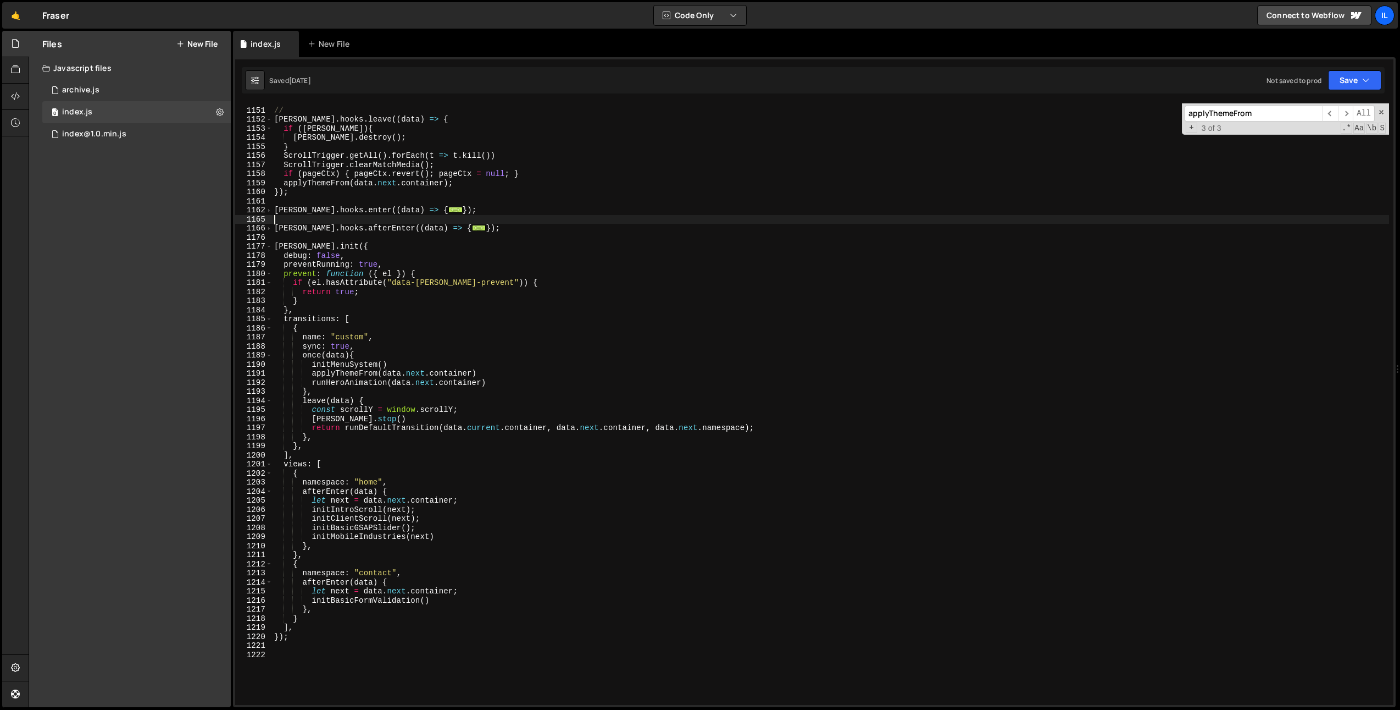
scroll to position [840, 0]
click at [431, 492] on div "// // barba . hooks . leave (( data ) => { if ( lenis ) { lenis . destroy ( ) ;…" at bounding box center [830, 406] width 1117 height 619
click at [425, 485] on div "// // barba . hooks . leave (( data ) => { if ( lenis ) { lenis . destroy ( ) ;…" at bounding box center [830, 406] width 1117 height 619
type textarea "namespace: "home","
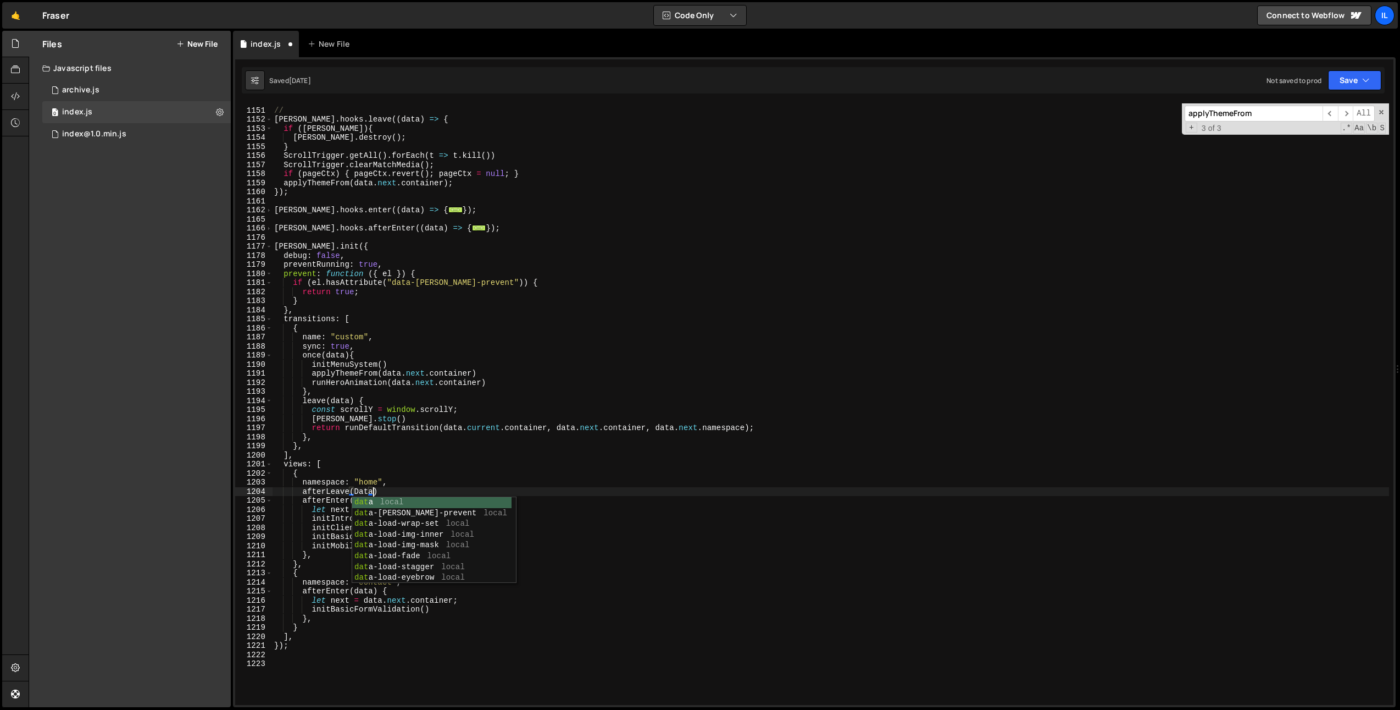
scroll to position [0, 6]
type textarea "afterLeave(data){"
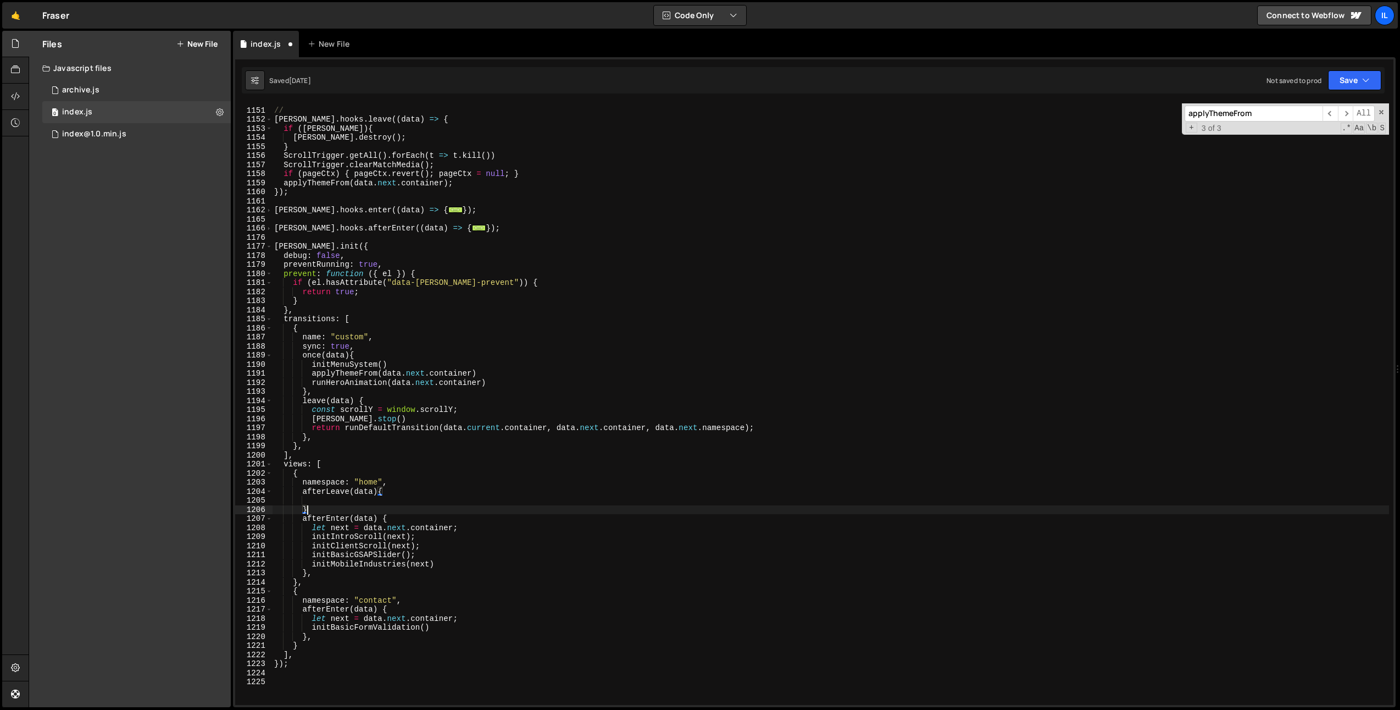
type textarea "},"
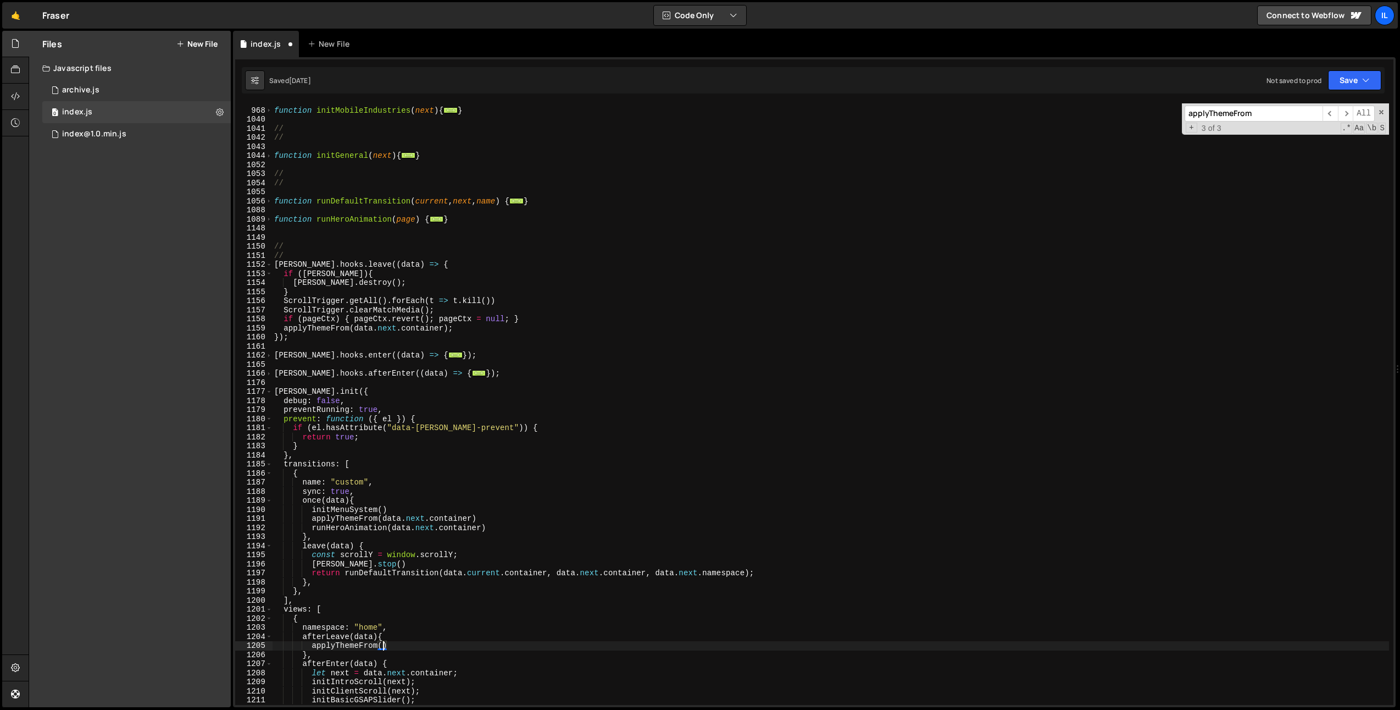
scroll to position [695, 0]
click at [265, 218] on div "1089" at bounding box center [253, 219] width 37 height 9
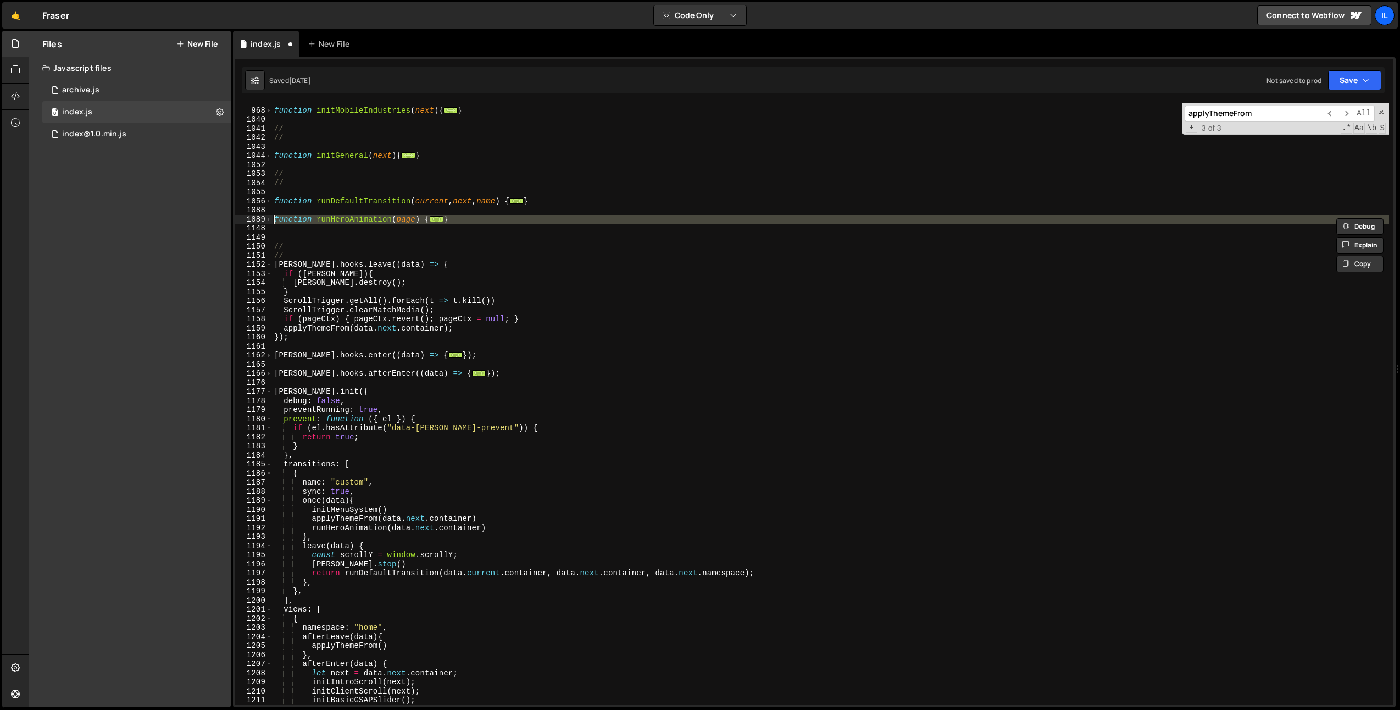
scroll to position [479, 0]
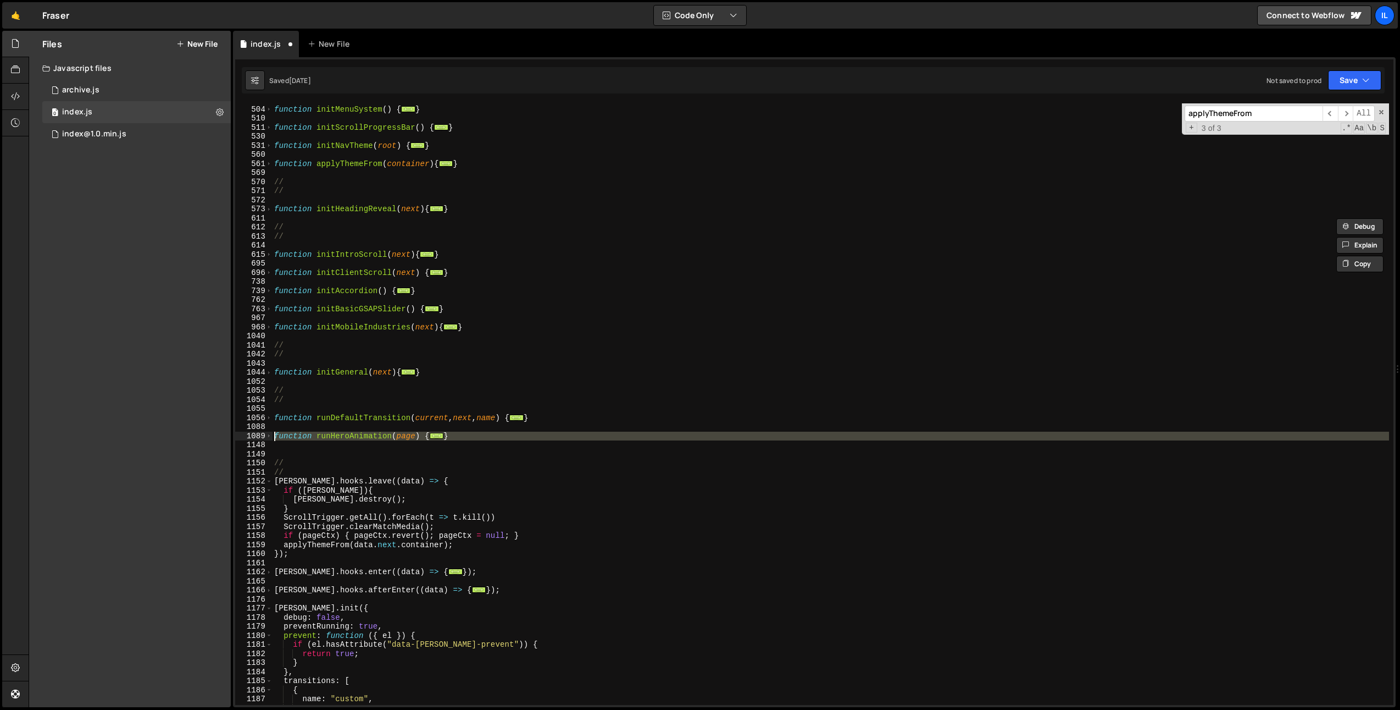
click at [336, 165] on div "function initMenuSystem ( ) { ... } function initScrollProgressBar ( ) { ... } …" at bounding box center [830, 405] width 1117 height 619
type textarea "function applyThemeFrom(container){"
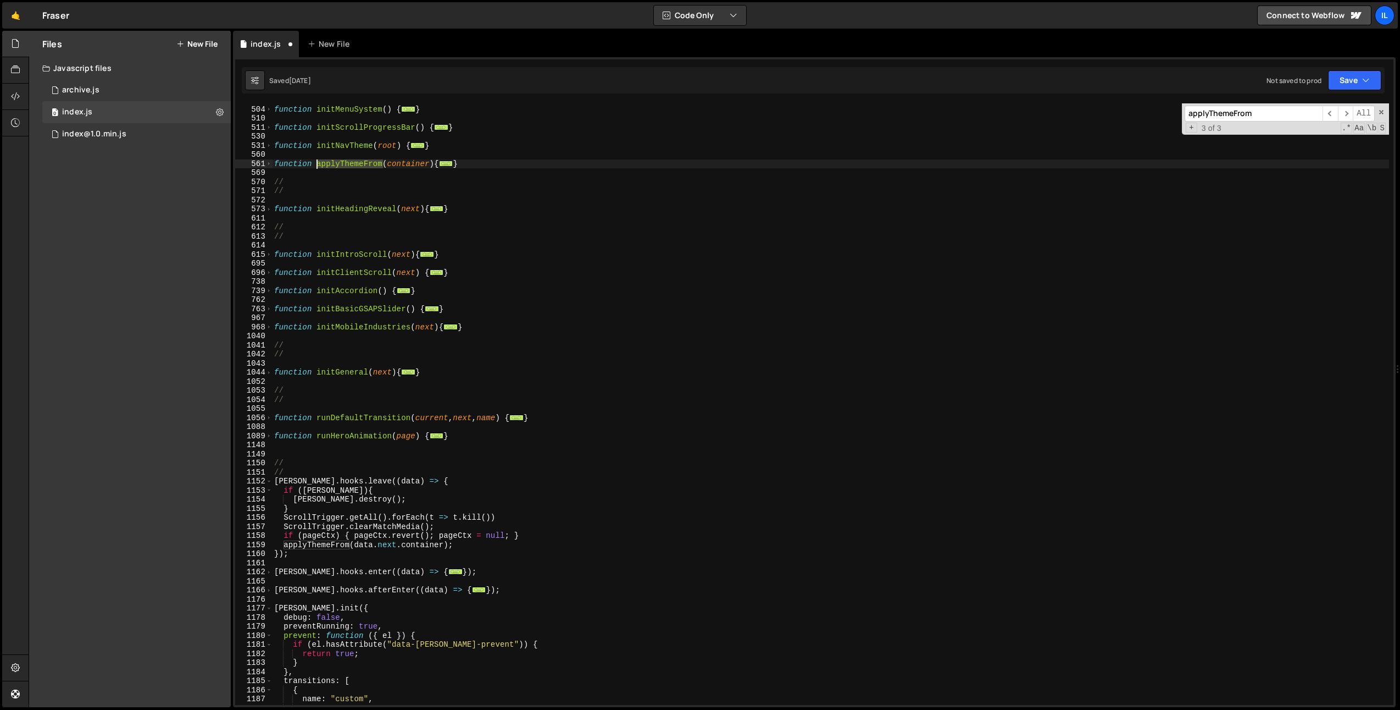
click at [336, 165] on div "function initMenuSystem ( ) { ... } function initScrollProgressBar ( ) { ... } …" at bounding box center [830, 405] width 1117 height 619
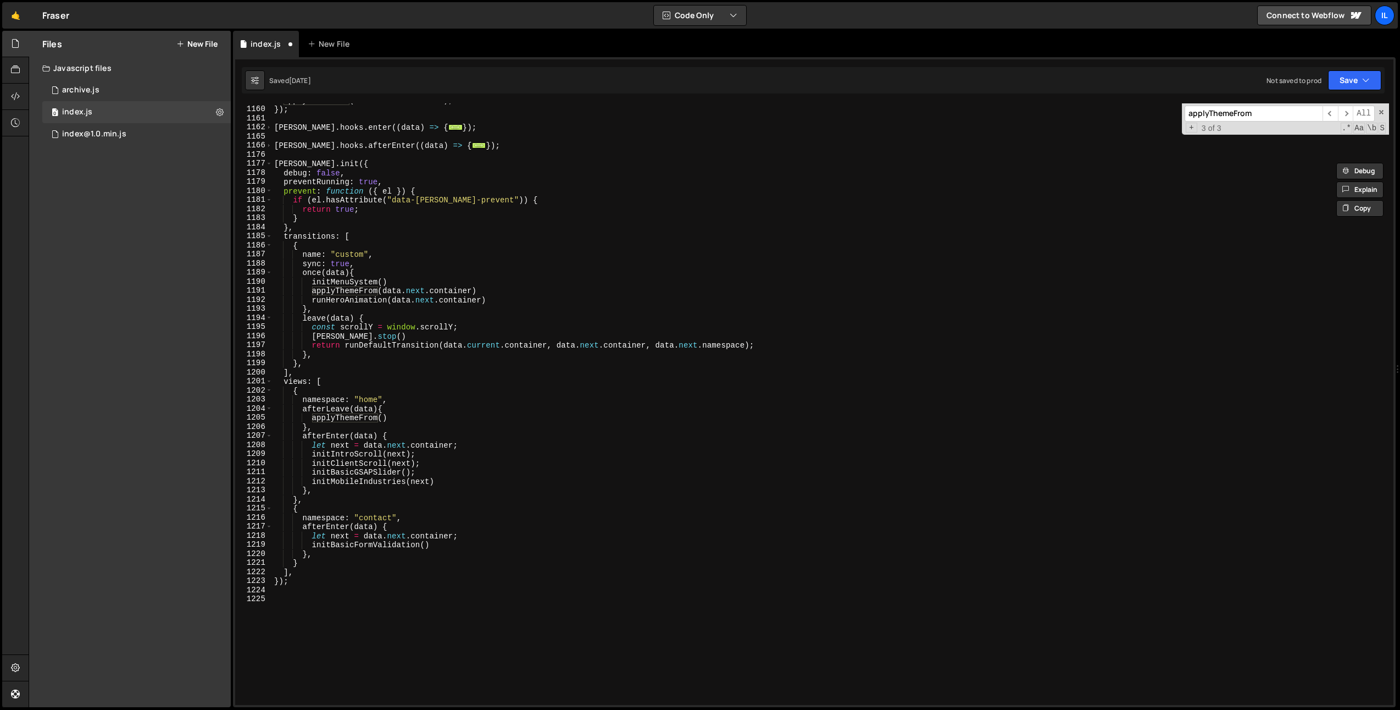
scroll to position [924, 0]
click at [356, 597] on div "applyThemeFrom ( data . next . container ) ; }) ; barba . hooks . enter (( data…" at bounding box center [830, 405] width 1117 height 619
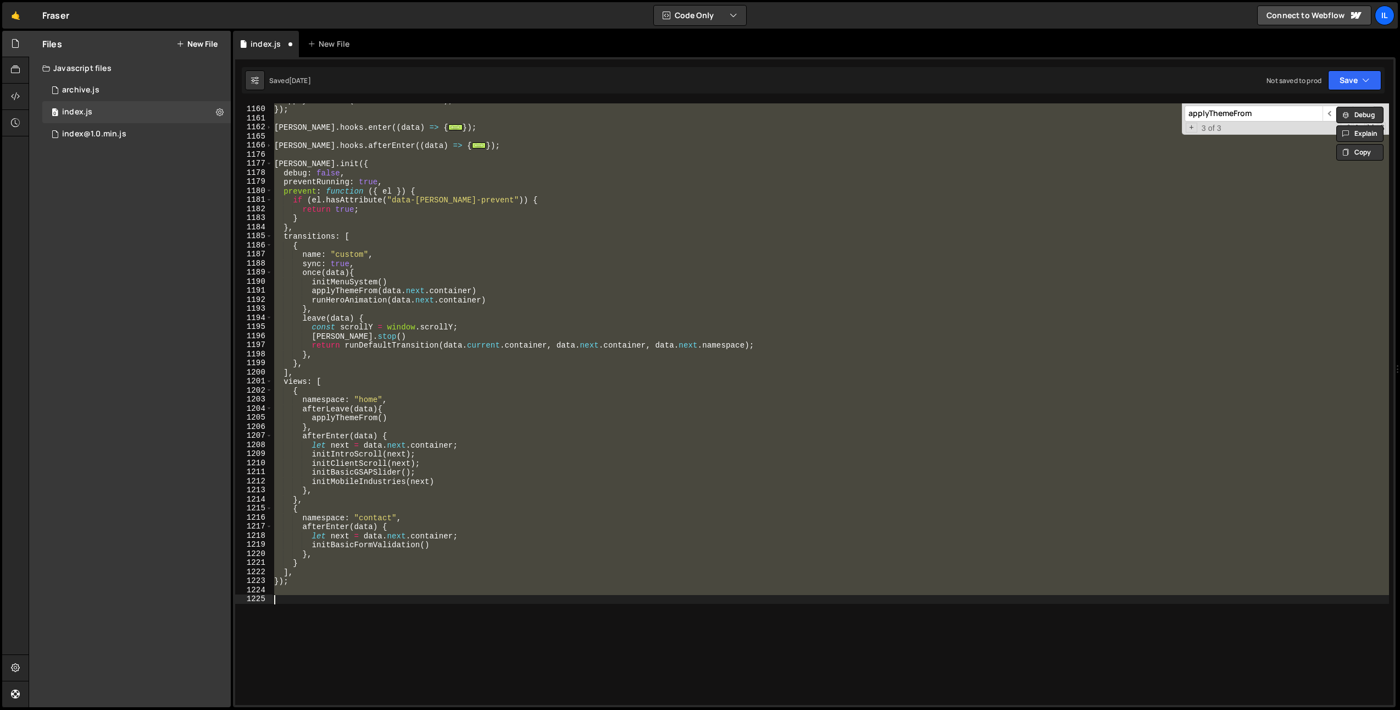
click at [603, 323] on div "applyThemeFrom ( data . next . container ) ; }) ; barba . hooks . enter (( data…" at bounding box center [830, 403] width 1117 height 601
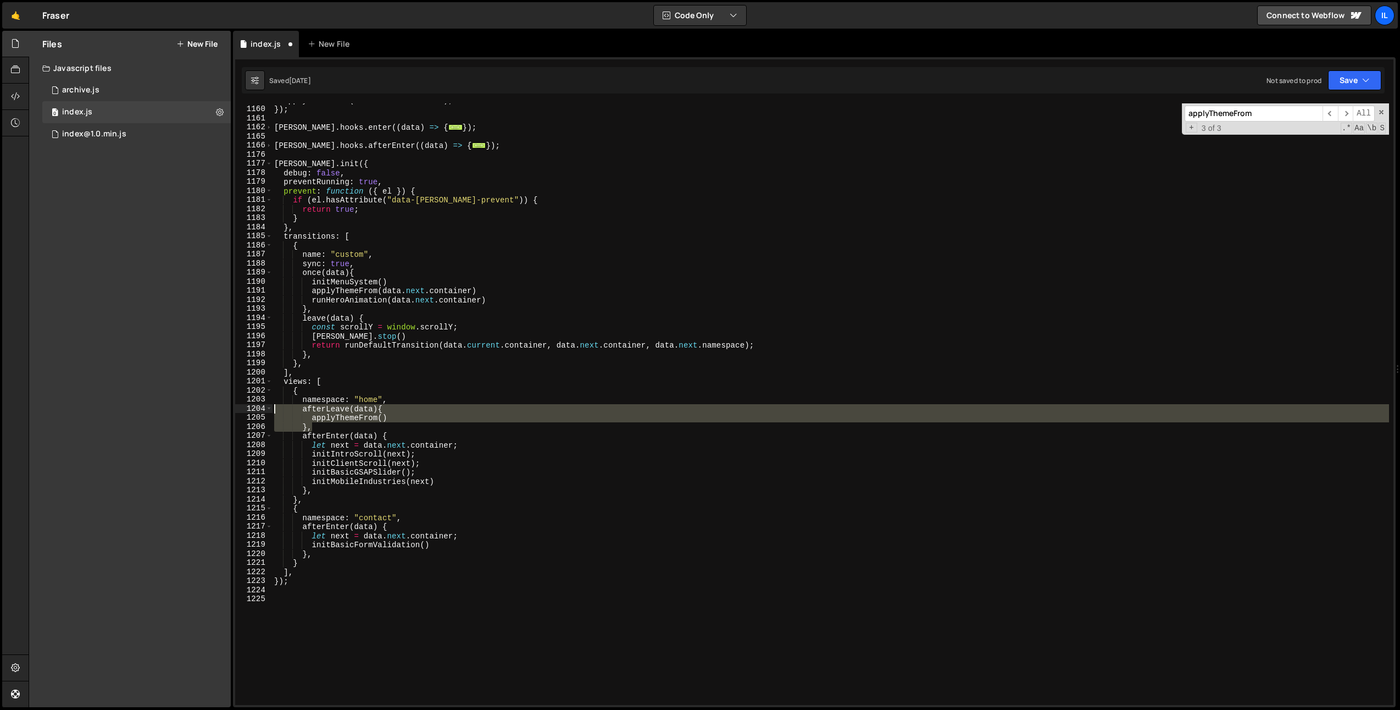
drag, startPoint x: 324, startPoint y: 425, endPoint x: 243, endPoint y: 404, distance: 83.1
click at [243, 404] on div "const scrollY = window.scrollY; 1159 1160 1161 1162 1165 1166 1176 1177 1178 11…" at bounding box center [814, 403] width 1159 height 601
type textarea "afterLeave(data){ applyThemeFrom()"
type textarea "namespace: "home","
